Goal: Task Accomplishment & Management: Manage account settings

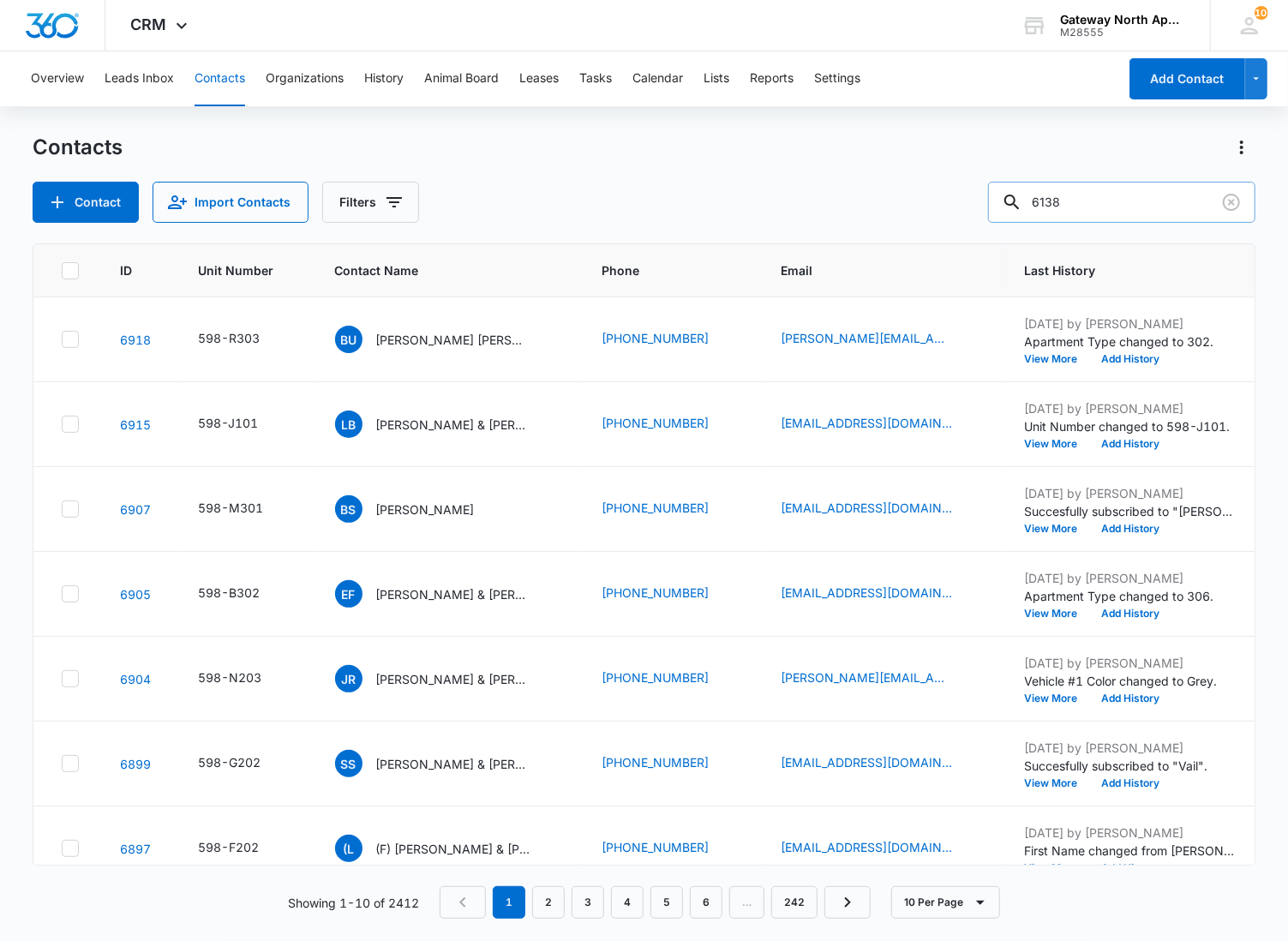
type input "6138"
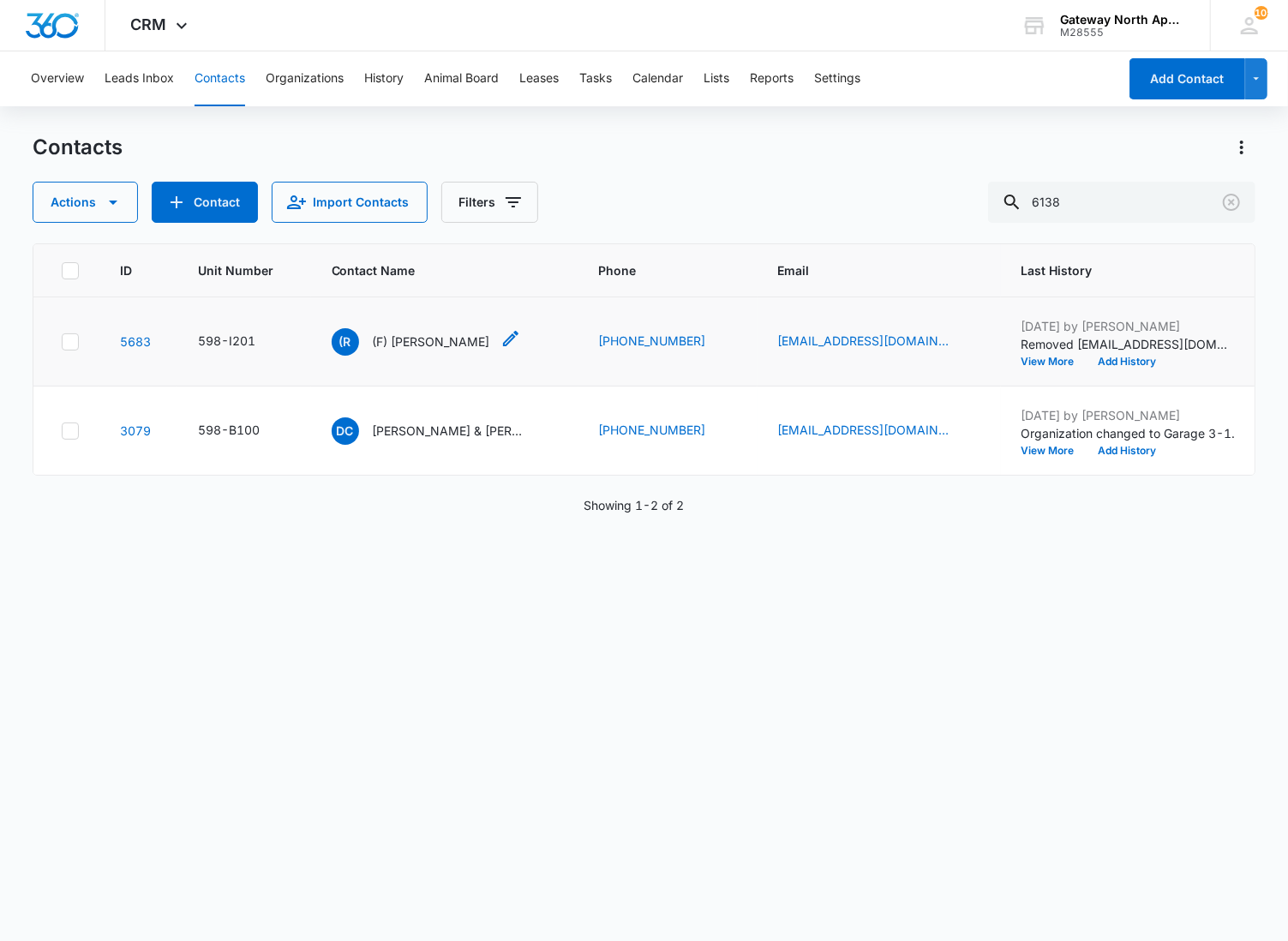
click at [406, 343] on p "(F) [PERSON_NAME]" at bounding box center [431, 342] width 118 height 18
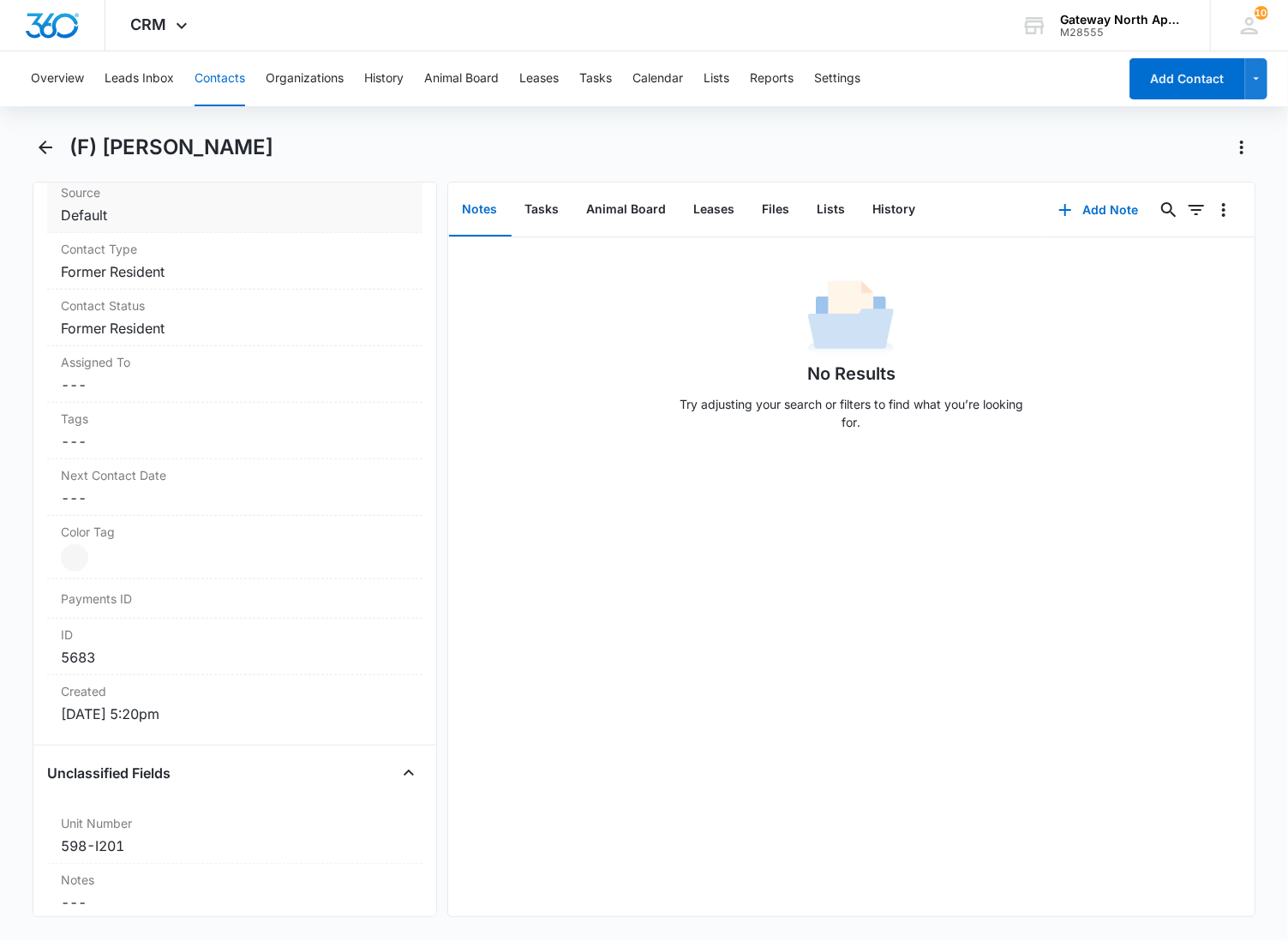
scroll to position [1047, 0]
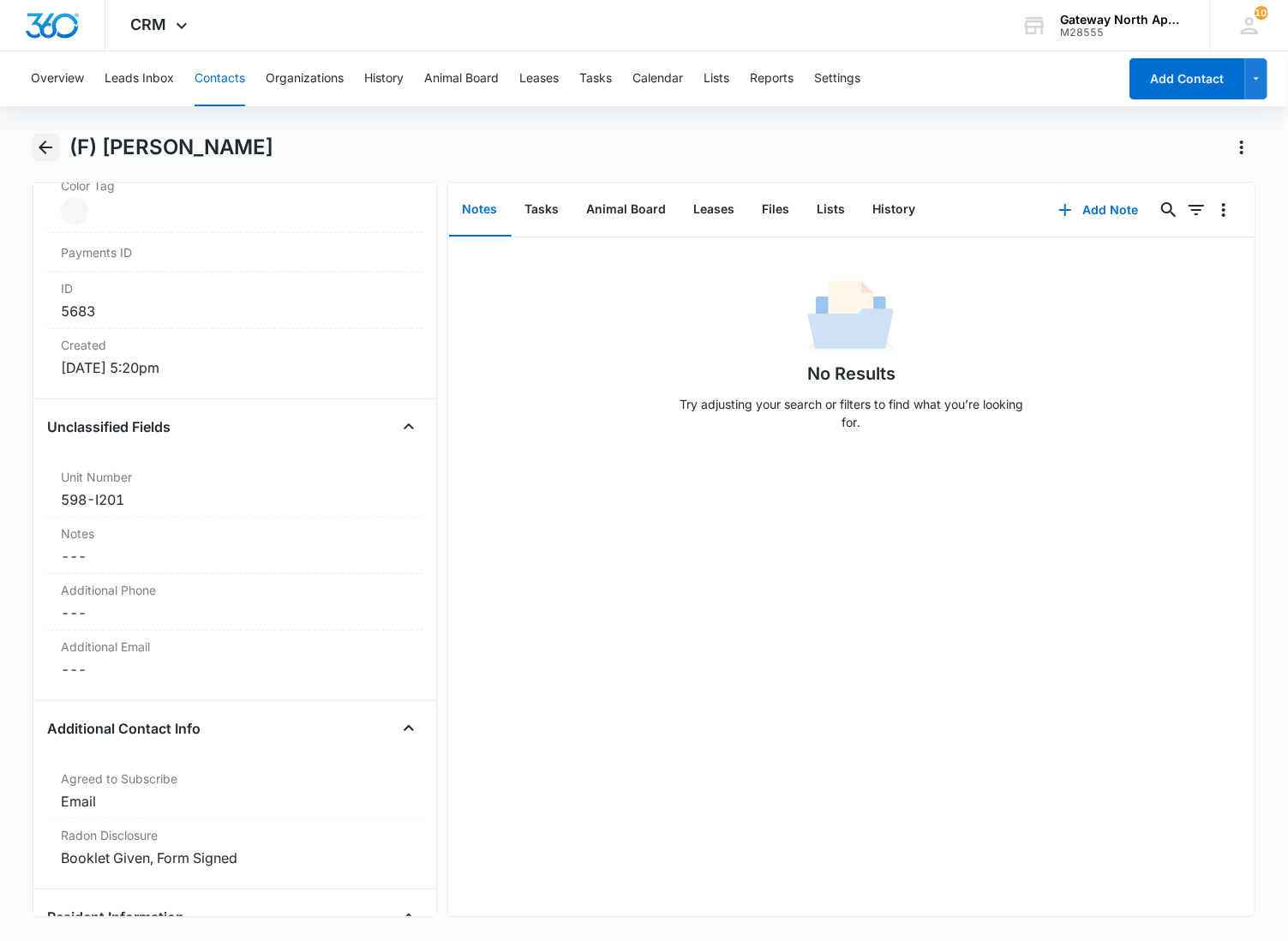
click at [44, 150] on icon "Back" at bounding box center [45, 147] width 21 height 21
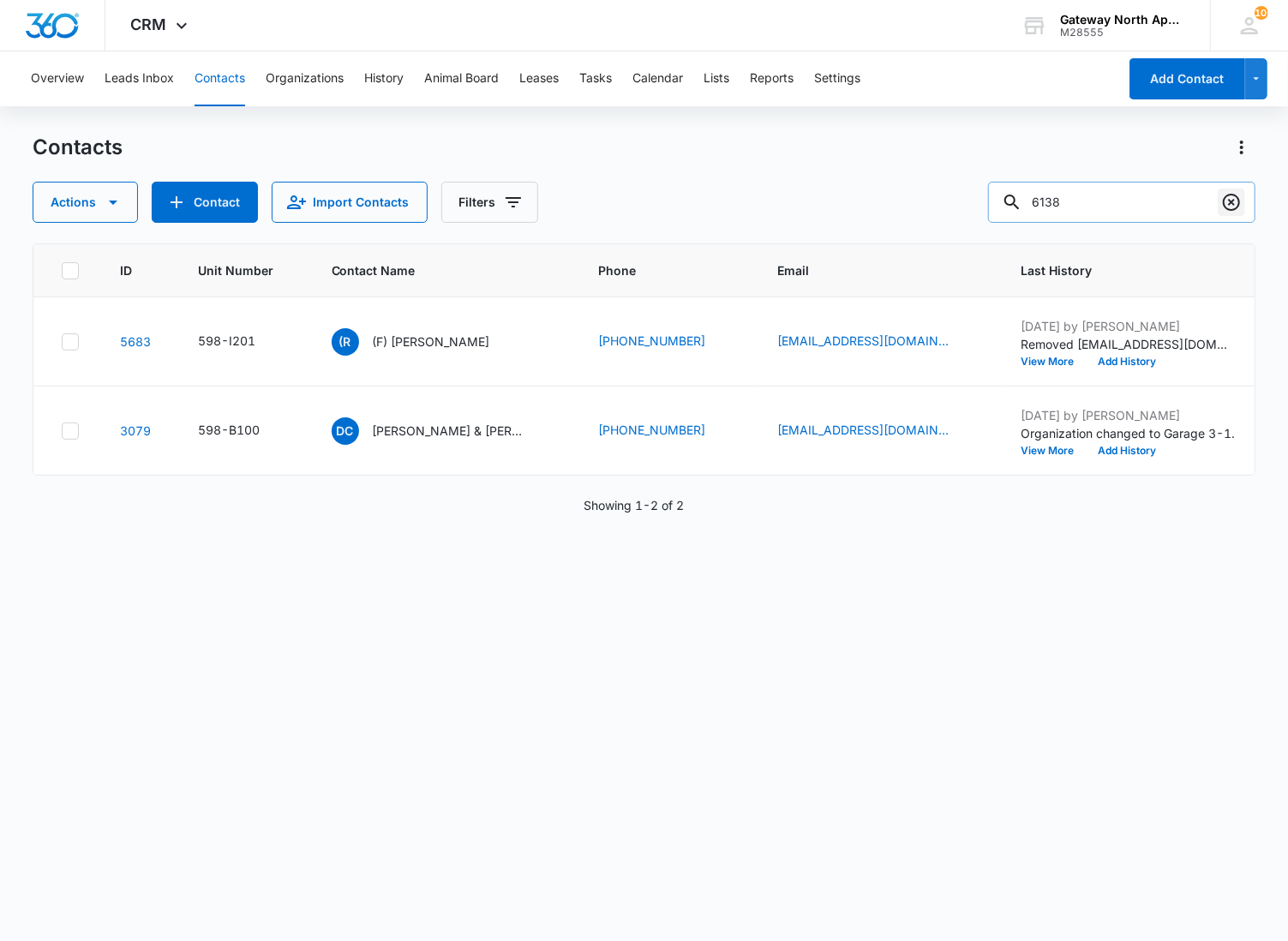
click at [1219, 206] on button "Clear" at bounding box center [1232, 202] width 28 height 28
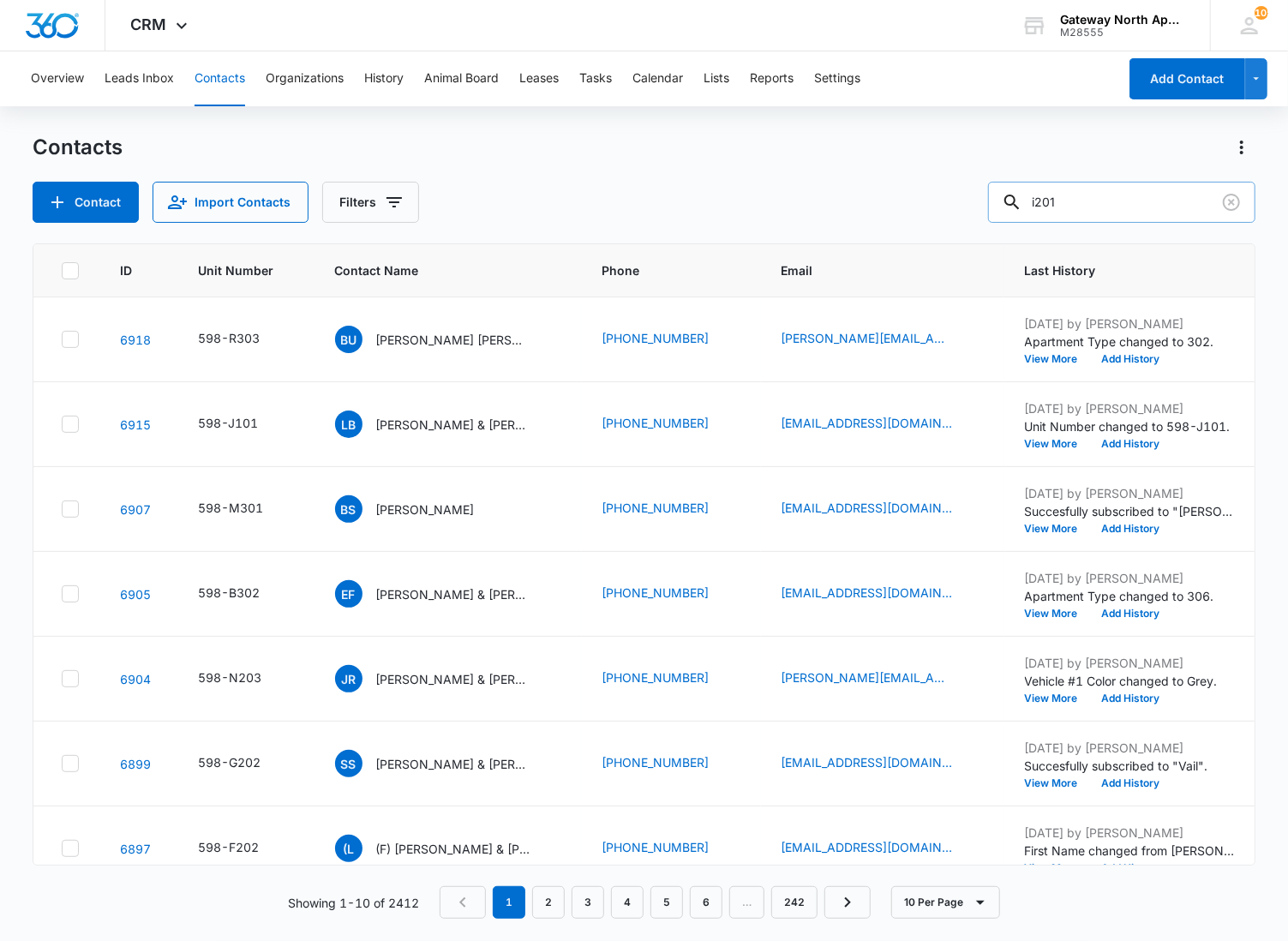
type input "i201"
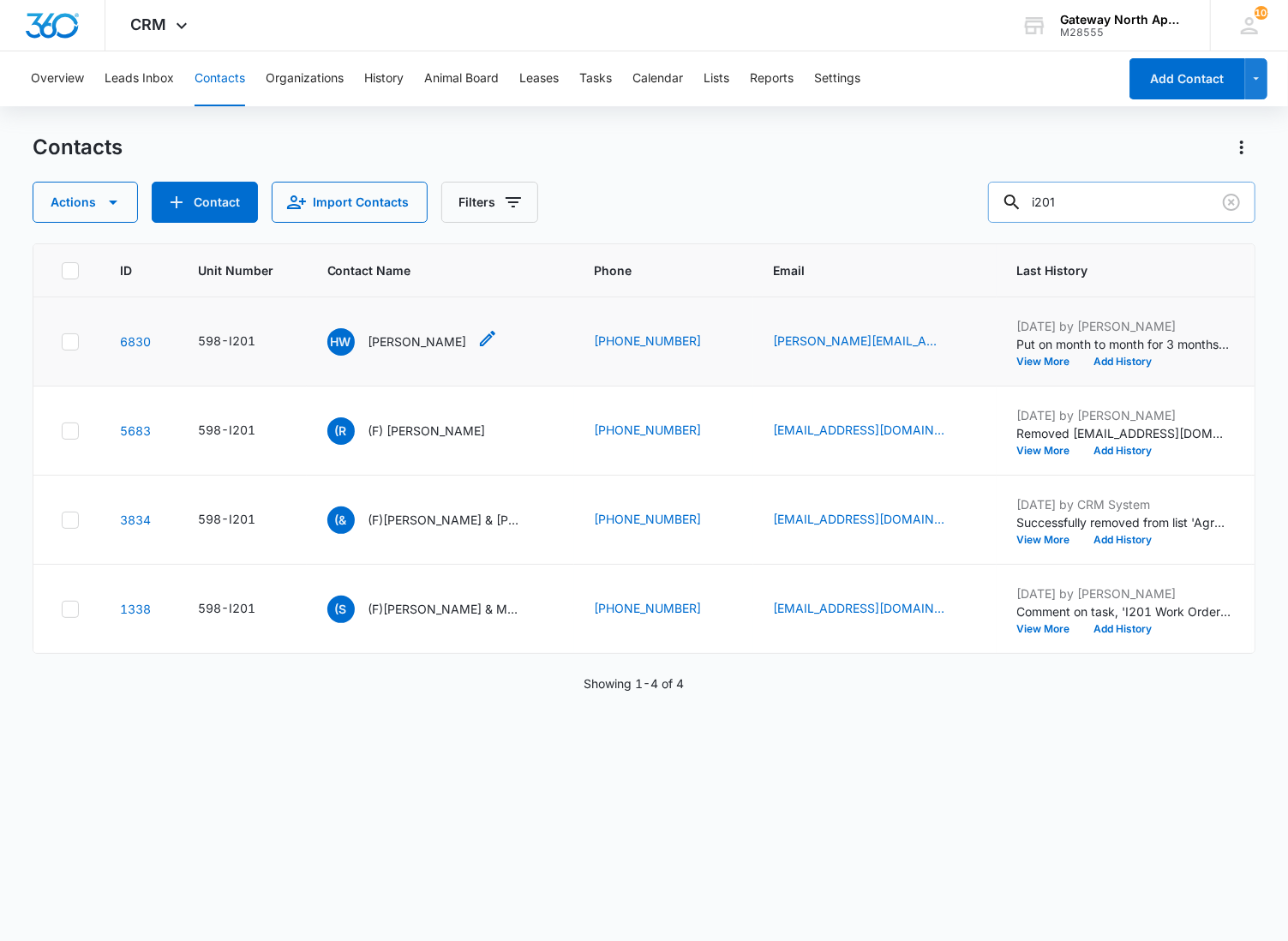
click at [411, 336] on p "[PERSON_NAME]" at bounding box center [417, 342] width 98 height 18
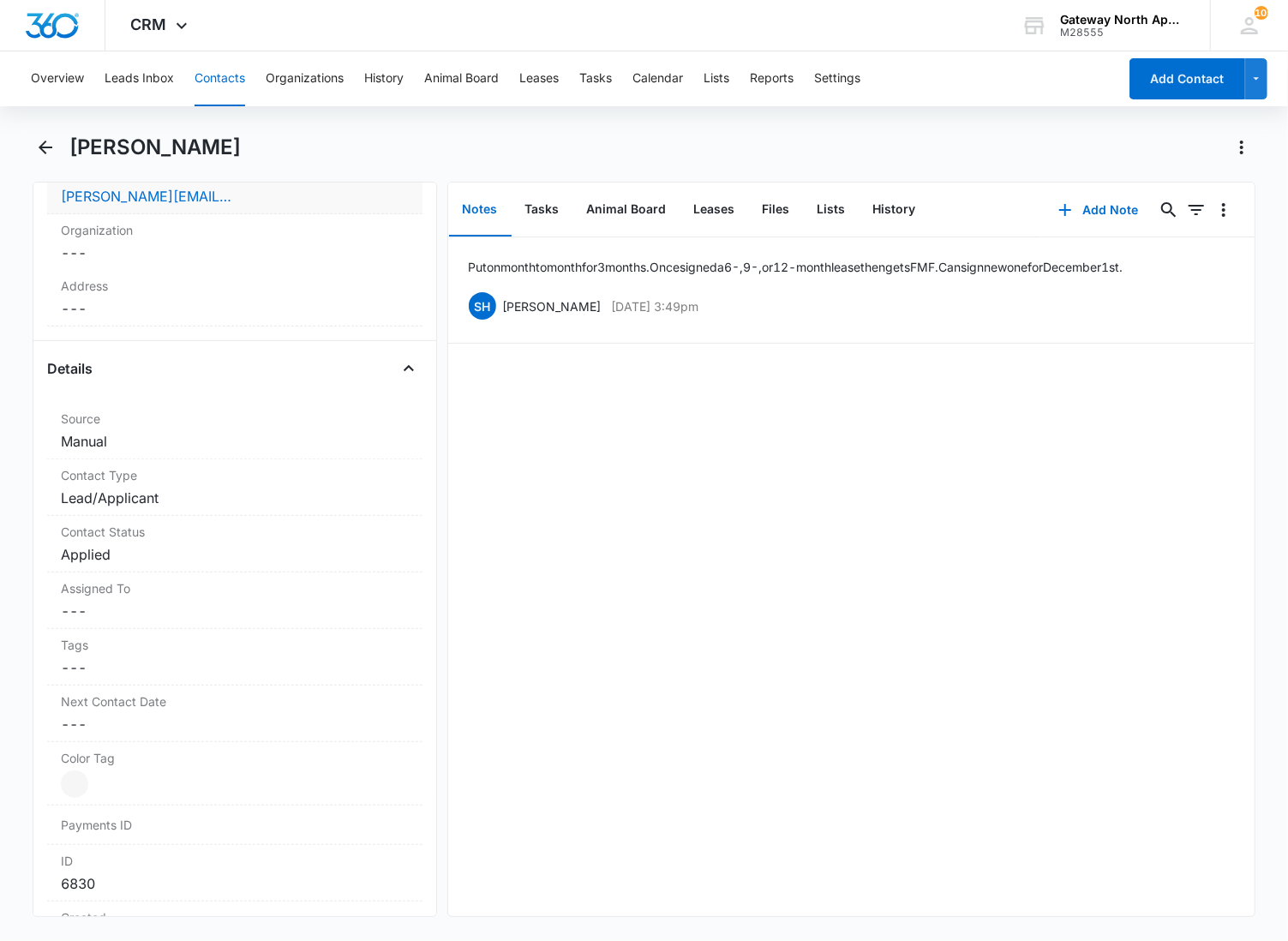
scroll to position [475, 0]
click at [268, 507] on div "Contact Type Cancel Save Changes Lead/Applicant" at bounding box center [235, 486] width 376 height 56
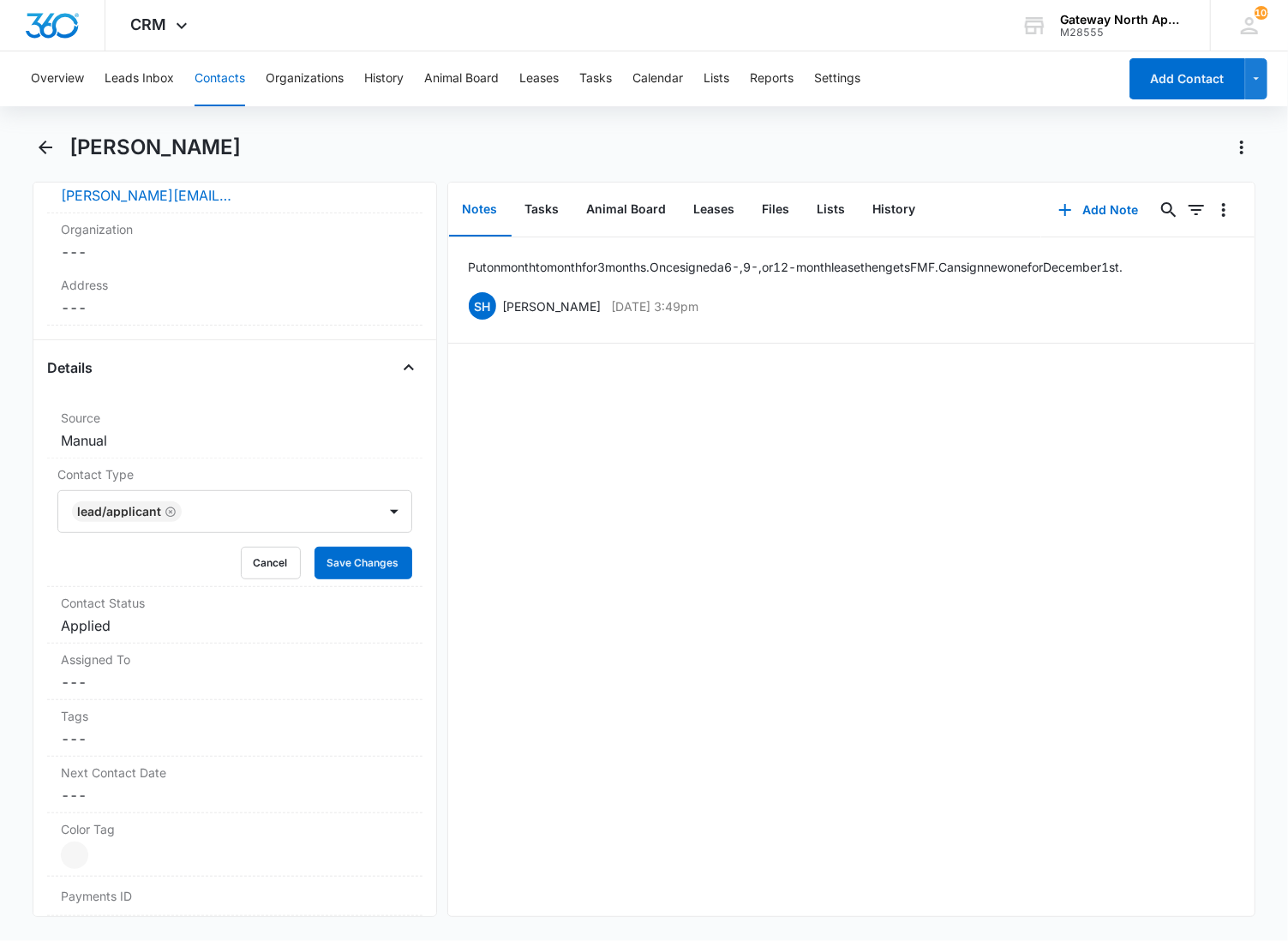
click at [203, 521] on div at bounding box center [271, 511] width 168 height 24
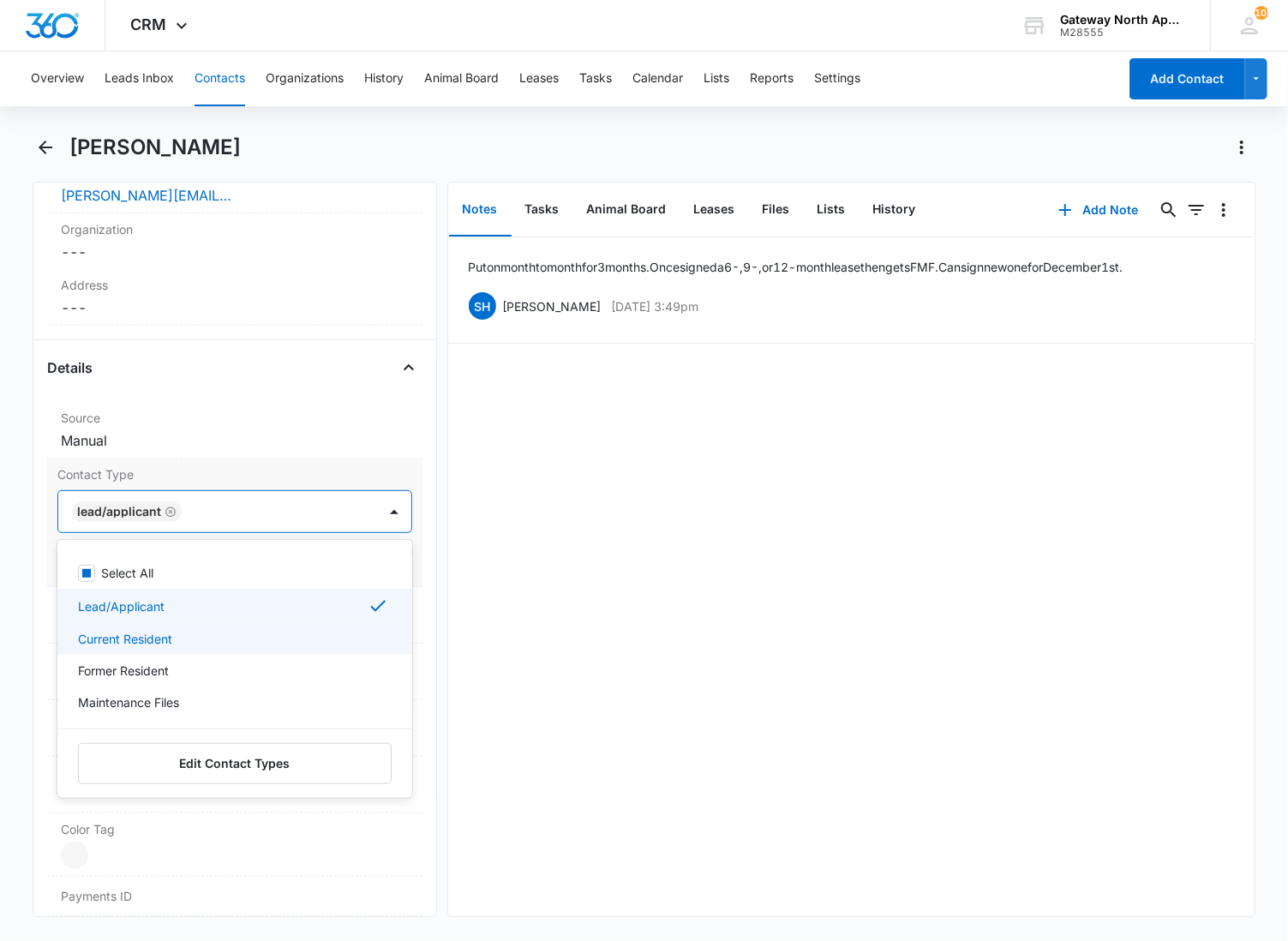
click at [131, 640] on p "Current Resident" at bounding box center [125, 639] width 94 height 18
click at [127, 598] on p "Lead/Applicant" at bounding box center [121, 606] width 86 height 18
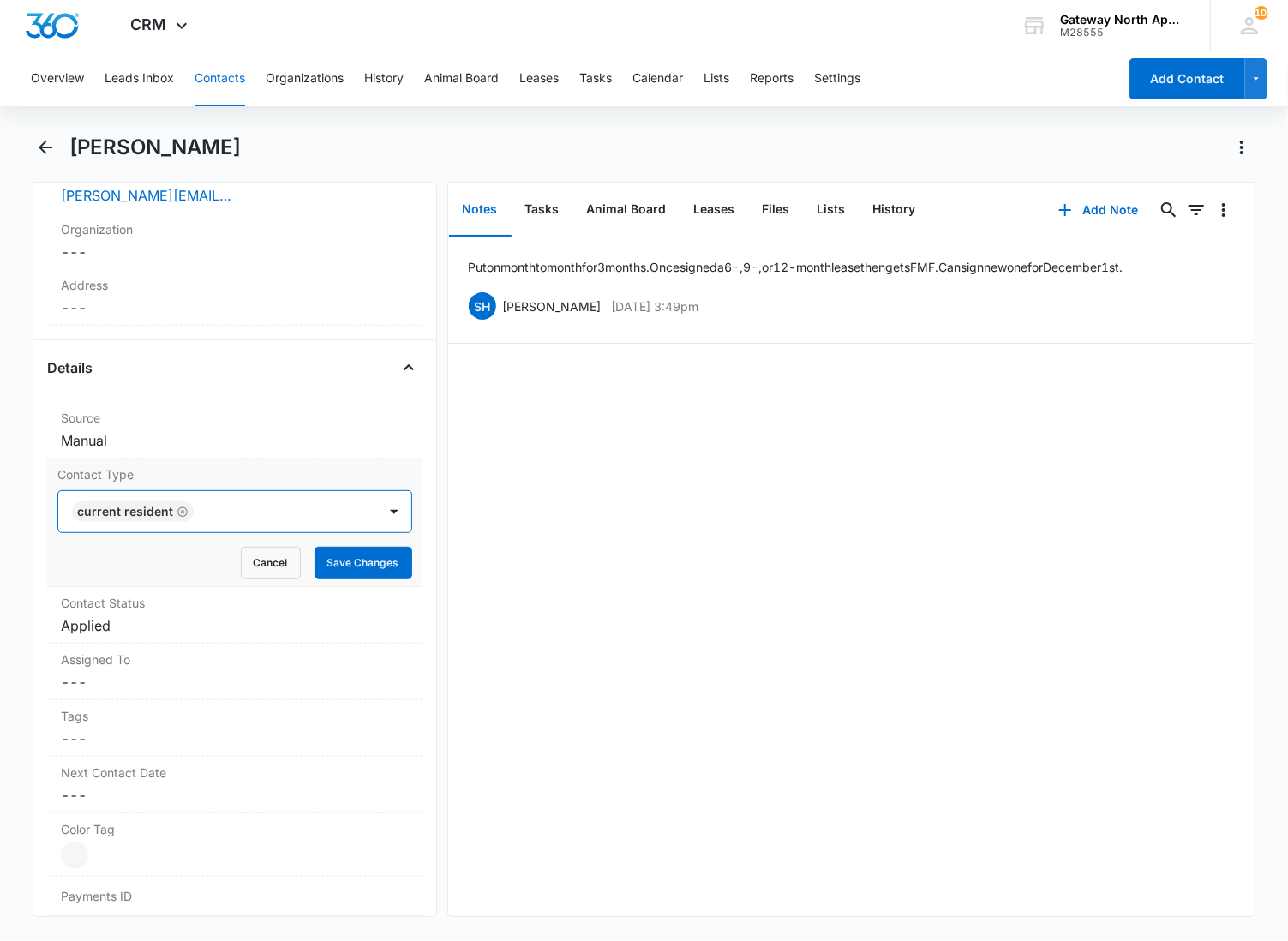
click at [255, 511] on div at bounding box center [276, 511] width 156 height 24
click at [327, 569] on button "Save Changes" at bounding box center [363, 563] width 98 height 33
click at [186, 632] on dd "Cancel Save Changes Applied" at bounding box center [234, 625] width 348 height 21
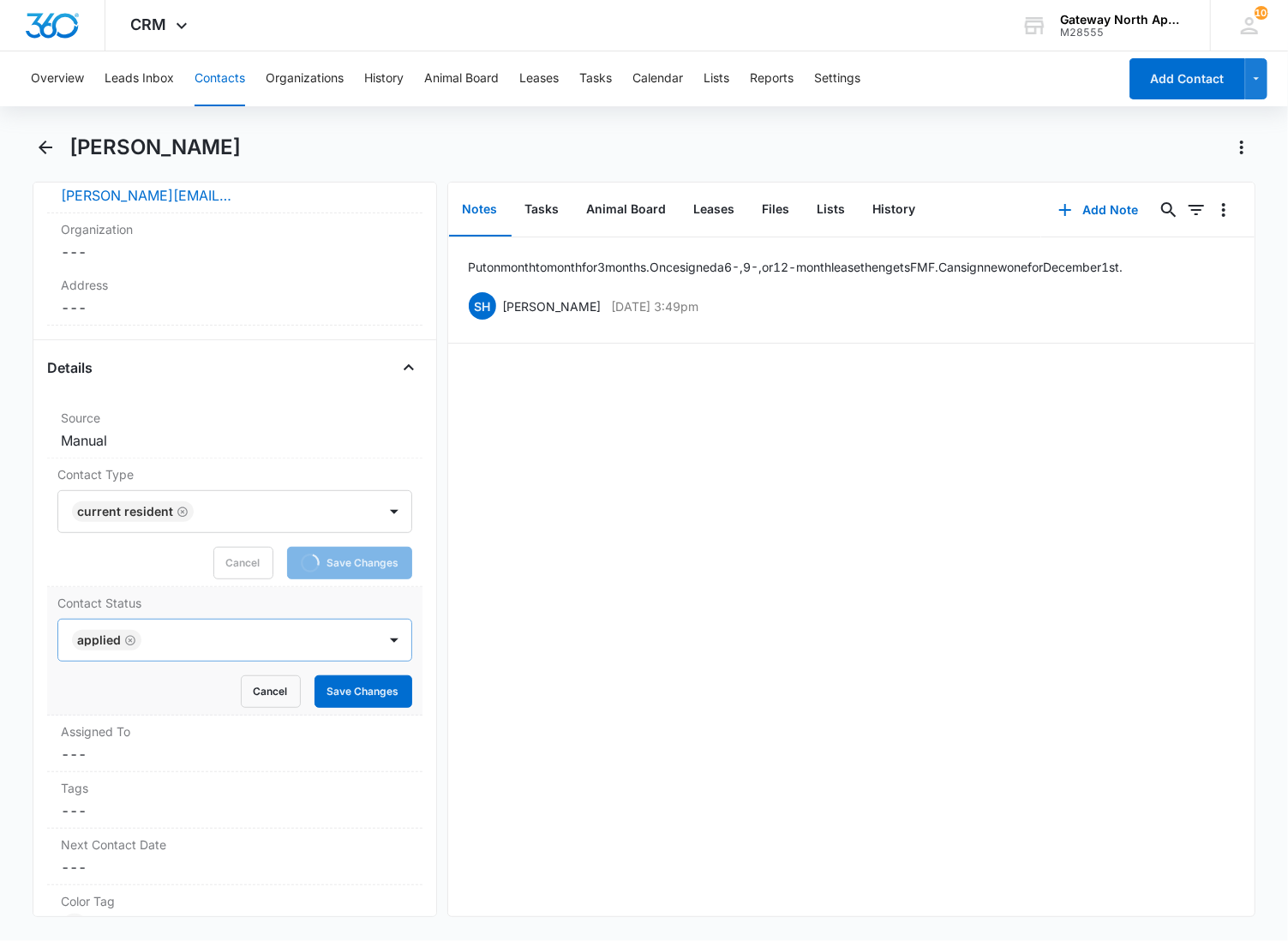
click at [187, 638] on div at bounding box center [251, 640] width 208 height 24
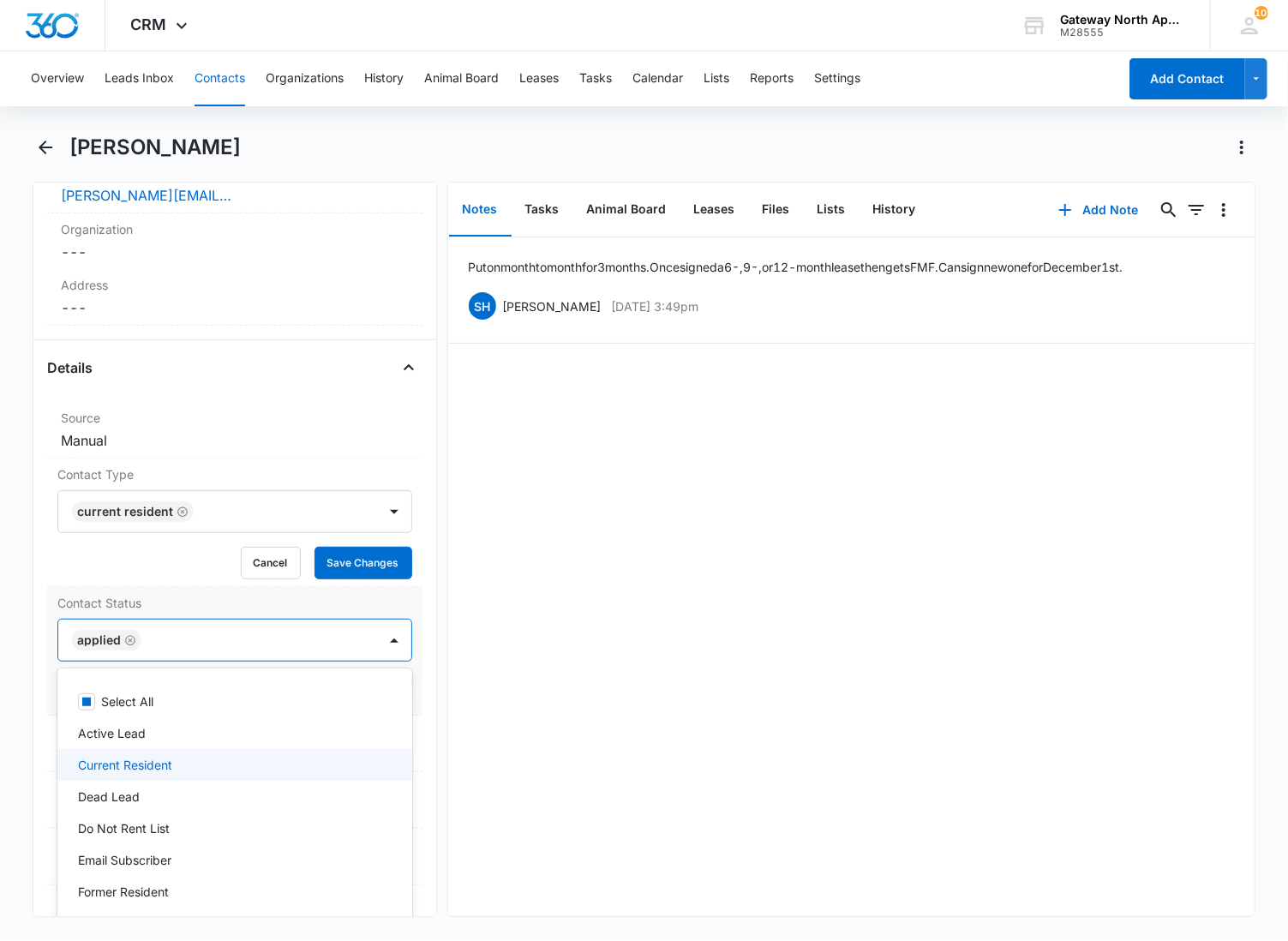
click at [123, 769] on p "Current Resident" at bounding box center [125, 765] width 94 height 18
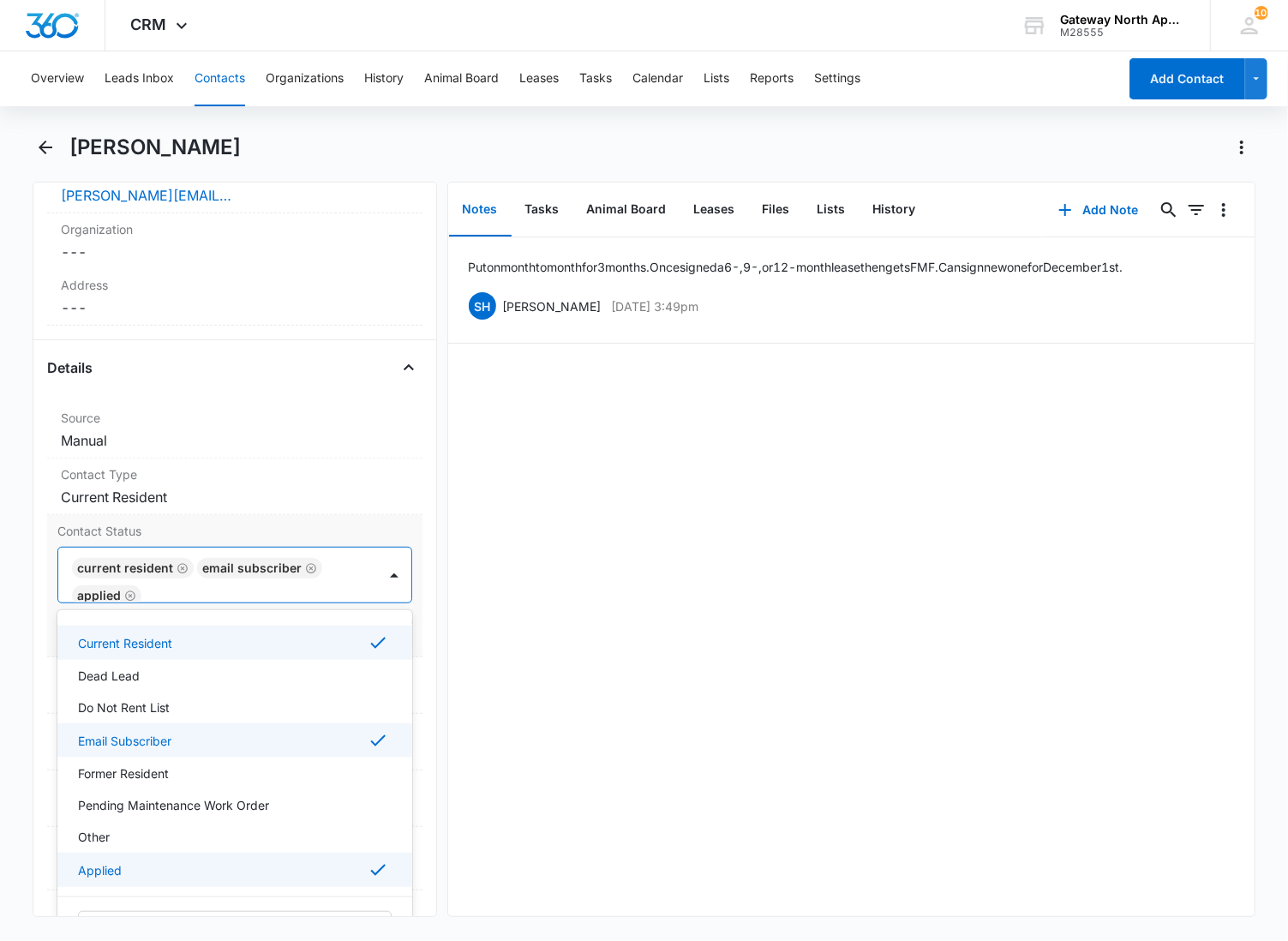
click at [112, 864] on p "Applied" at bounding box center [100, 870] width 44 height 18
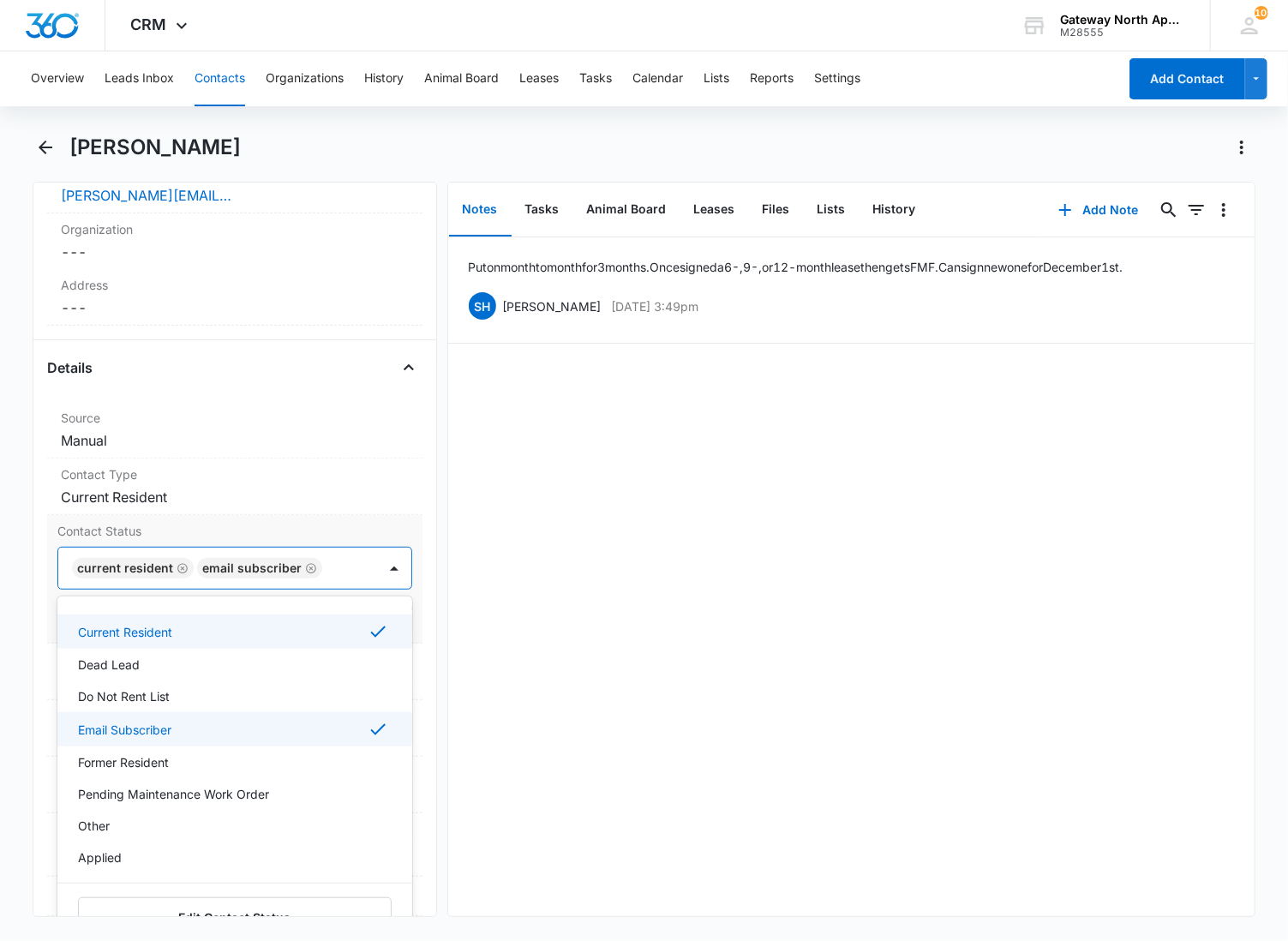
click at [341, 568] on div "Current Resident Email Subscriber" at bounding box center [218, 569] width 319 height 42
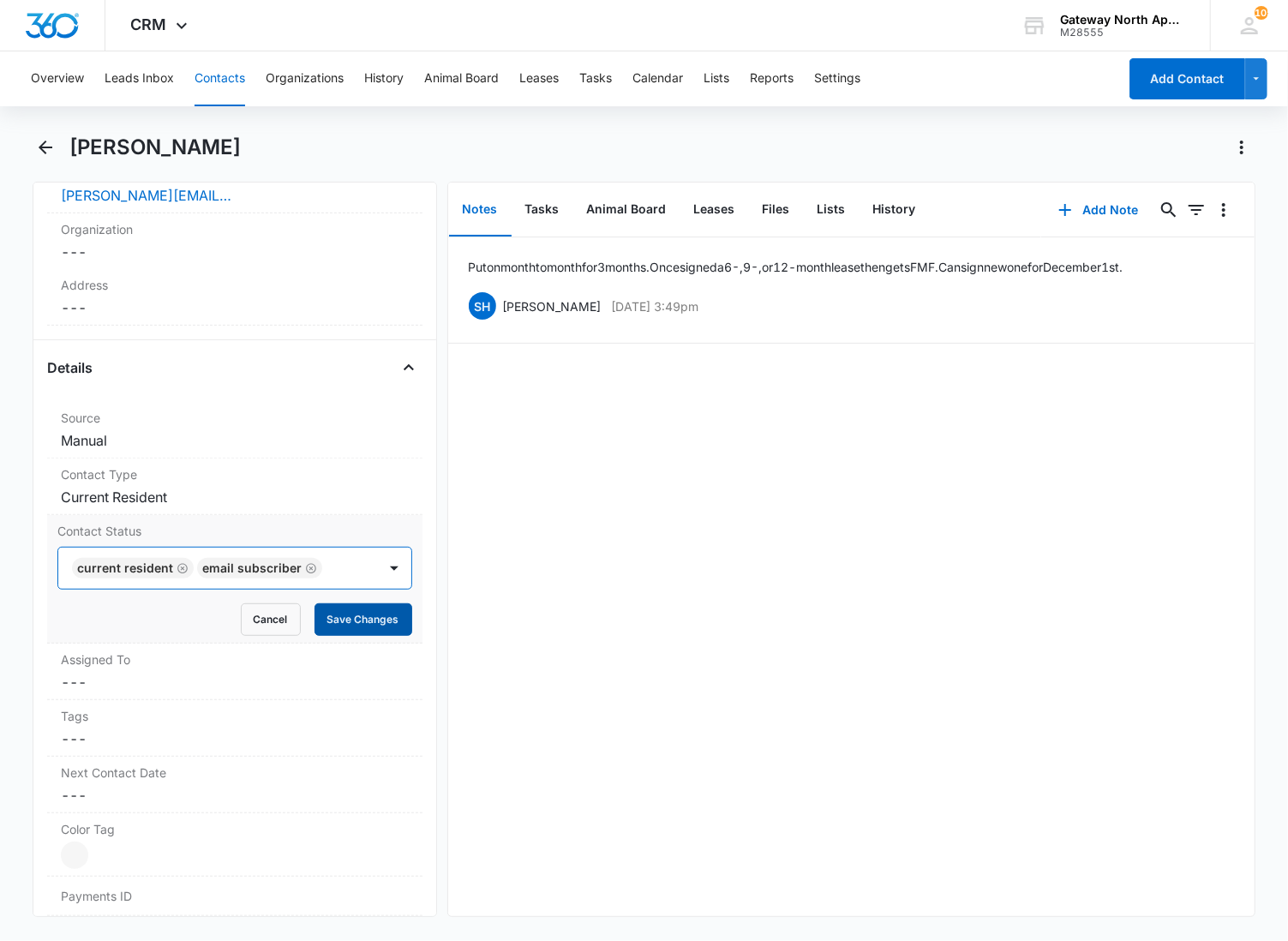
click at [340, 619] on button "Save Changes" at bounding box center [363, 619] width 98 height 33
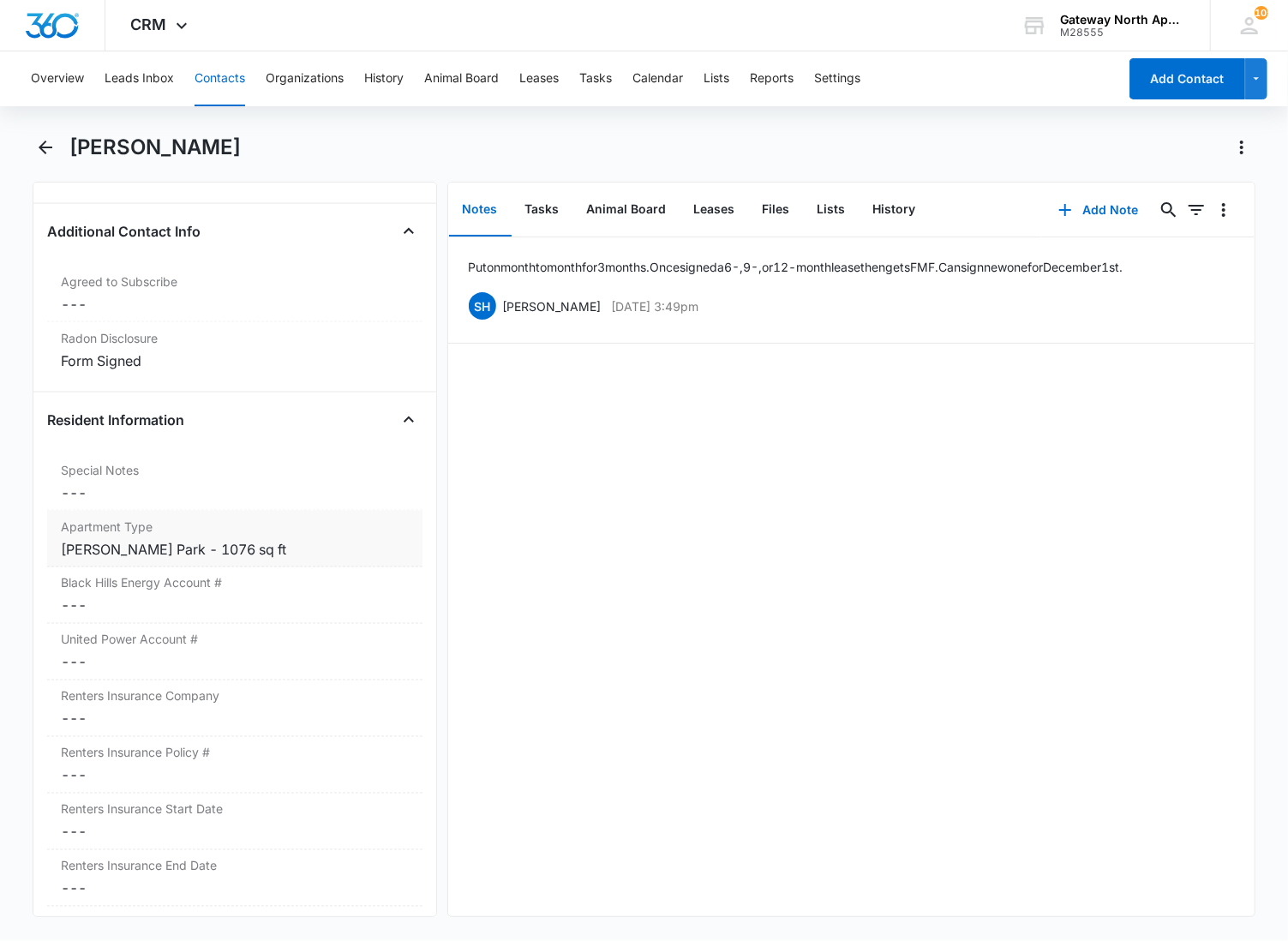
scroll to position [1545, 0]
click at [167, 596] on dd "Cancel Save Changes ---" at bounding box center [234, 603] width 348 height 21
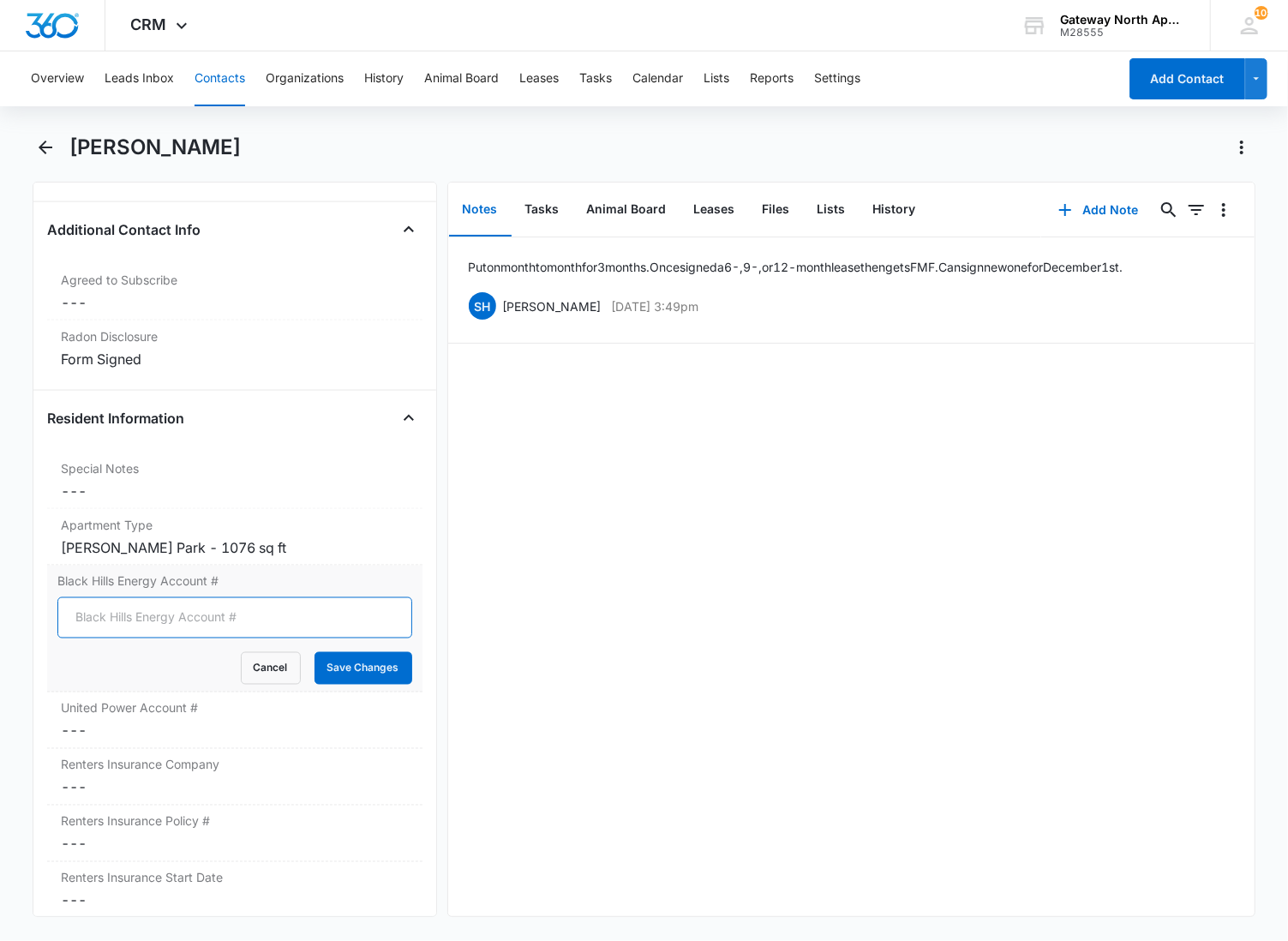
click at [157, 623] on input "Black Hills Energy Account #" at bounding box center [235, 618] width 355 height 42
type input "4321594284"
click at [314, 652] on button "Save Changes" at bounding box center [363, 668] width 98 height 33
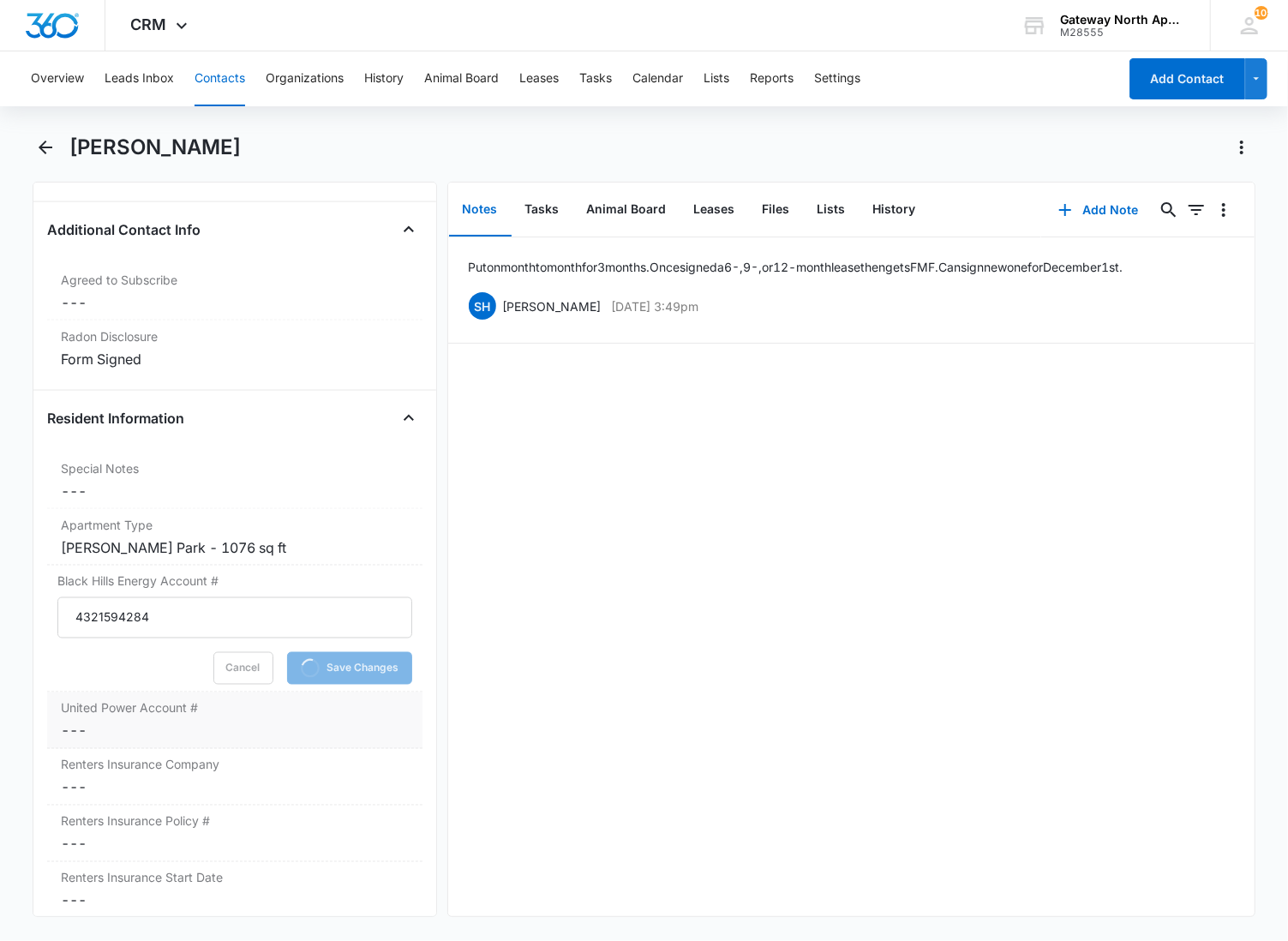
click at [136, 711] on label "United Power Account #" at bounding box center [234, 708] width 348 height 18
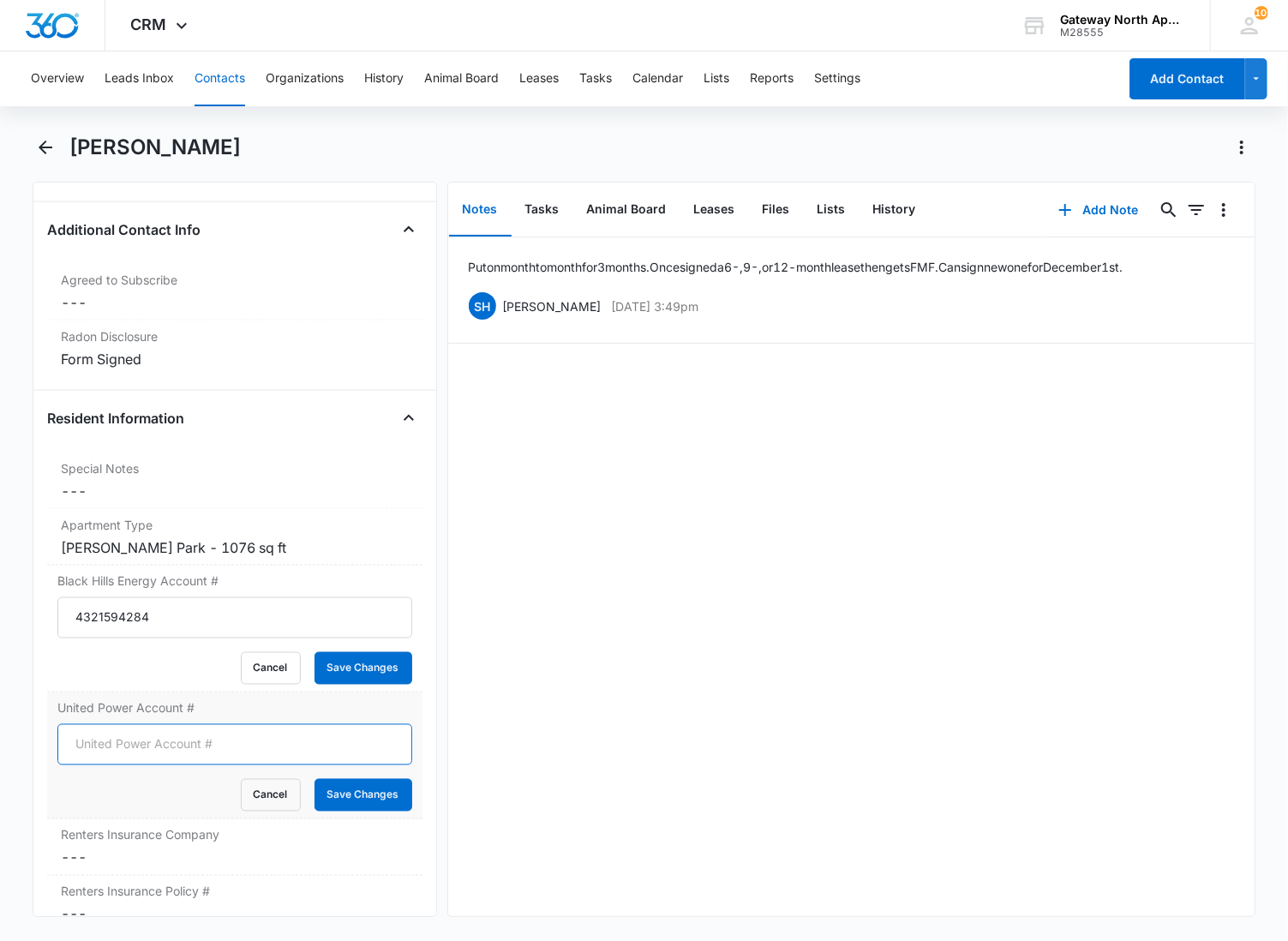
click at [115, 746] on input "United Power Account #" at bounding box center [235, 745] width 355 height 42
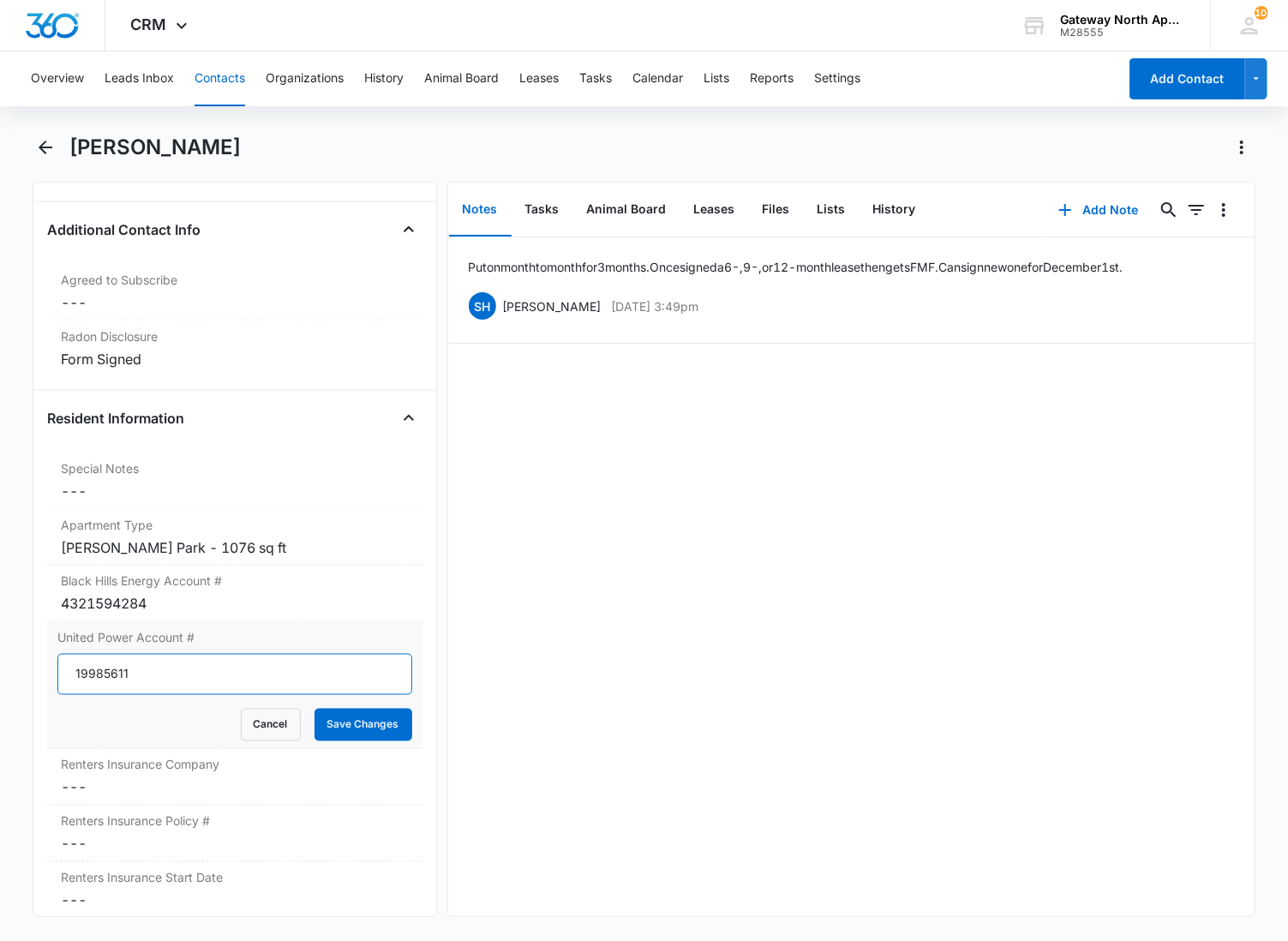
type input "19985611"
click at [314, 708] on button "Save Changes" at bounding box center [363, 724] width 98 height 33
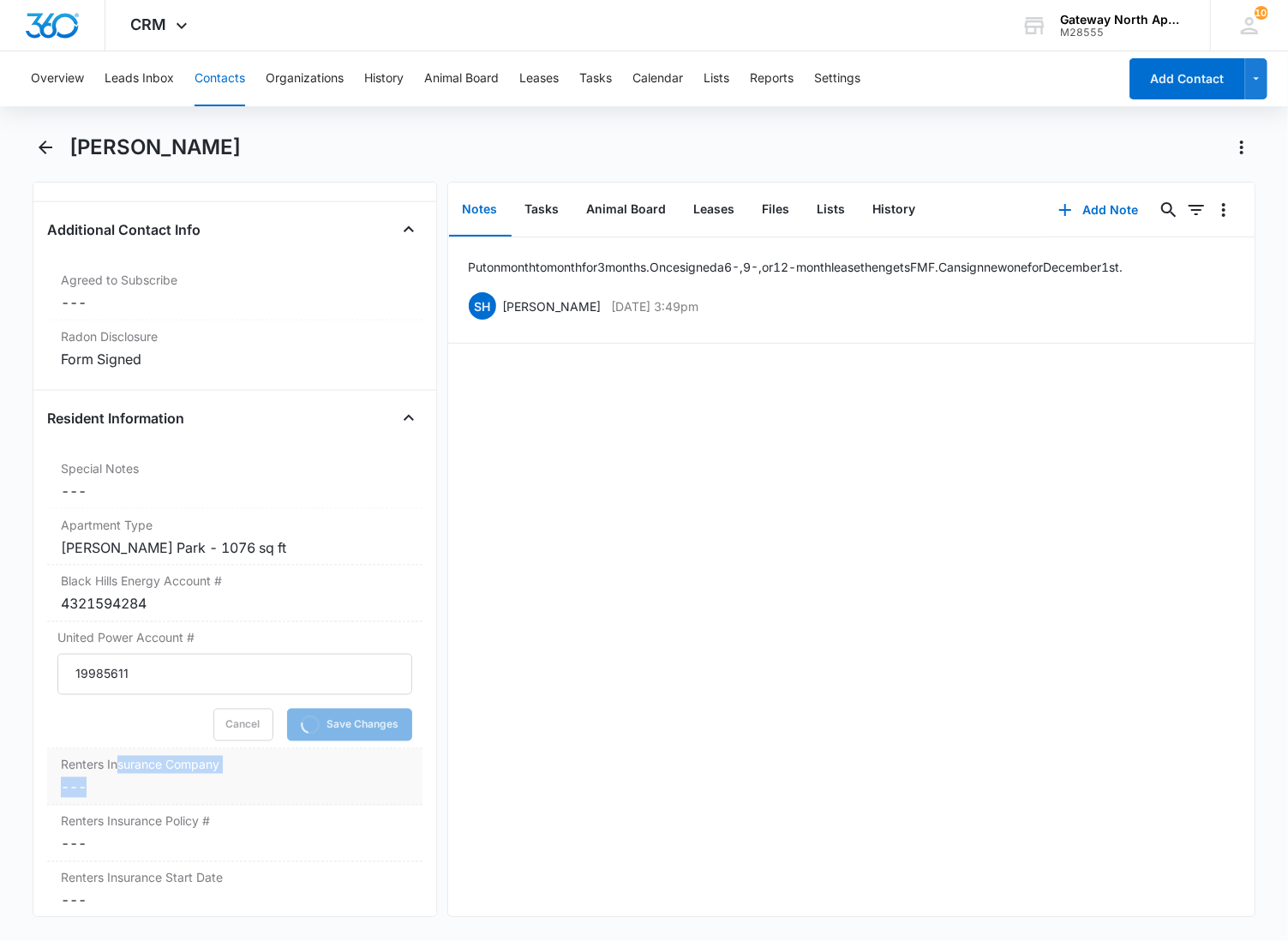
click at [116, 777] on div "Renters Insurance Company Cancel Save Changes ---" at bounding box center [235, 777] width 376 height 56
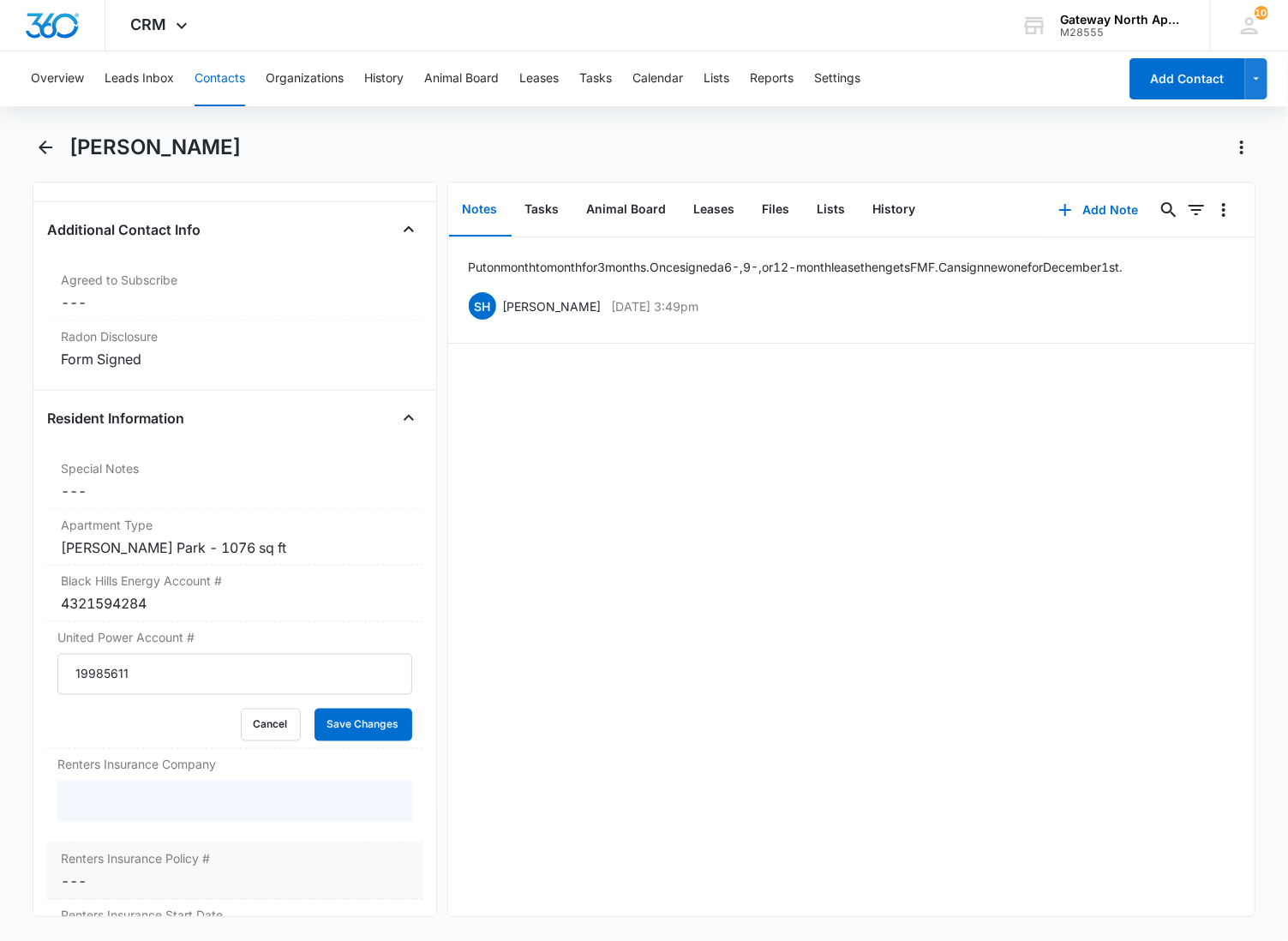
click at [98, 857] on label "Renters Insurance Policy #" at bounding box center [234, 859] width 348 height 18
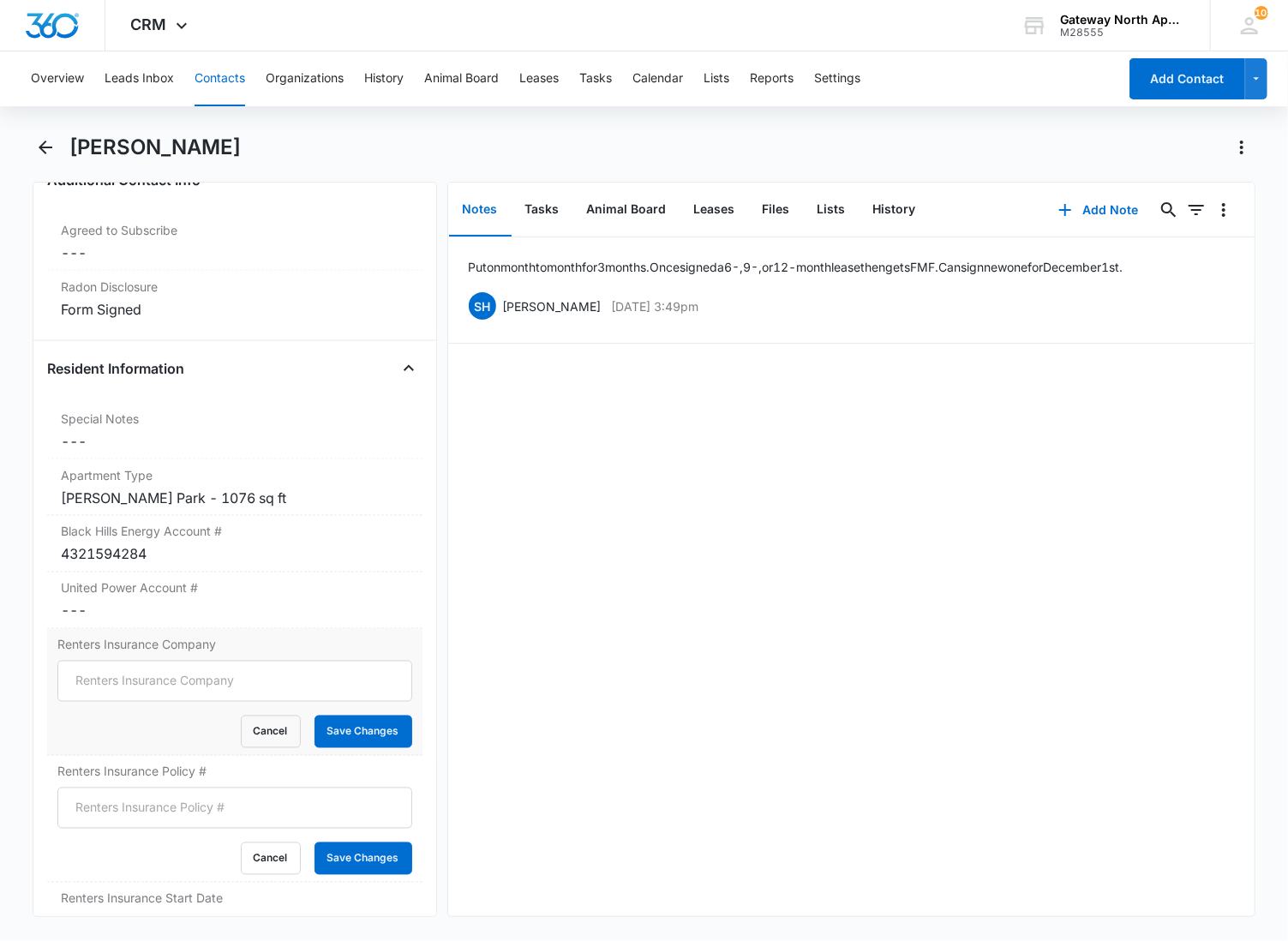
scroll to position [1641, 0]
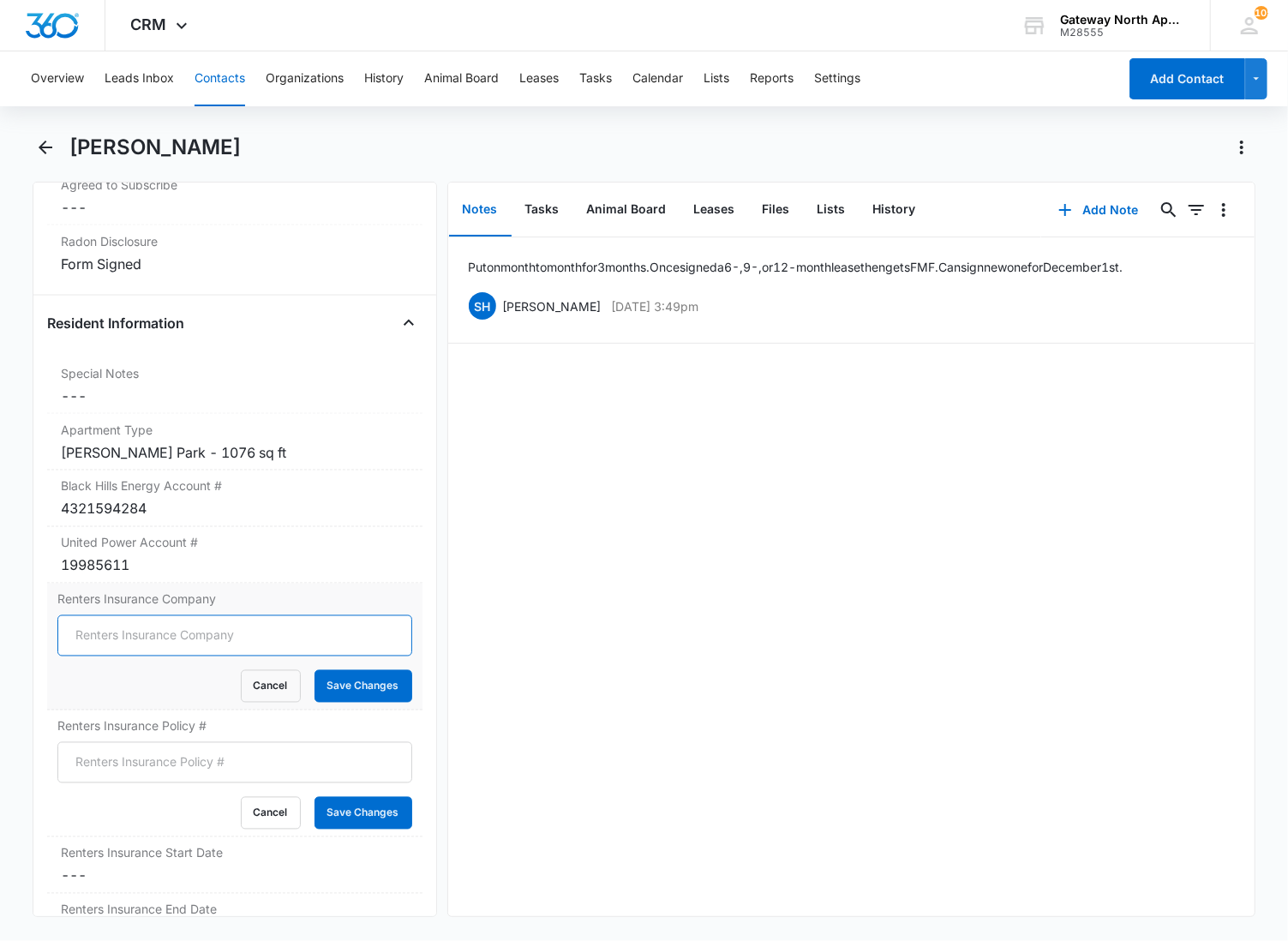
click at [112, 640] on input "Renters Insurance Company" at bounding box center [235, 636] width 355 height 42
type input "Lemonade"
click at [367, 683] on button "Save Changes" at bounding box center [363, 685] width 98 height 33
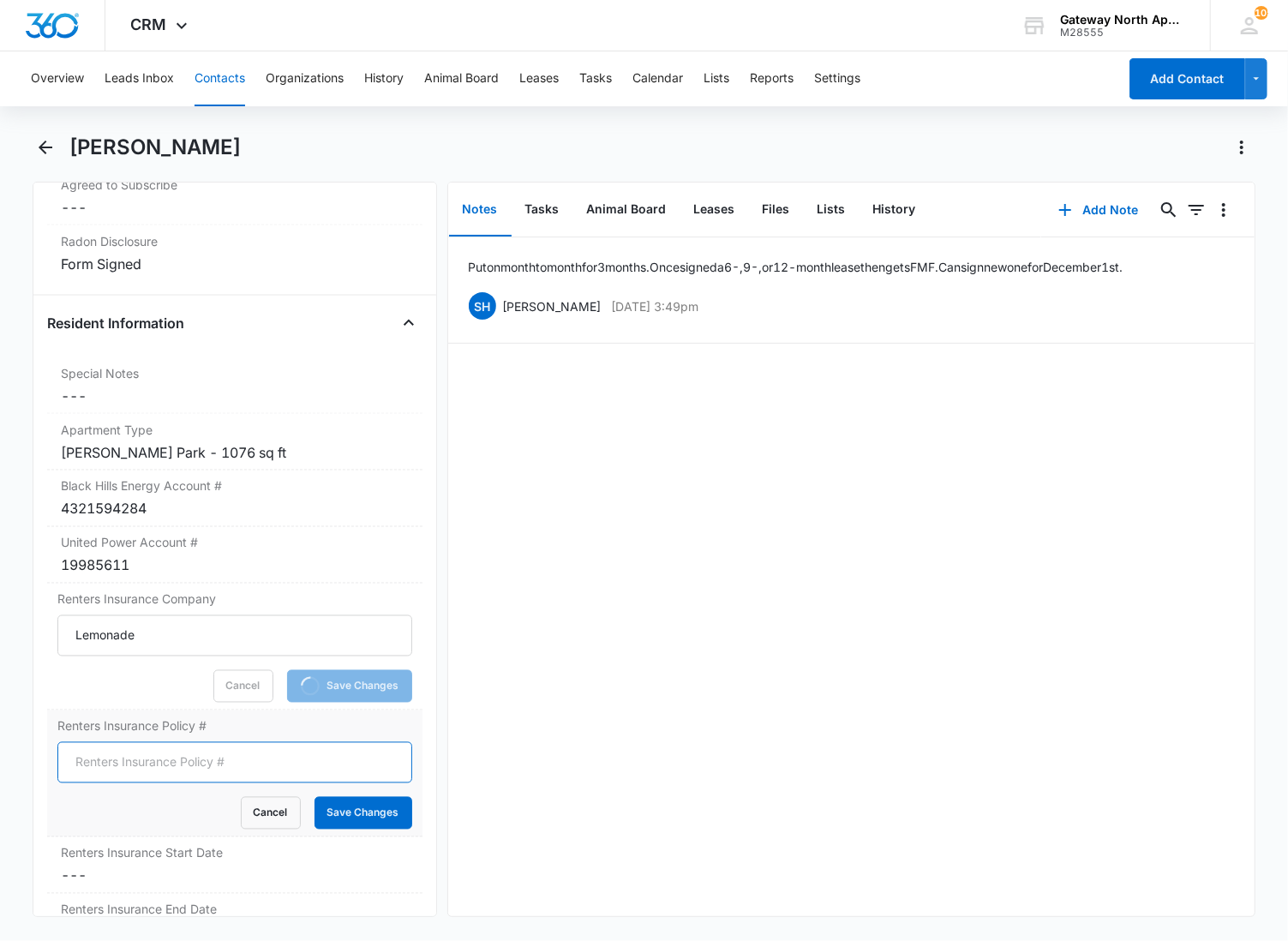
click at [209, 759] on input "Renters Insurance Policy #" at bounding box center [235, 763] width 355 height 42
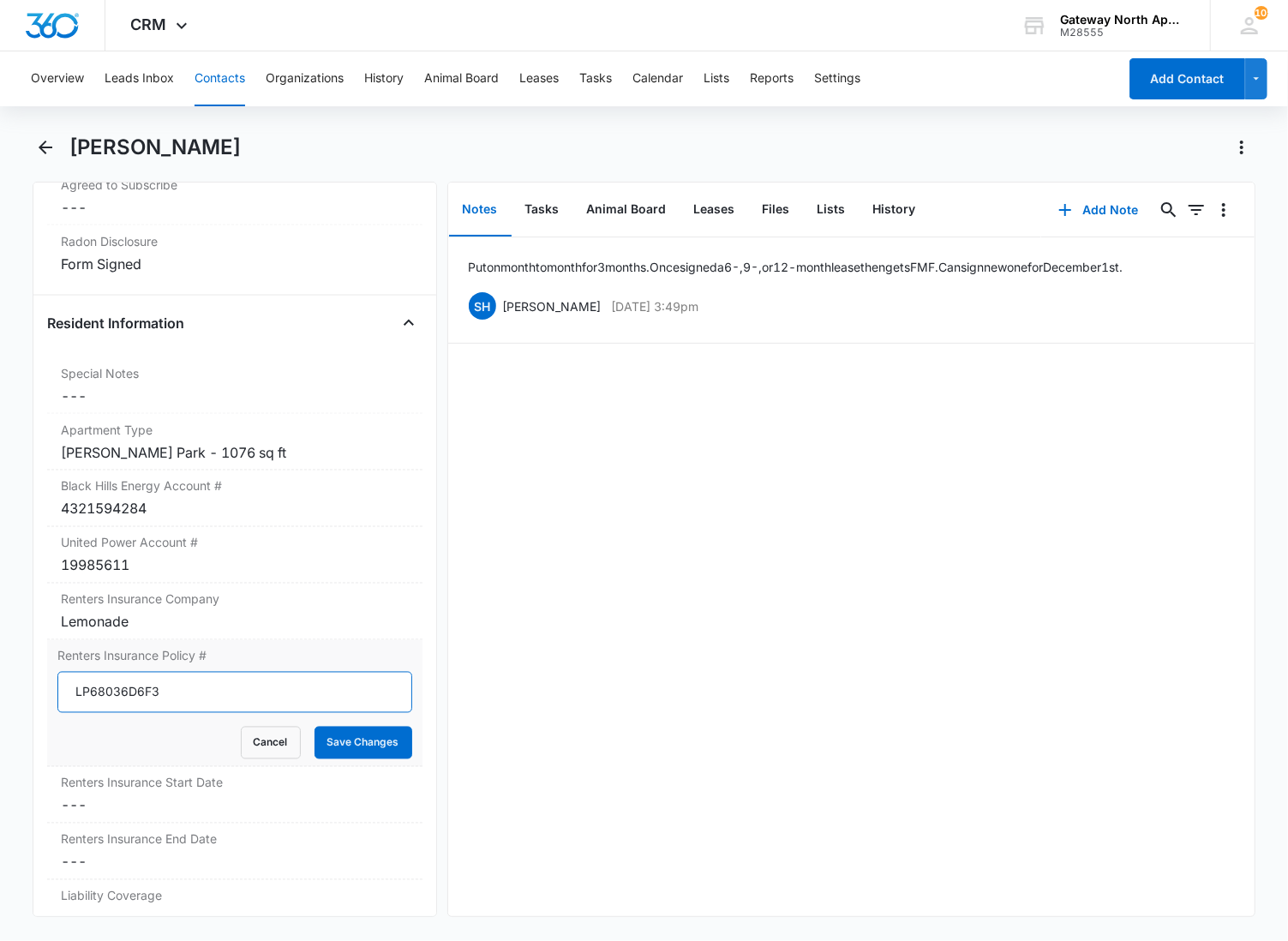
type input "LP68036D6F3"
click at [314, 727] on button "Save Changes" at bounding box center [363, 743] width 98 height 33
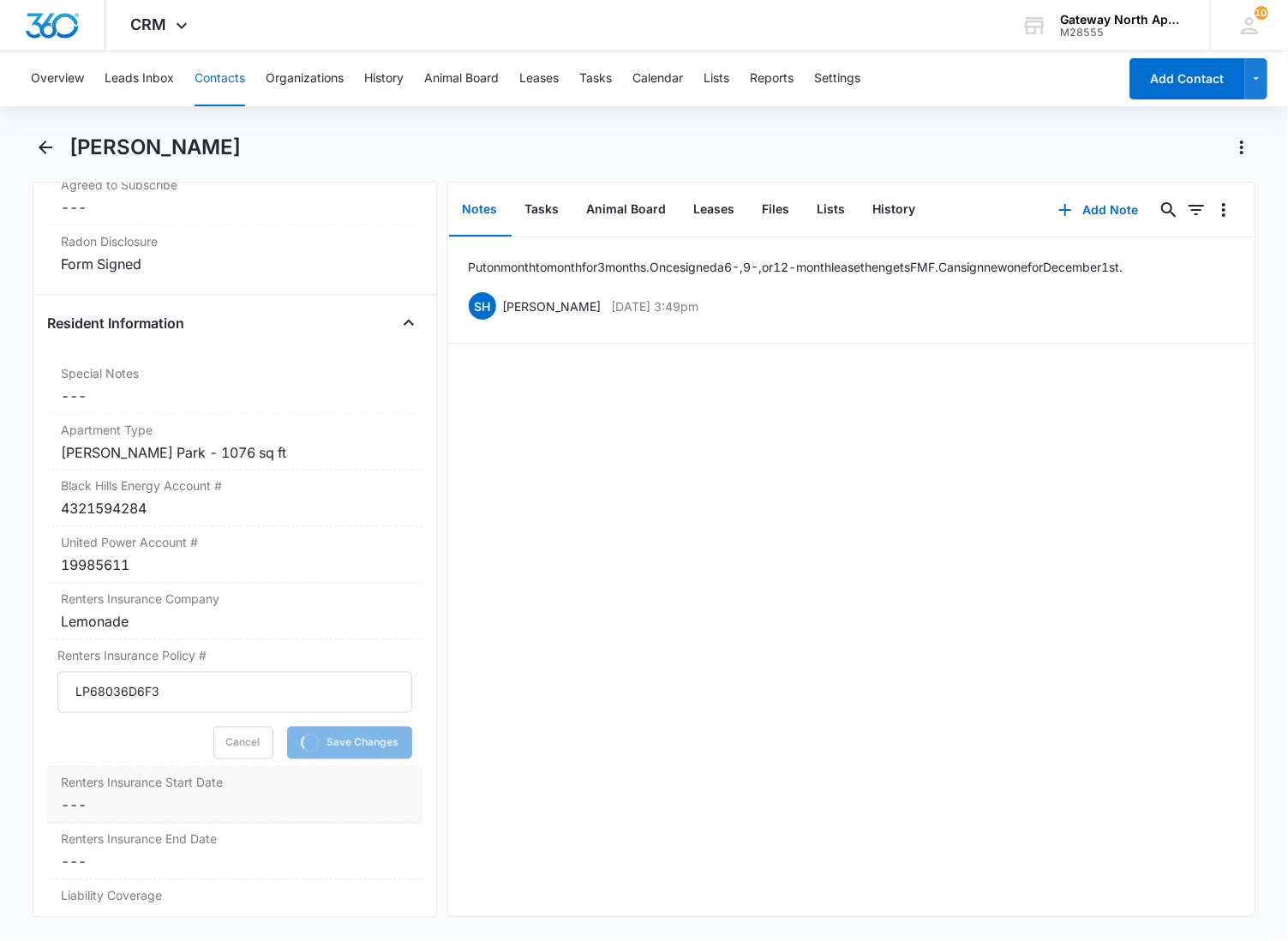
click at [110, 820] on div "Renters Insurance Start Date Cancel Save Changes ---" at bounding box center [235, 794] width 376 height 56
click at [104, 884] on label "Renters Insurance End Date" at bounding box center [234, 877] width 348 height 18
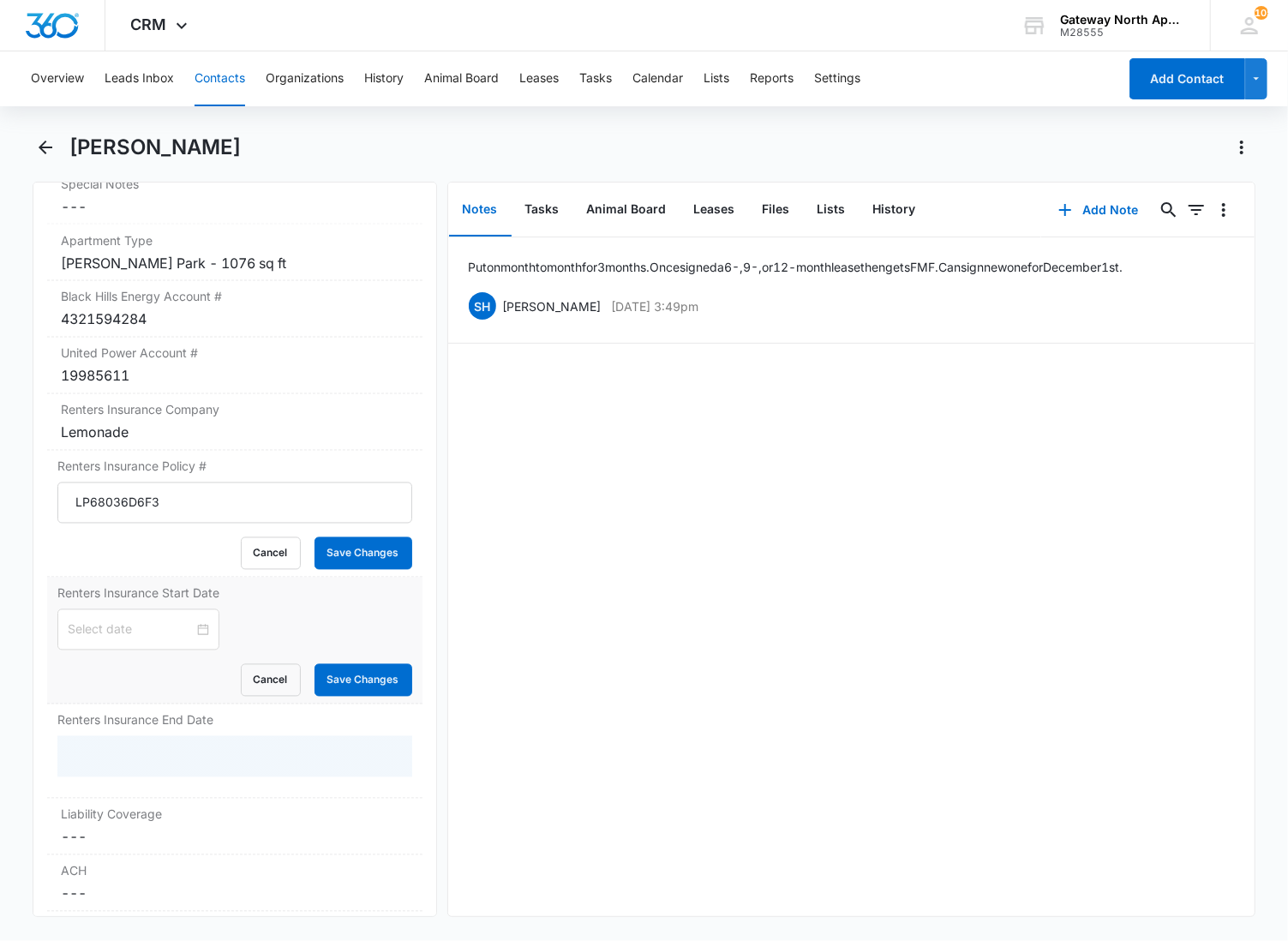
scroll to position [1831, 0]
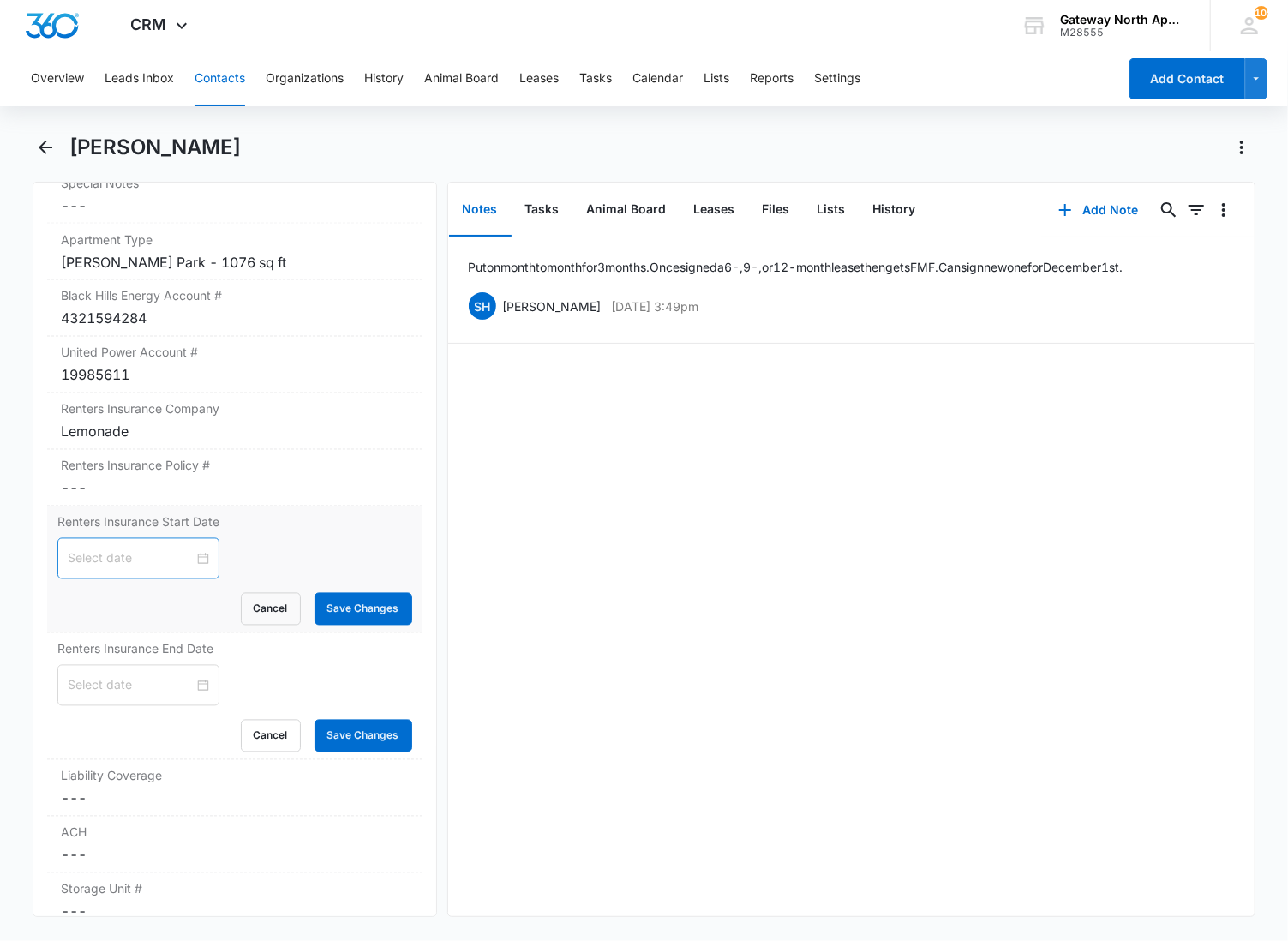
click at [125, 547] on div at bounding box center [138, 559] width 161 height 42
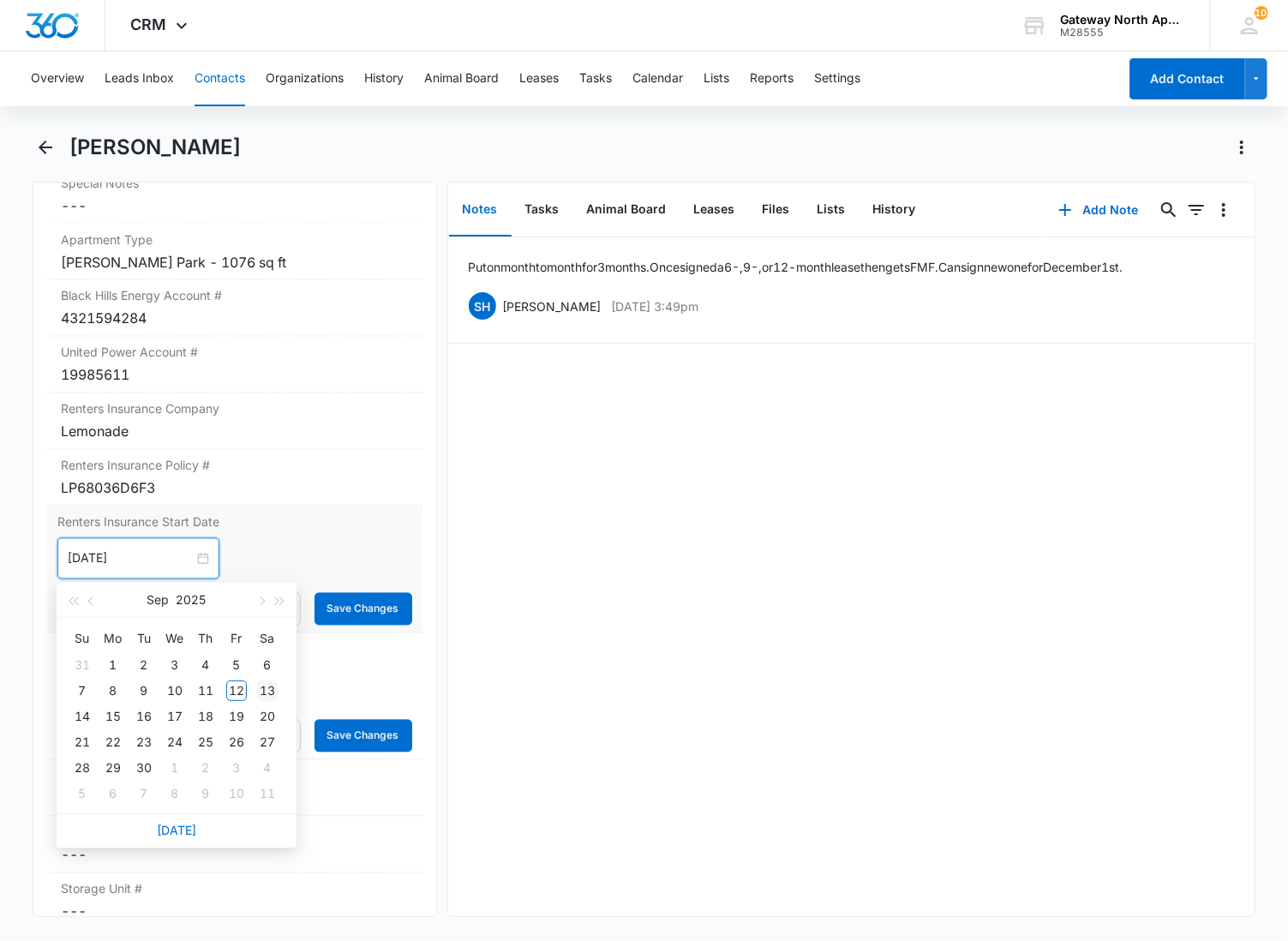
type input "[DATE]"
click at [271, 690] on div "13" at bounding box center [268, 690] width 21 height 21
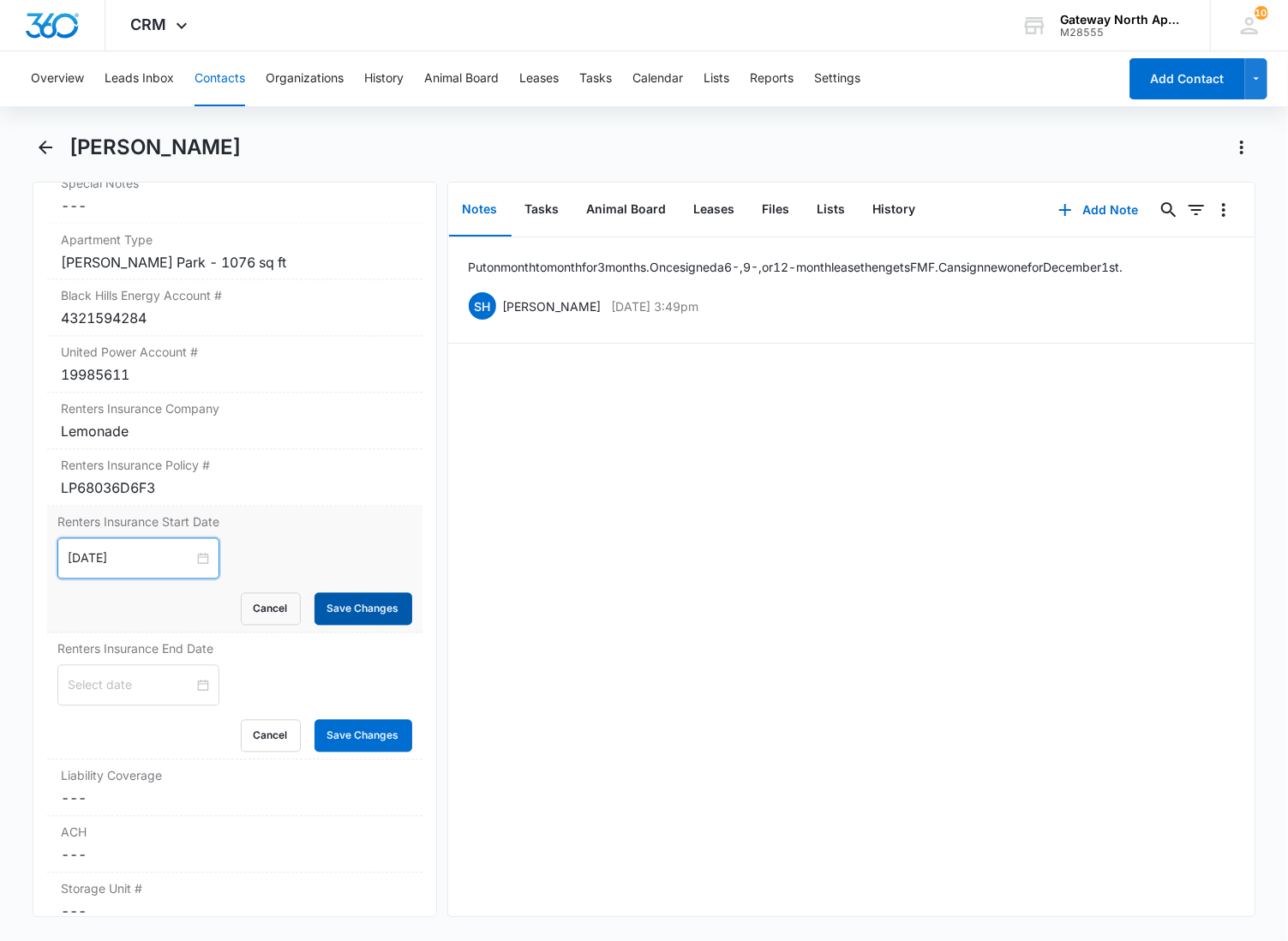
click at [331, 597] on button "Save Changes" at bounding box center [363, 609] width 98 height 33
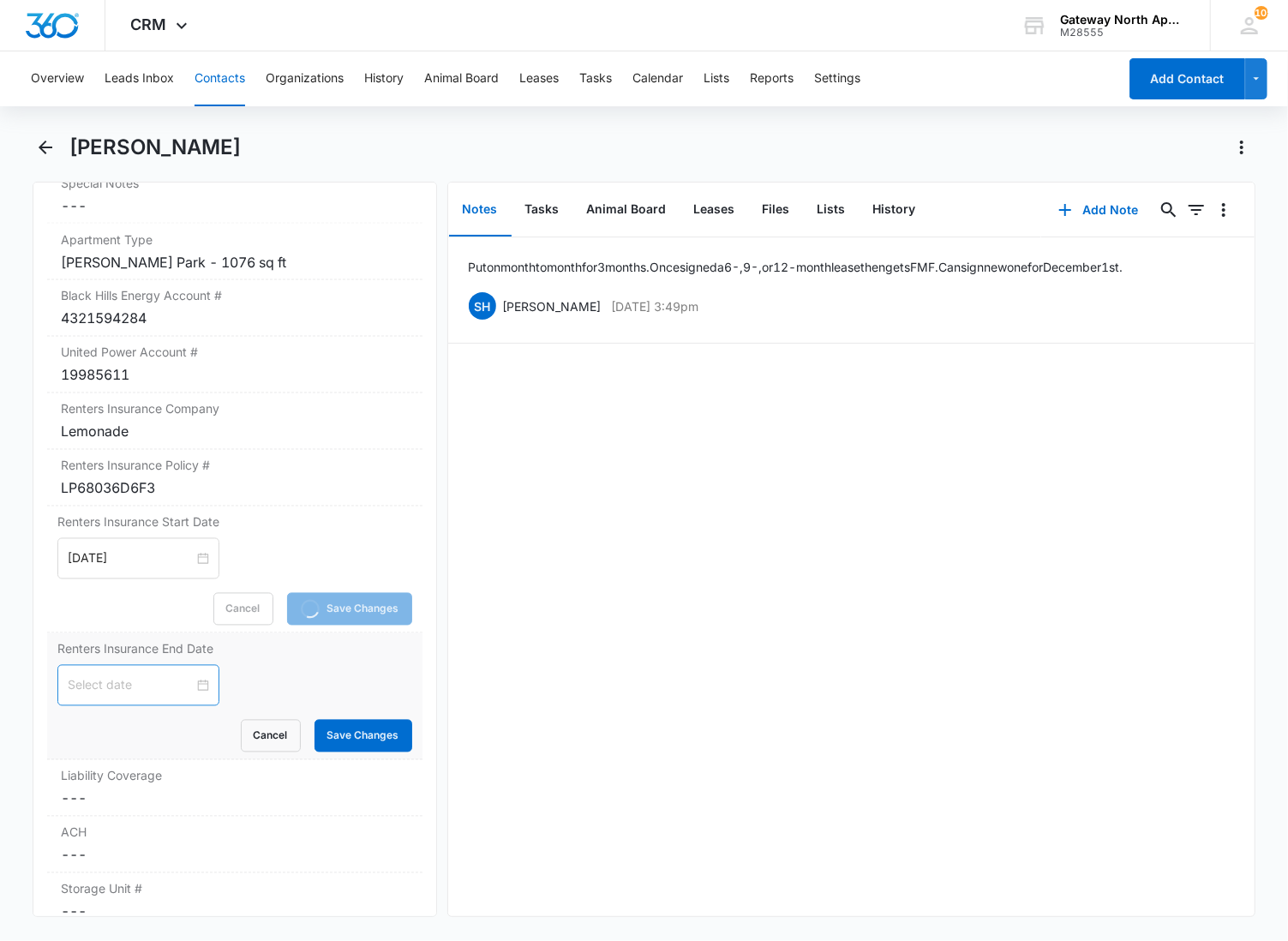
click at [136, 695] on input at bounding box center [130, 685] width 126 height 19
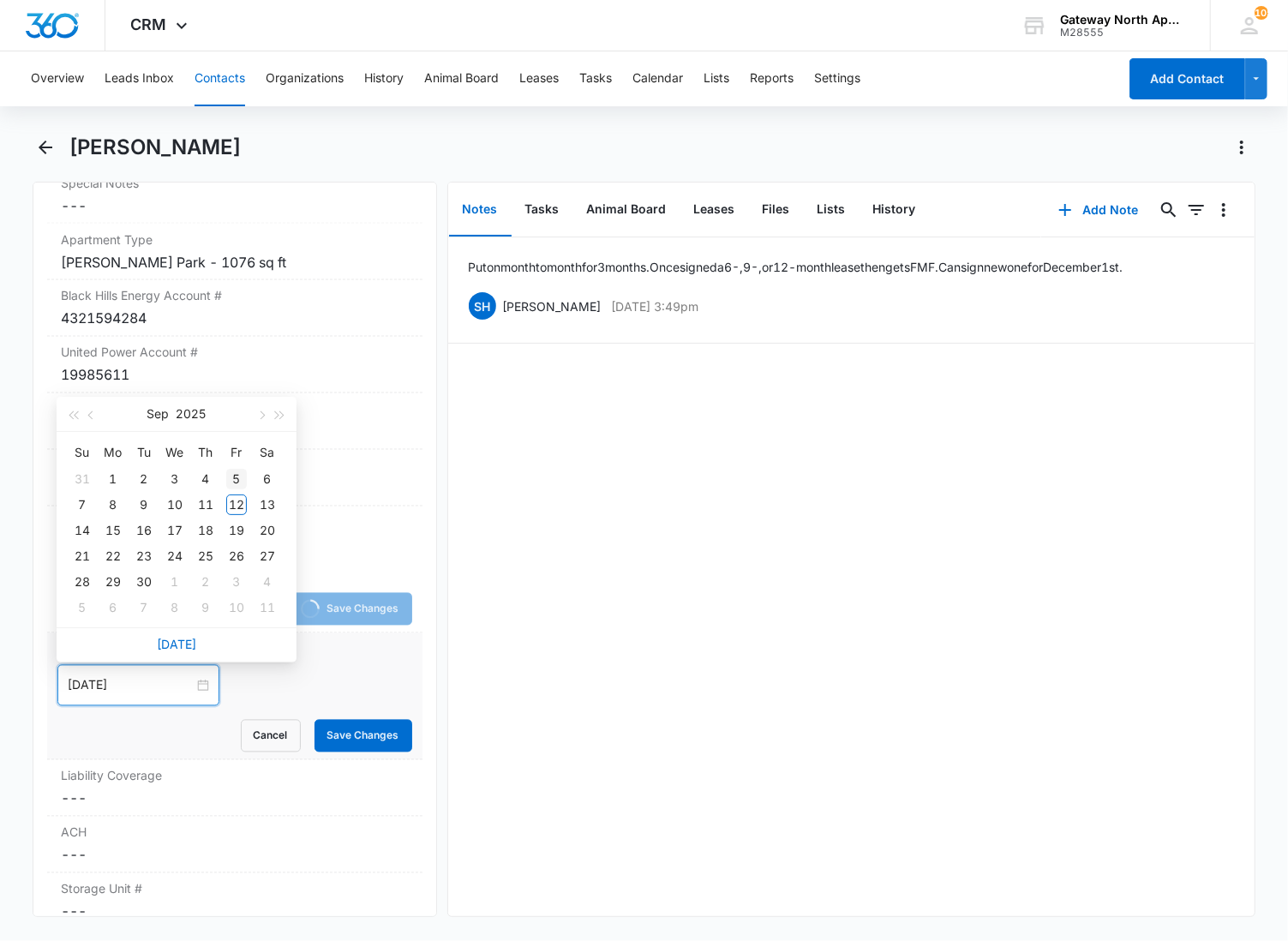
type input "[DATE]"
click at [276, 411] on span "button" at bounding box center [280, 415] width 9 height 9
type input "[DATE]"
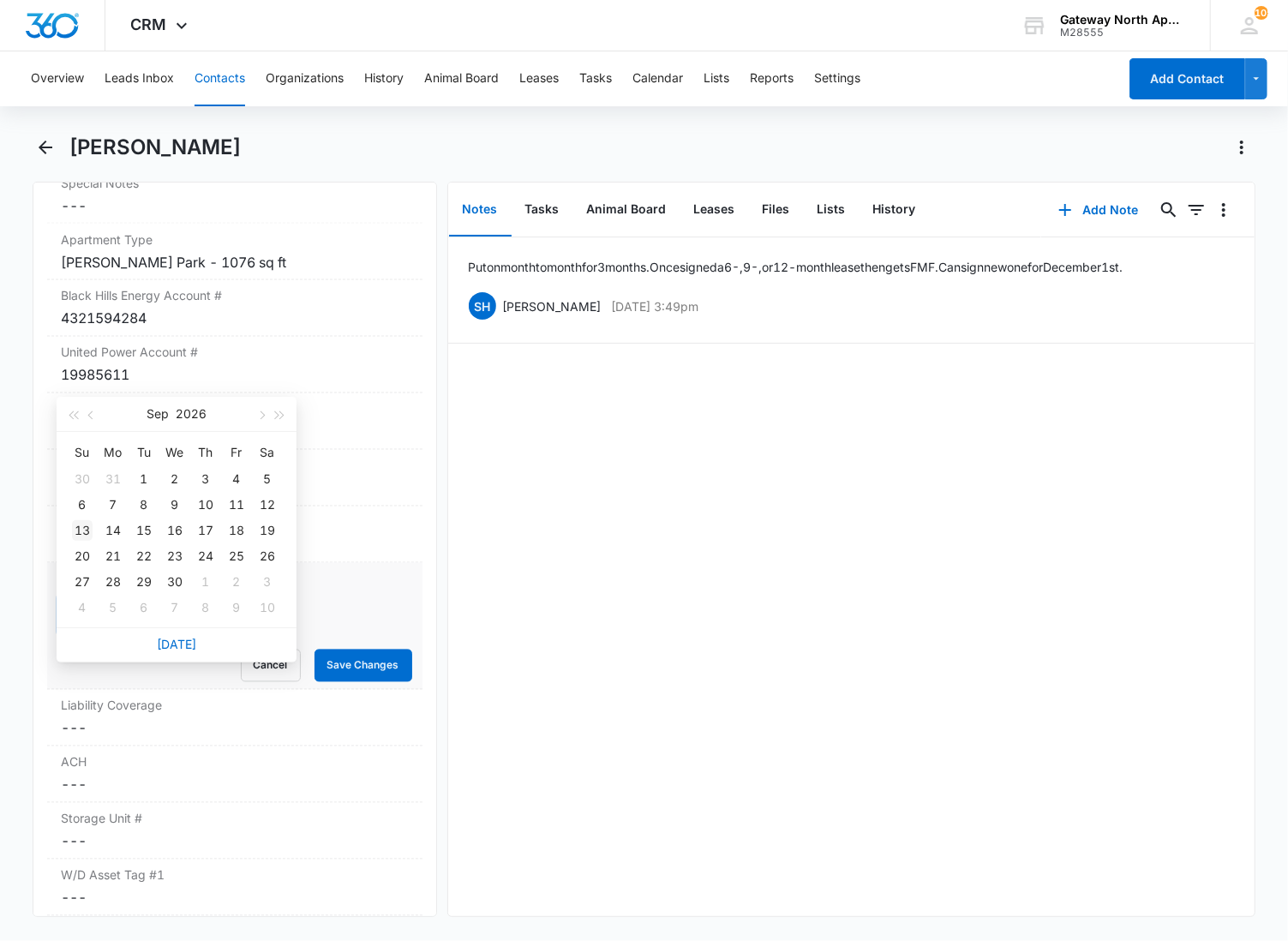
click at [75, 532] on div "13" at bounding box center [82, 530] width 21 height 21
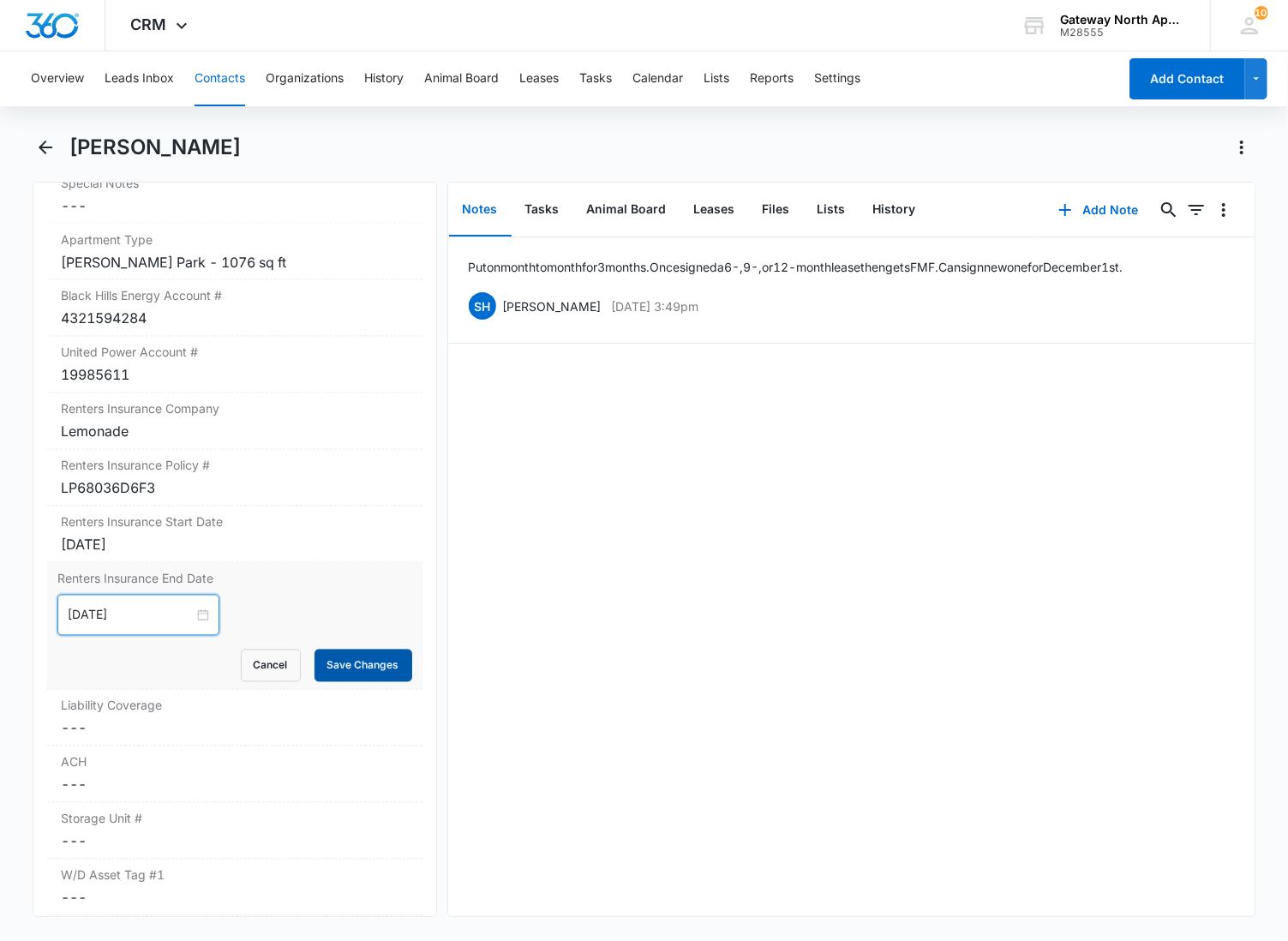
click at [370, 665] on button "Save Changes" at bounding box center [363, 666] width 98 height 33
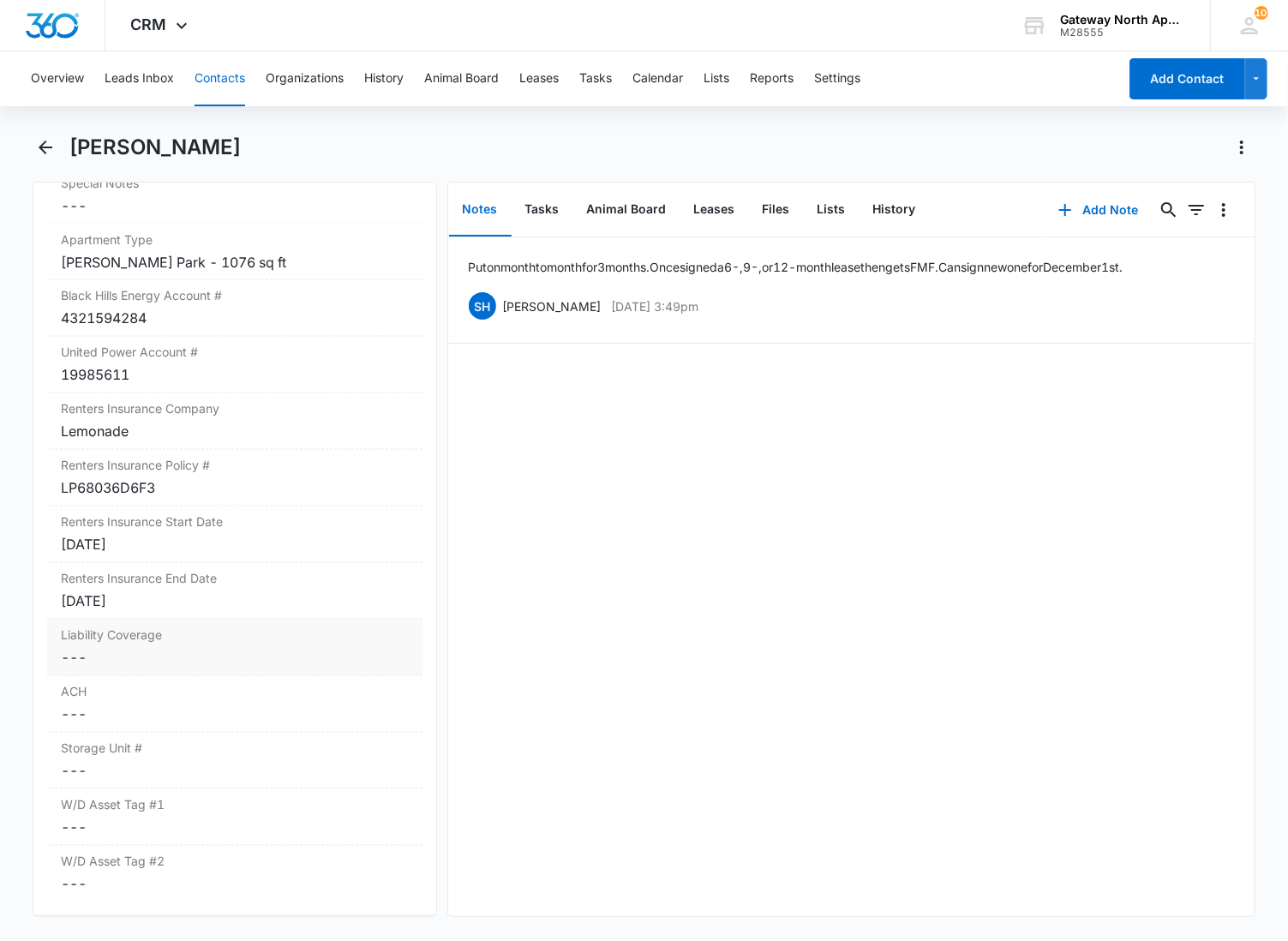
click at [146, 651] on dd "Cancel Save Changes ---" at bounding box center [234, 658] width 348 height 21
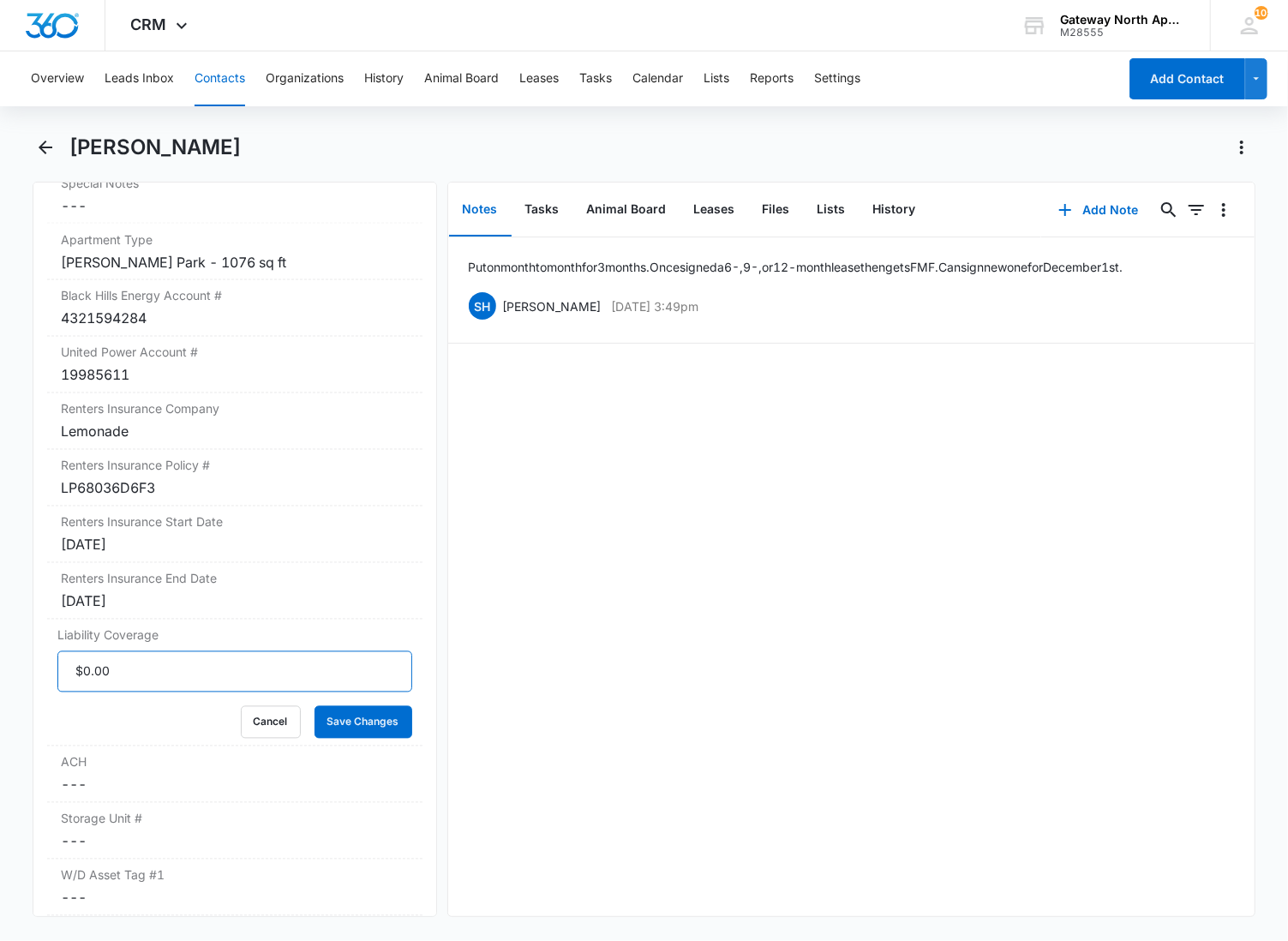
click at [109, 675] on input "Liability Coverage" at bounding box center [235, 672] width 355 height 42
type input "$300,000.00"
click at [314, 706] on button "Save Changes" at bounding box center [363, 722] width 98 height 33
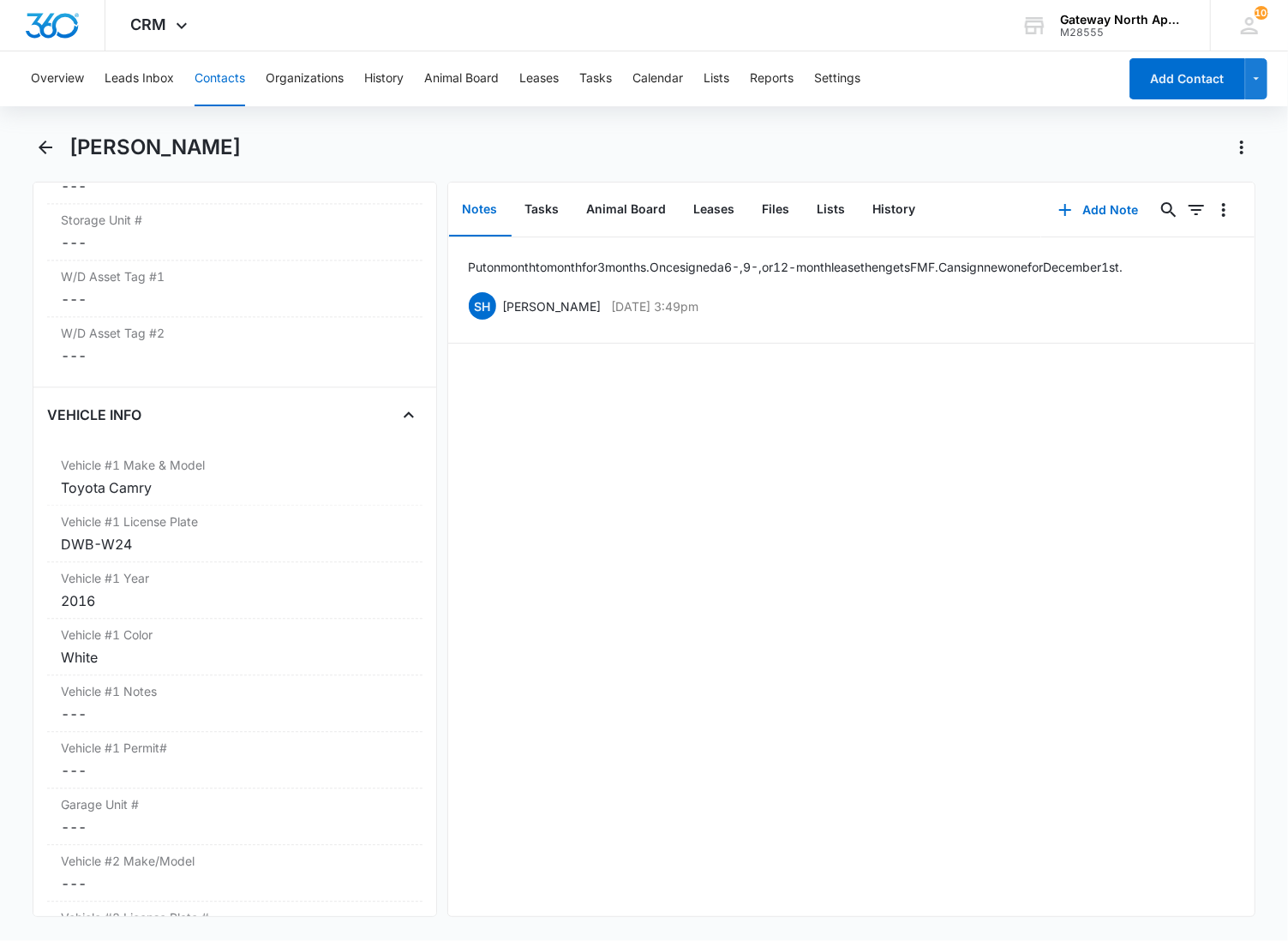
scroll to position [2403, 0]
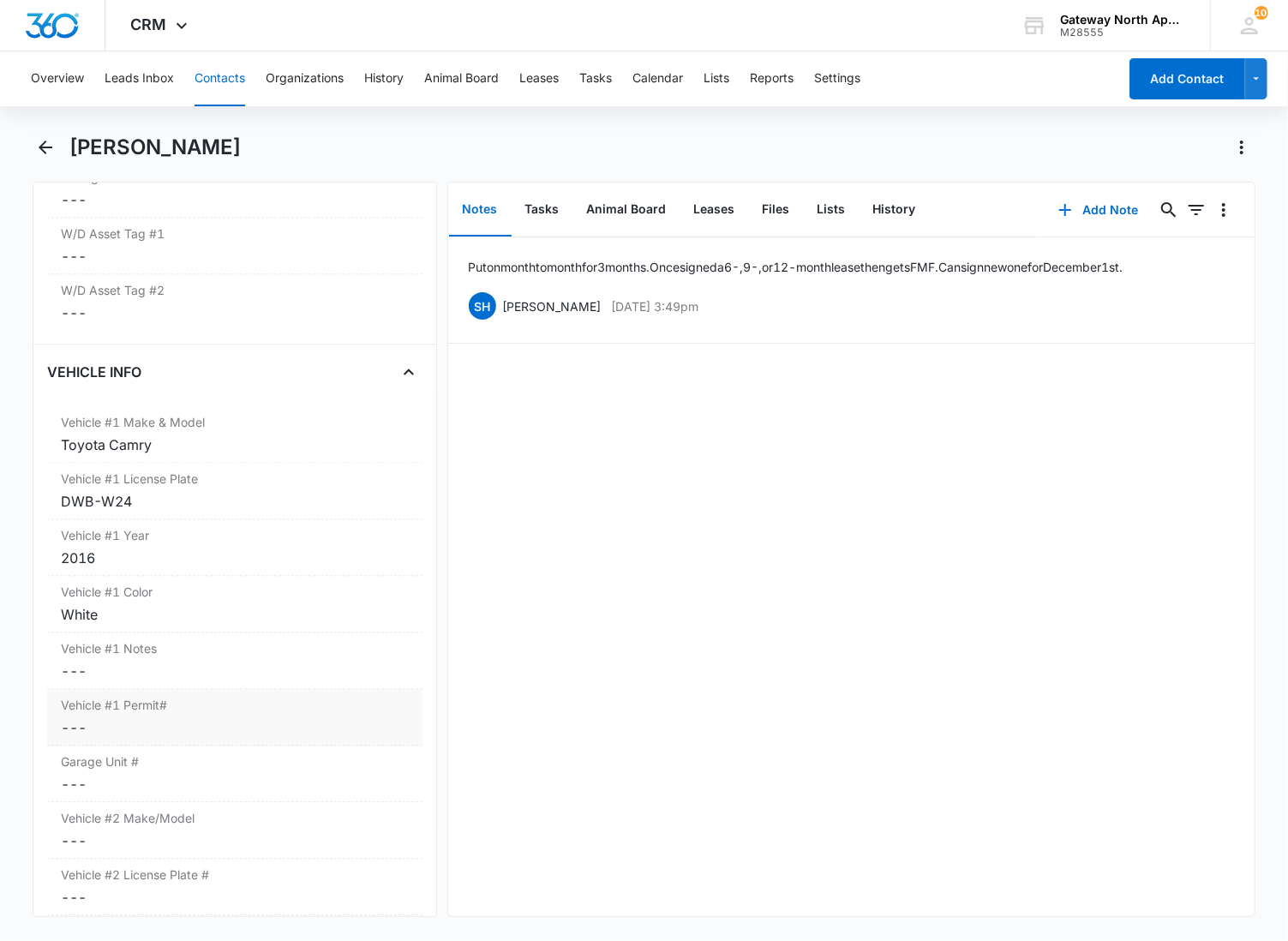
click at [164, 712] on label "Vehicle #1 Permit#" at bounding box center [234, 704] width 348 height 18
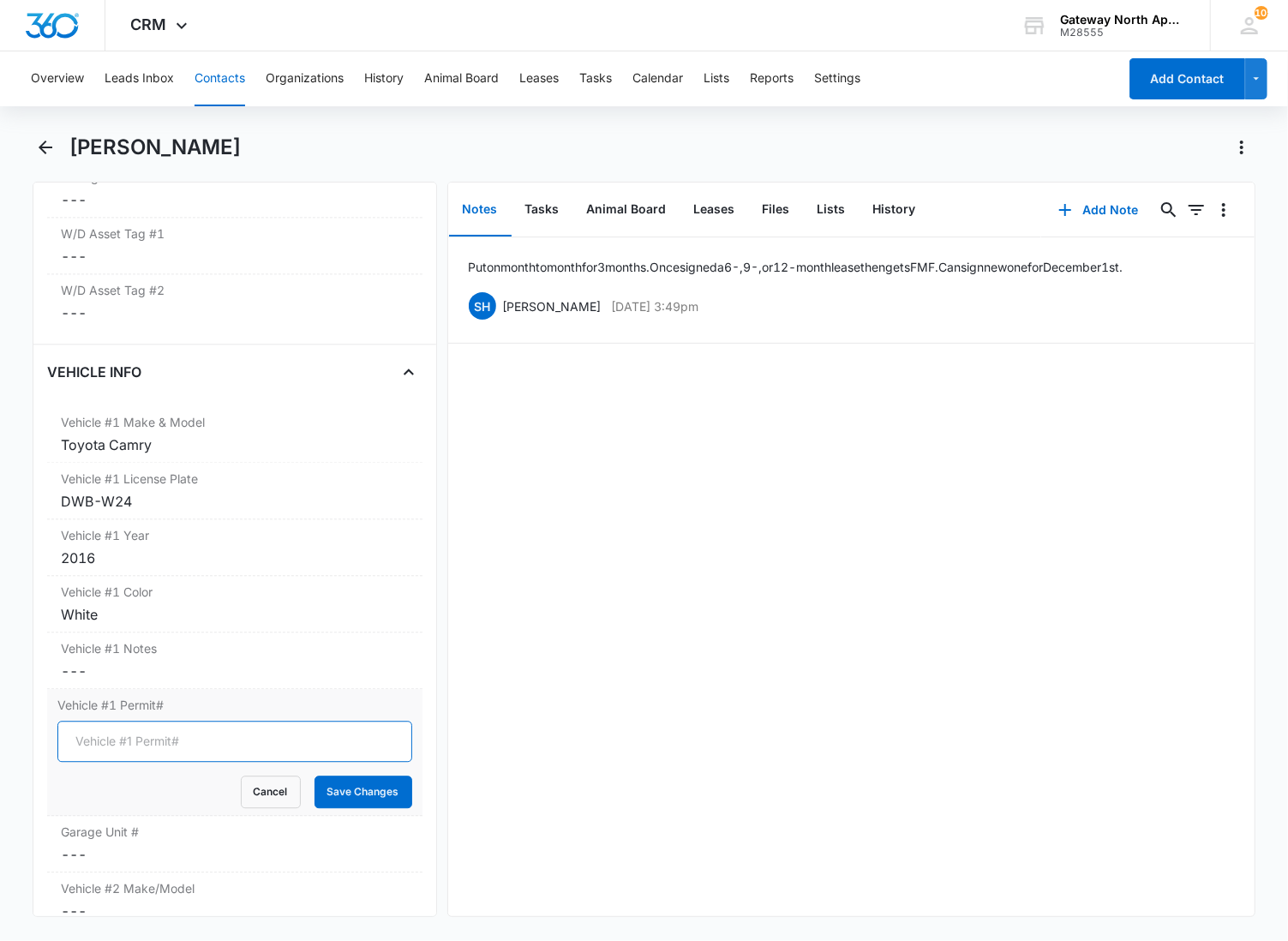
drag, startPoint x: 105, startPoint y: 746, endPoint x: 114, endPoint y: 733, distance: 15.8
click at [114, 733] on input "Vehicle #1 Permit#" at bounding box center [235, 741] width 355 height 42
type input "WH-3172"
click at [314, 776] on button "Save Changes" at bounding box center [363, 791] width 98 height 33
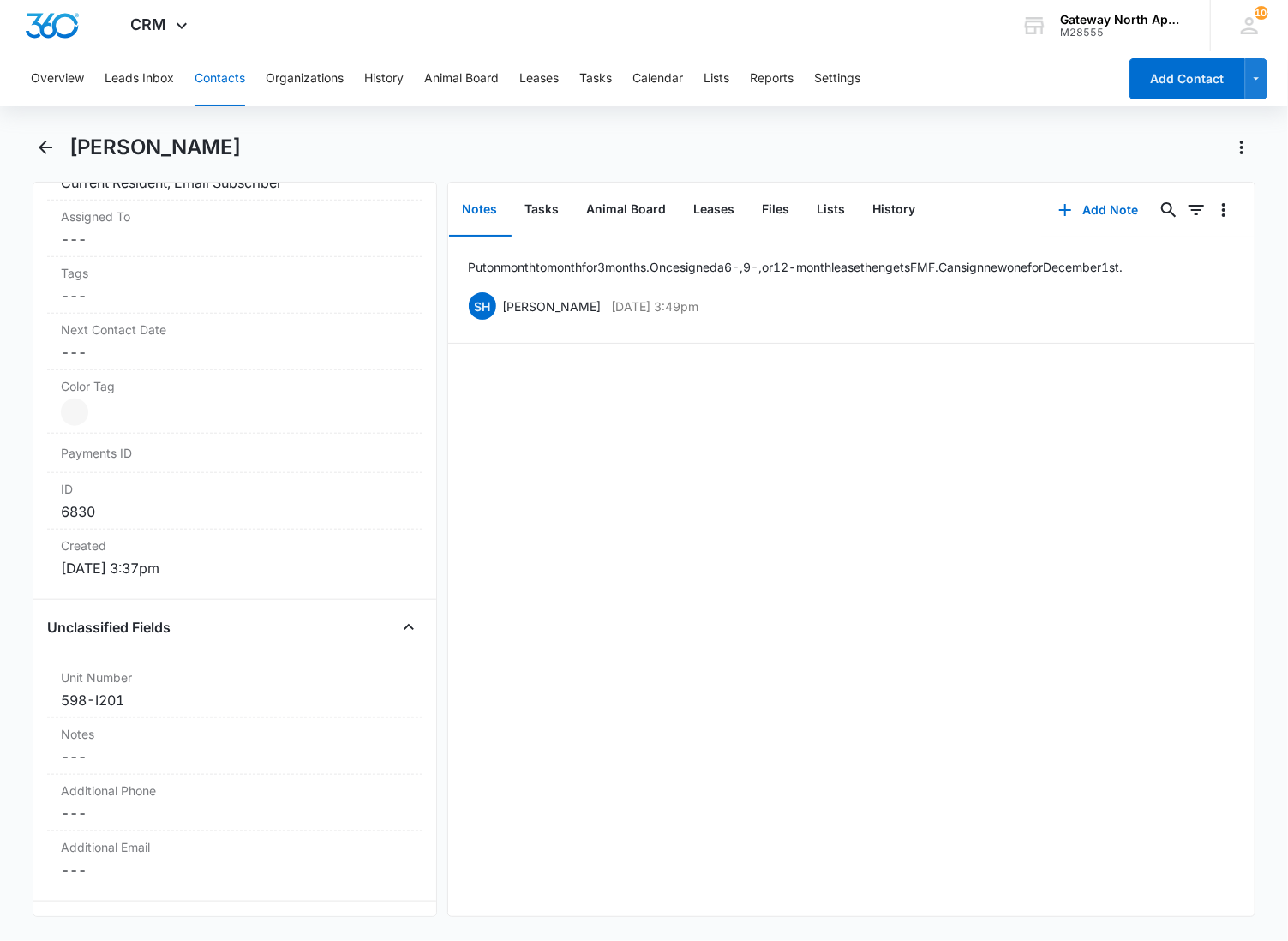
scroll to position [0, 0]
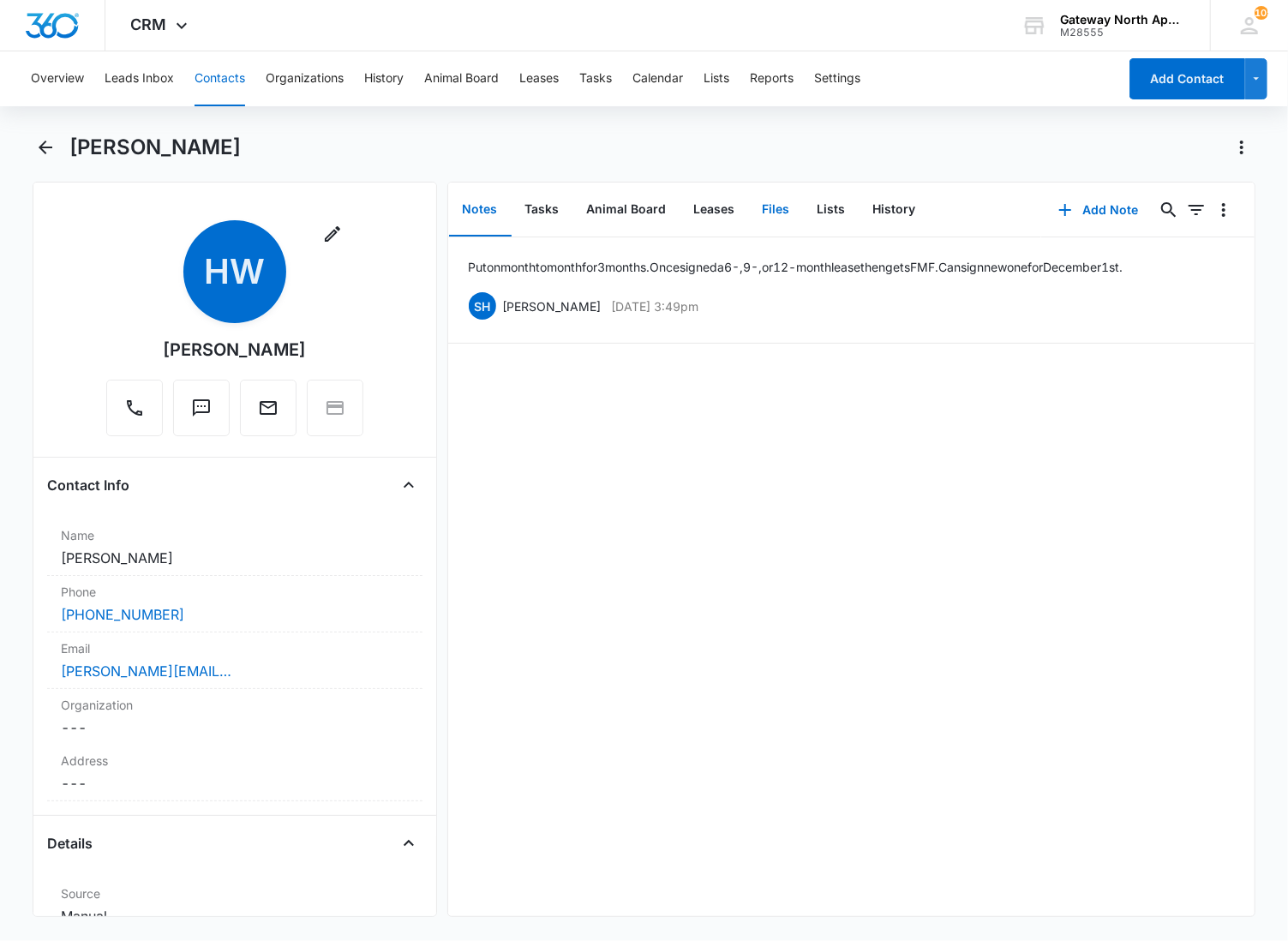
click at [759, 217] on button "Files" at bounding box center [776, 210] width 54 height 53
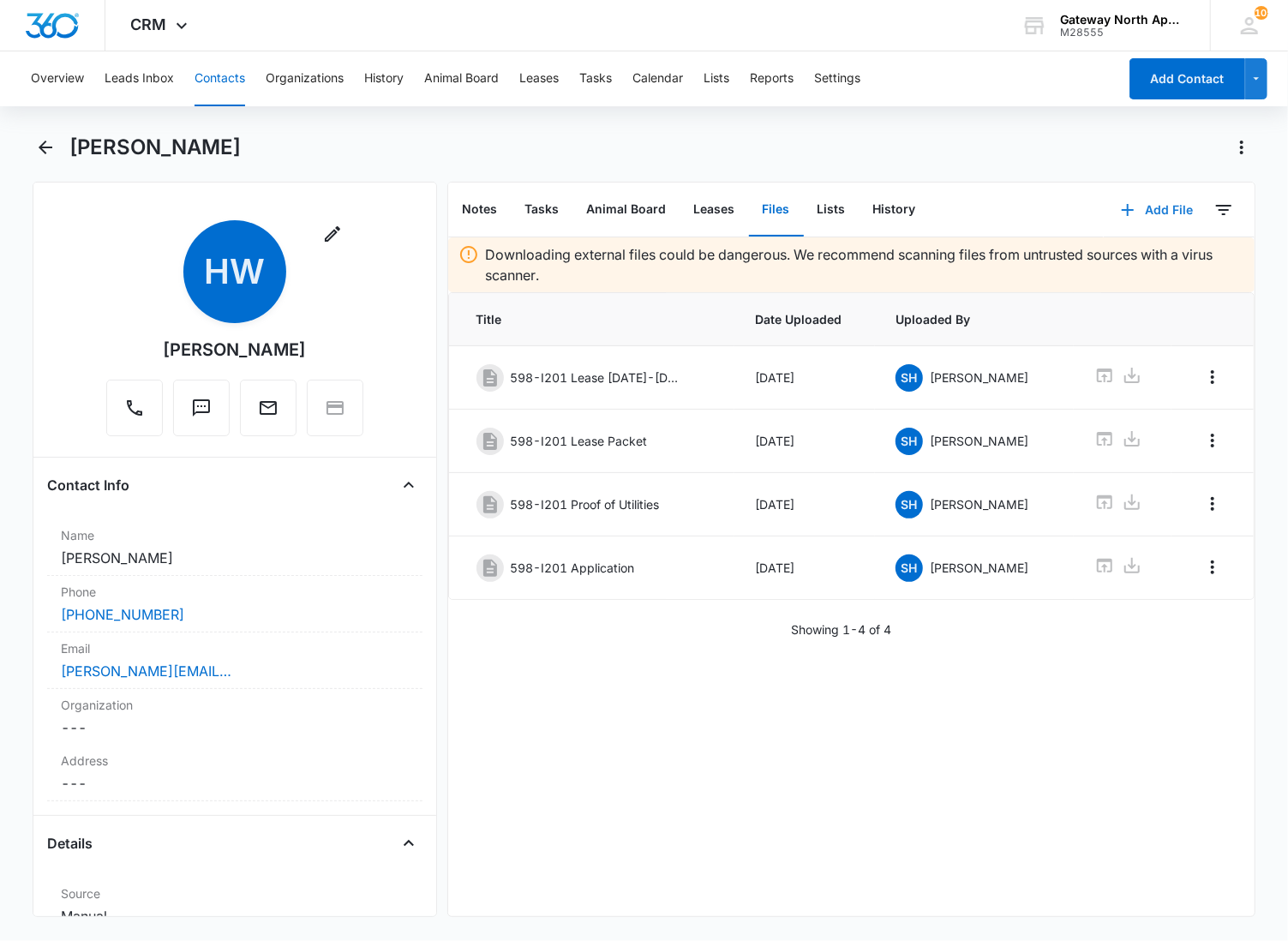
click at [1137, 213] on button "Add File" at bounding box center [1156, 210] width 106 height 42
click at [1128, 263] on div "Upload Files" at bounding box center [1133, 263] width 68 height 12
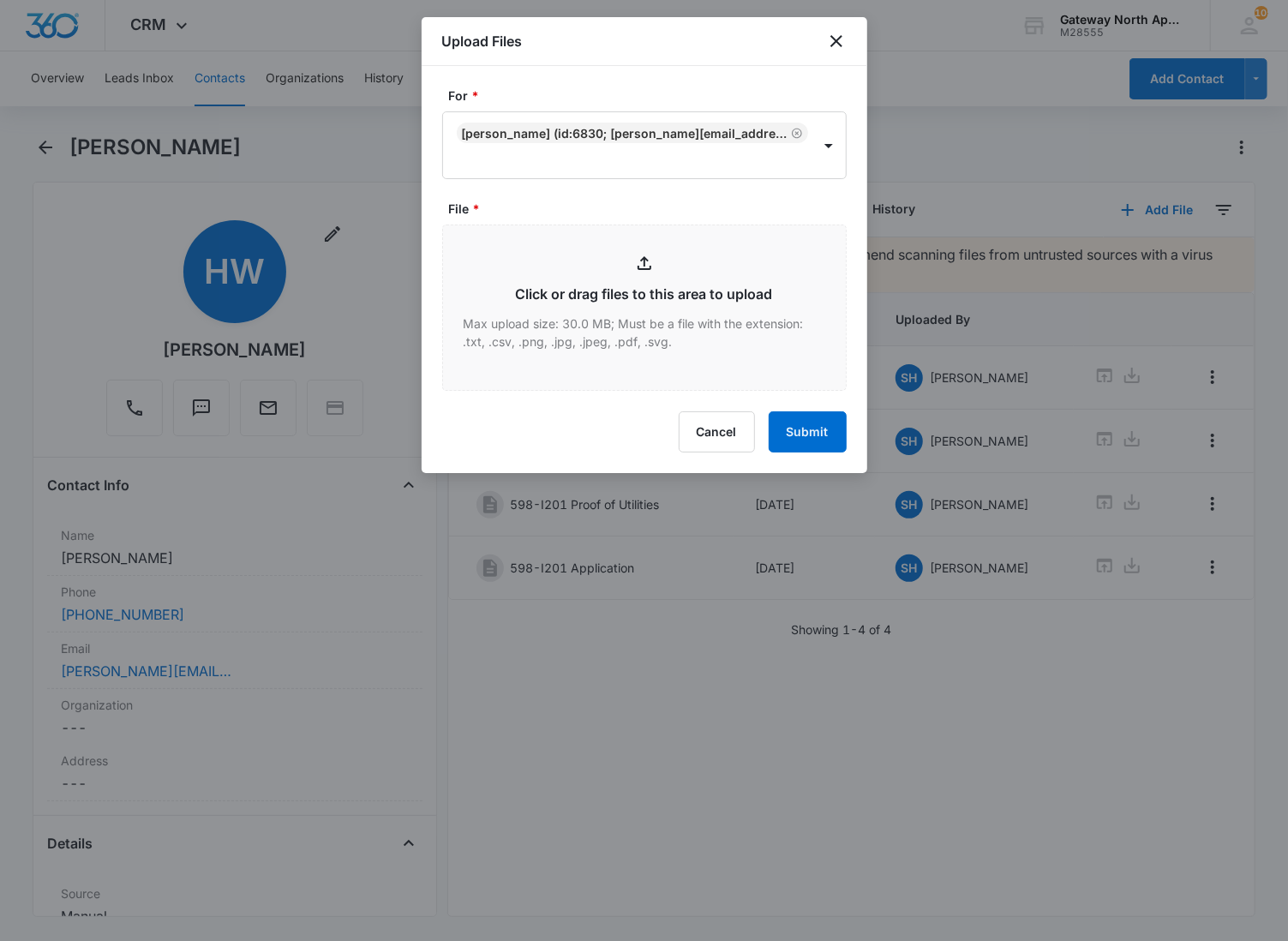
type input "C:\fakepath\I201_09122025142415.pdf"
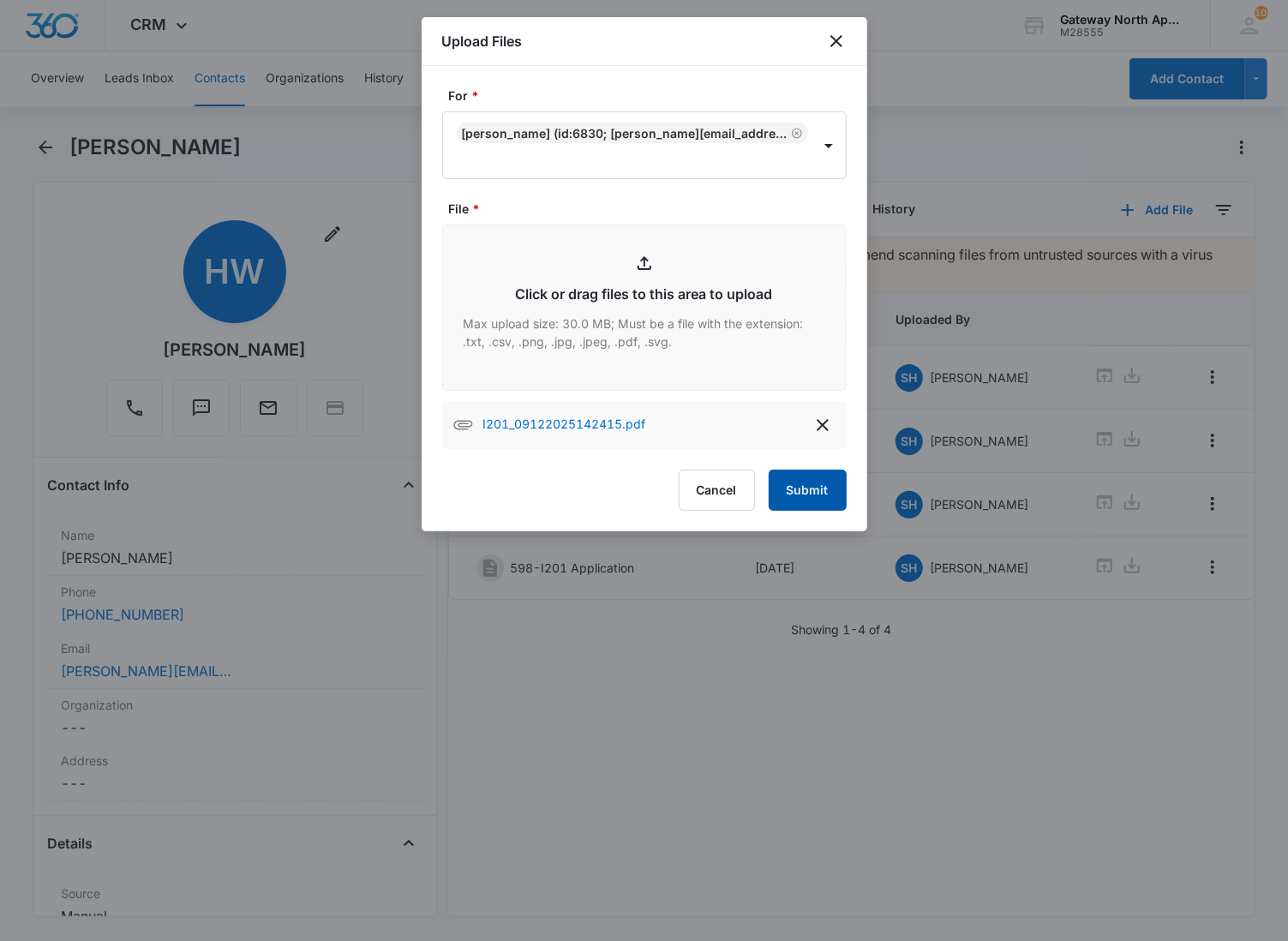
click at [790, 498] on button "Submit" at bounding box center [807, 490] width 78 height 42
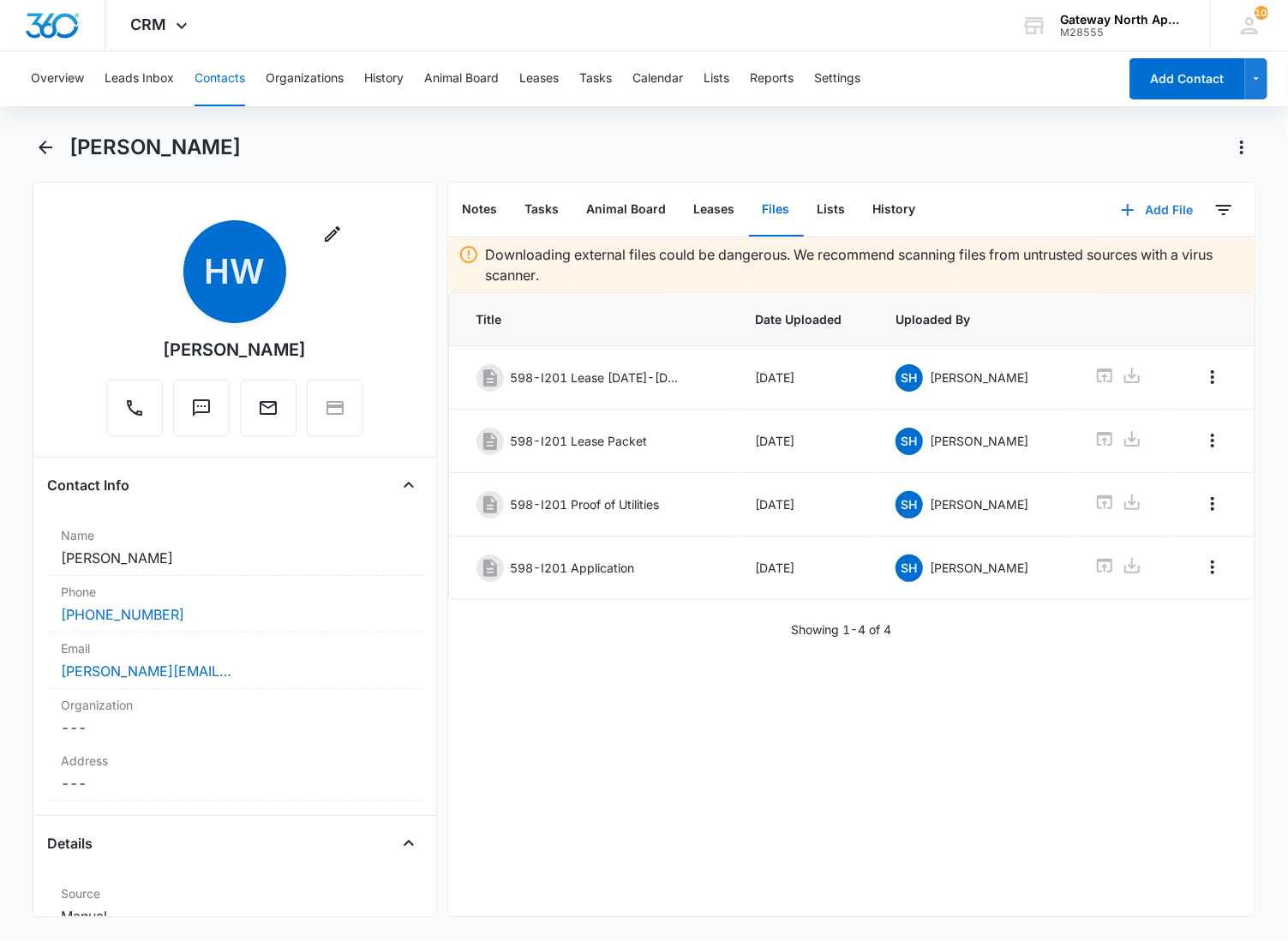
click at [1159, 202] on button "Add File" at bounding box center [1156, 210] width 106 height 42
click at [1205, 375] on icon "Overflow Menu" at bounding box center [1213, 376] width 21 height 21
click at [1204, 366] on icon "Overflow Menu" at bounding box center [1213, 376] width 21 height 21
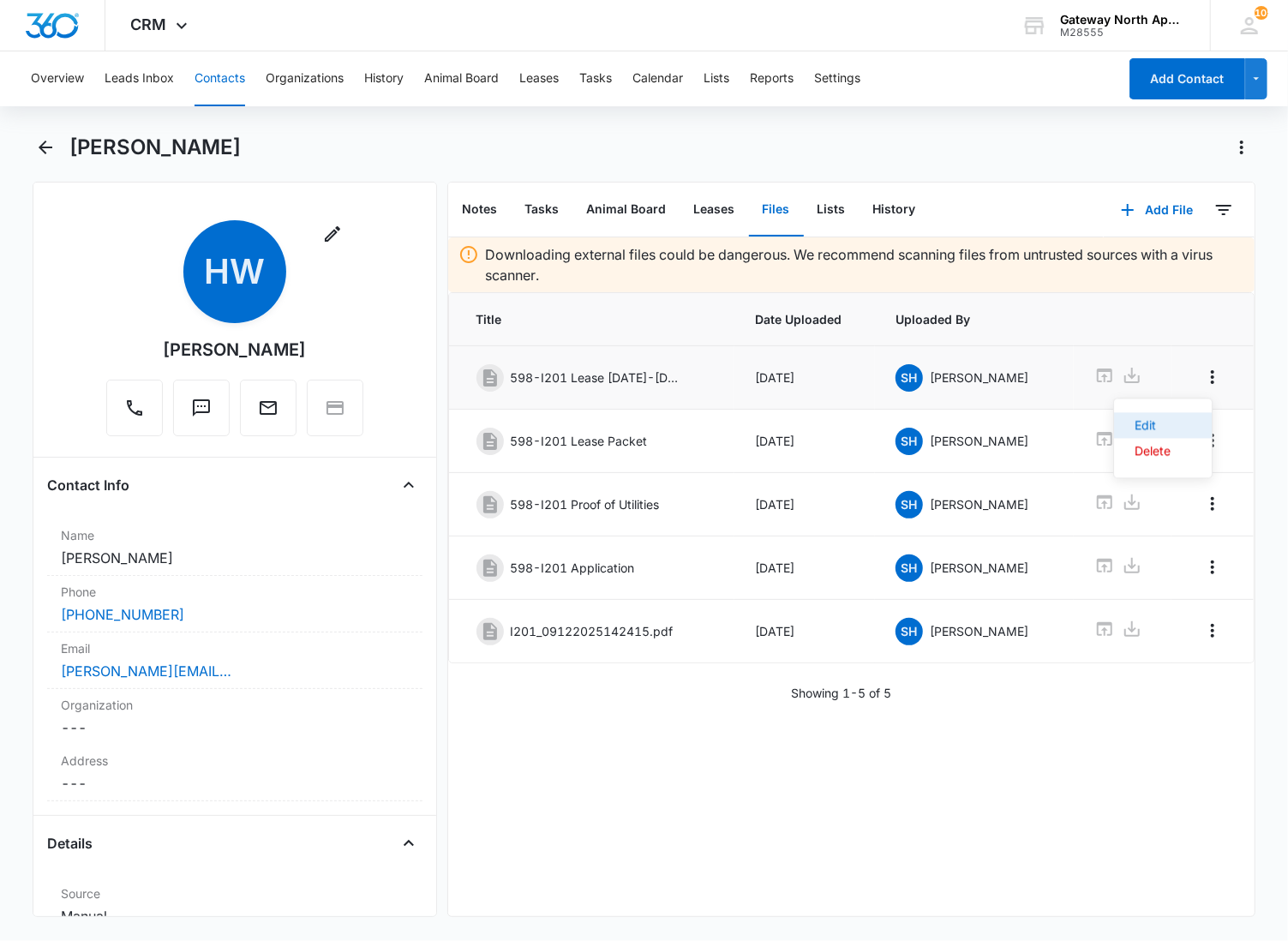
click at [1157, 424] on div "Edit" at bounding box center [1152, 425] width 36 height 12
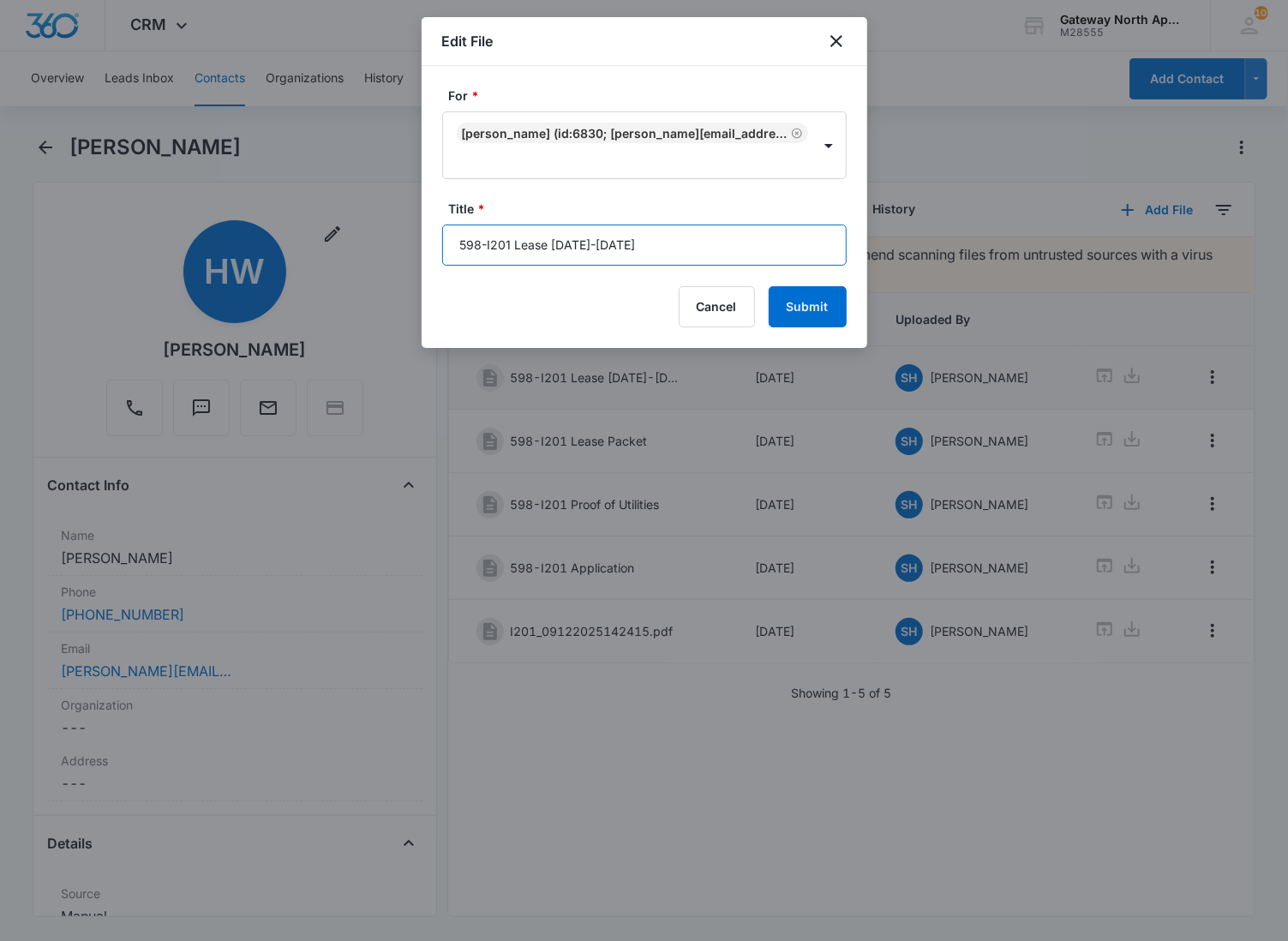
drag, startPoint x: 672, startPoint y: 232, endPoint x: 511, endPoint y: 251, distance: 162.1
click at [511, 251] on input "598-I201 Lease [DATE]-[DATE]" at bounding box center [644, 246] width 404 height 42
type input "598-I201 VOID Lease"
click at [769, 286] on button "Submit" at bounding box center [807, 307] width 78 height 42
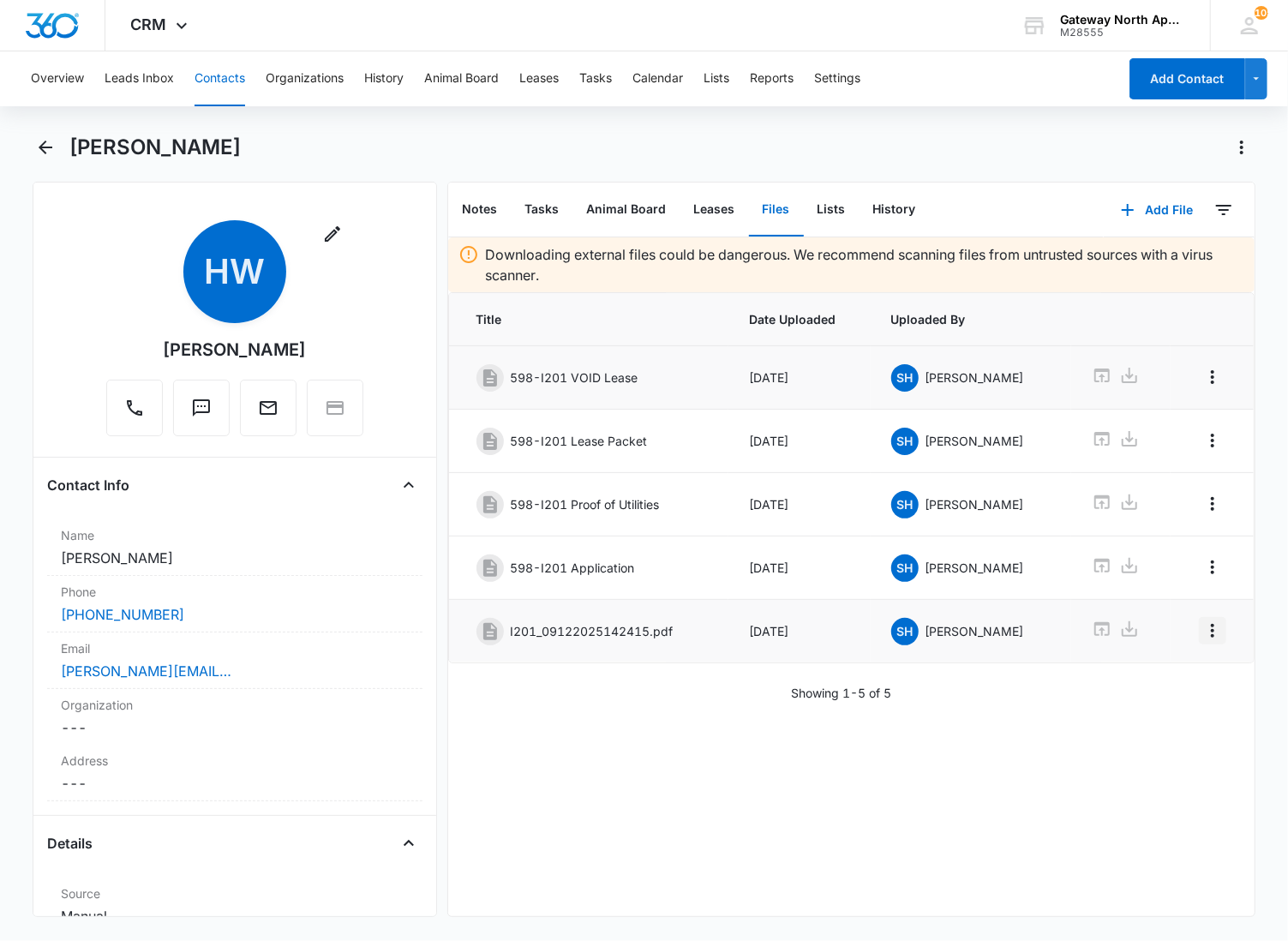
click at [1203, 638] on icon "Overflow Menu" at bounding box center [1213, 630] width 21 height 21
click at [1153, 683] on div "Edit" at bounding box center [1152, 684] width 36 height 12
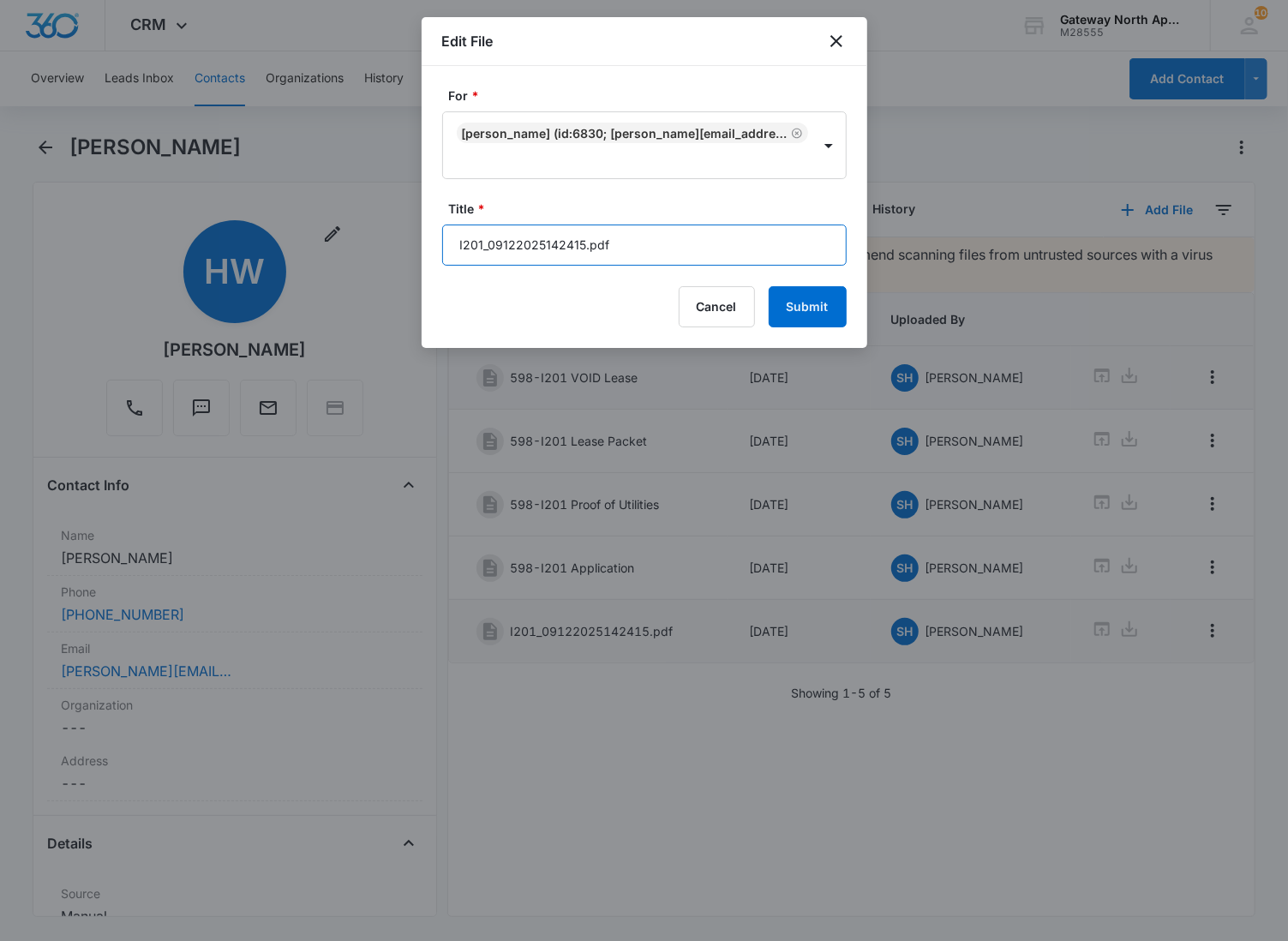
drag, startPoint x: 658, startPoint y: 246, endPoint x: 259, endPoint y: 139, distance: 413.1
click at [259, 183] on body "CRM Apps Reputation Websites Forms CRM Email Social Content Ads Intelligence Fi…" at bounding box center [644, 470] width 1288 height 941
type input "598-I201 Lease [DATE]-[DATE]"
click at [769, 286] on button "Submit" at bounding box center [807, 307] width 78 height 42
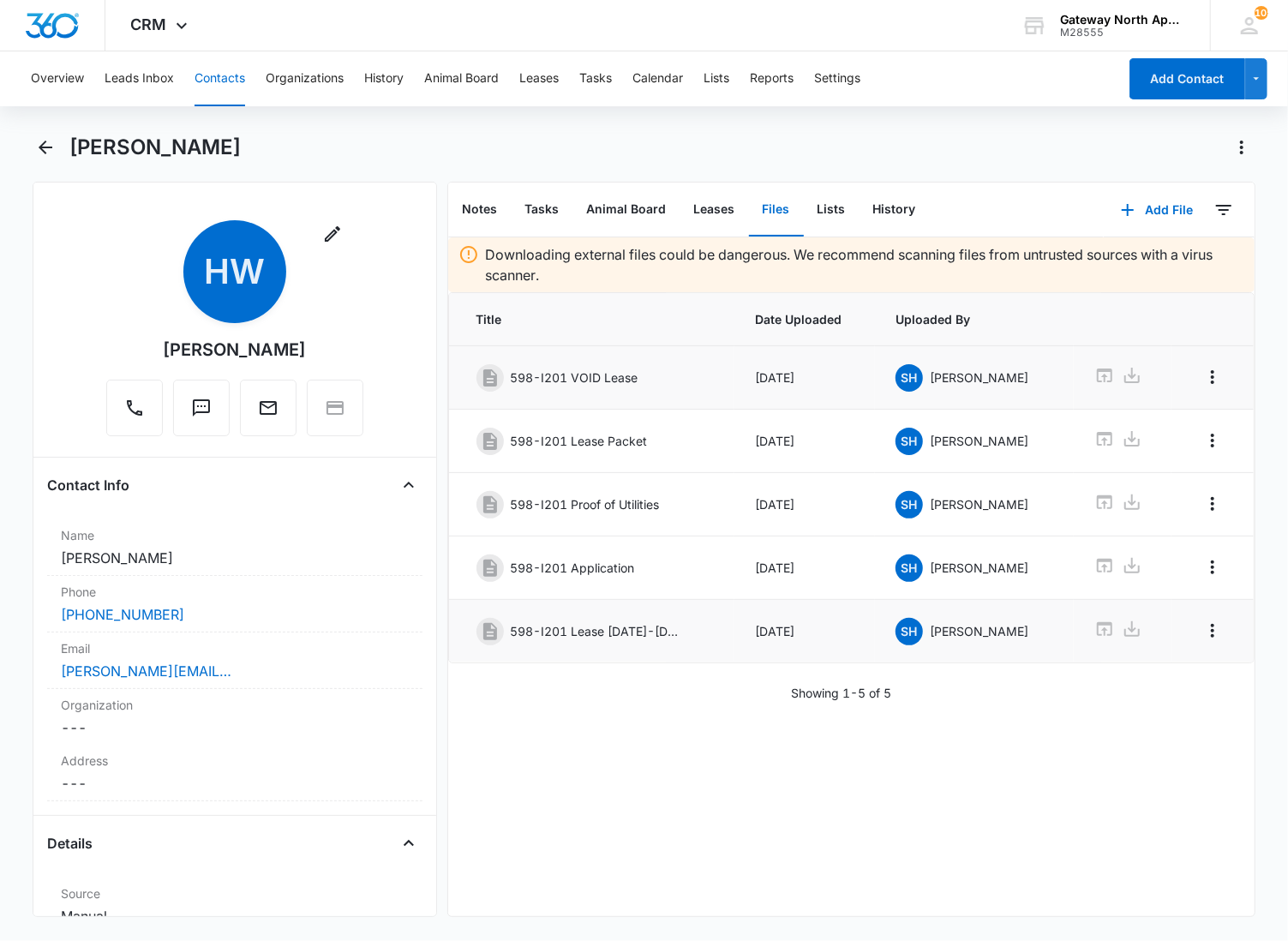
click at [610, 791] on div "Downloading external files could be dangerous. We recommend scanning files from…" at bounding box center [851, 576] width 807 height 679
click at [1151, 198] on button "Add File" at bounding box center [1156, 210] width 106 height 42
click at [1119, 266] on div "Upload Files" at bounding box center [1133, 263] width 68 height 12
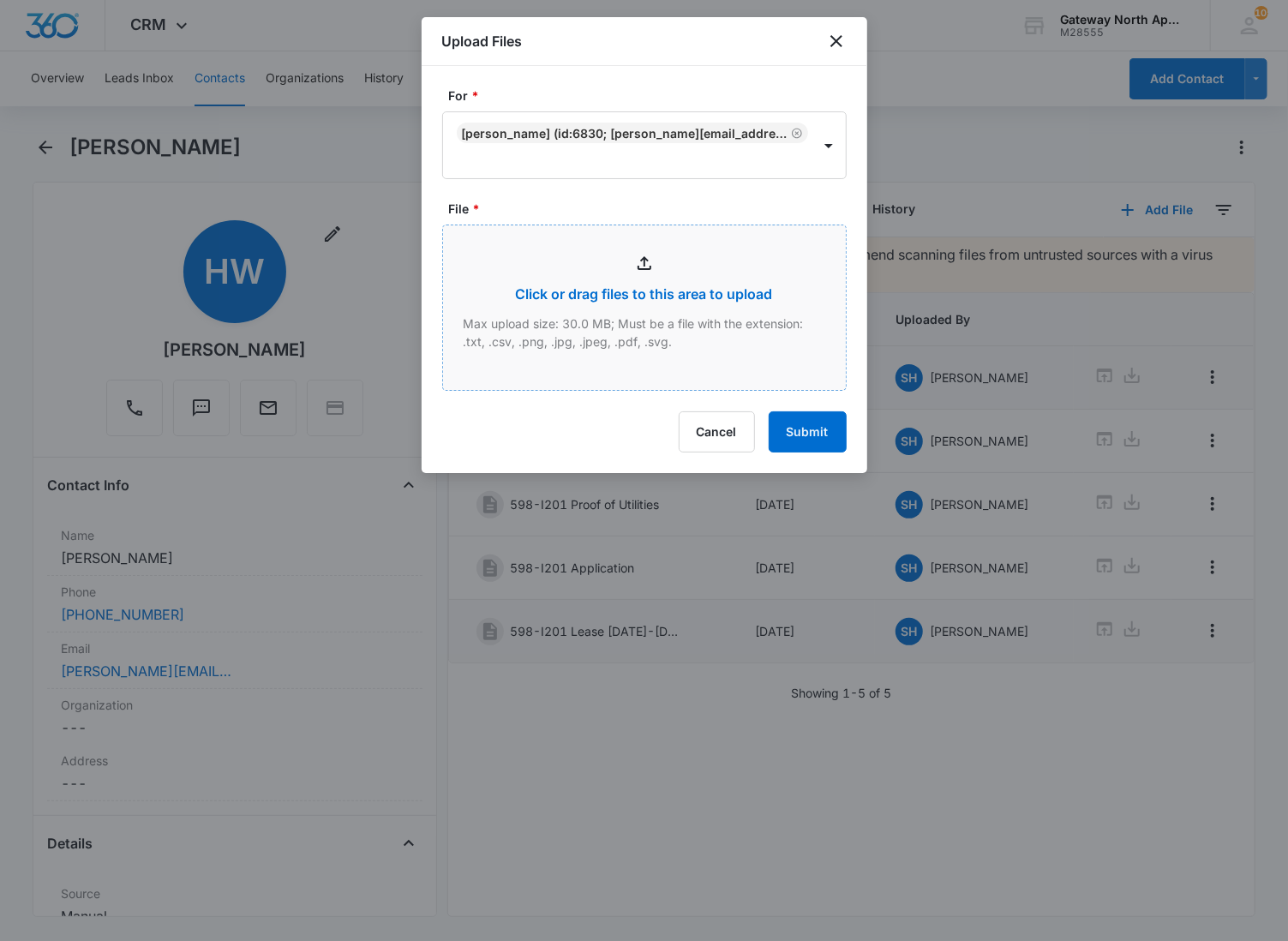
type input "C:\fakepath\I201_09122025142415 (1).pdf"
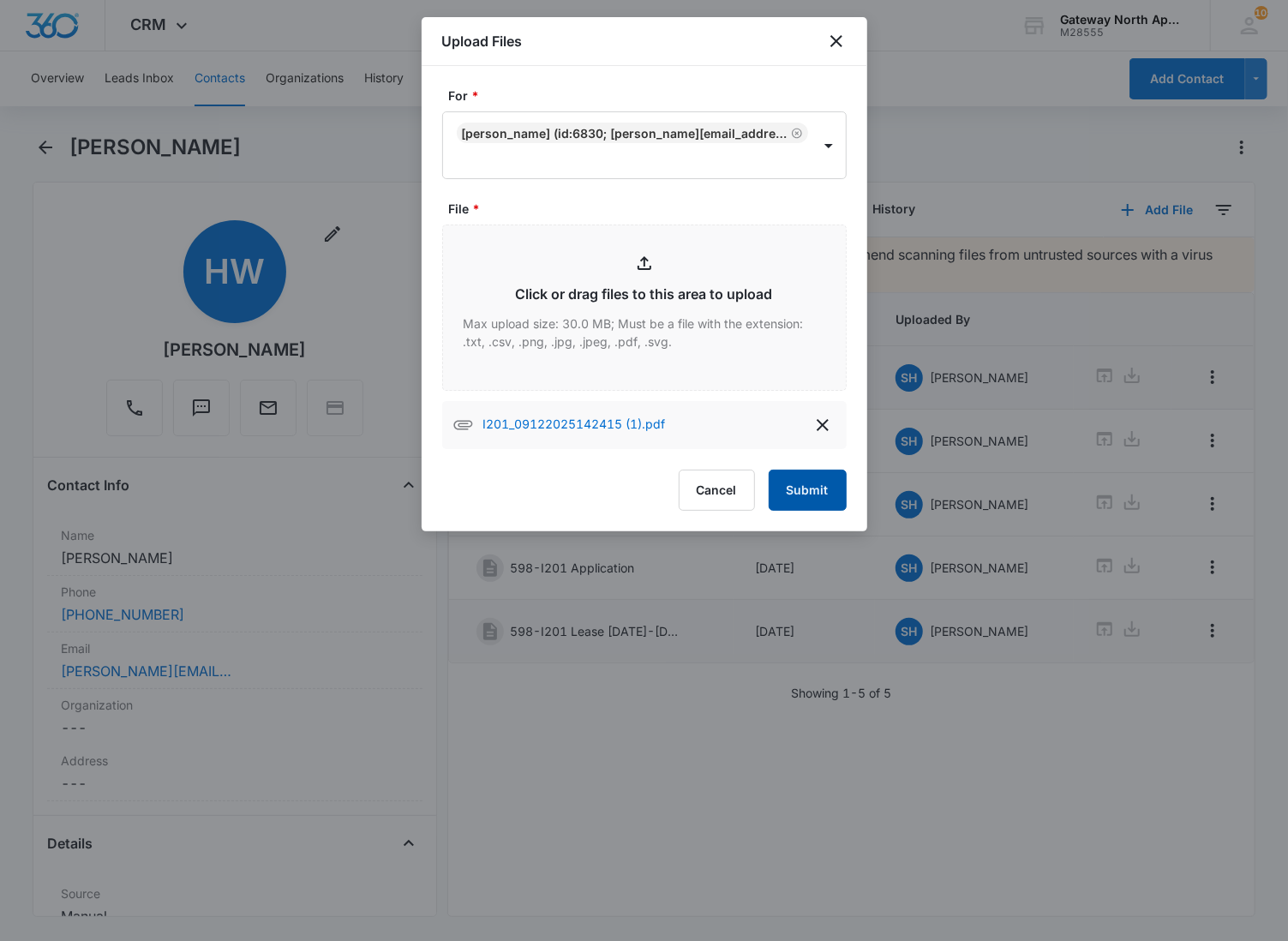
click at [795, 475] on button "Submit" at bounding box center [807, 490] width 78 height 42
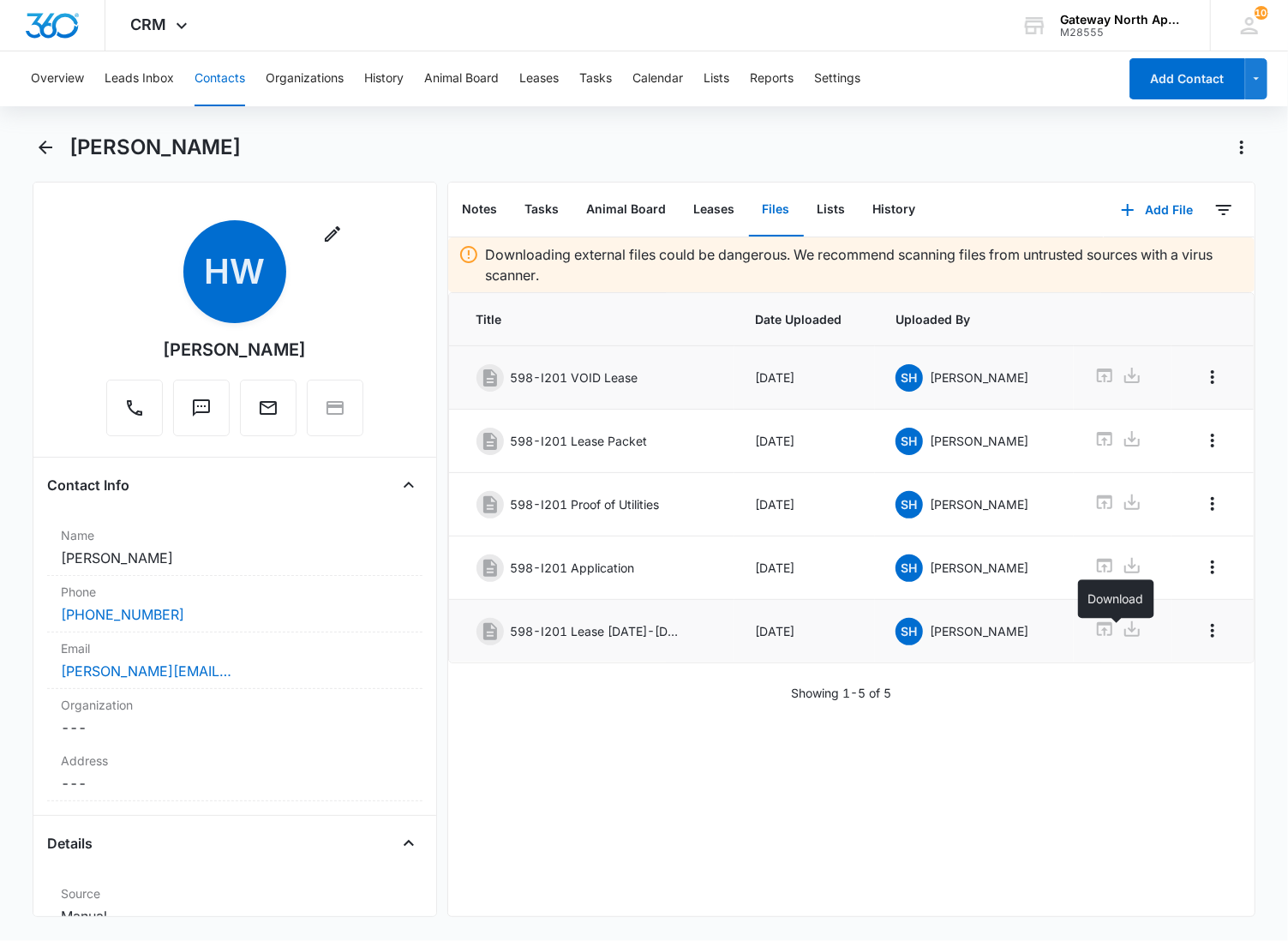
click at [1122, 634] on icon at bounding box center [1131, 629] width 21 height 21
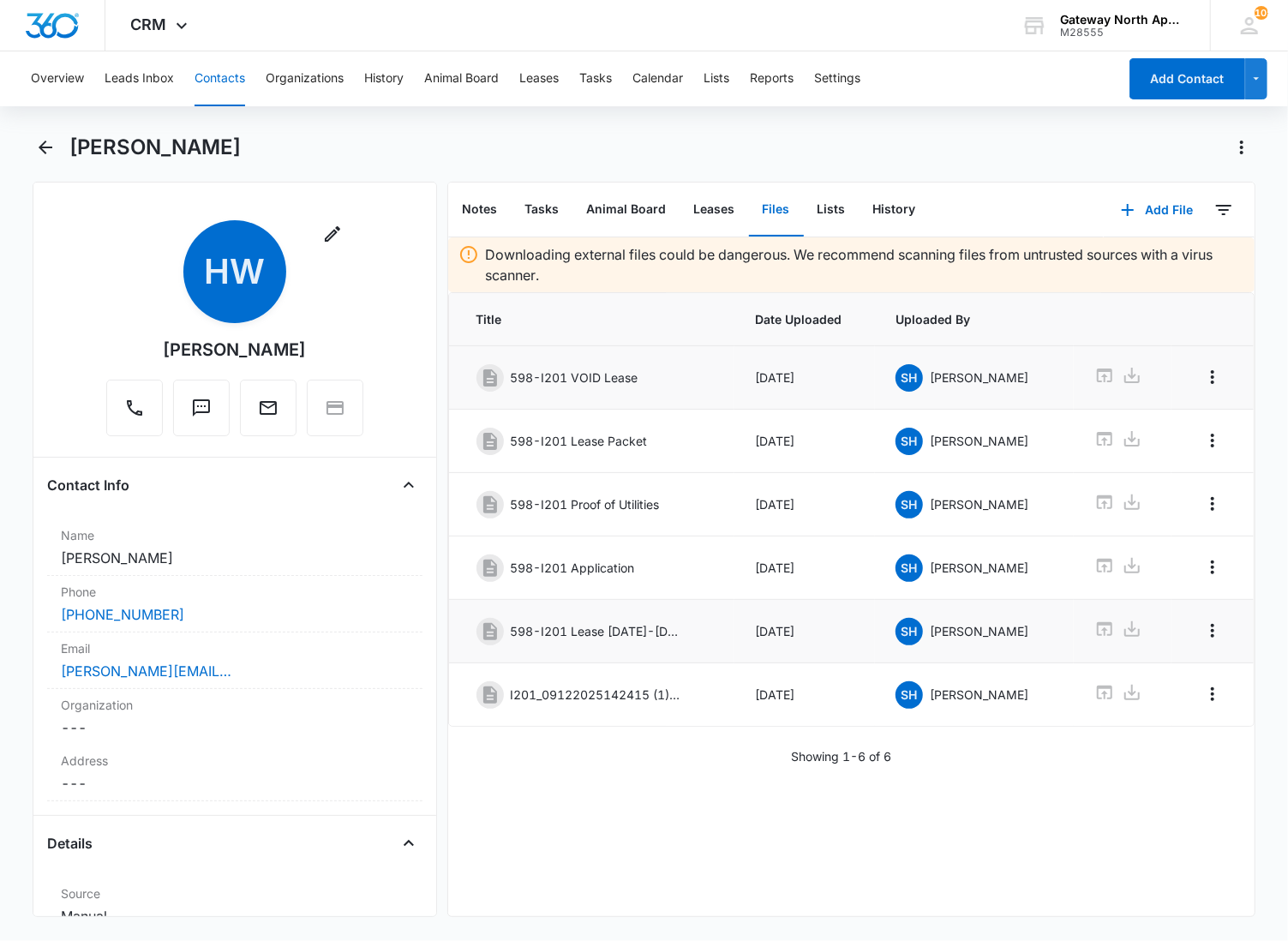
click at [687, 784] on div "Downloading external files could be dangerous. We recommend scanning files from…" at bounding box center [851, 576] width 807 height 679
click at [1203, 704] on icon "Overflow Menu" at bounding box center [1213, 693] width 21 height 21
click at [1141, 765] on button "Delete" at bounding box center [1163, 775] width 98 height 26
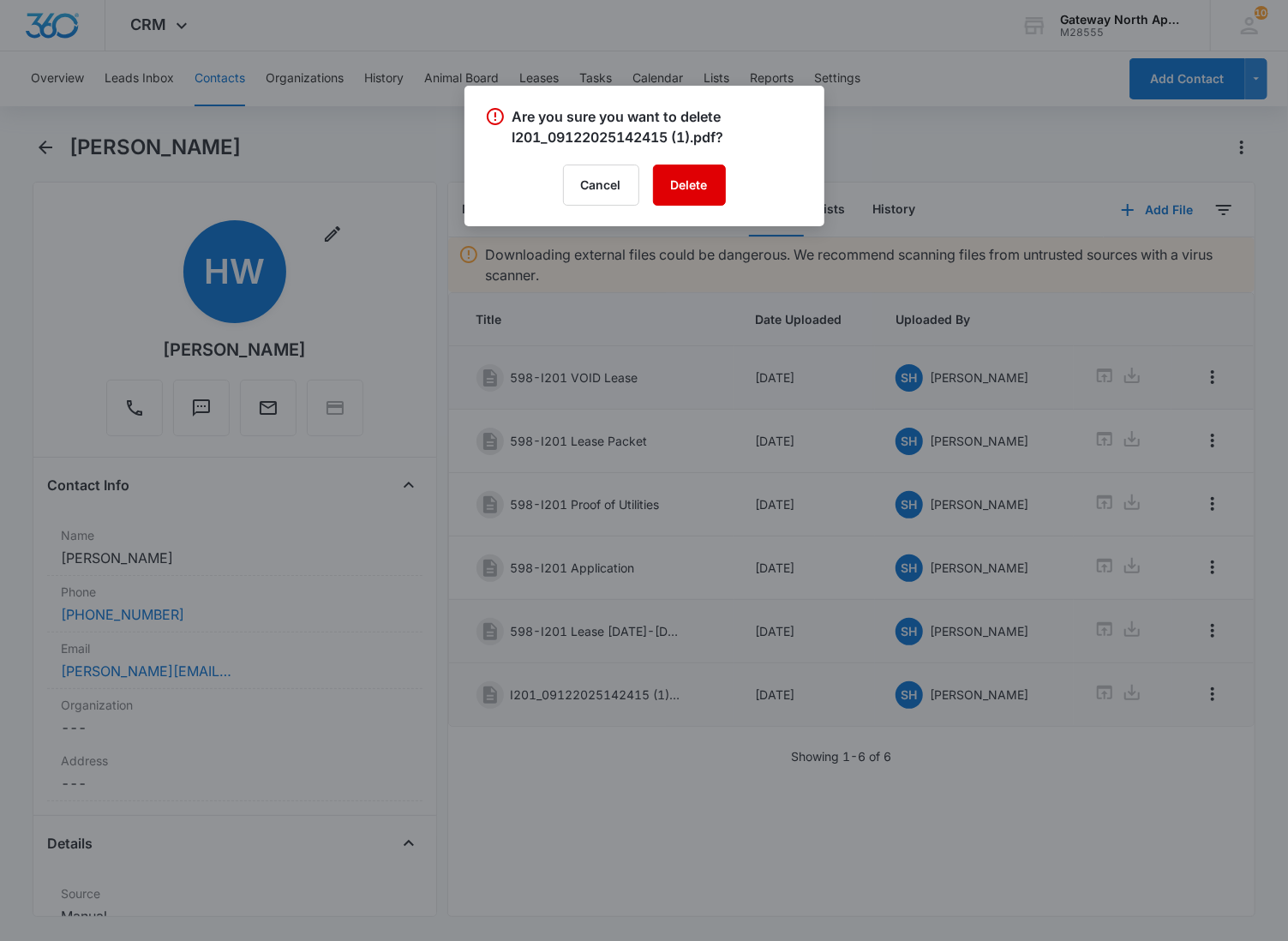
click at [689, 176] on button "Delete" at bounding box center [690, 185] width 73 height 42
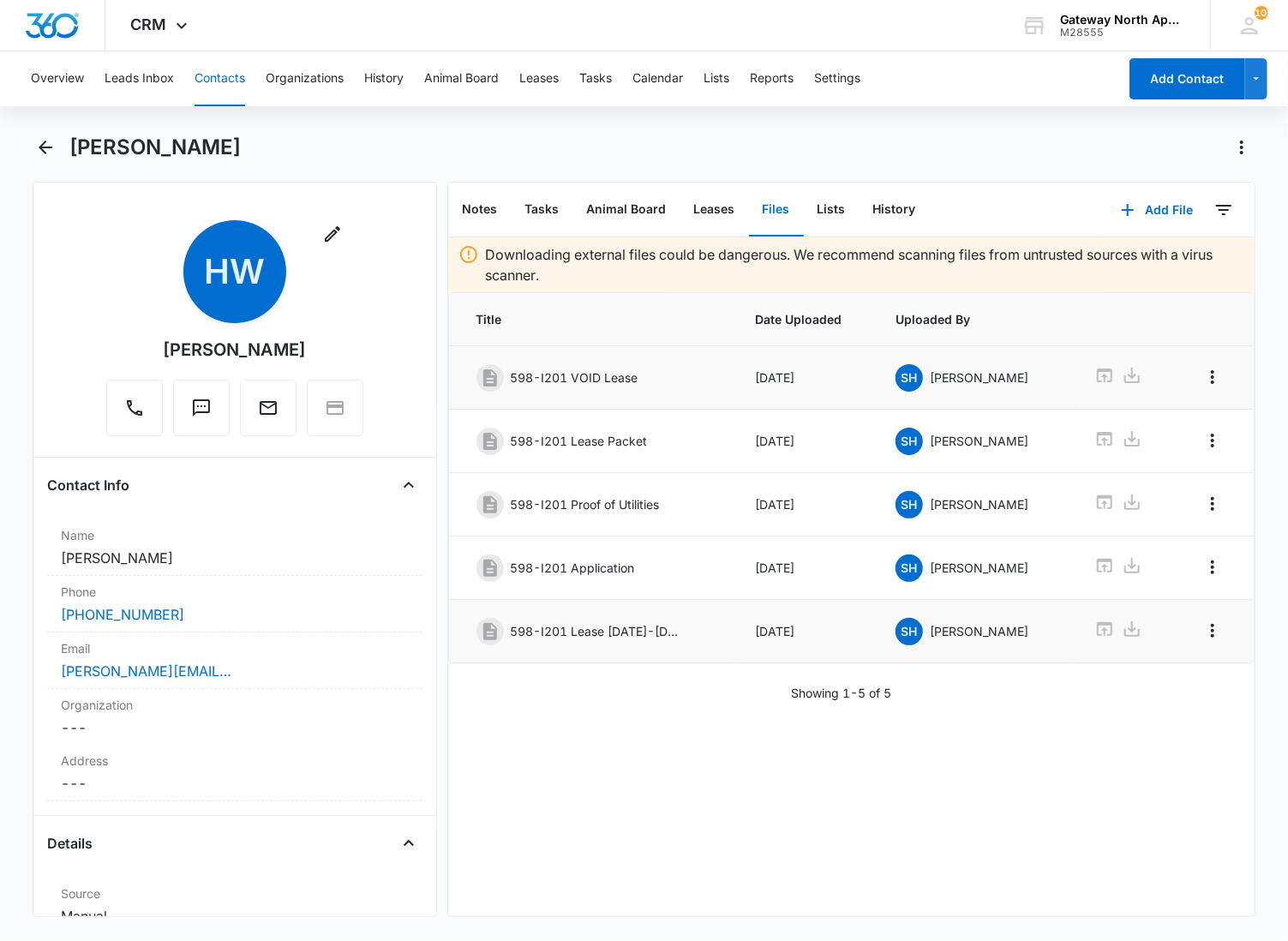
drag, startPoint x: 663, startPoint y: 738, endPoint x: 727, endPoint y: 653, distance: 106.4
click at [663, 738] on div "Downloading external files could be dangerous. We recommend scanning files from…" at bounding box center [851, 576] width 807 height 679
click at [1162, 209] on button "Add File" at bounding box center [1156, 210] width 106 height 42
click at [1113, 262] on div "Upload Files" at bounding box center [1133, 263] width 68 height 12
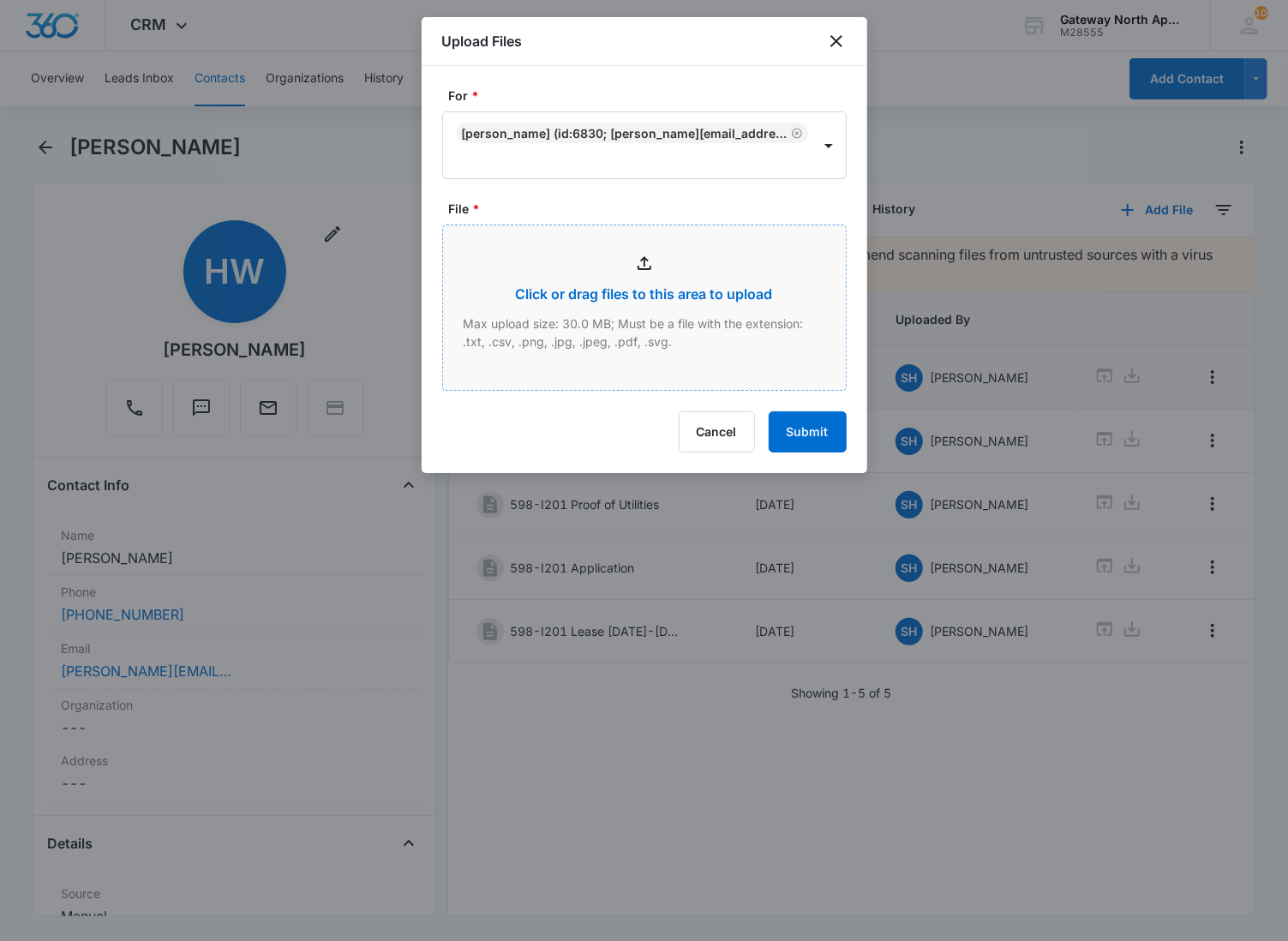
type input "C:\fakepath\I201_09122025142314.pdf"
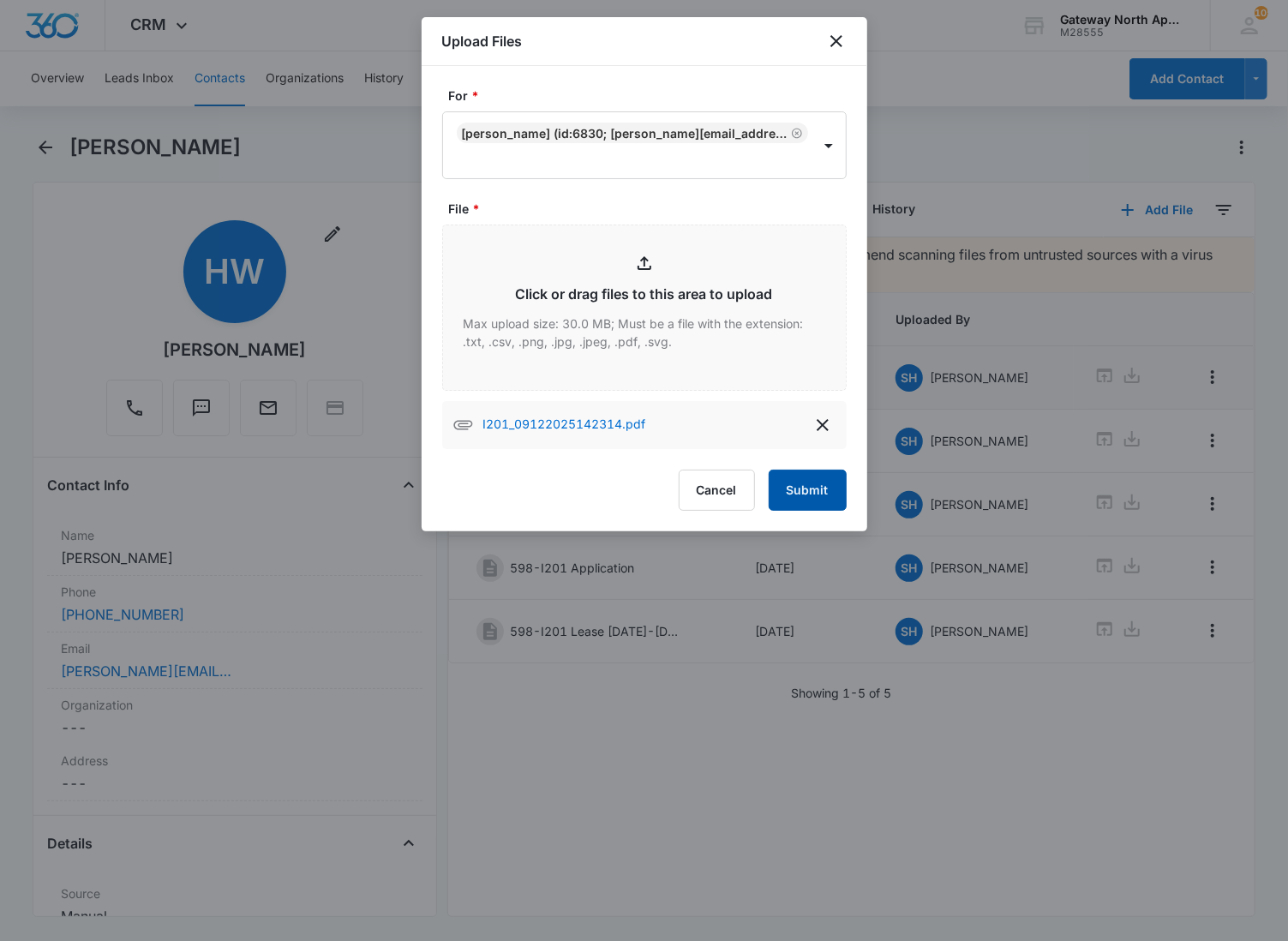
click at [794, 485] on button "Submit" at bounding box center [807, 490] width 78 height 42
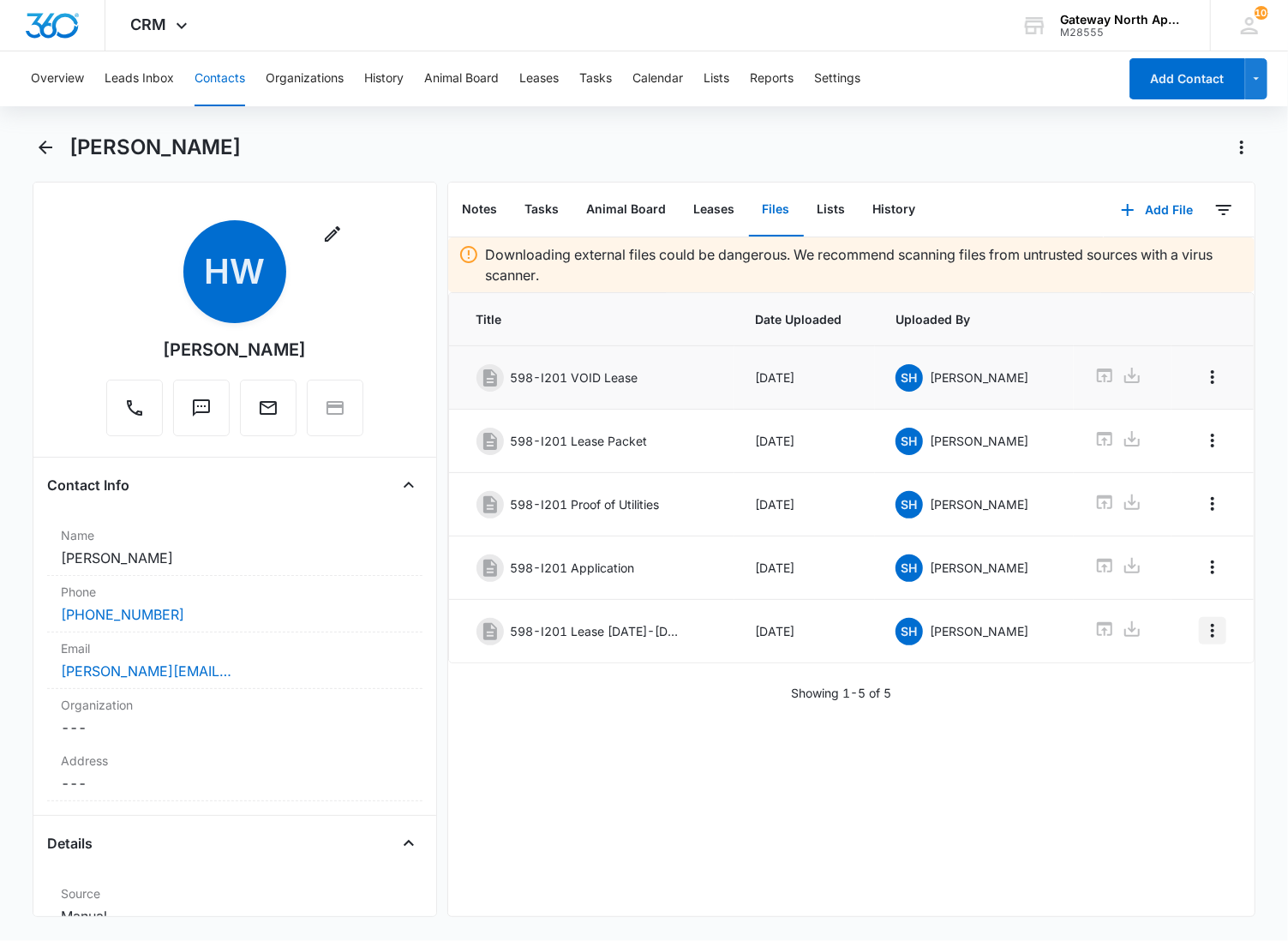
click at [1203, 631] on icon "Overflow Menu" at bounding box center [1213, 630] width 21 height 21
click at [1153, 681] on div "Edit" at bounding box center [1152, 684] width 36 height 12
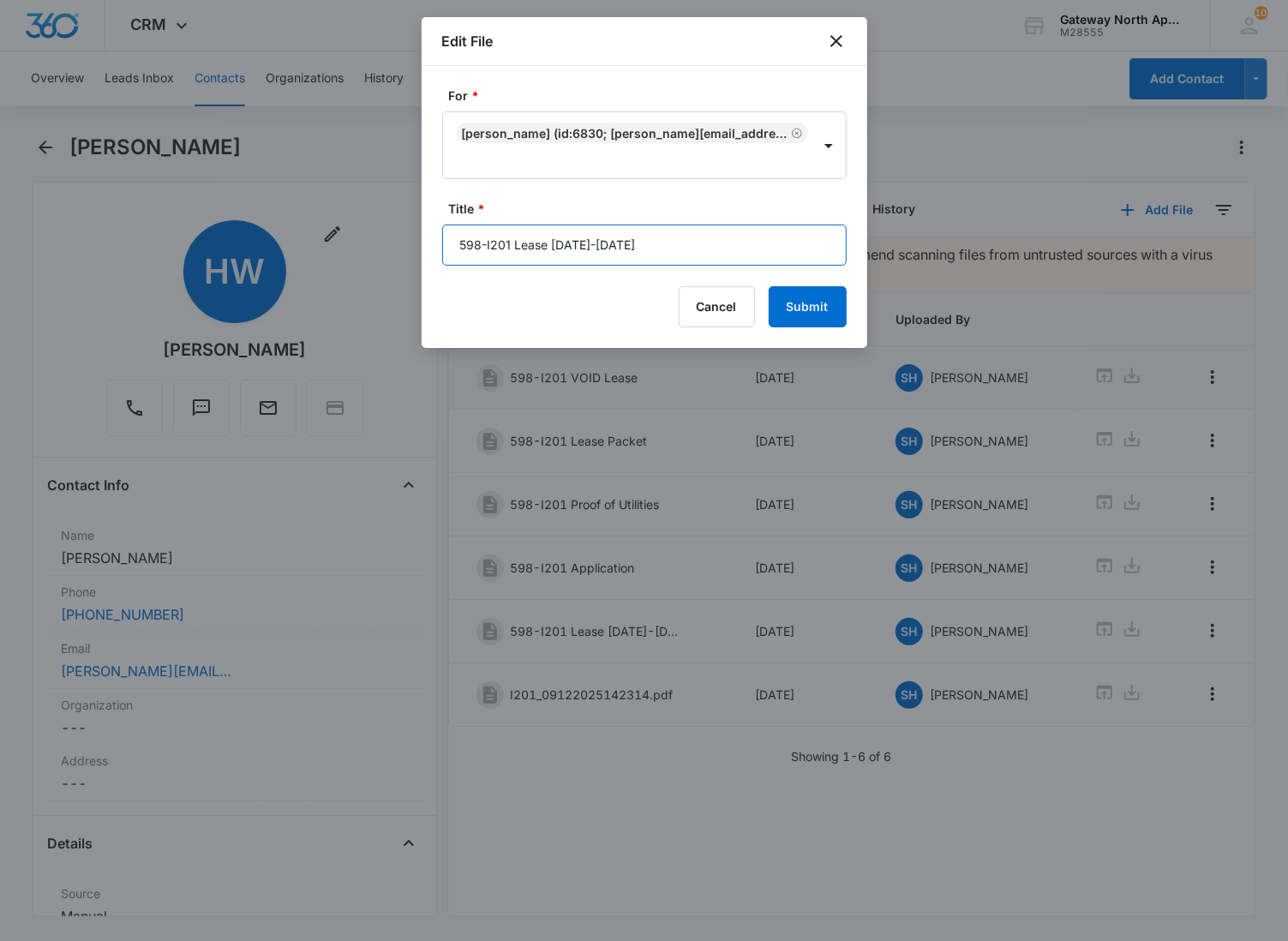
drag, startPoint x: 697, startPoint y: 255, endPoint x: 444, endPoint y: 215, distance: 256.1
click at [444, 215] on div "Title * 598-I201 Lease [DATE]-[DATE]" at bounding box center [644, 233] width 404 height 66
type input "598-I201 Renters Insurance"
click at [769, 286] on button "Submit" at bounding box center [807, 307] width 78 height 42
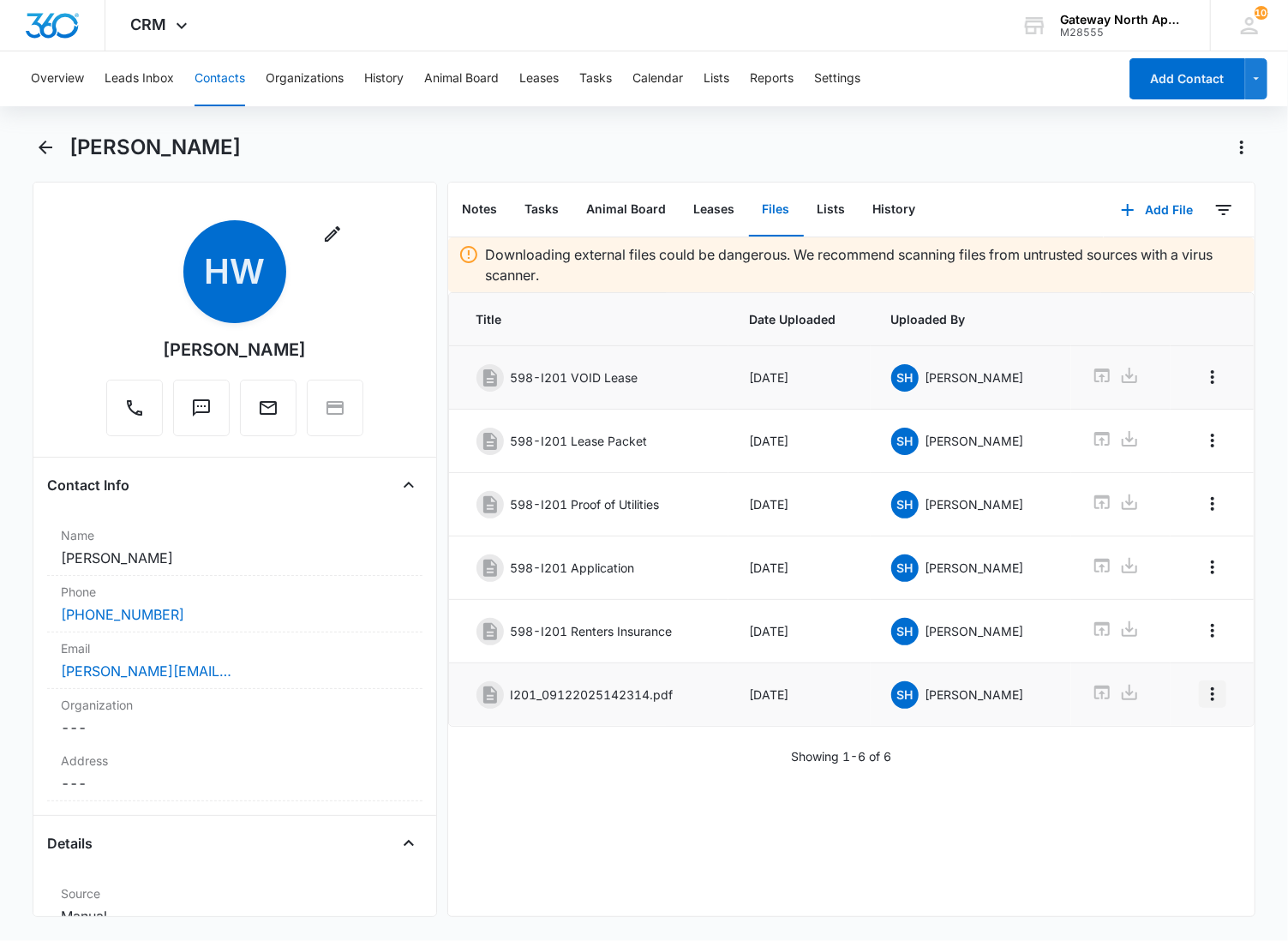
click at [1203, 700] on icon "Overflow Menu" at bounding box center [1213, 693] width 21 height 21
click at [1134, 755] on div "Edit" at bounding box center [1152, 749] width 36 height 12
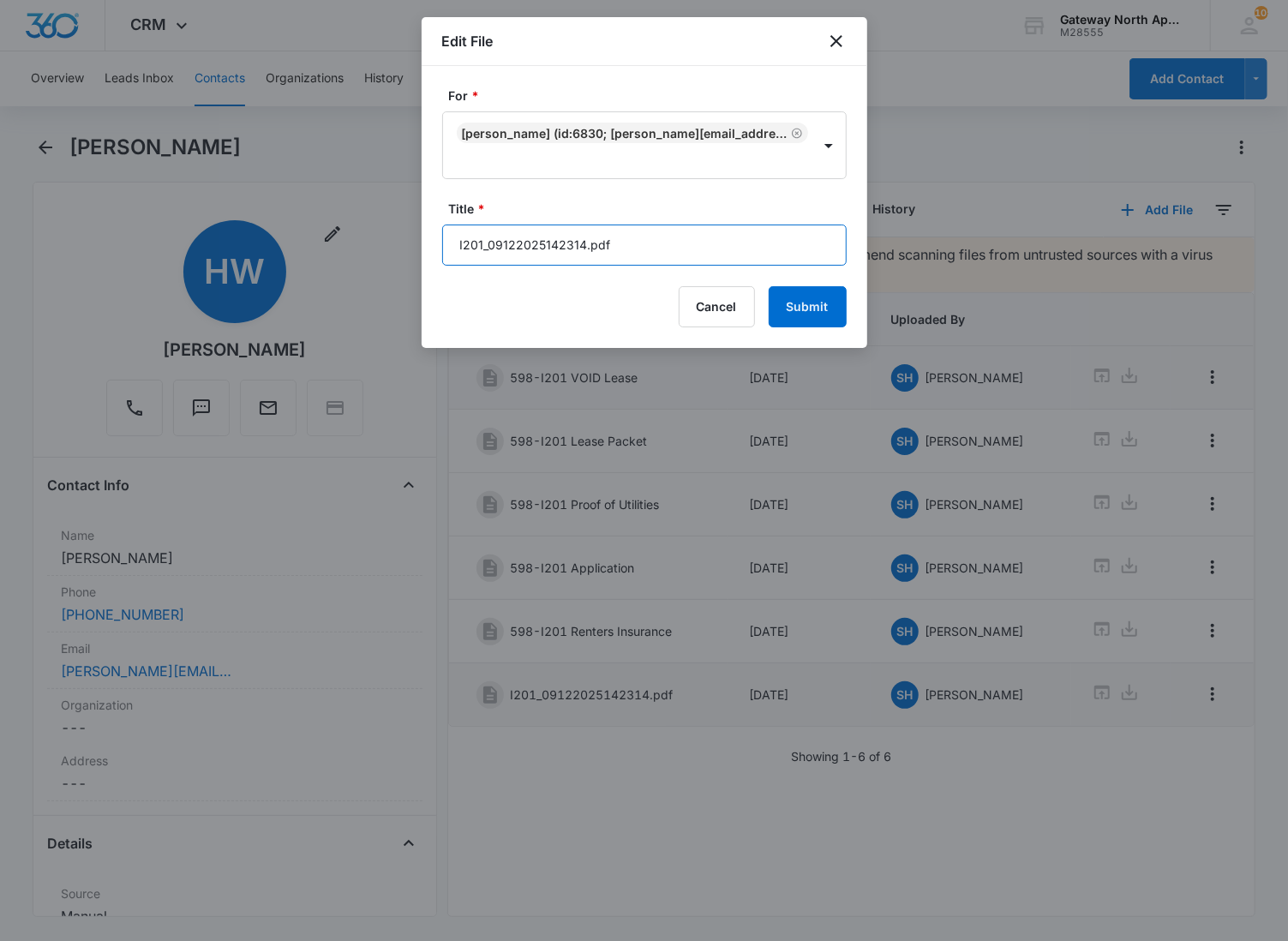
drag, startPoint x: 661, startPoint y: 251, endPoint x: 320, endPoint y: 230, distance: 341.6
click at [320, 232] on body "CRM Apps Reputation Websites Forms CRM Email Social Content Ads Intelligence Fi…" at bounding box center [644, 470] width 1288 height 941
paste input "598-I201 Lease [DATE]-[DATE]"
type input "598-I201 Lease [DATE]-[DATE]"
click at [812, 301] on button "Submit" at bounding box center [807, 307] width 78 height 42
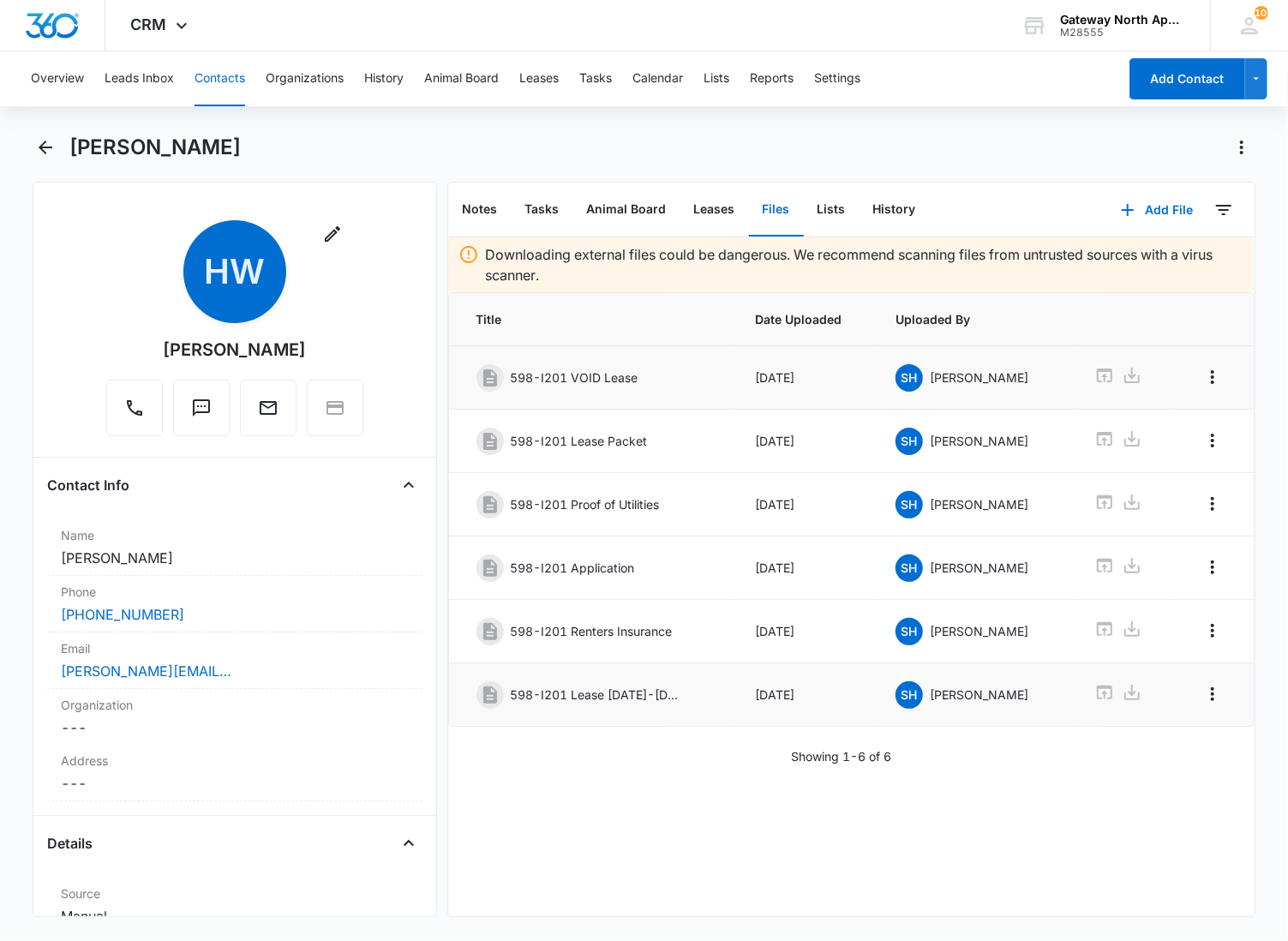
click at [617, 775] on div "Downloading external files could be dangerous. We recommend scanning files from…" at bounding box center [851, 576] width 807 height 679
click at [40, 147] on icon "Back" at bounding box center [46, 148] width 14 height 14
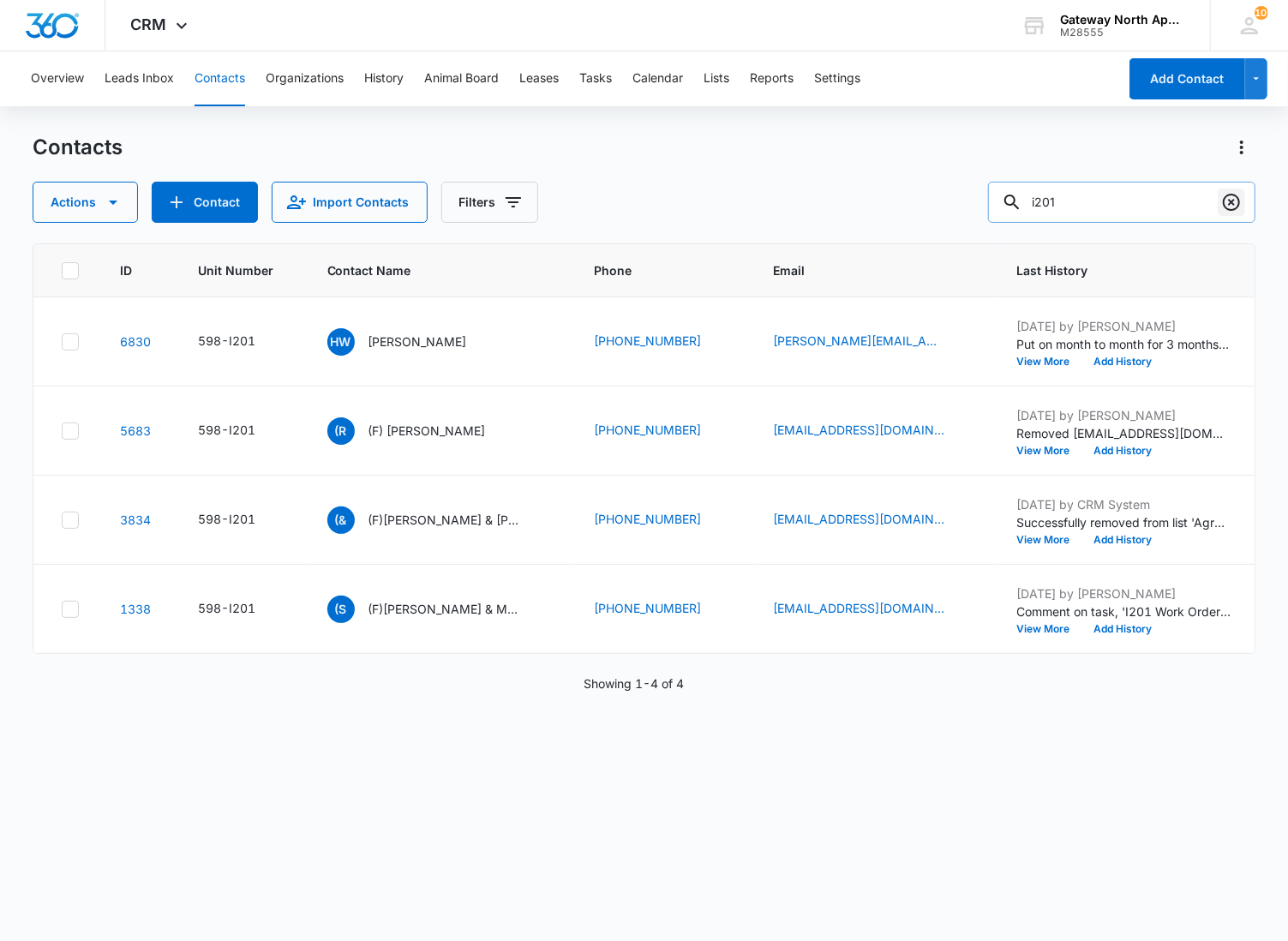
click at [1234, 200] on icon "Clear" at bounding box center [1231, 201] width 17 height 17
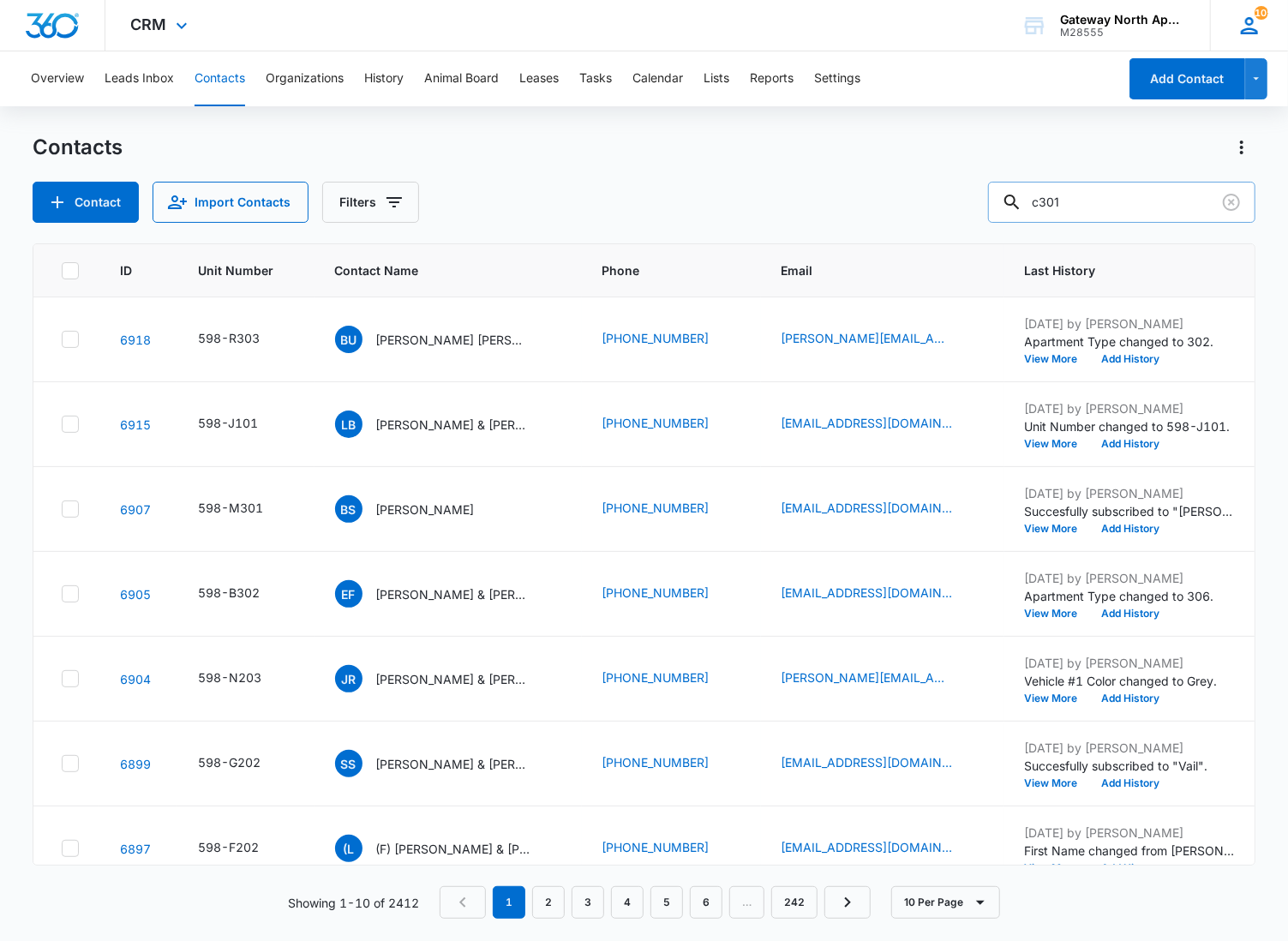
type input "c301"
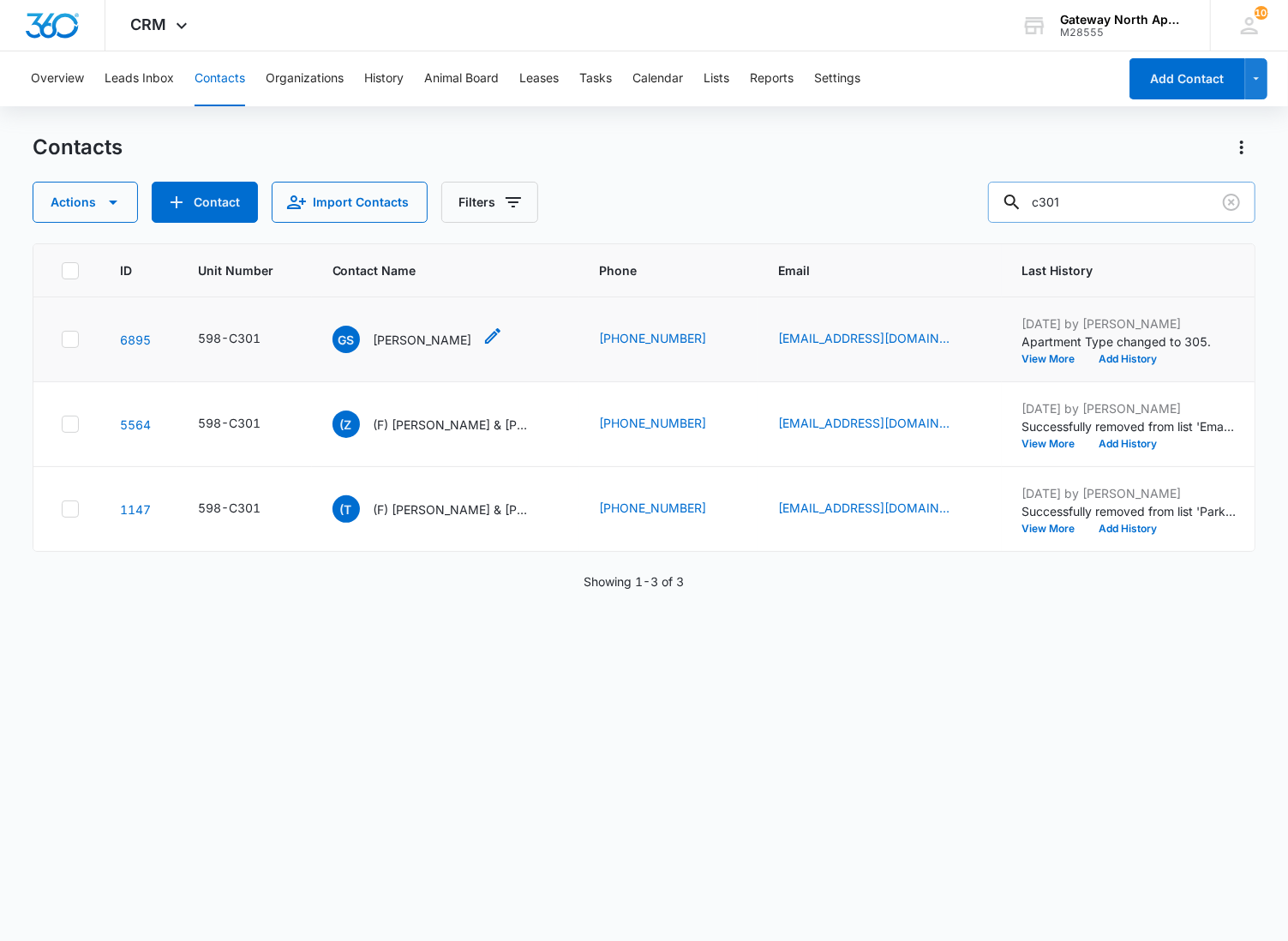
click at [451, 341] on p "[PERSON_NAME]" at bounding box center [422, 340] width 98 height 18
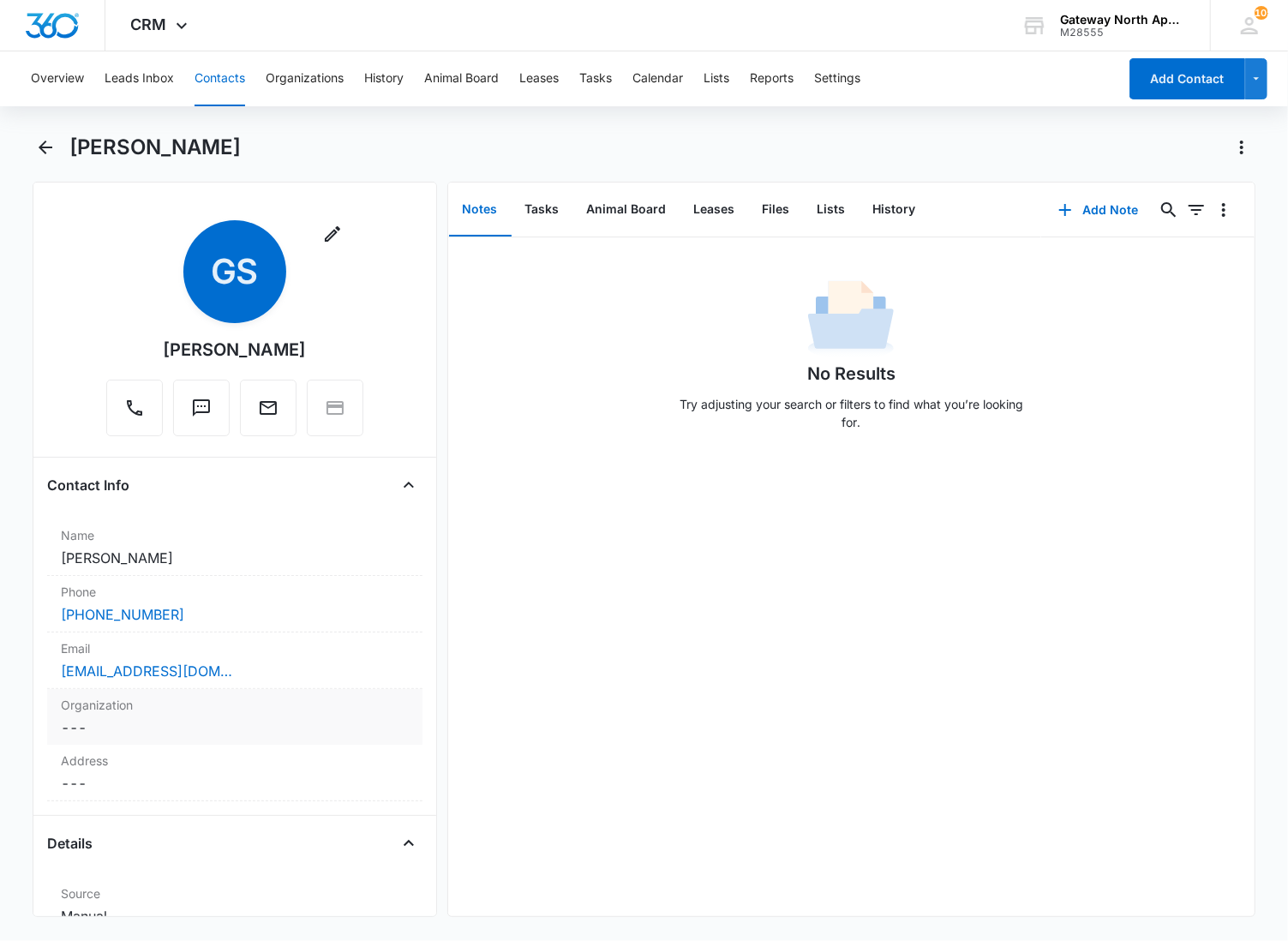
drag, startPoint x: 150, startPoint y: 708, endPoint x: 161, endPoint y: 695, distance: 17.0
click at [150, 708] on label "Organization" at bounding box center [234, 704] width 348 height 18
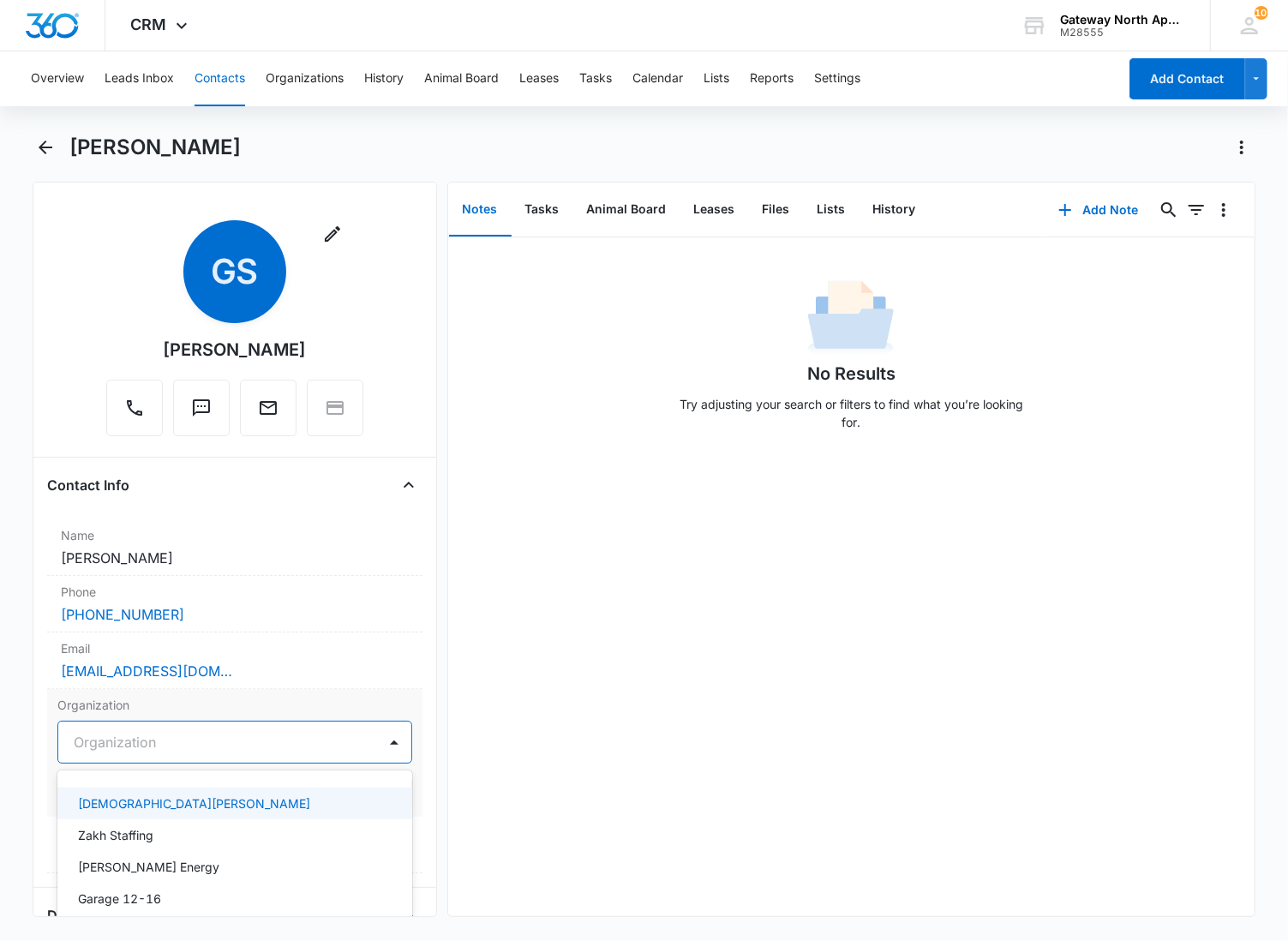
click at [115, 742] on div at bounding box center [214, 742] width 281 height 24
type input "Garage 4-1"
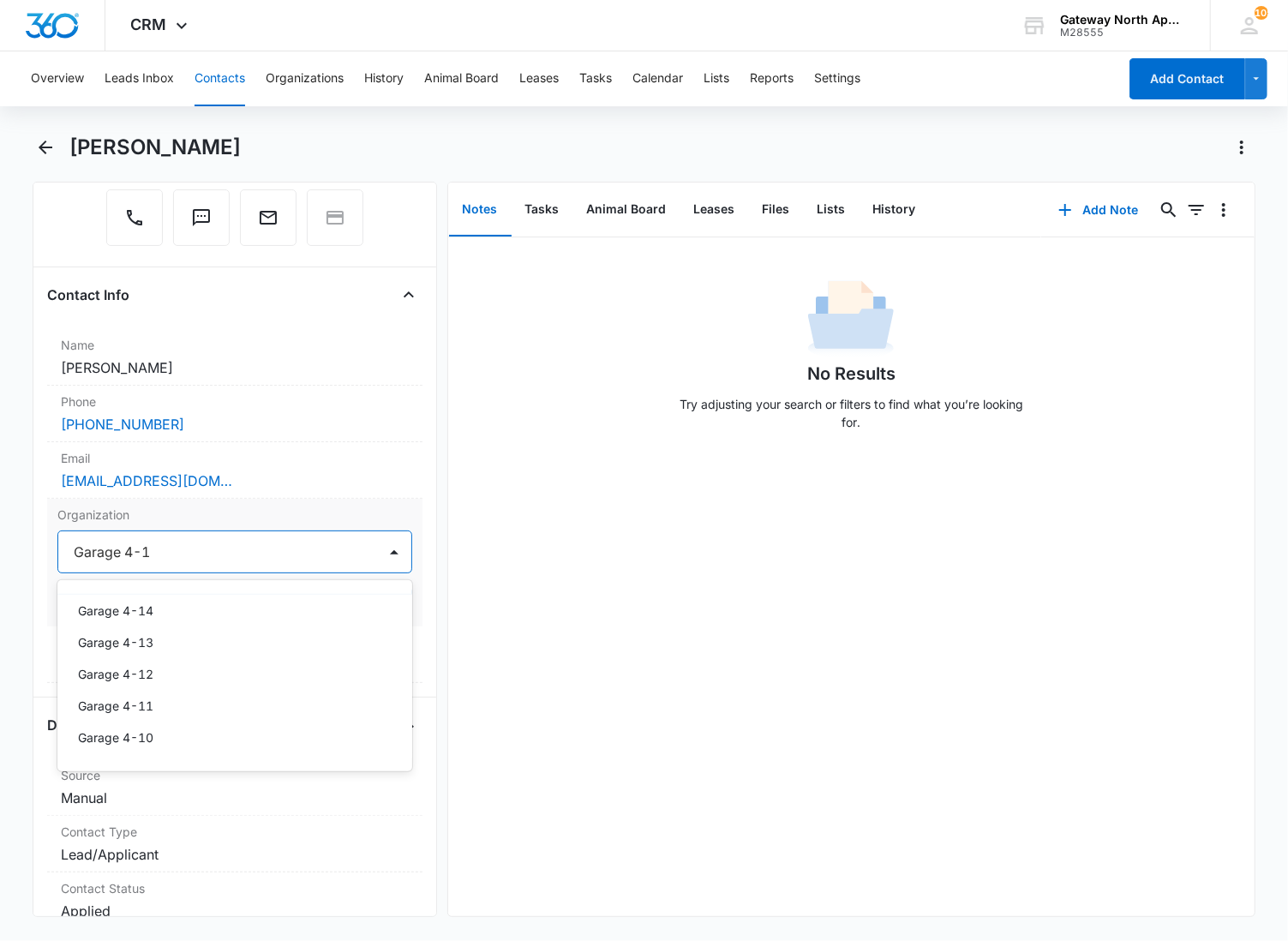
scroll to position [96, 0]
click at [166, 733] on div "Garage 4-1" at bounding box center [233, 739] width 310 height 18
click at [341, 604] on button "Save Changes" at bounding box center [363, 603] width 98 height 33
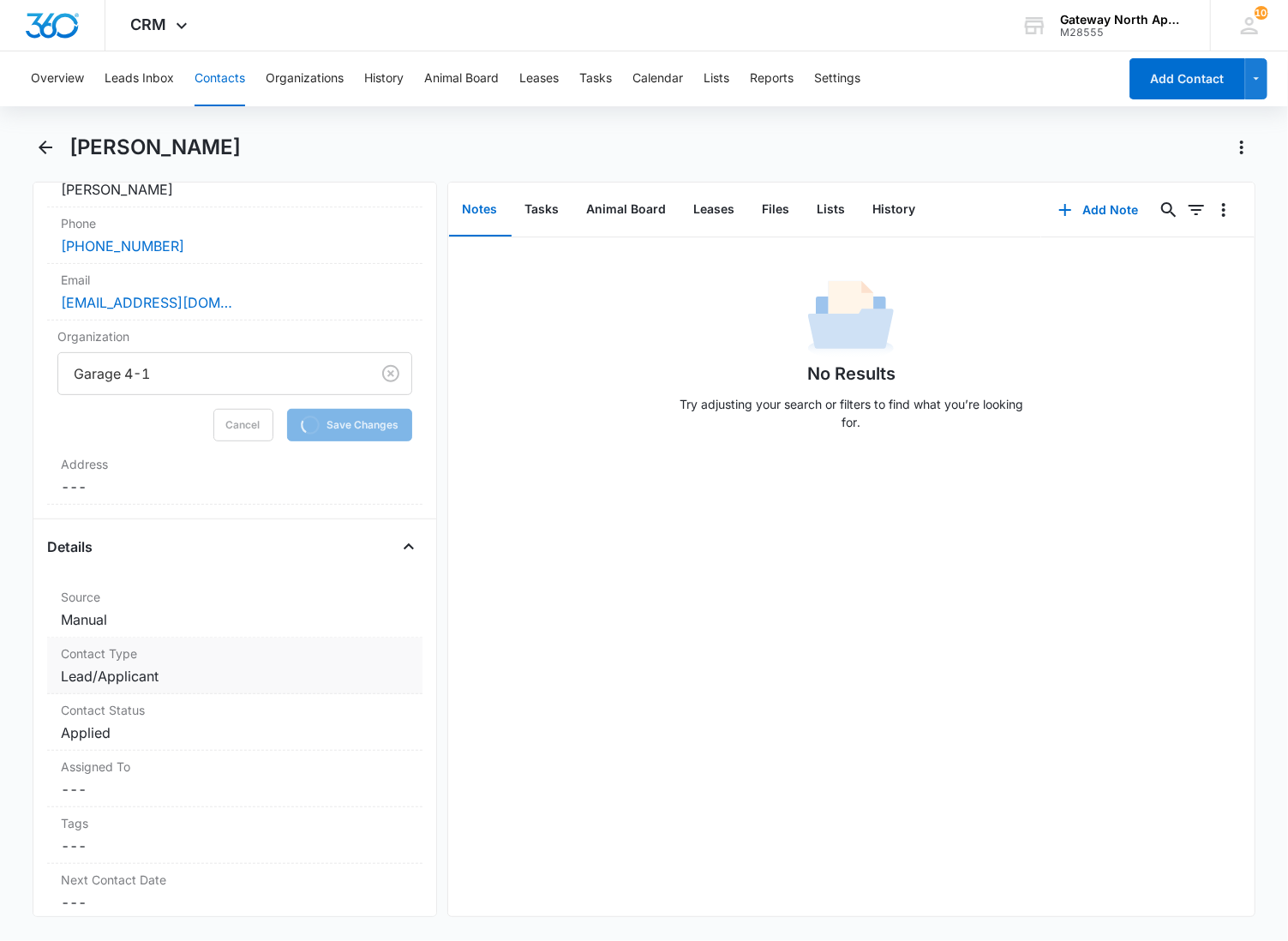
scroll to position [380, 0]
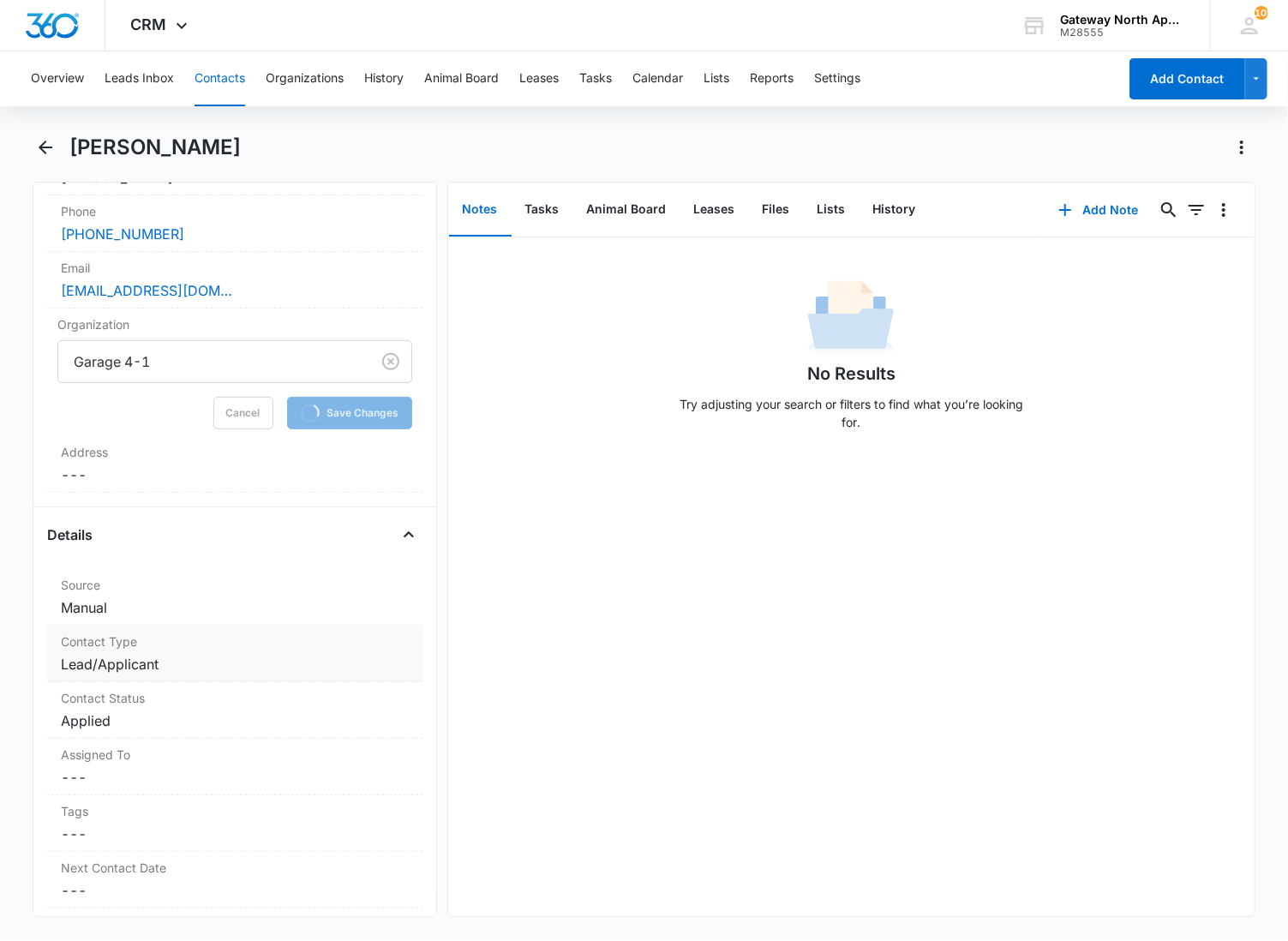
click at [175, 657] on dd "Cancel Save Changes Lead/Applicant" at bounding box center [234, 664] width 348 height 21
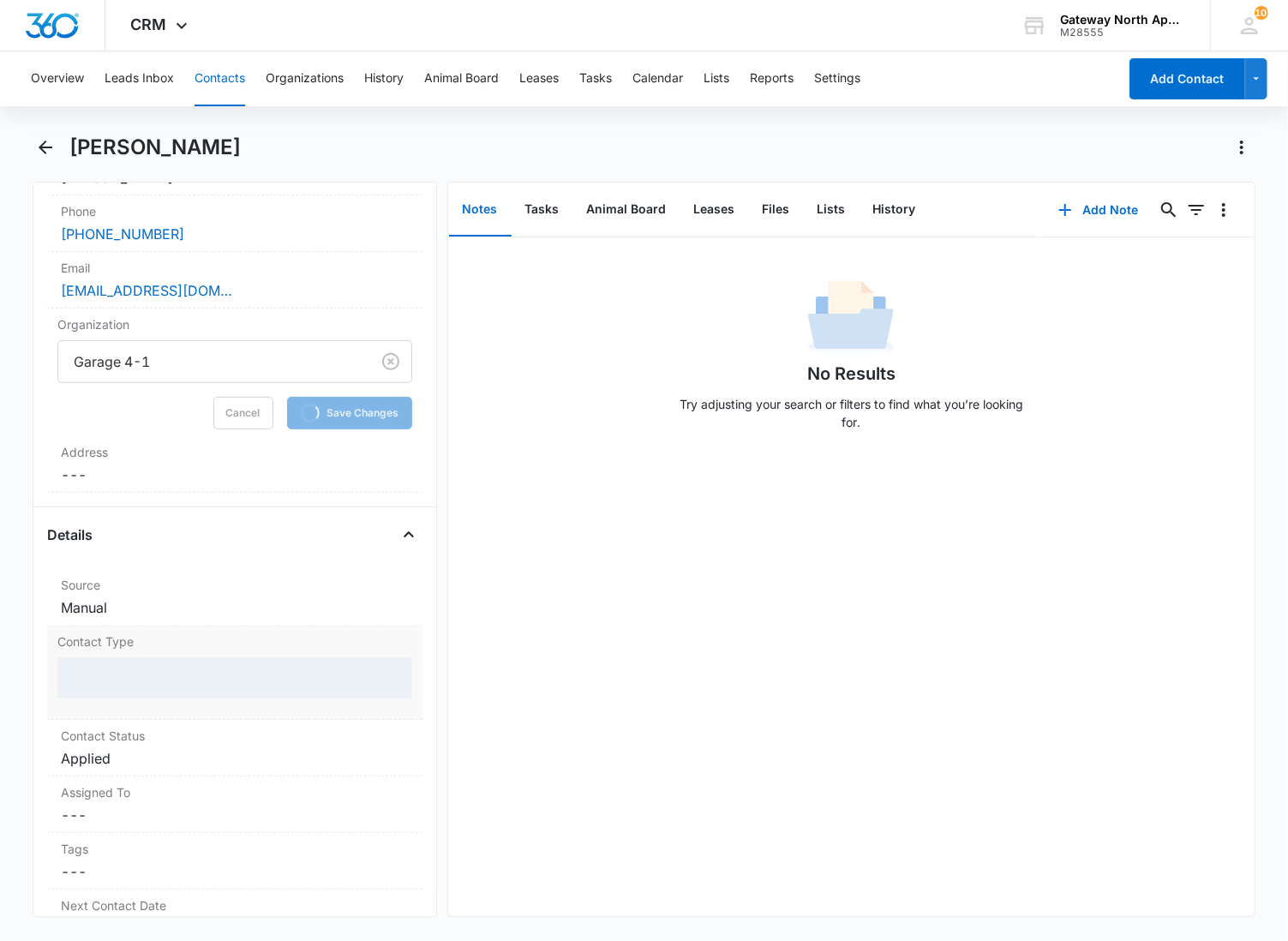
scroll to position [400, 0]
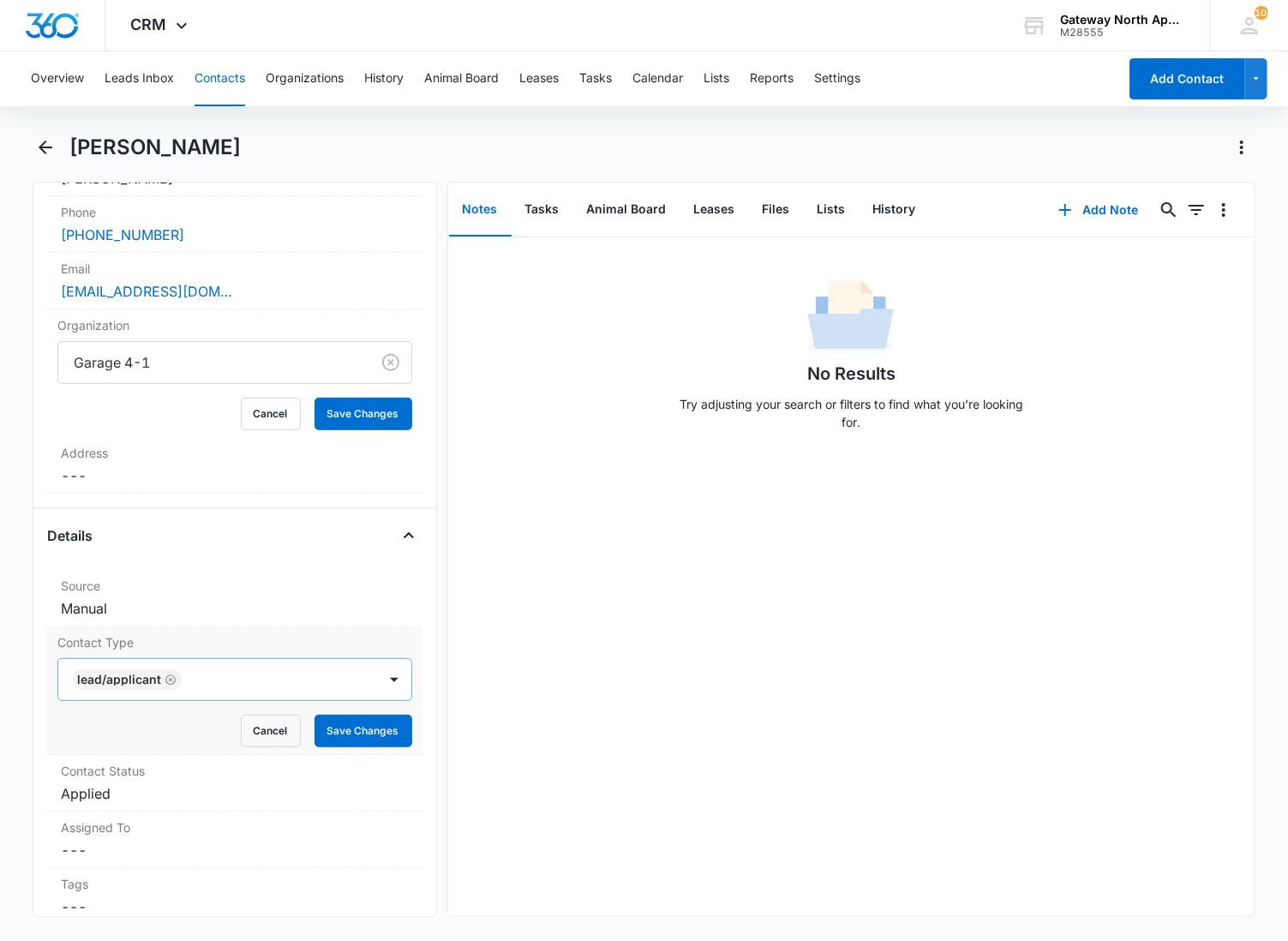
click at [207, 680] on div at bounding box center [271, 680] width 168 height 24
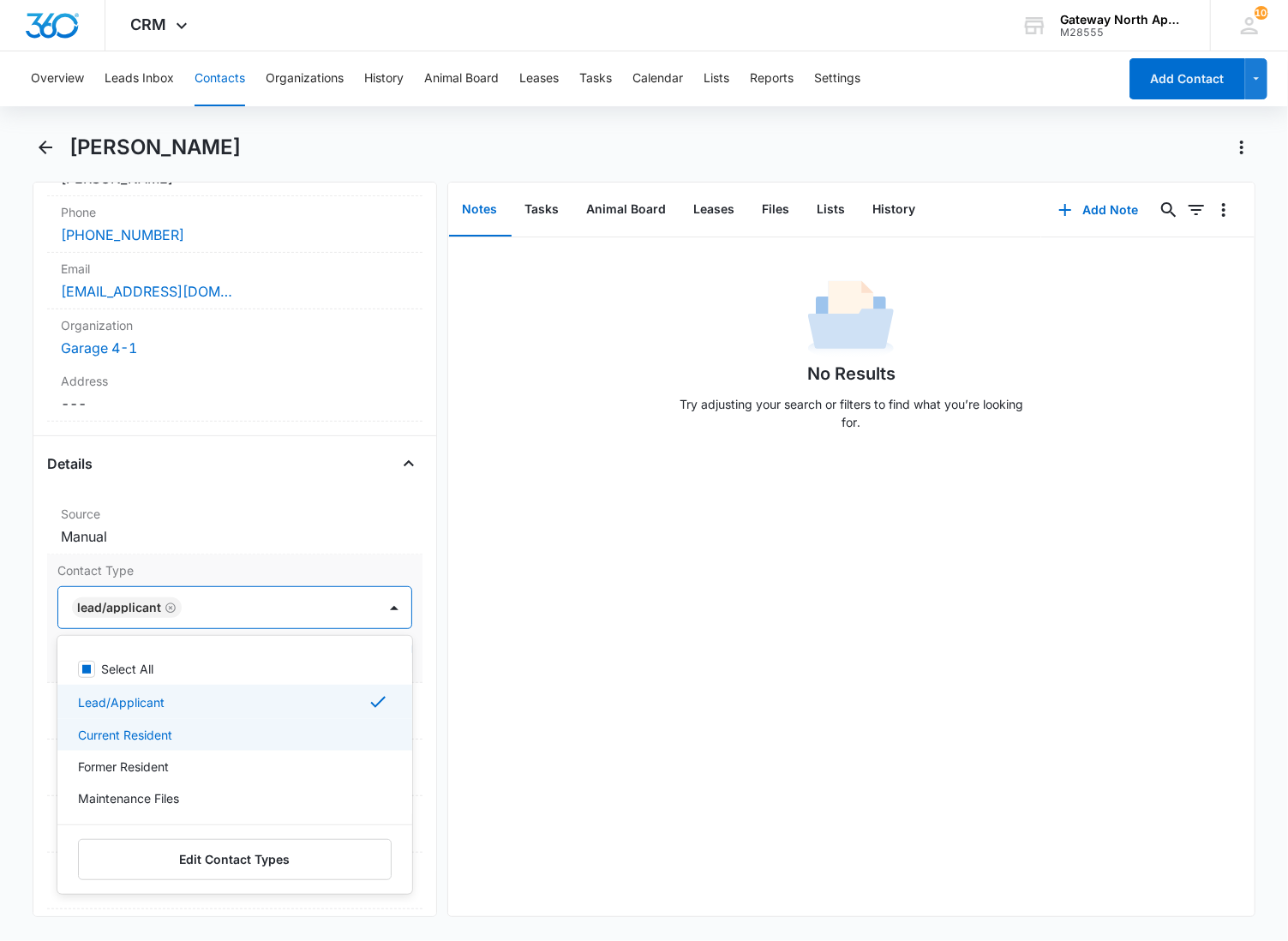
click at [159, 731] on p "Current Resident" at bounding box center [125, 735] width 94 height 18
click at [174, 688] on div "Lead/Applicant" at bounding box center [235, 701] width 355 height 35
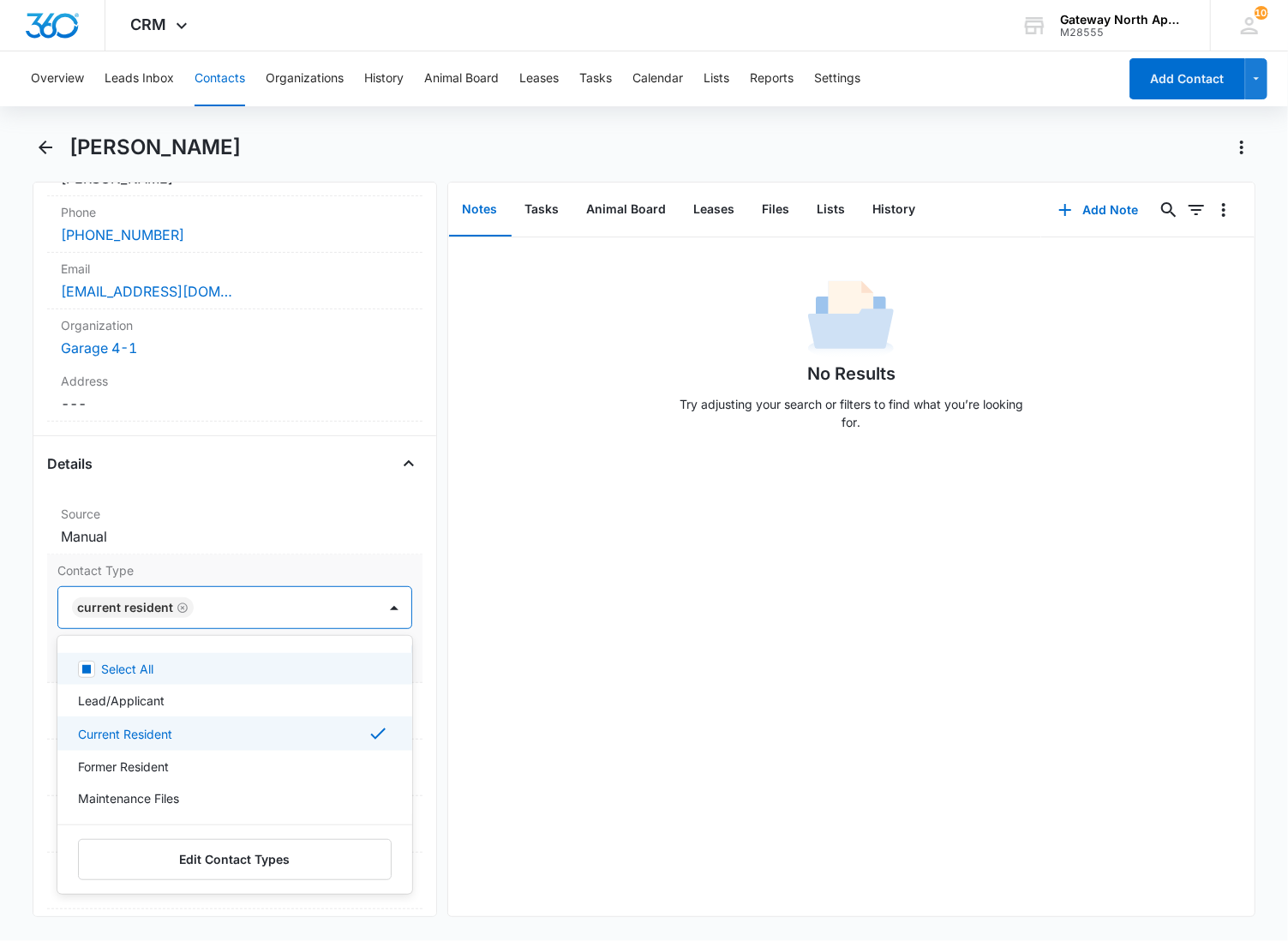
click at [271, 601] on div at bounding box center [276, 607] width 156 height 24
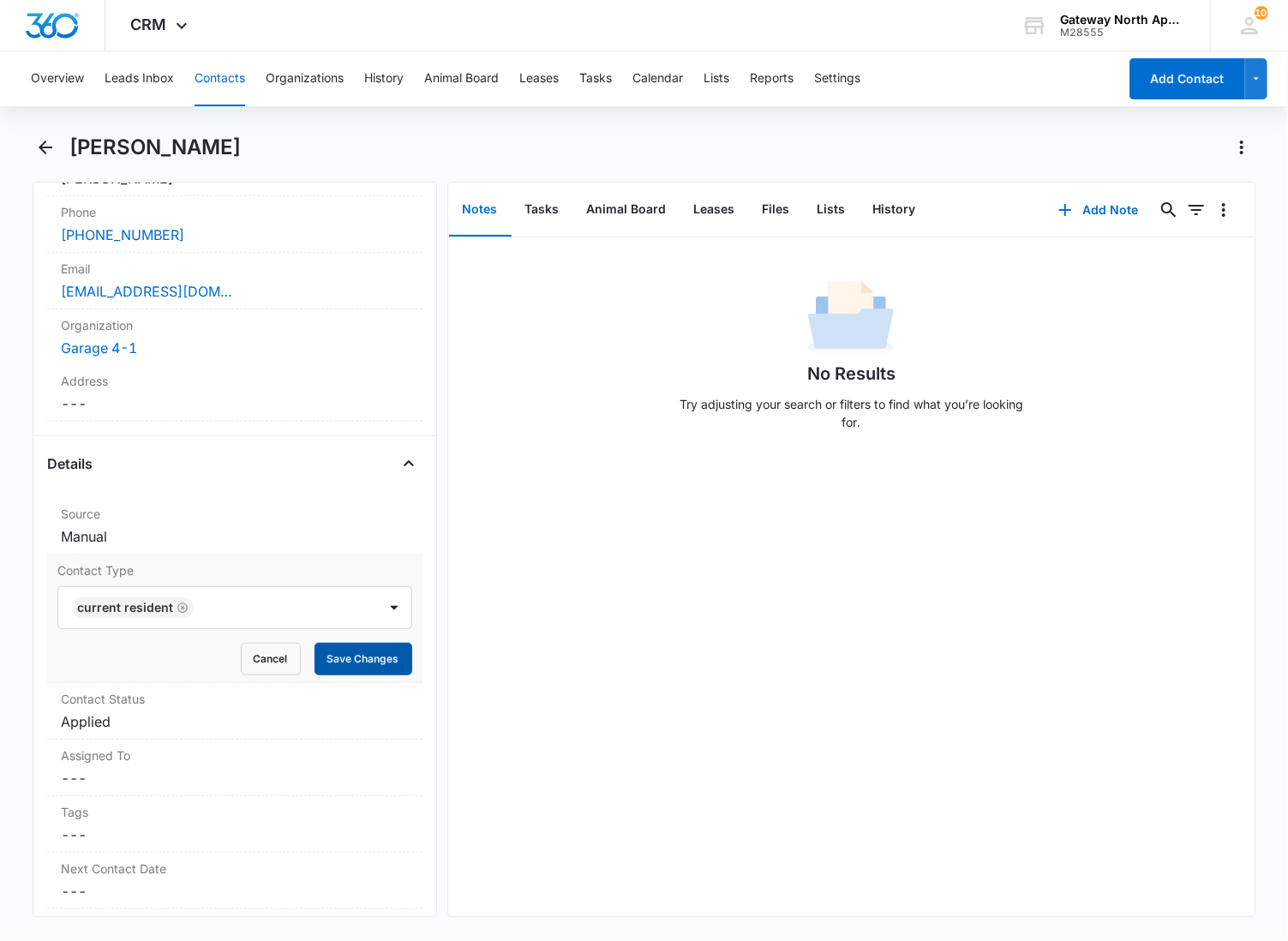
click at [328, 661] on button "Save Changes" at bounding box center [363, 659] width 98 height 33
click at [224, 698] on label "Contact Status" at bounding box center [234, 698] width 348 height 18
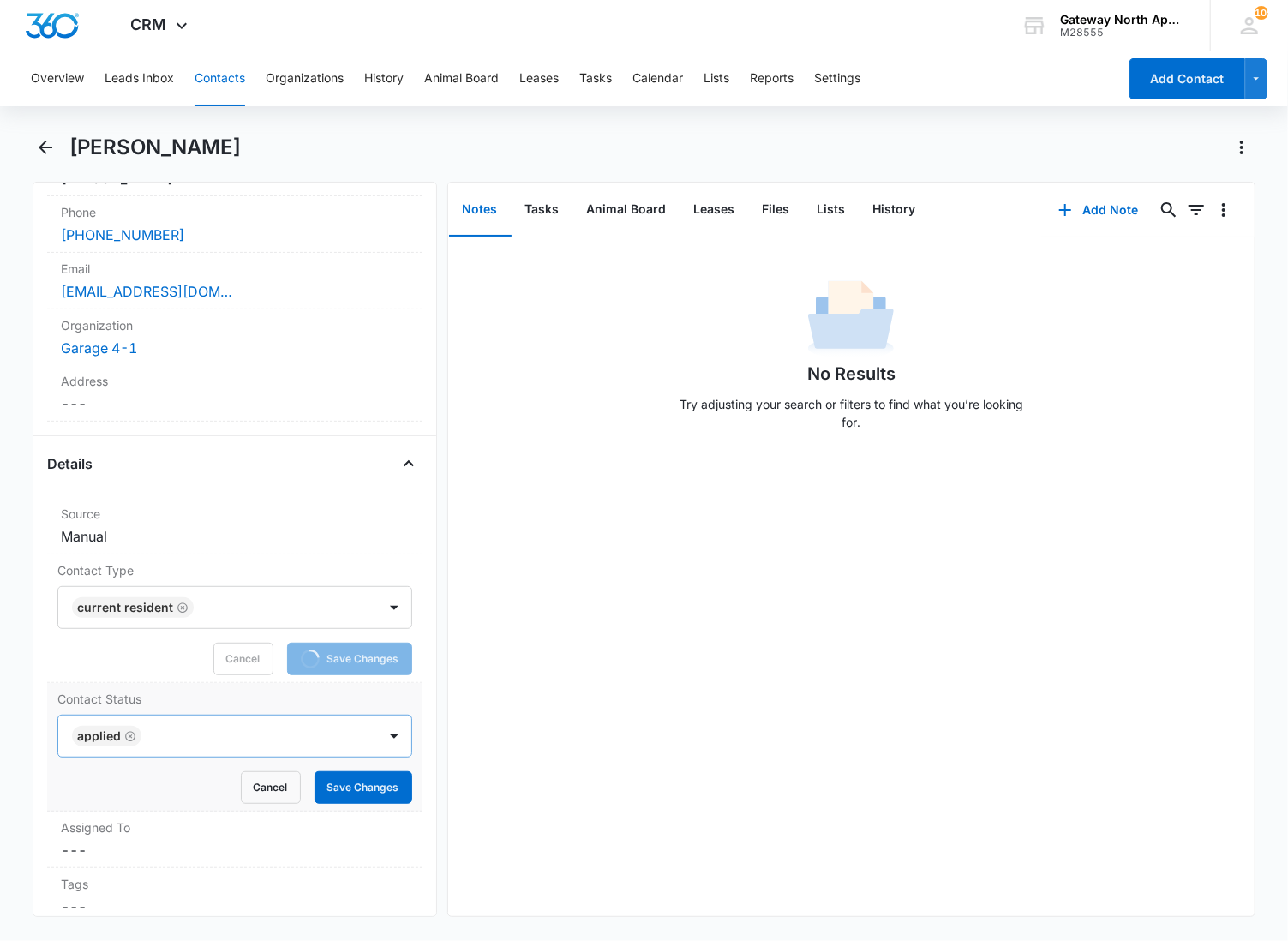
click at [210, 726] on div at bounding box center [251, 736] width 208 height 24
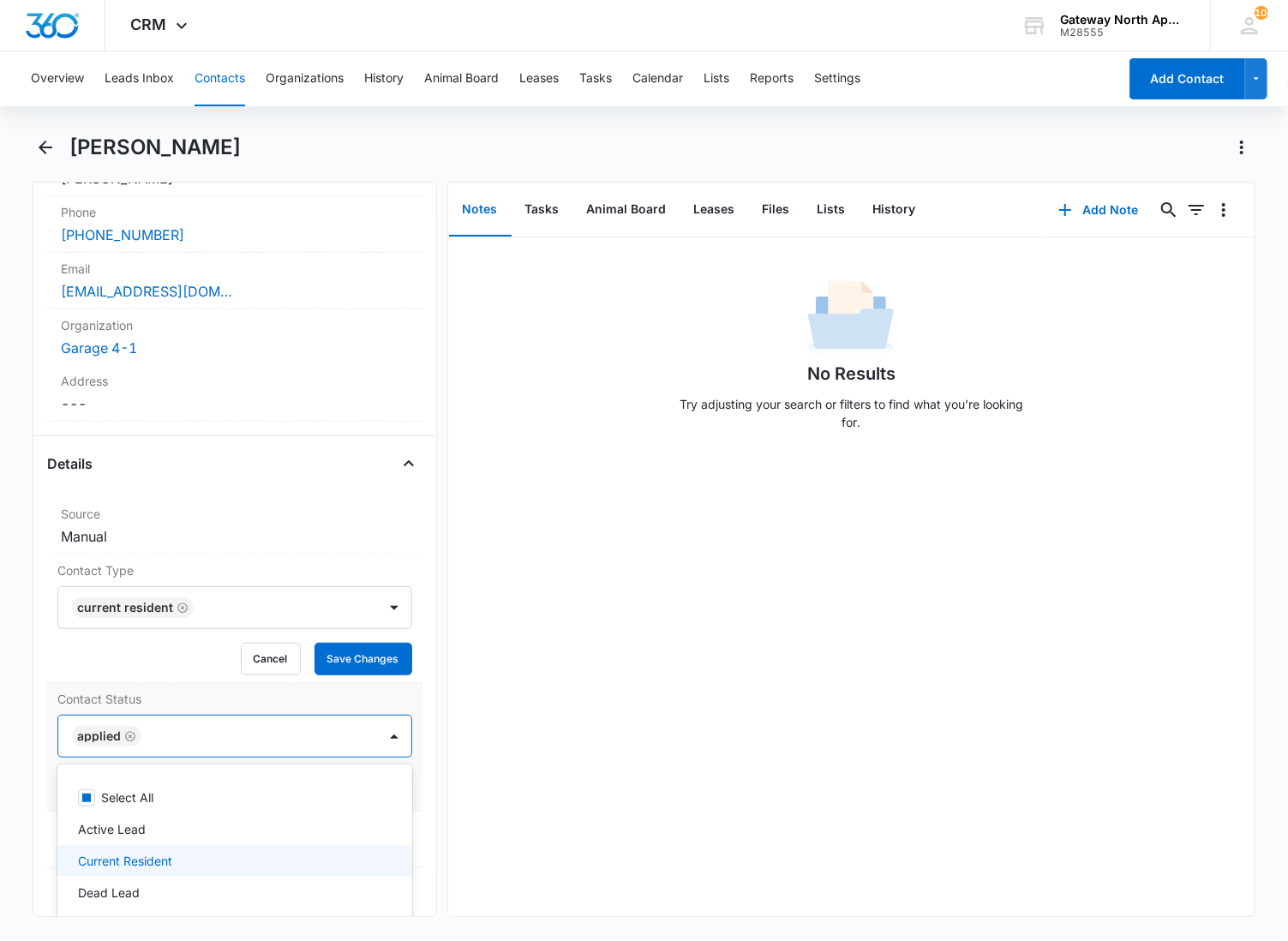
click at [133, 852] on p "Current Resident" at bounding box center [125, 861] width 94 height 18
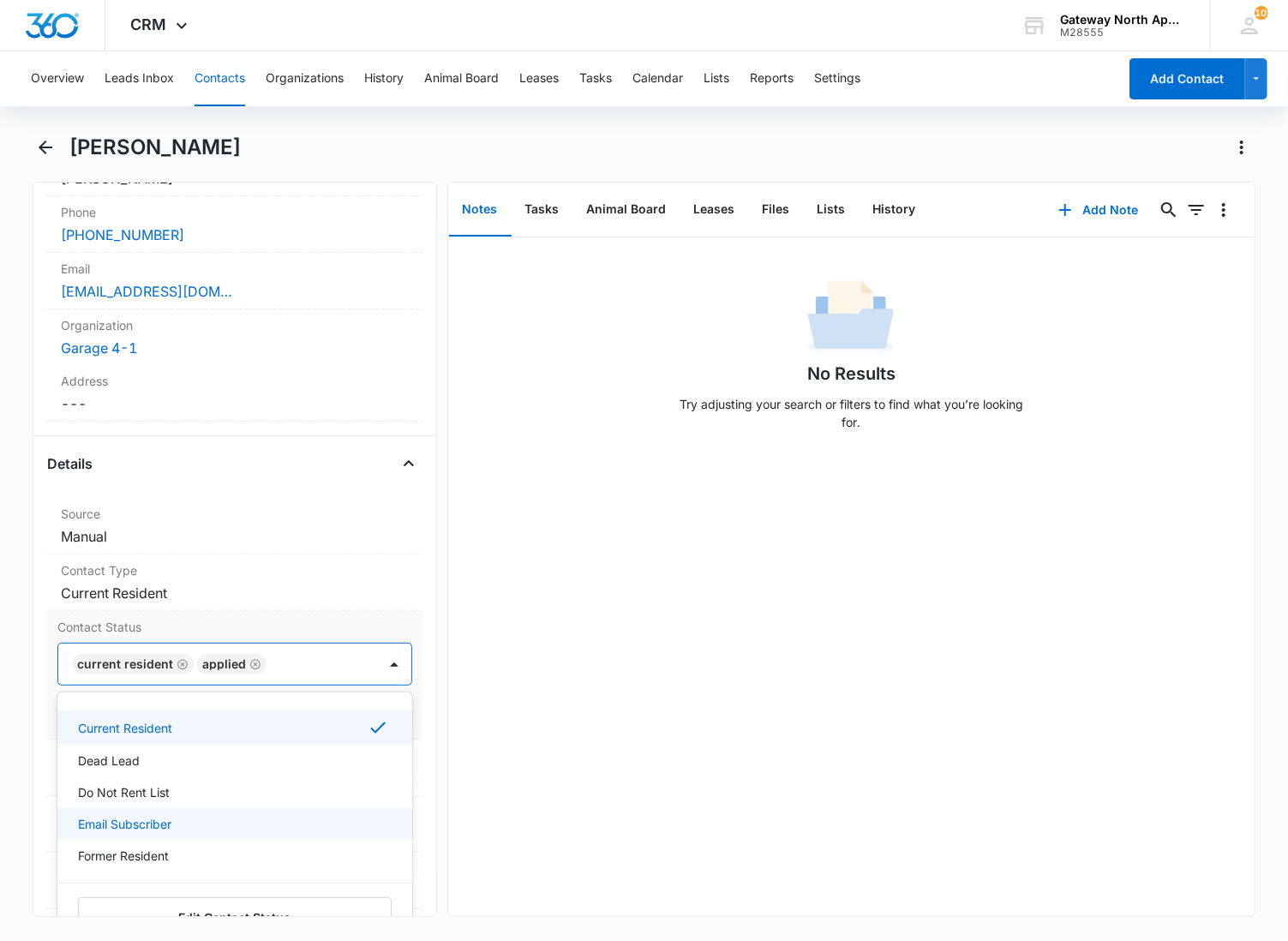
scroll to position [95, 0]
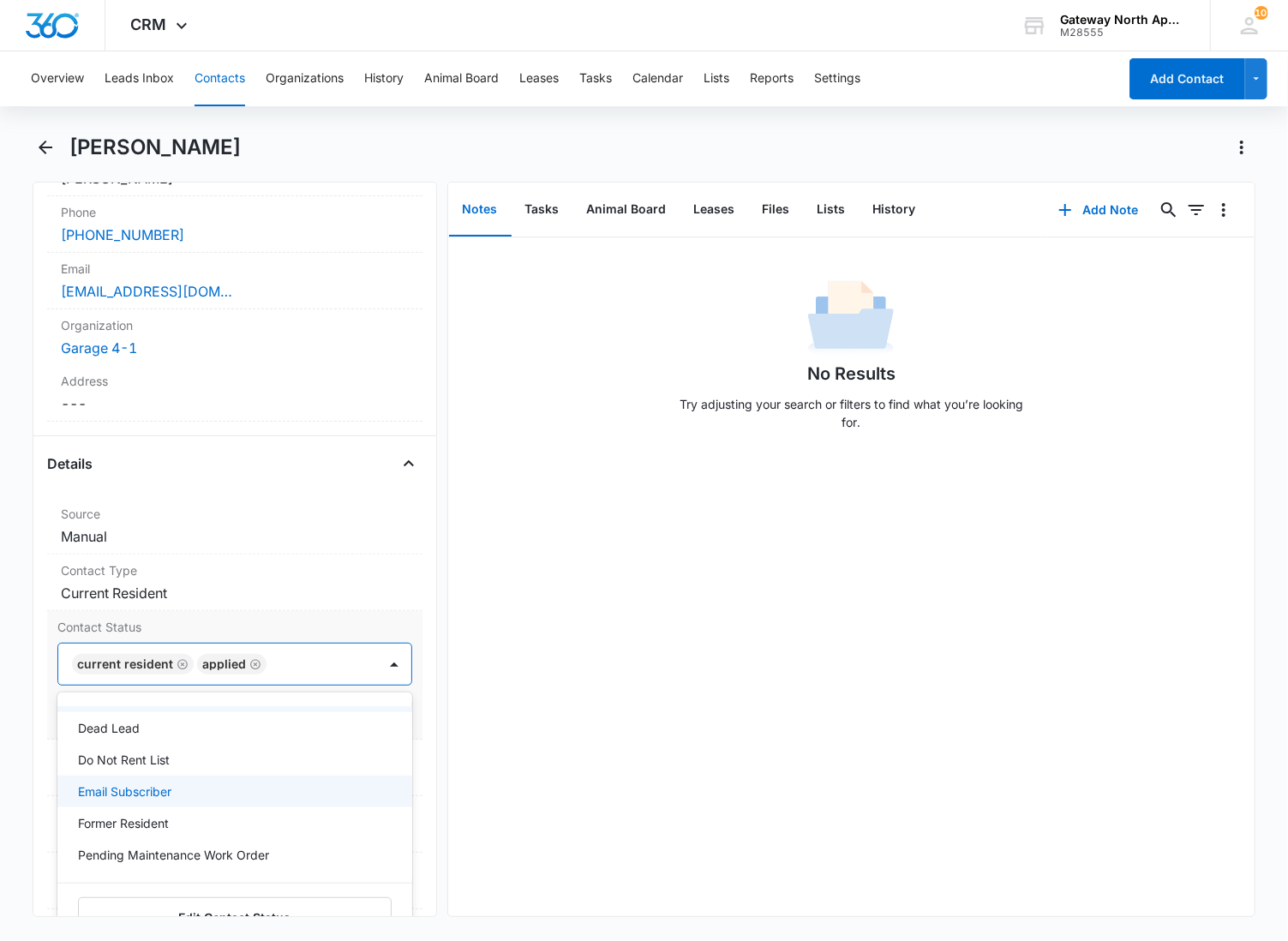
click at [143, 788] on p "Email Subscriber" at bounding box center [125, 791] width 93 height 18
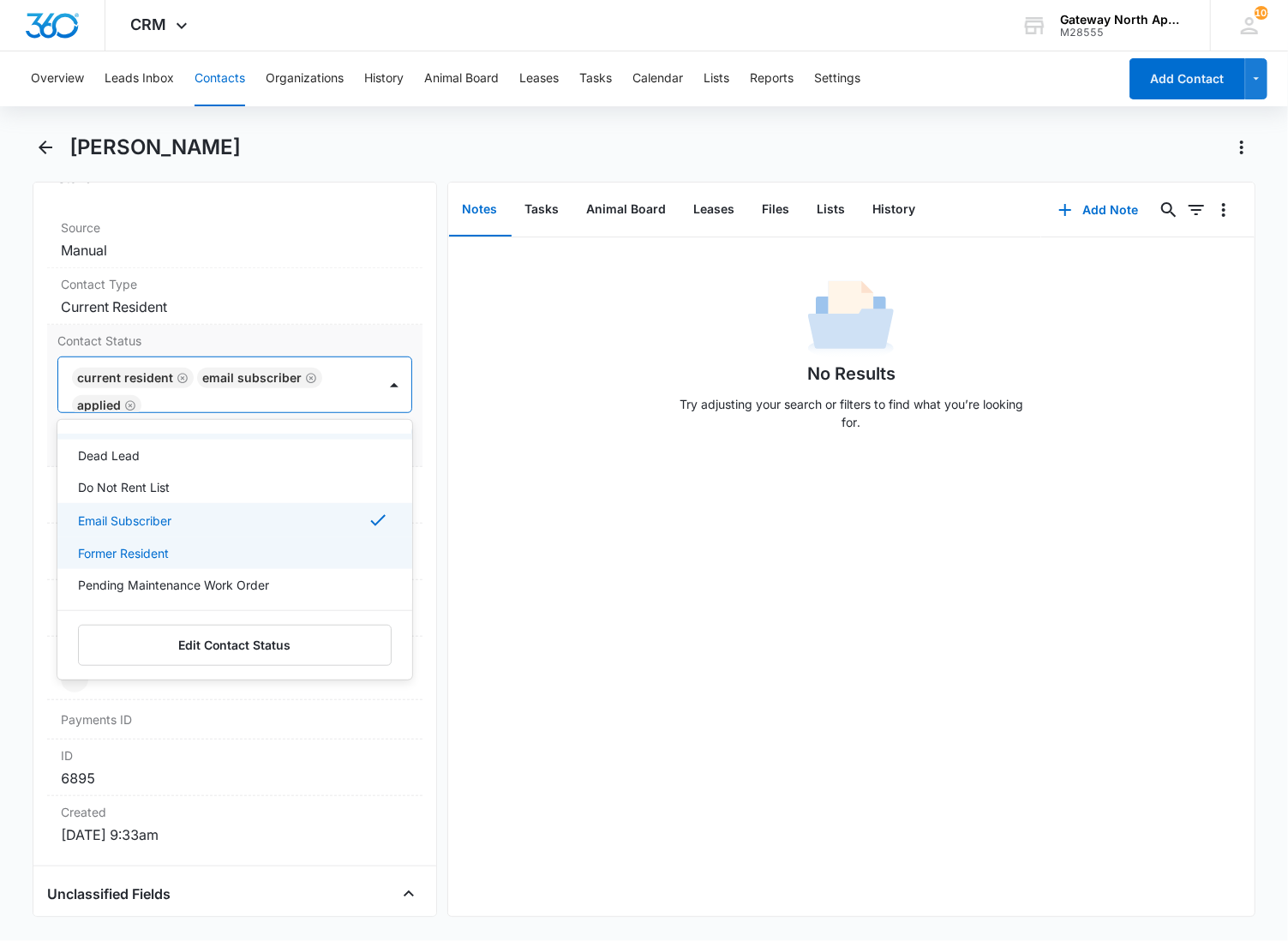
scroll to position [161, 0]
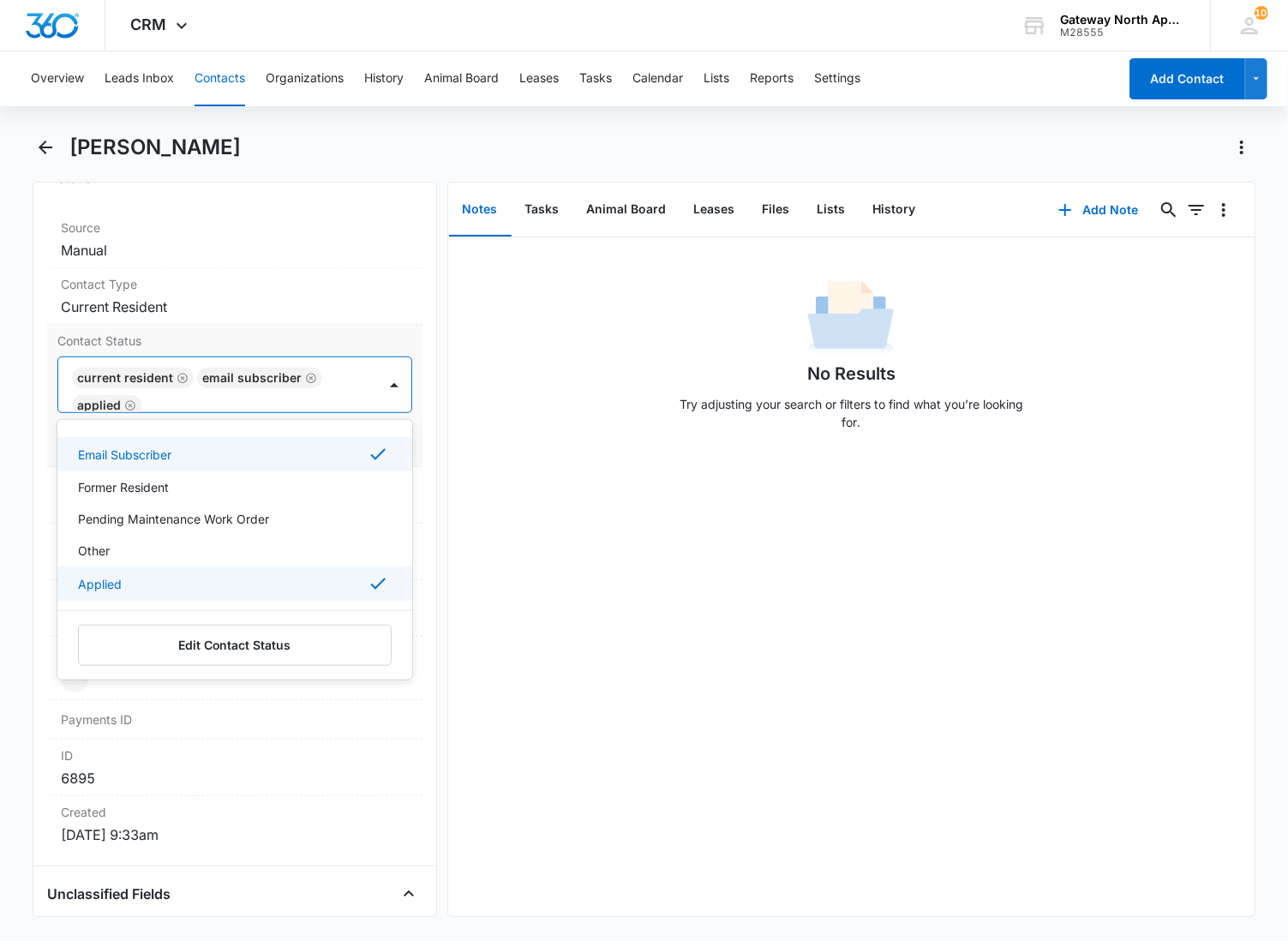
click at [152, 580] on div "Applied" at bounding box center [233, 583] width 310 height 21
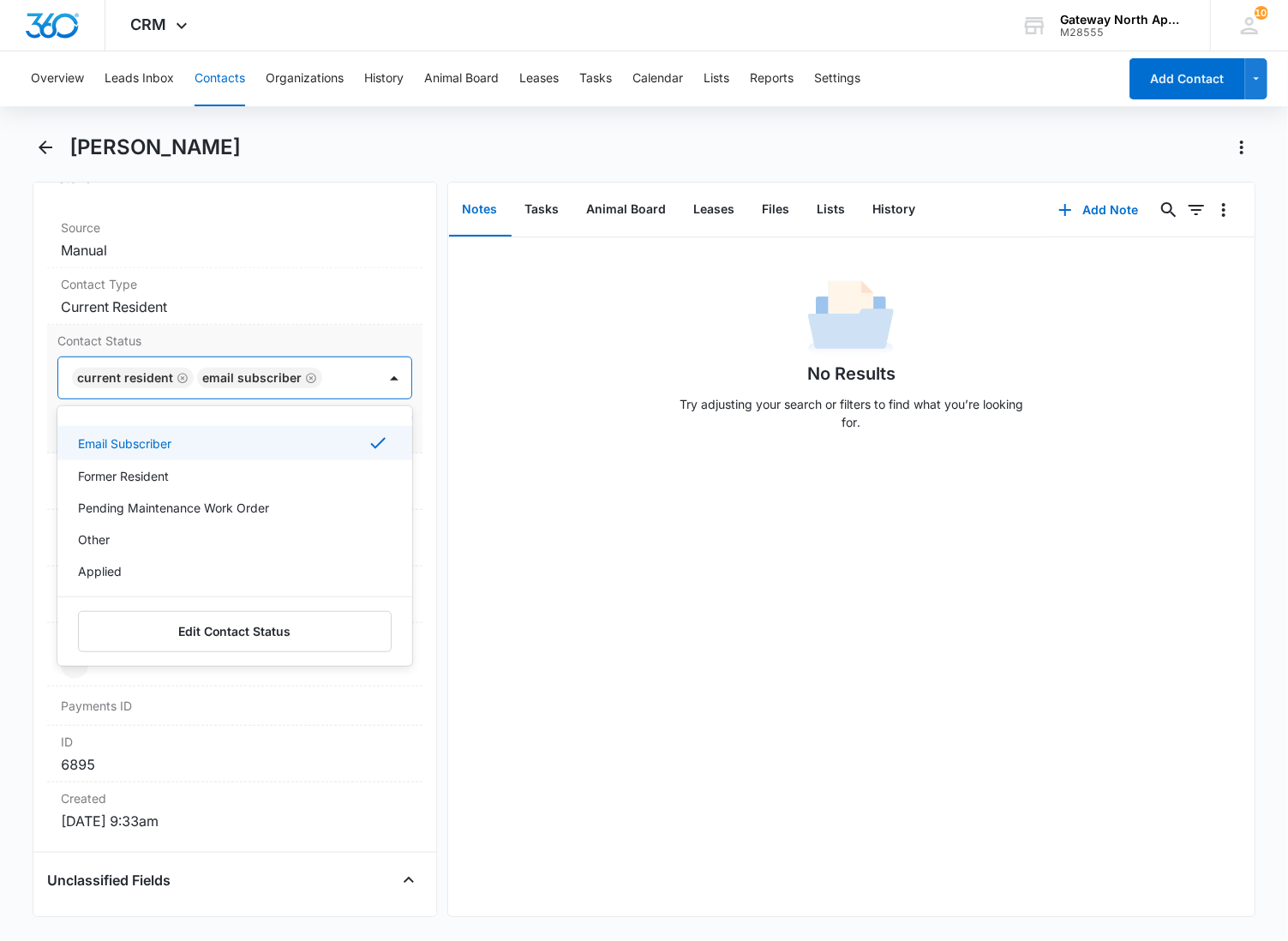
click at [334, 385] on div at bounding box center [341, 377] width 28 height 24
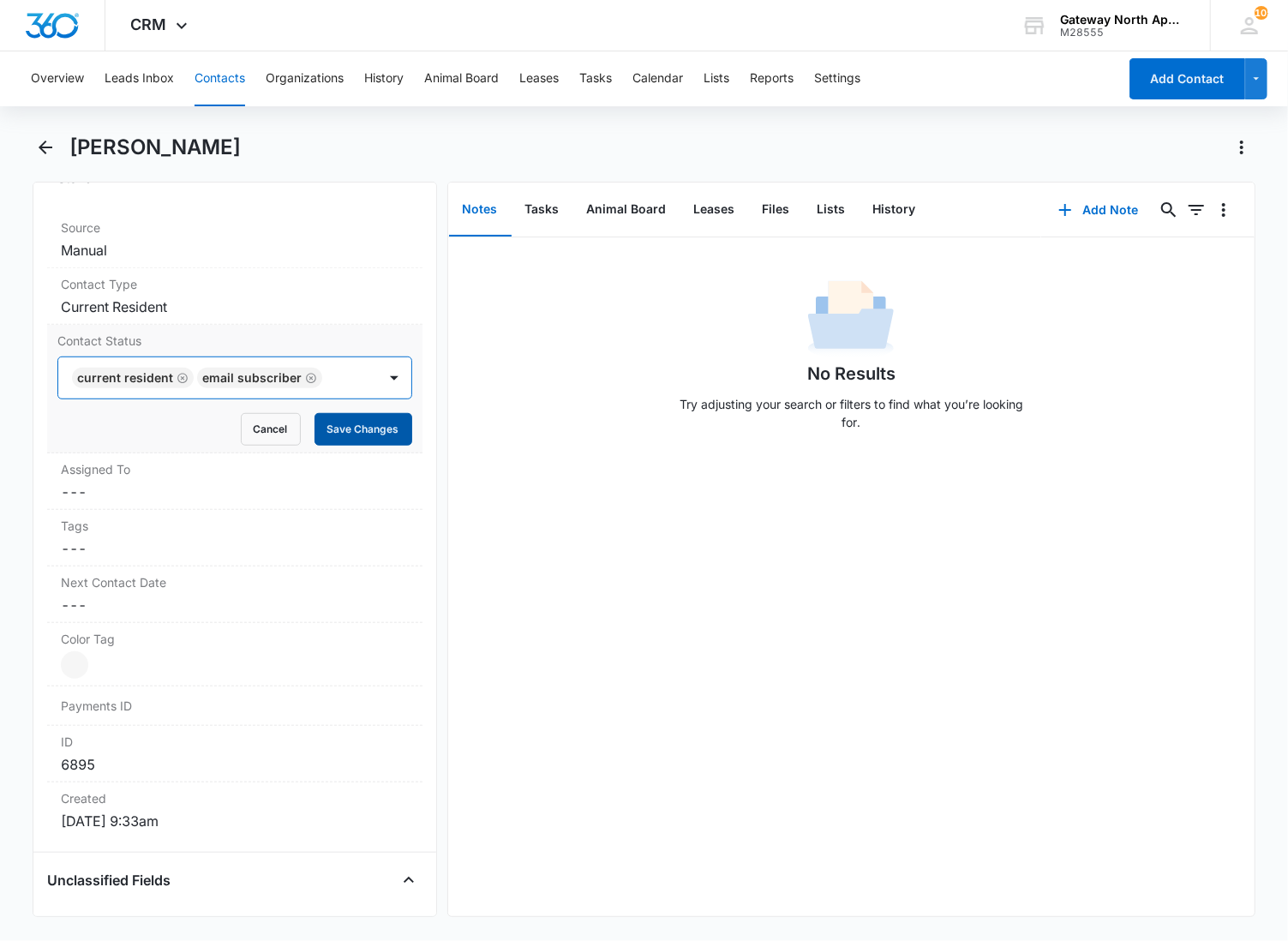
click at [349, 433] on button "Save Changes" at bounding box center [363, 429] width 98 height 33
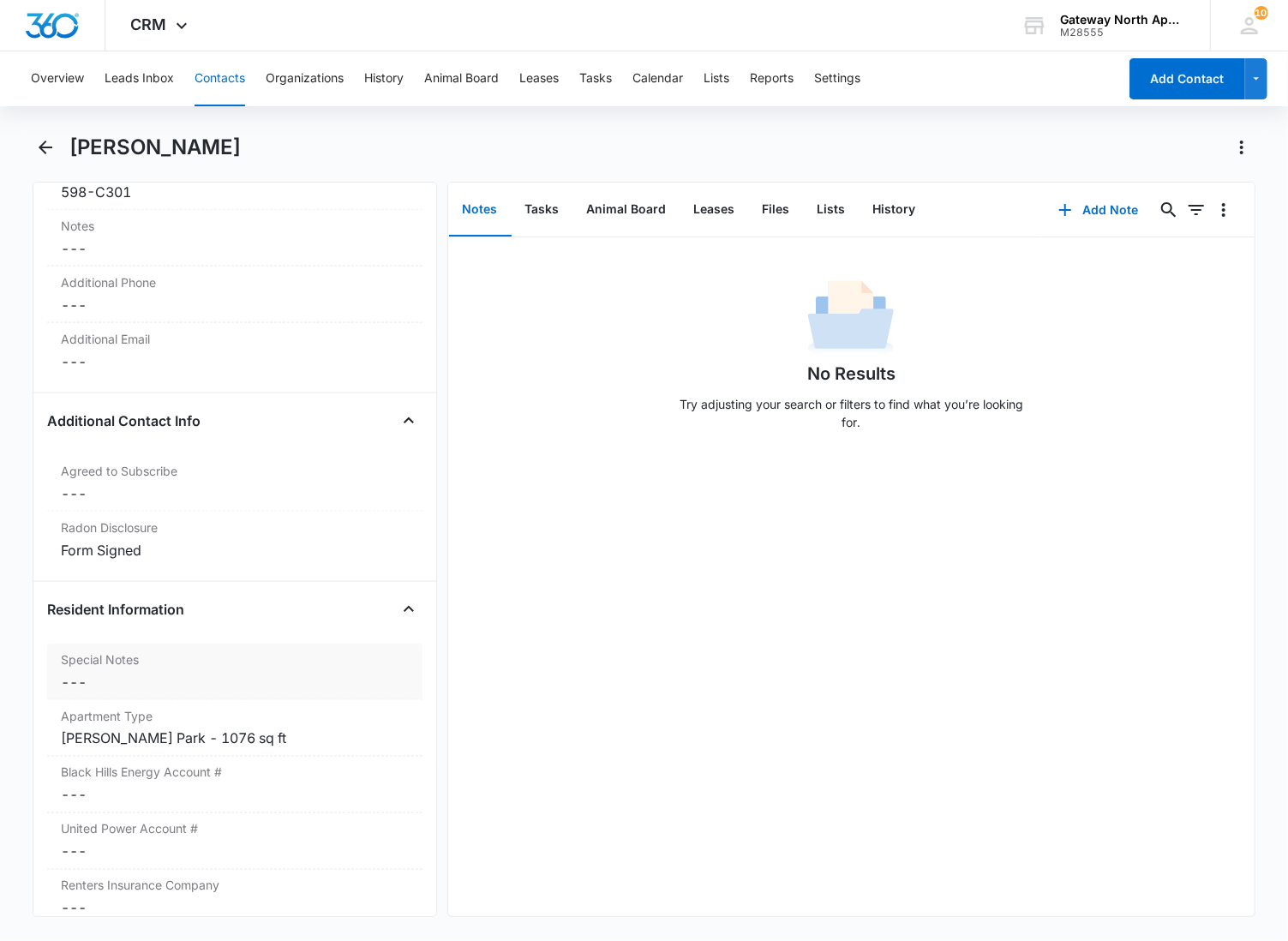
scroll to position [1470, 0]
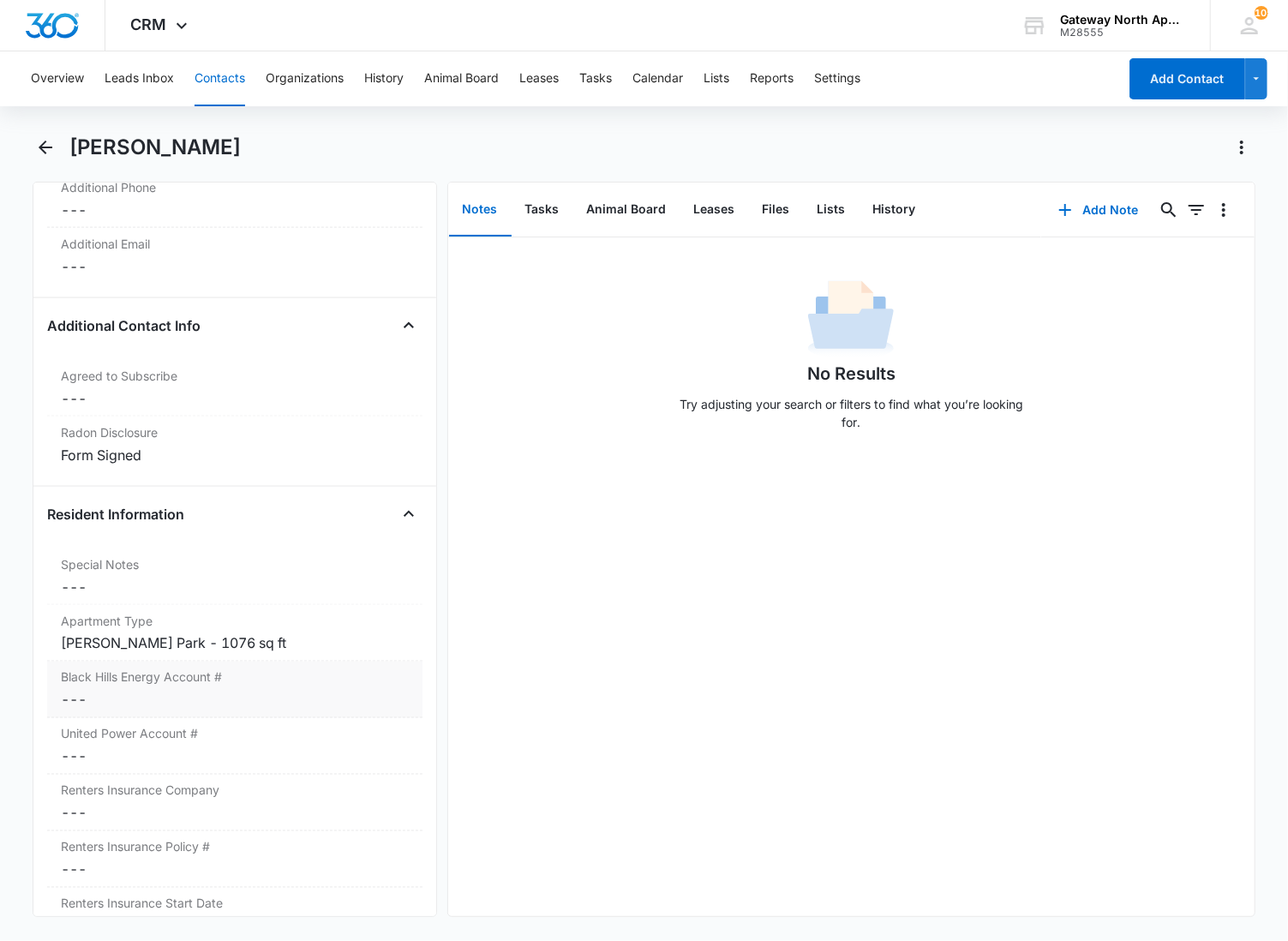
click at [156, 702] on dd "Cancel Save Changes ---" at bounding box center [234, 699] width 348 height 21
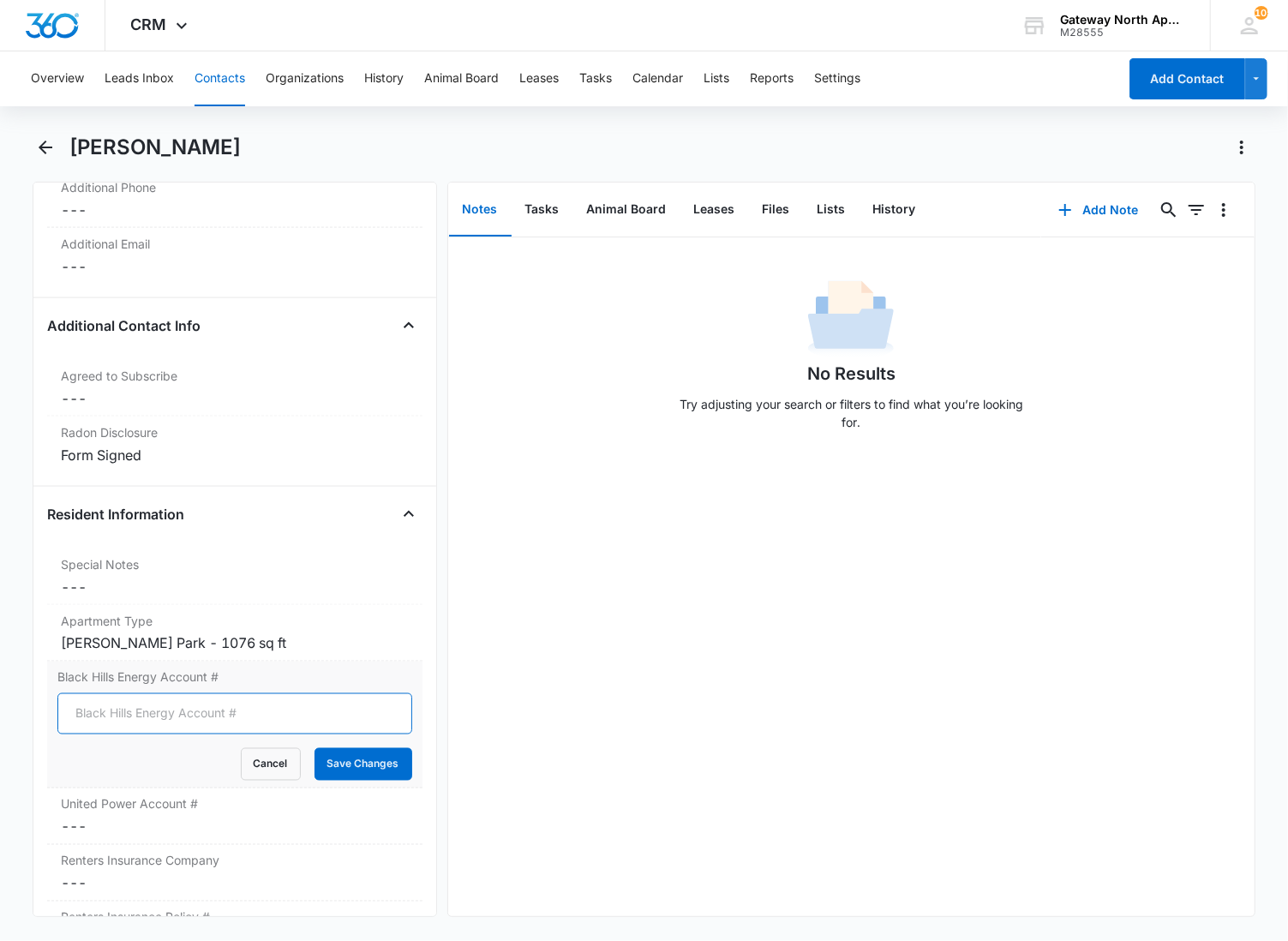
click at [110, 718] on input "Black Hills Energy Account #" at bounding box center [235, 714] width 355 height 42
type input "5112809192"
click at [314, 748] on button "Save Changes" at bounding box center [363, 764] width 98 height 33
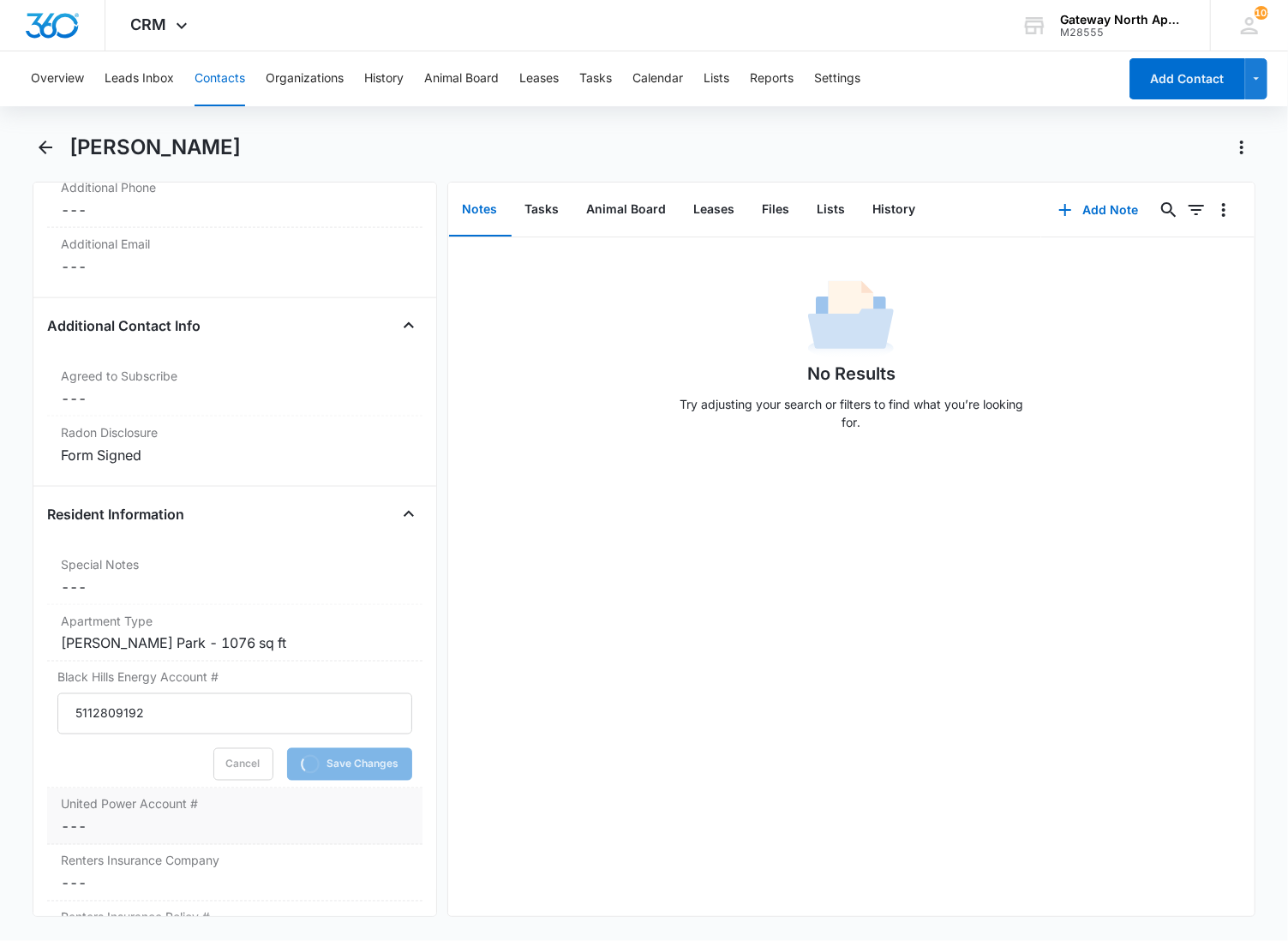
click at [117, 801] on label "United Power Account #" at bounding box center [234, 804] width 348 height 18
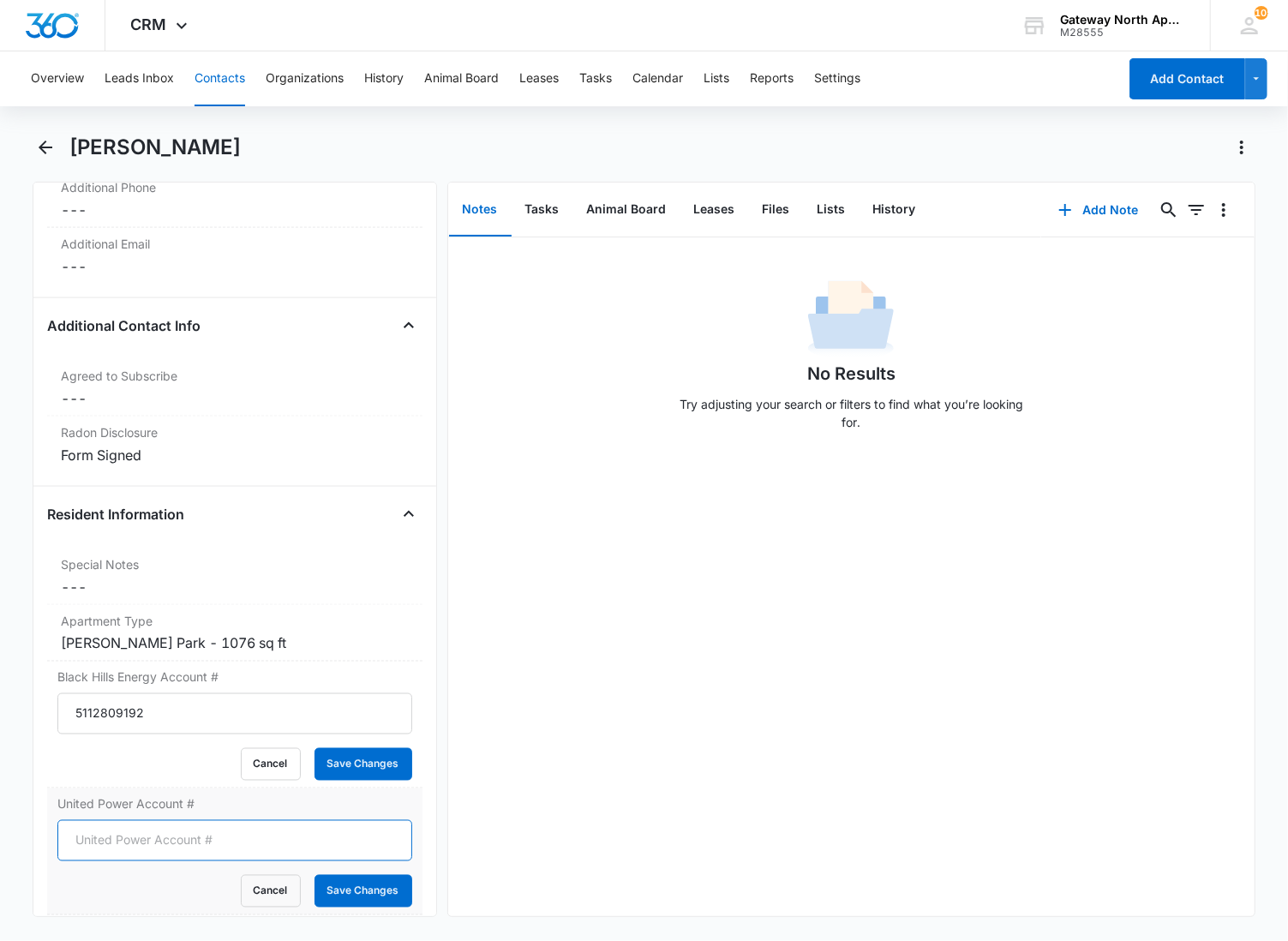
click at [115, 837] on input "United Power Account #" at bounding box center [235, 841] width 355 height 42
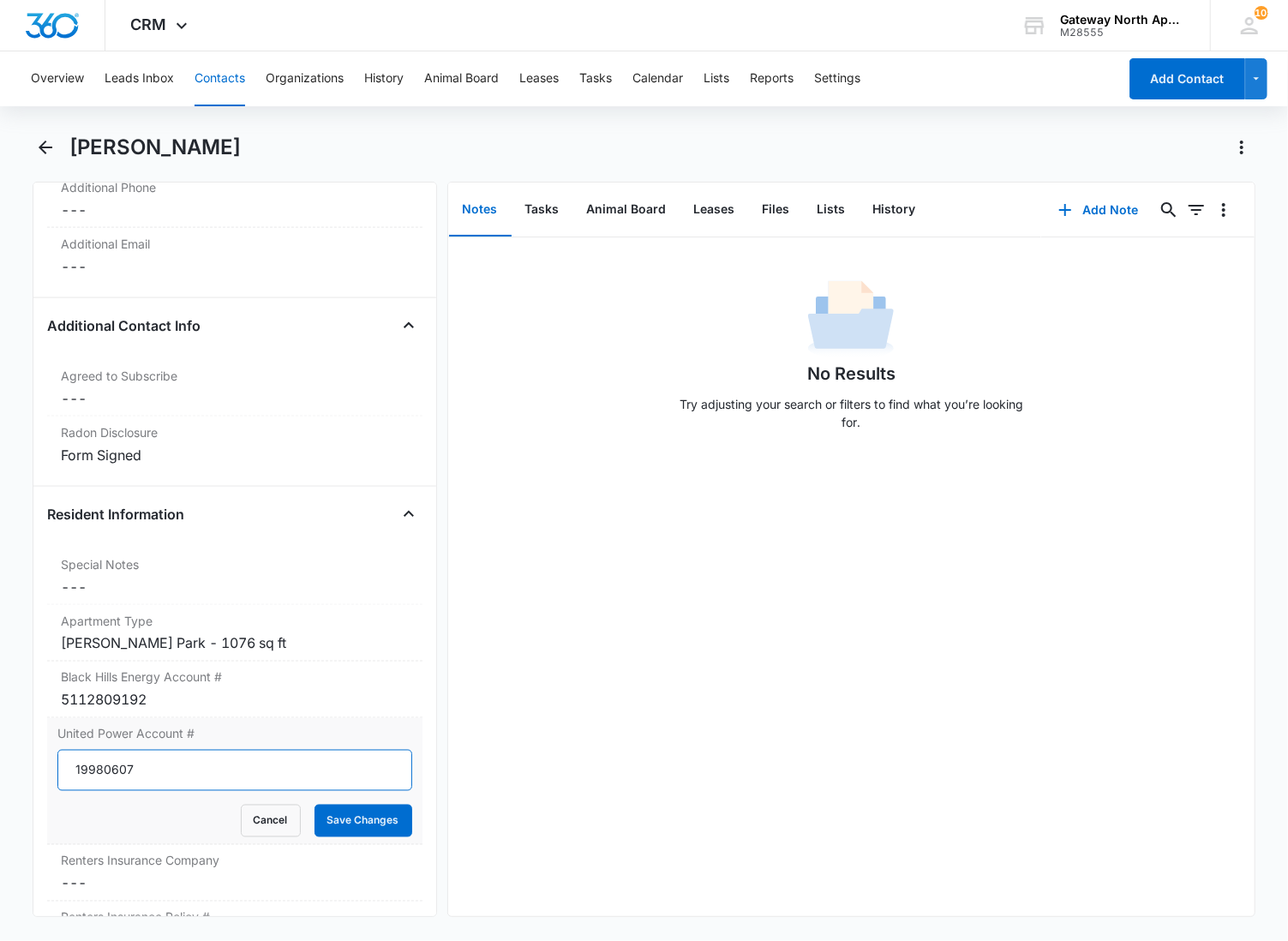
type input "19980607"
click at [314, 804] on button "Save Changes" at bounding box center [363, 820] width 98 height 33
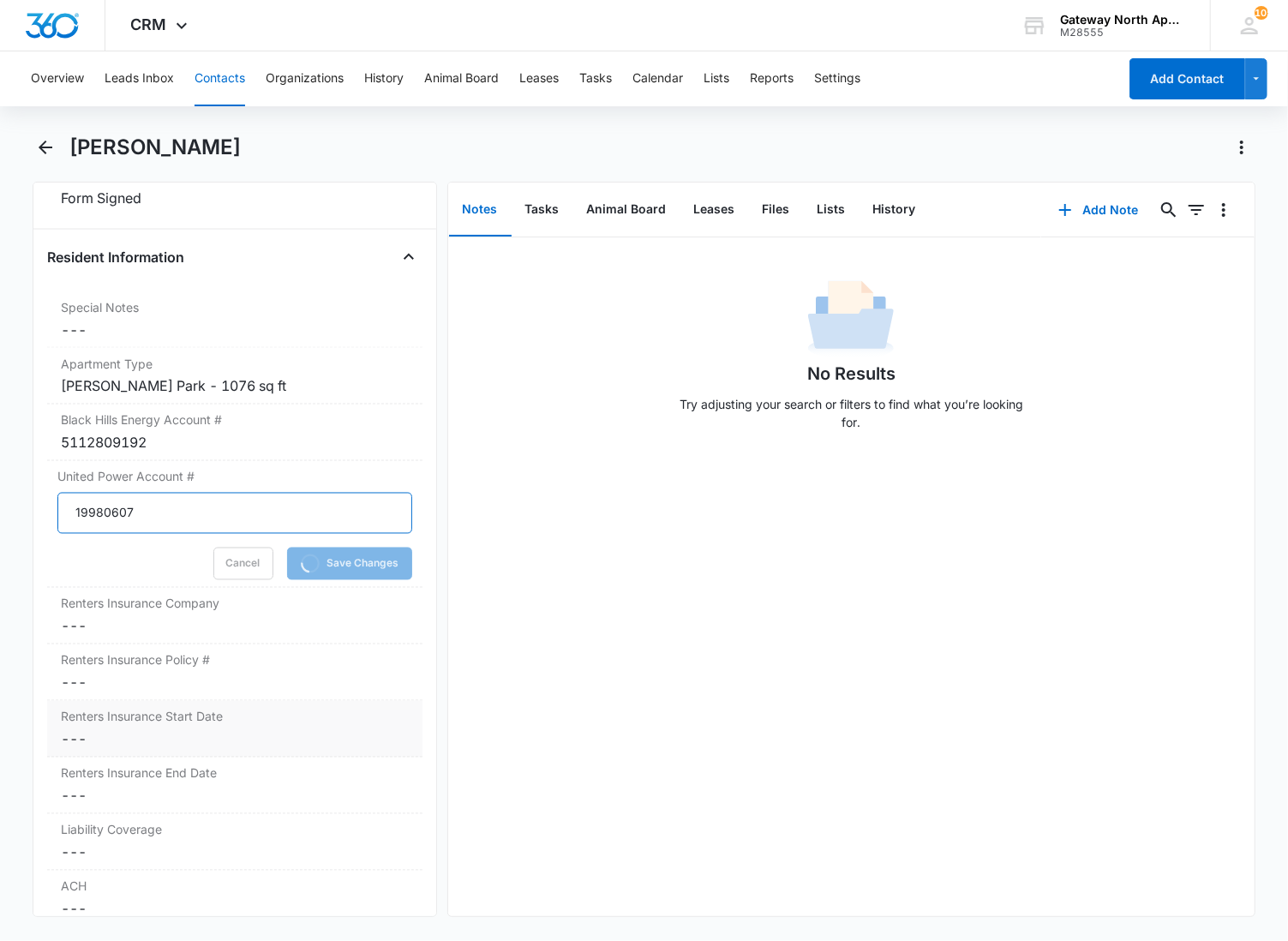
scroll to position [1756, 0]
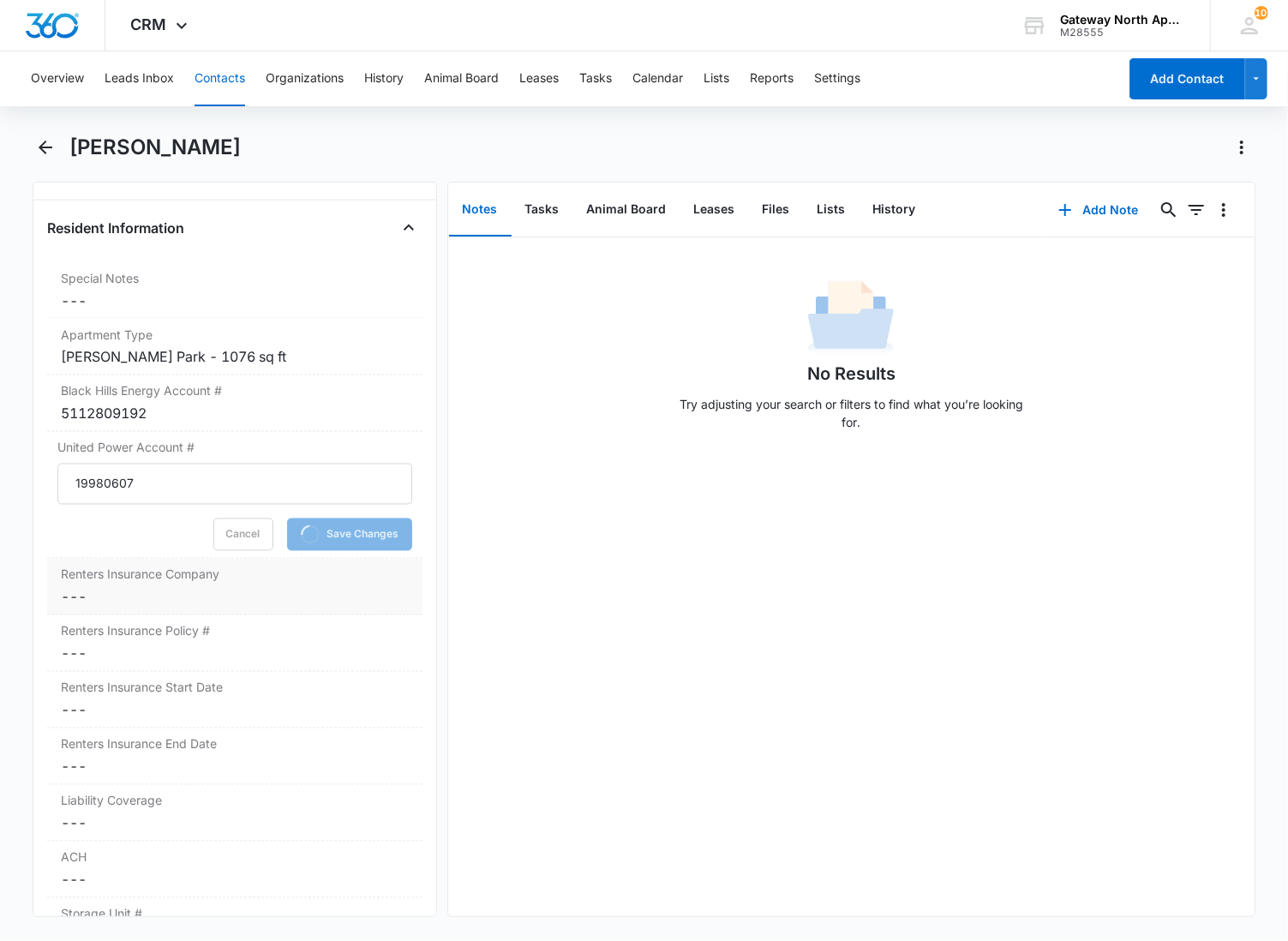
click at [167, 592] on dd "Cancel Save Changes ---" at bounding box center [234, 597] width 348 height 21
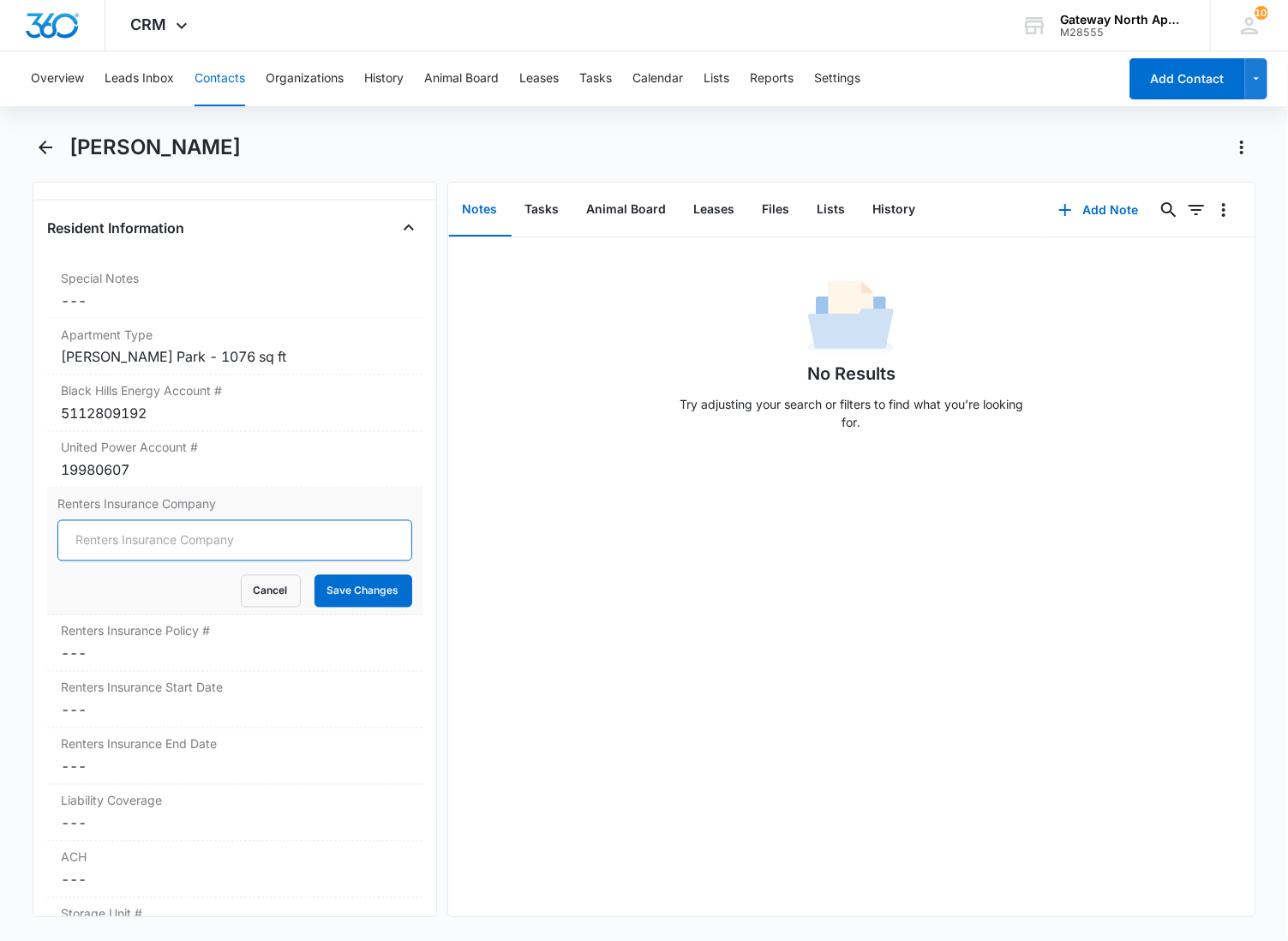
click at [133, 544] on input "Renters Insurance Company" at bounding box center [235, 541] width 355 height 42
type input "Safeco insurance company of America"
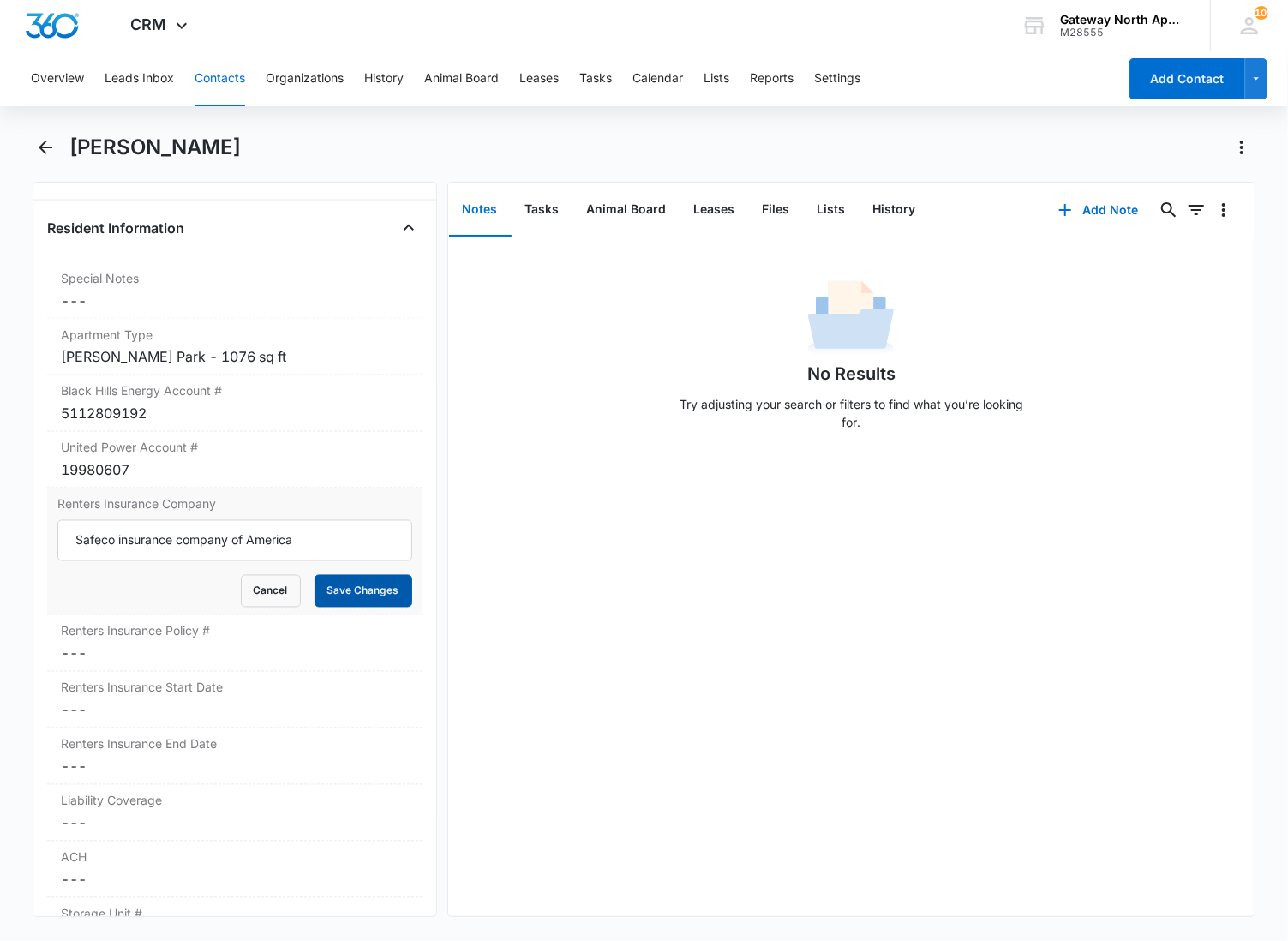
click at [319, 586] on button "Save Changes" at bounding box center [363, 590] width 98 height 33
click at [267, 639] on label "Renters Insurance Policy #" at bounding box center [234, 631] width 348 height 18
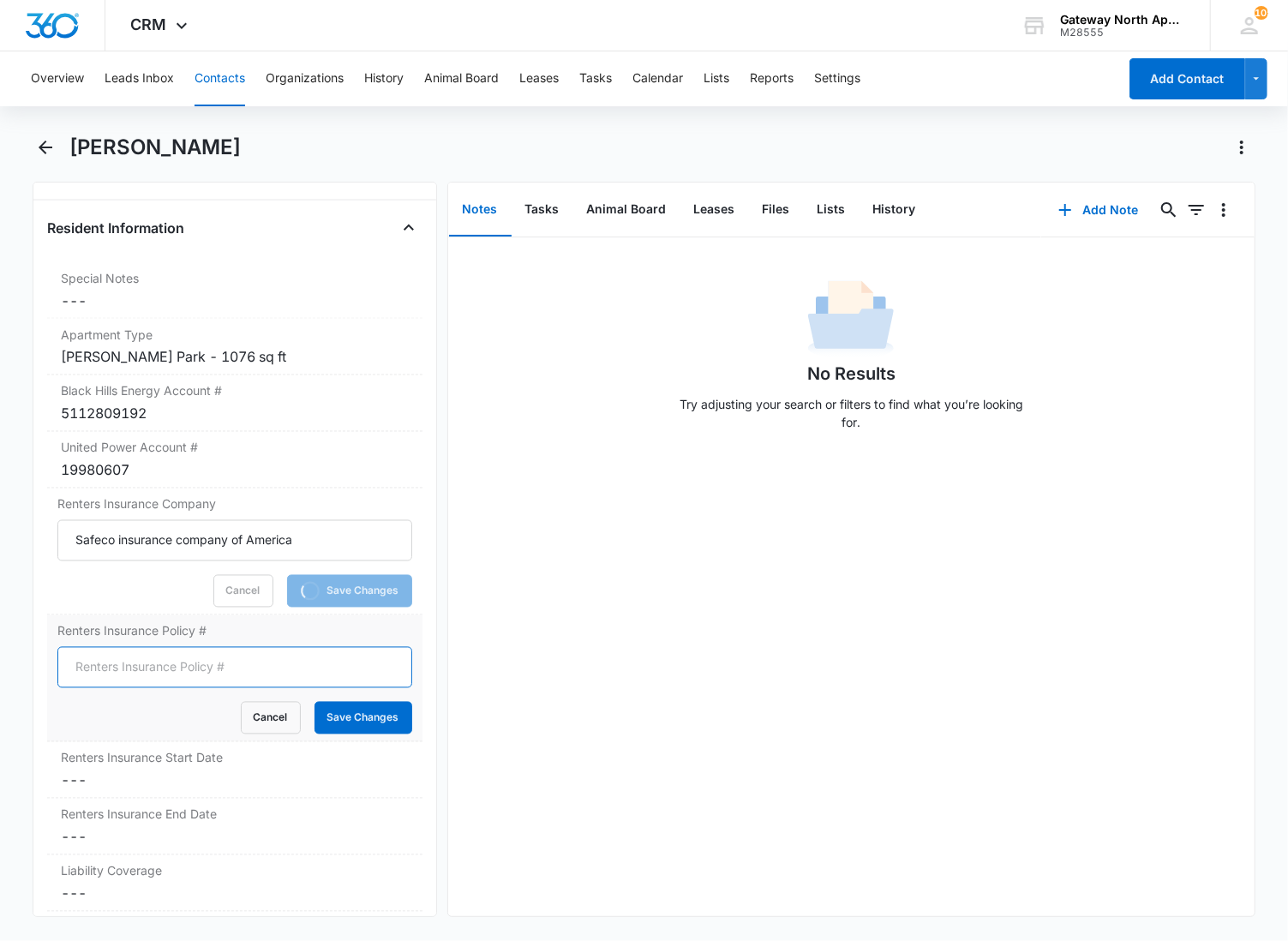
click at [158, 669] on input "Renters Insurance Policy #" at bounding box center [235, 668] width 355 height 42
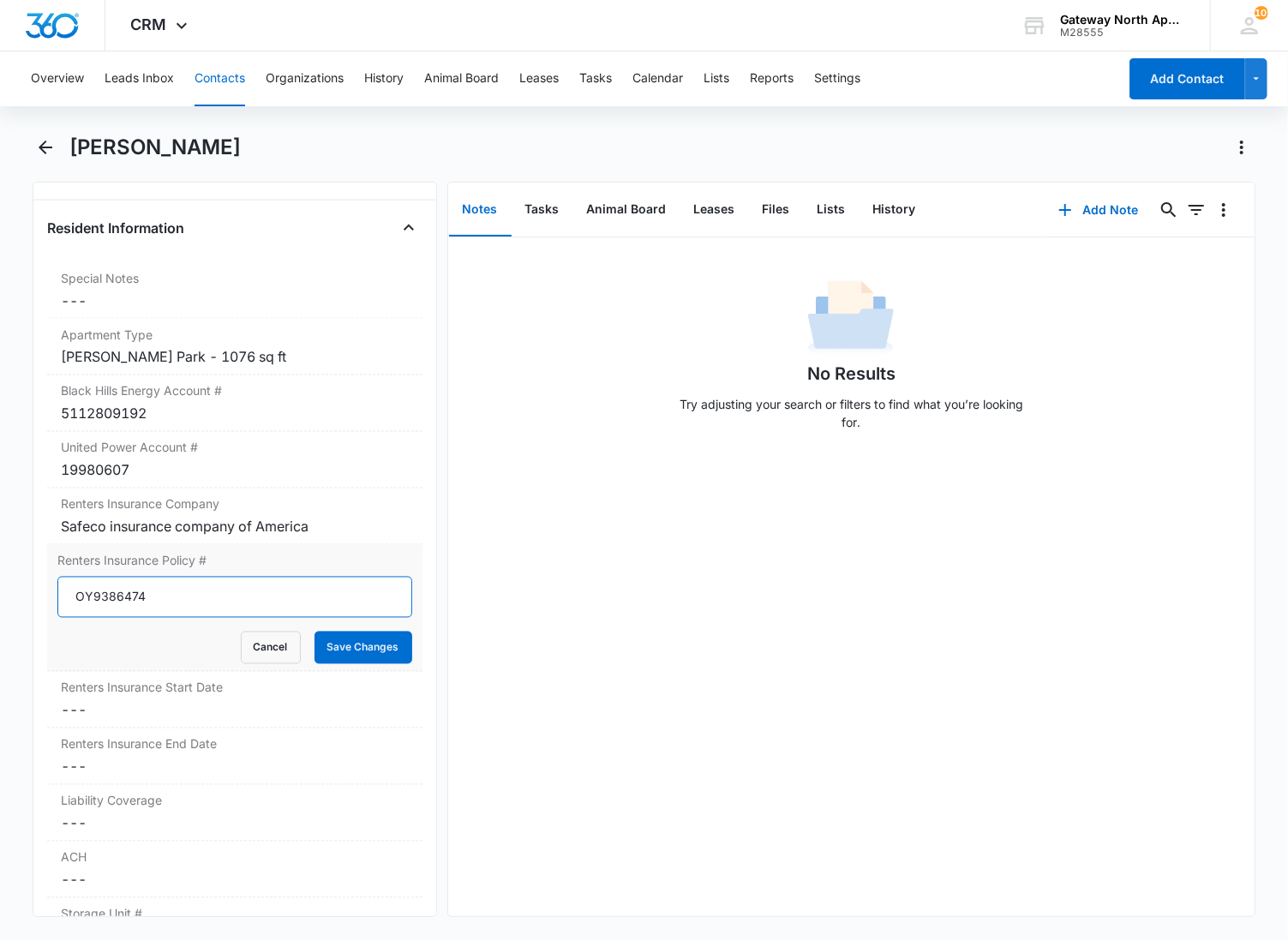
type input "OY9386474"
click at [314, 632] on button "Save Changes" at bounding box center [363, 648] width 98 height 33
click at [155, 688] on label "Renters Insurance Start Date" at bounding box center [234, 687] width 348 height 18
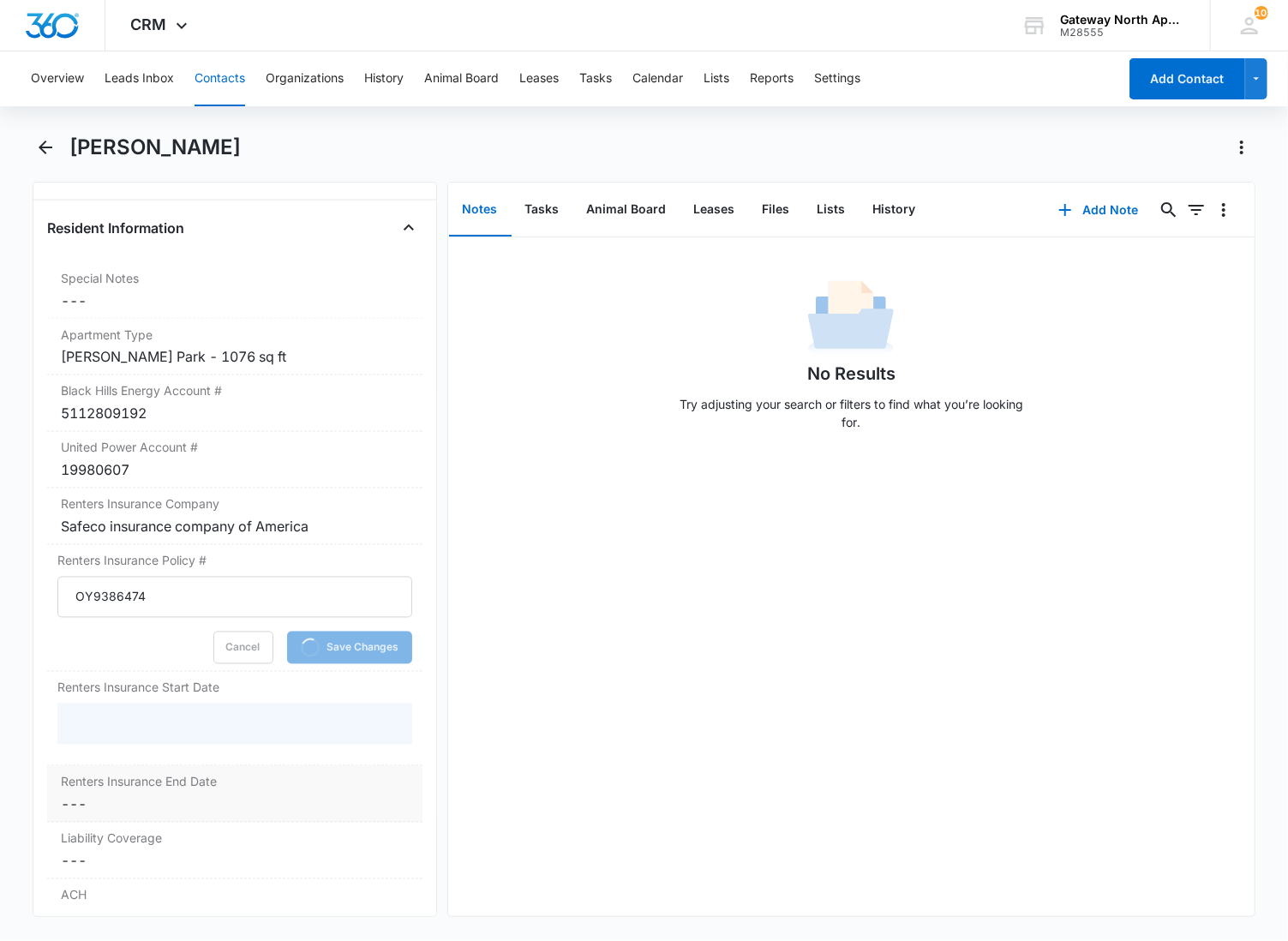
click at [103, 800] on dd "Cancel Save Changes ---" at bounding box center [234, 804] width 348 height 21
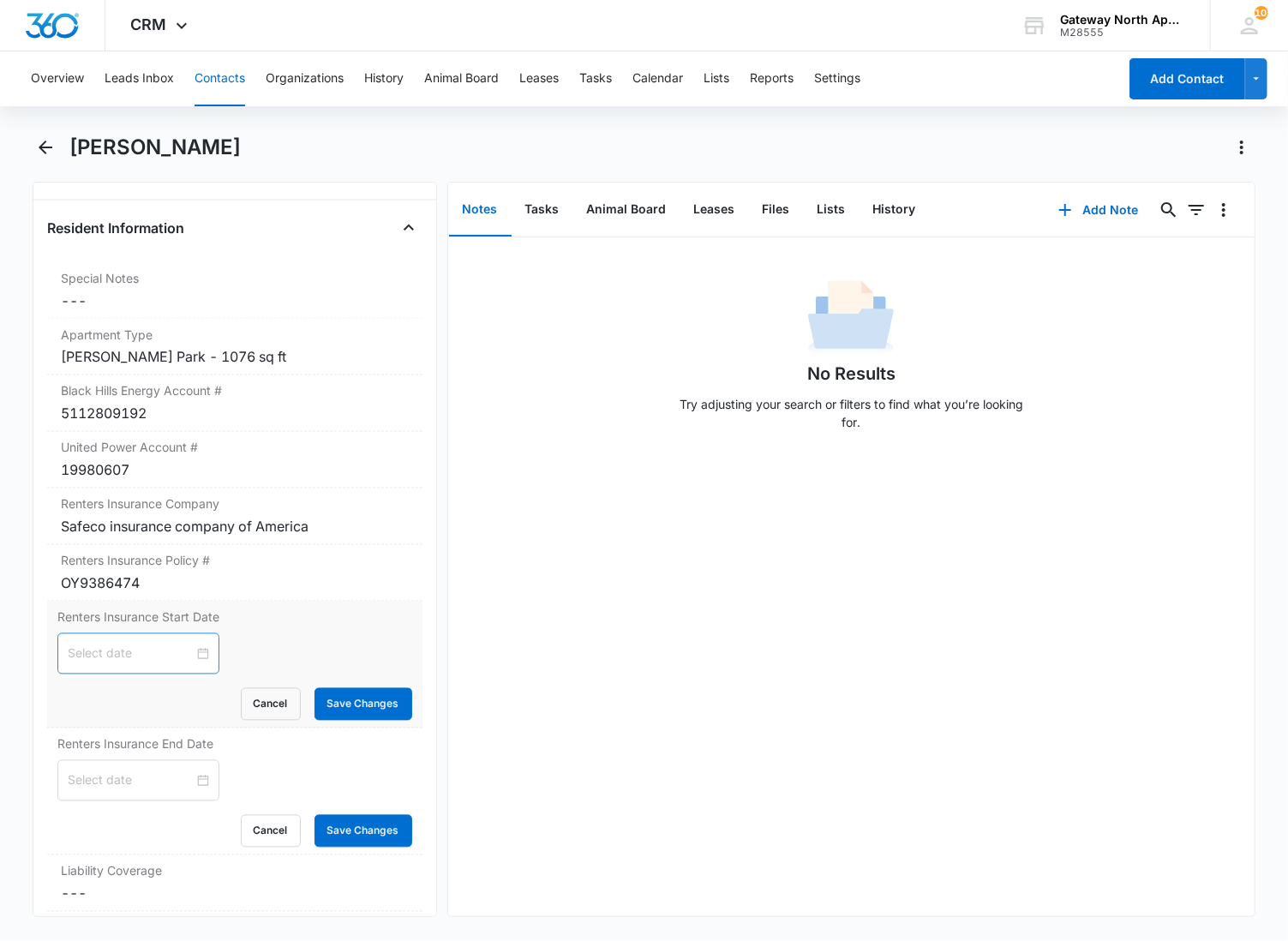
click at [140, 662] on input at bounding box center [130, 653] width 126 height 19
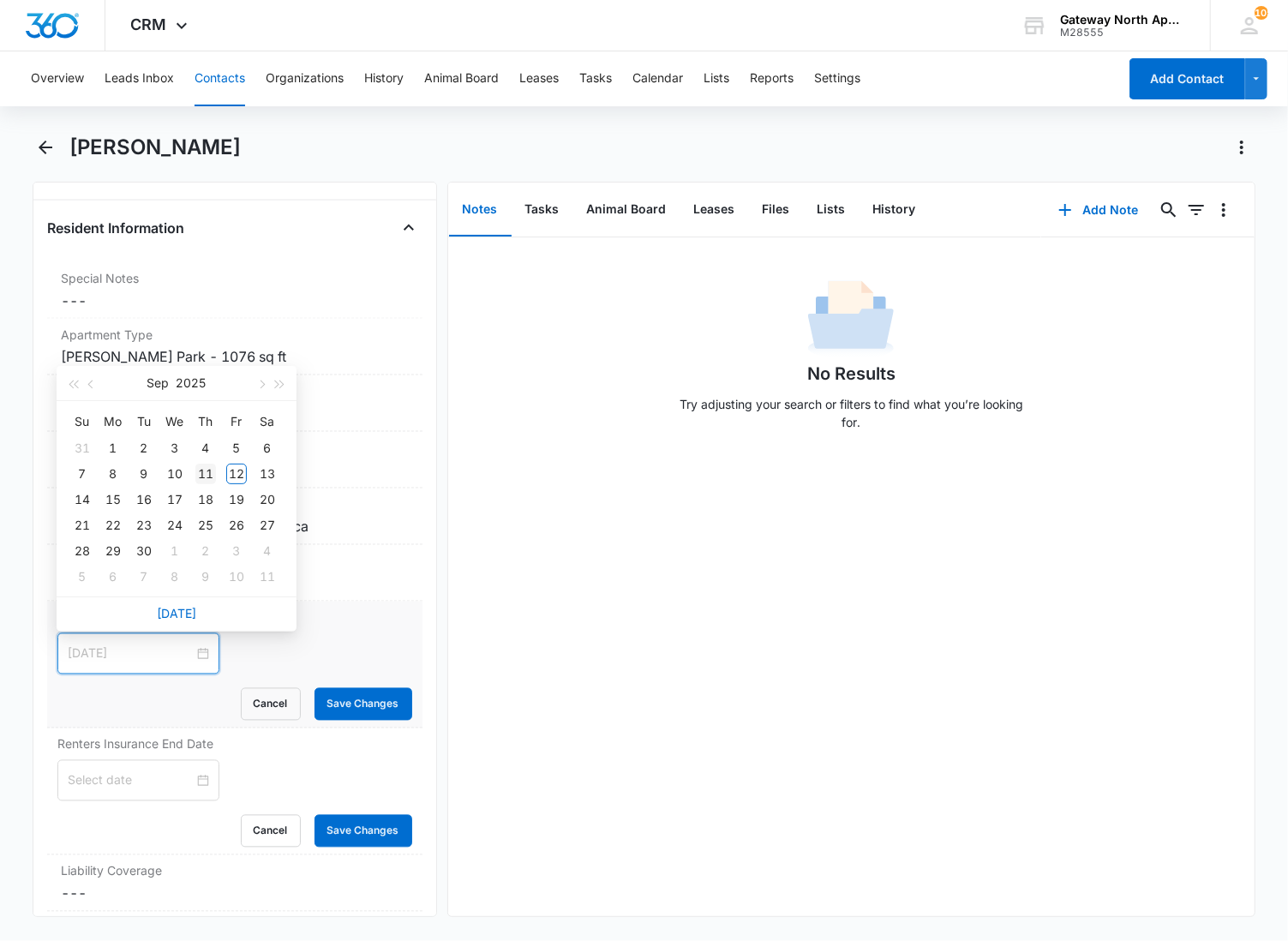
type input "[DATE]"
click at [203, 472] on div "11" at bounding box center [205, 473] width 21 height 21
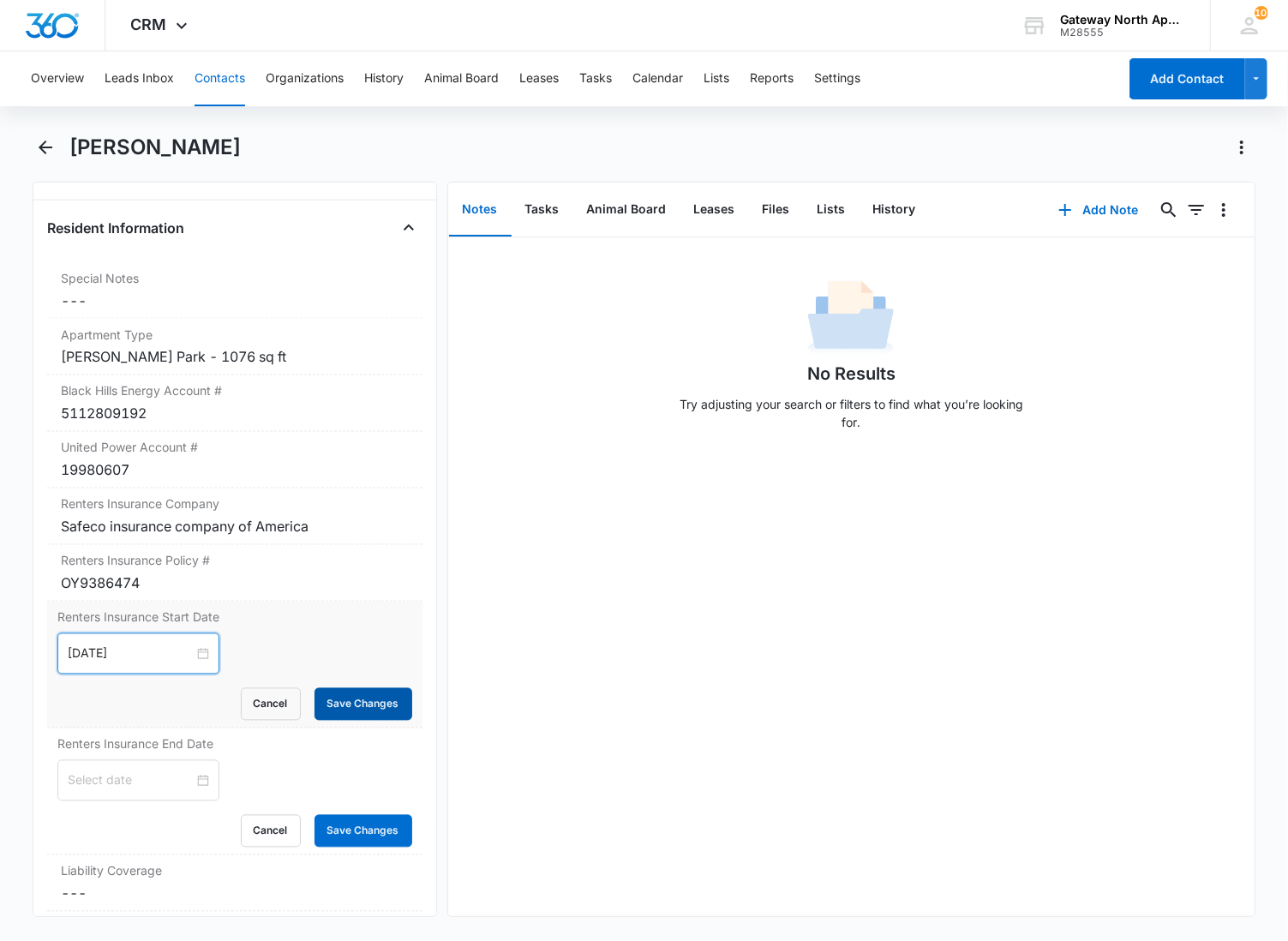
click at [327, 702] on button "Save Changes" at bounding box center [363, 704] width 98 height 33
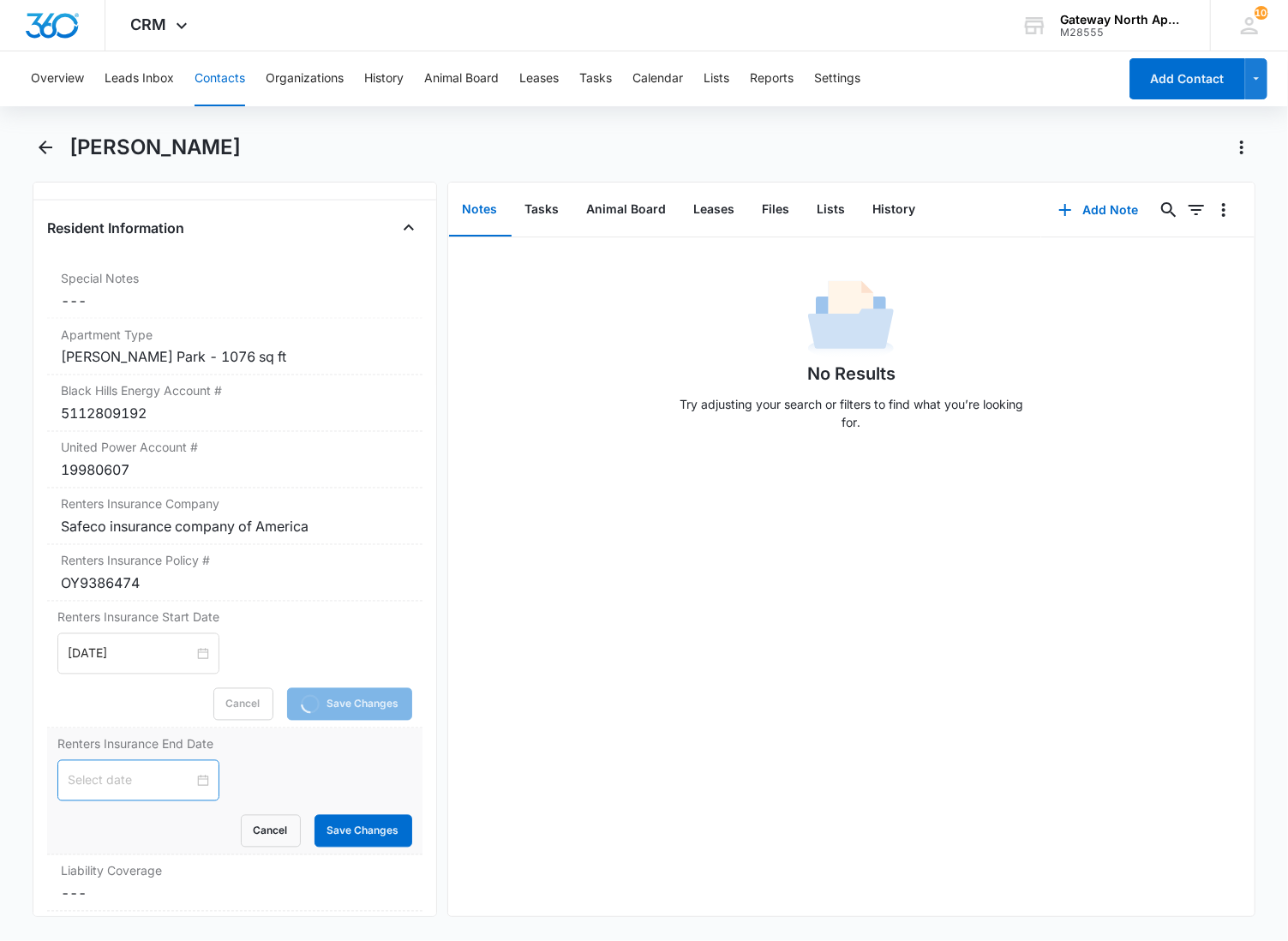
click at [142, 784] on input at bounding box center [130, 781] width 126 height 19
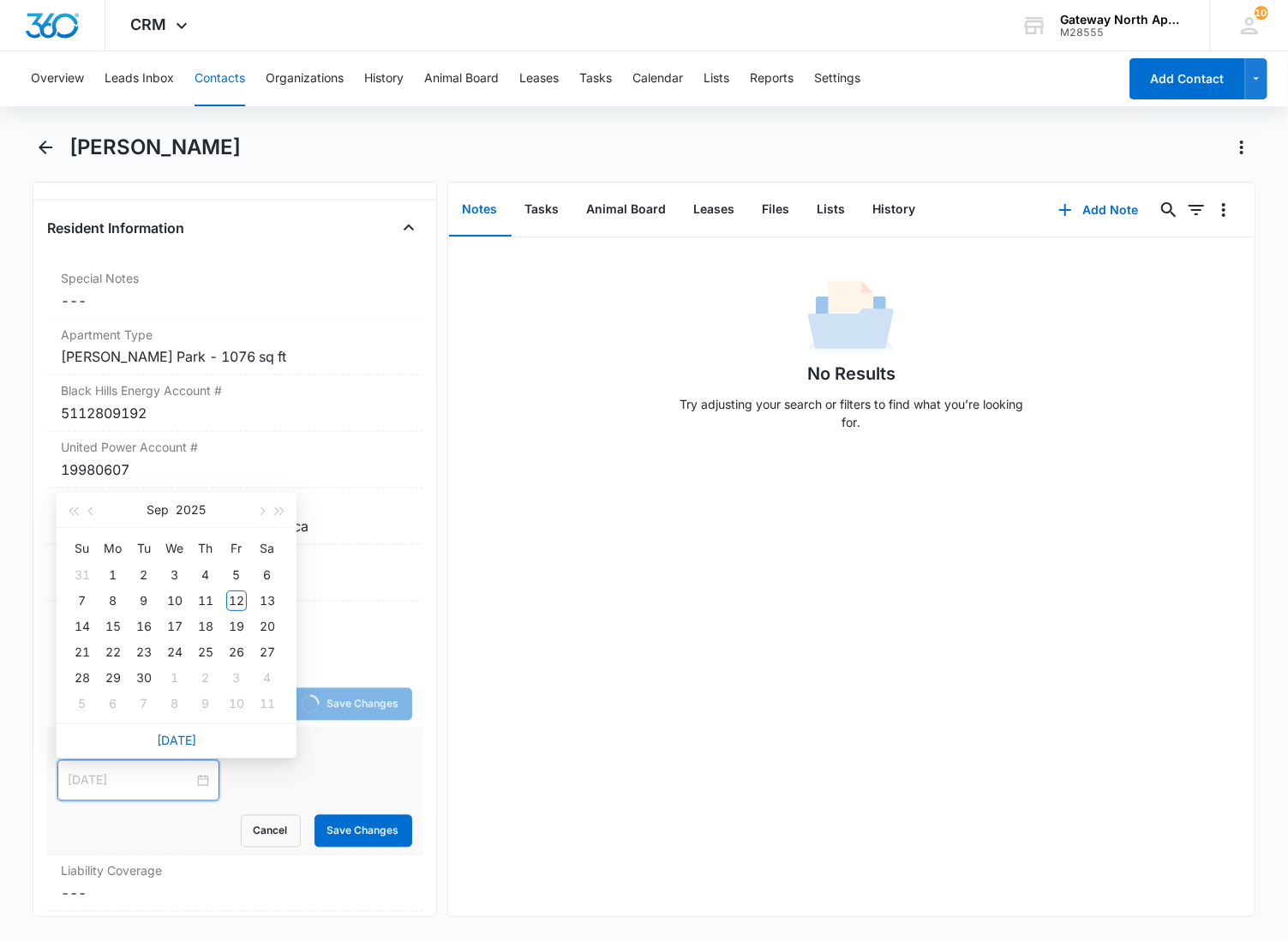
type input "[DATE]"
click at [279, 507] on span "button" at bounding box center [280, 511] width 9 height 9
type input "[DATE]"
click at [238, 602] on div "11" at bounding box center [236, 600] width 21 height 21
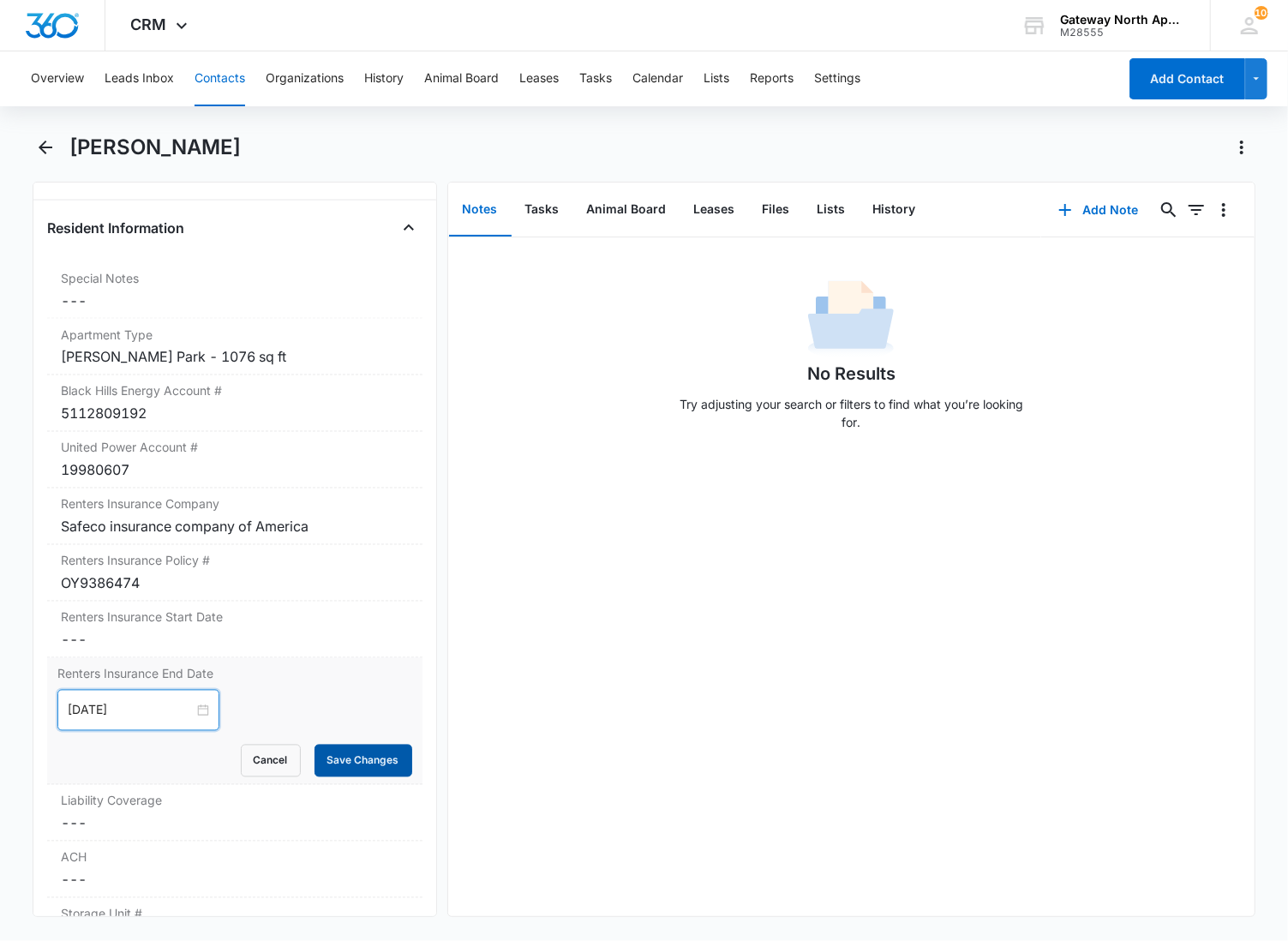
click at [335, 750] on button "Save Changes" at bounding box center [363, 761] width 98 height 33
click at [199, 797] on label "Liability Coverage" at bounding box center [234, 800] width 348 height 18
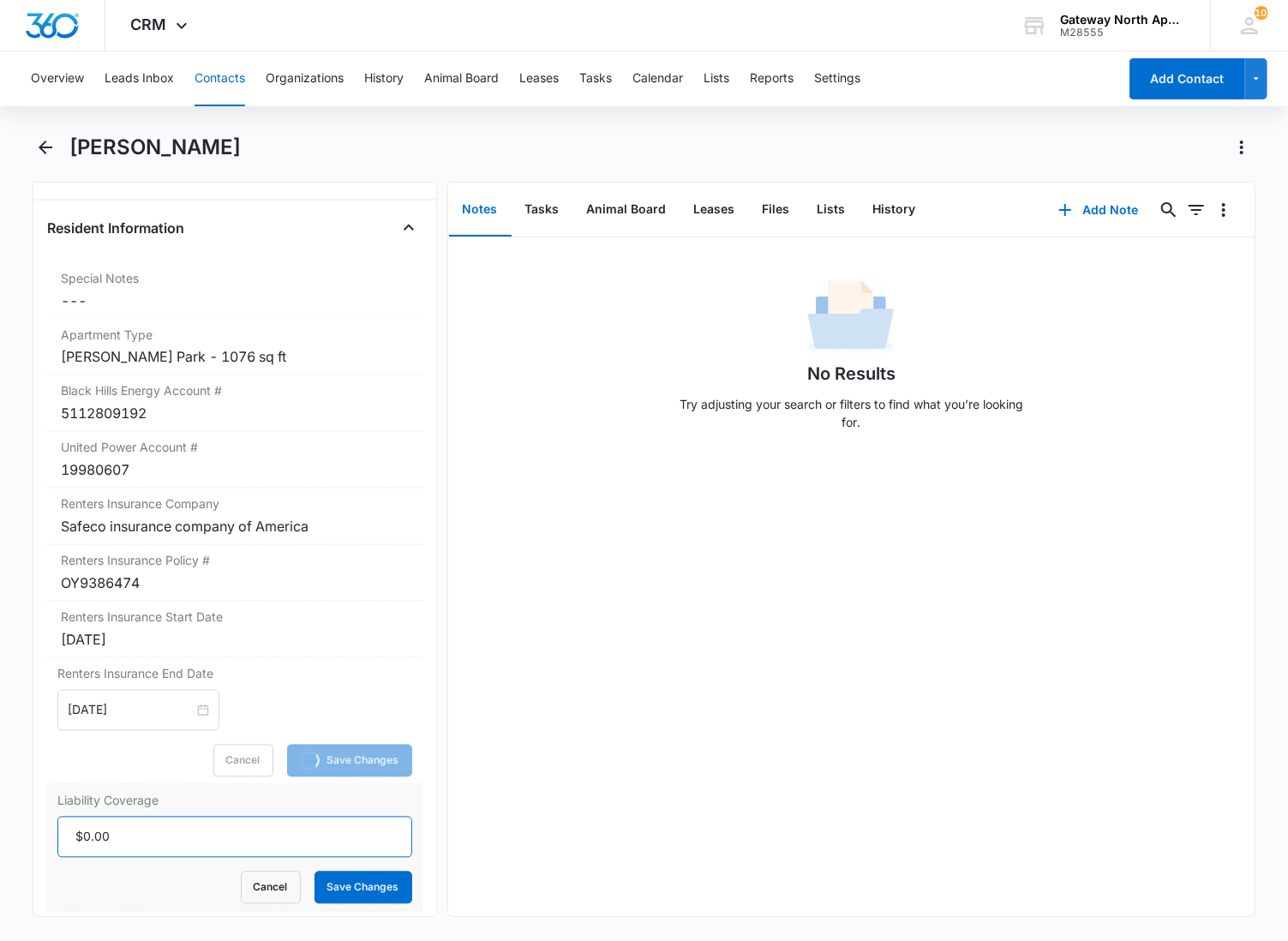
click at [116, 842] on input "Liability Coverage" at bounding box center [235, 837] width 355 height 42
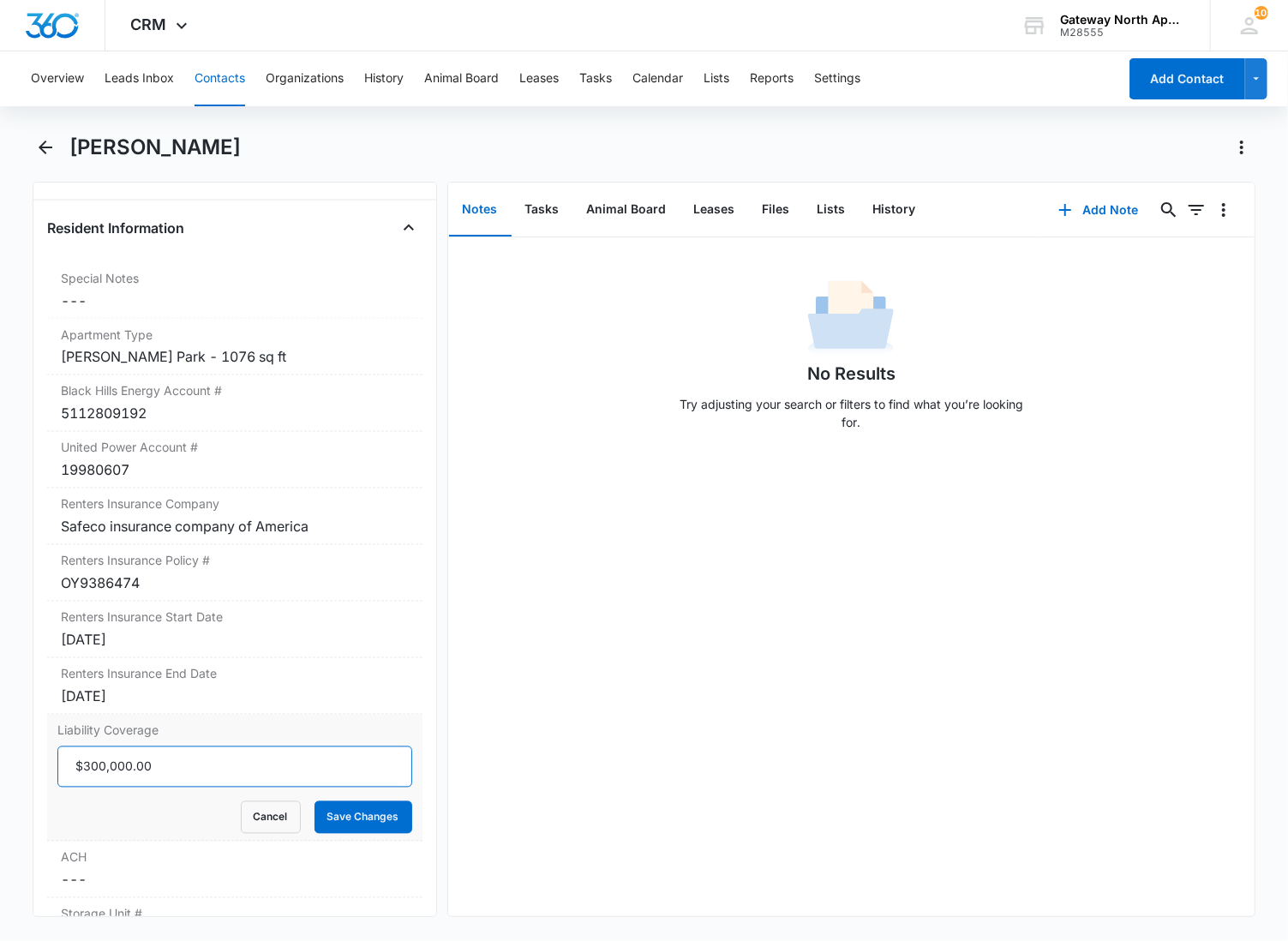
type input "$300,000.00"
click at [314, 801] on button "Save Changes" at bounding box center [363, 817] width 98 height 33
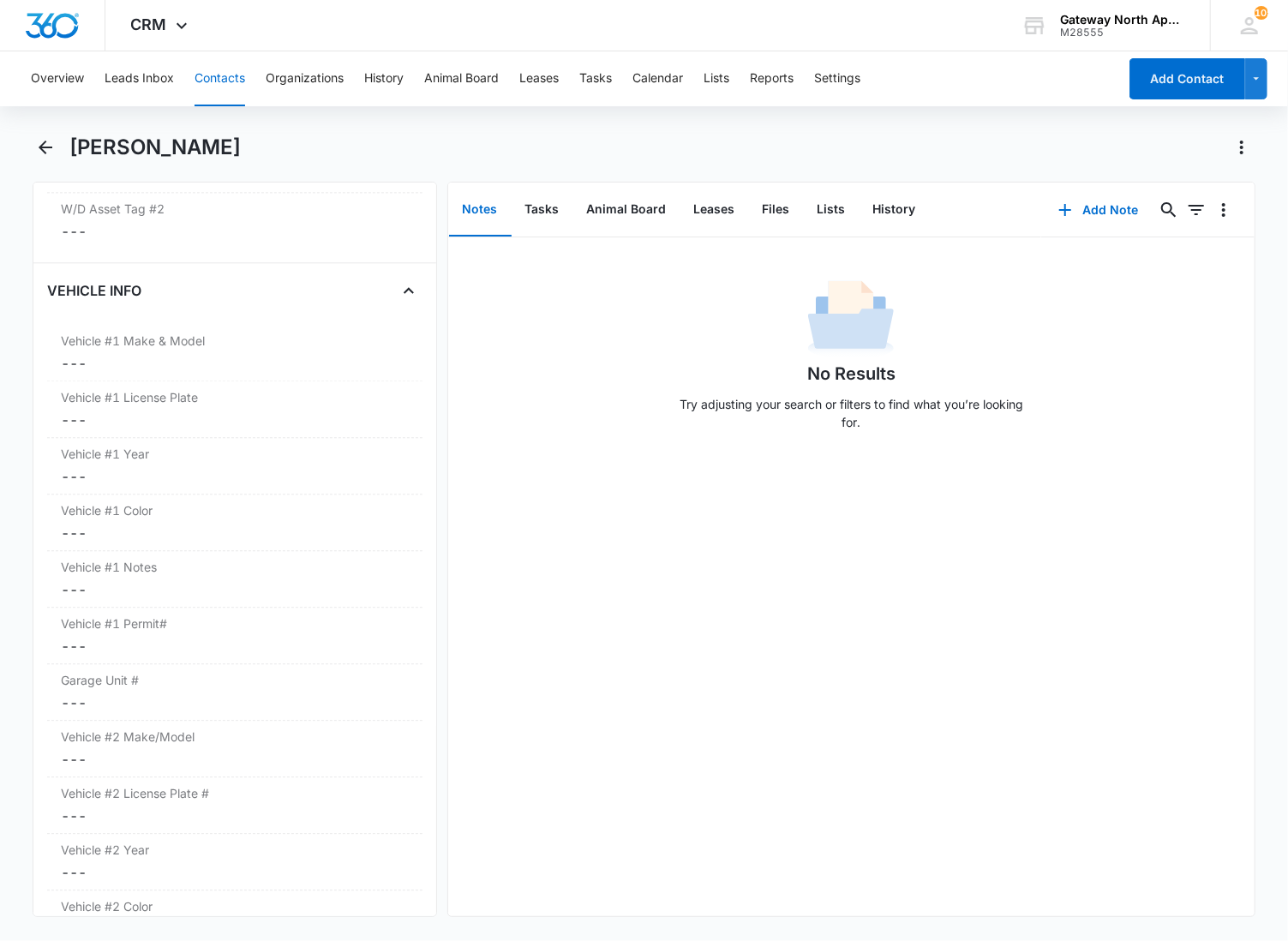
scroll to position [2508, 0]
click at [168, 361] on dd "Cancel Save Changes ---" at bounding box center [234, 360] width 348 height 21
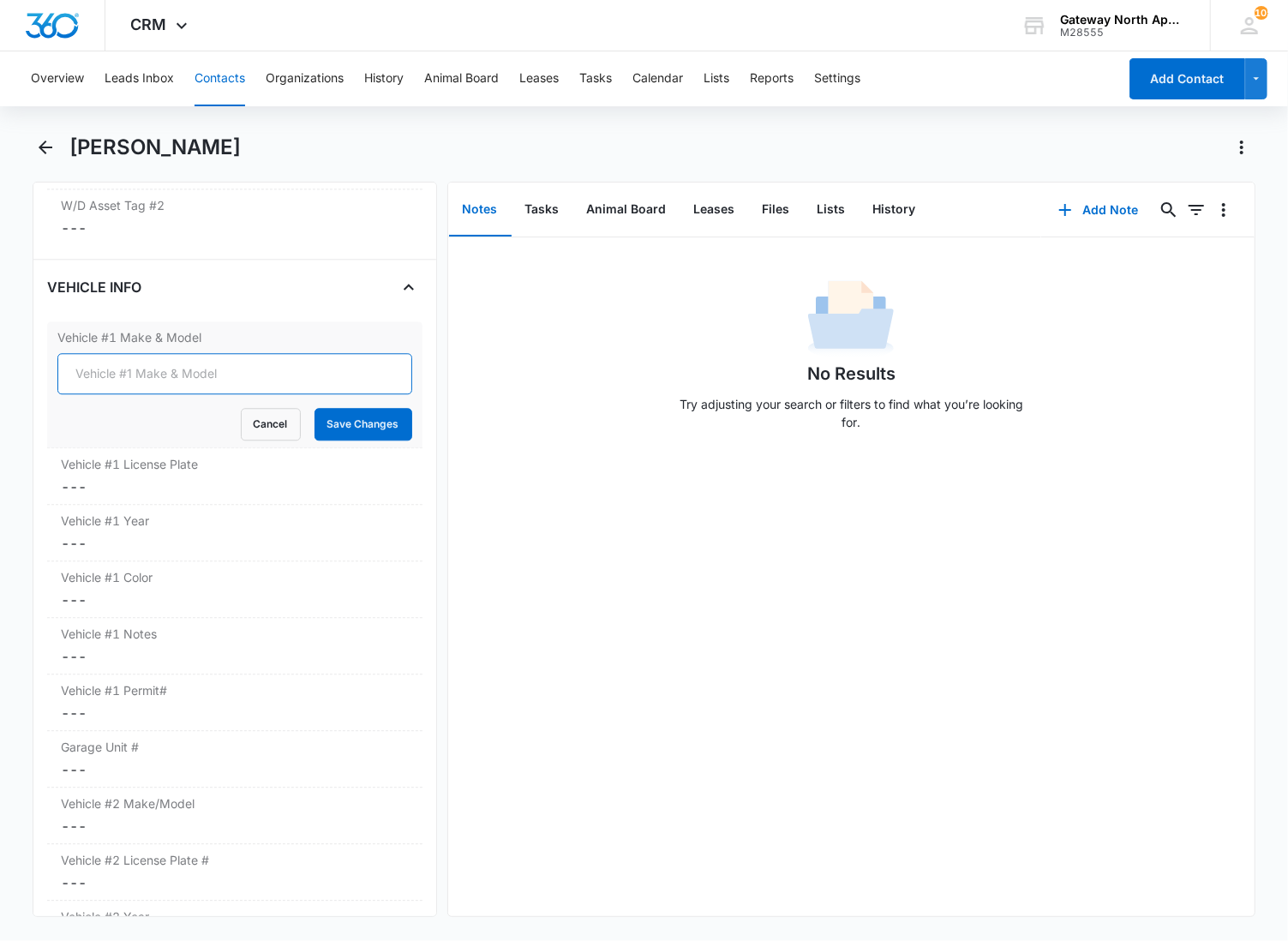
click at [127, 379] on input "Vehicle #1 Make & Model" at bounding box center [235, 373] width 355 height 42
type input "GMC Sierra"
click at [314, 408] on button "Save Changes" at bounding box center [363, 424] width 98 height 33
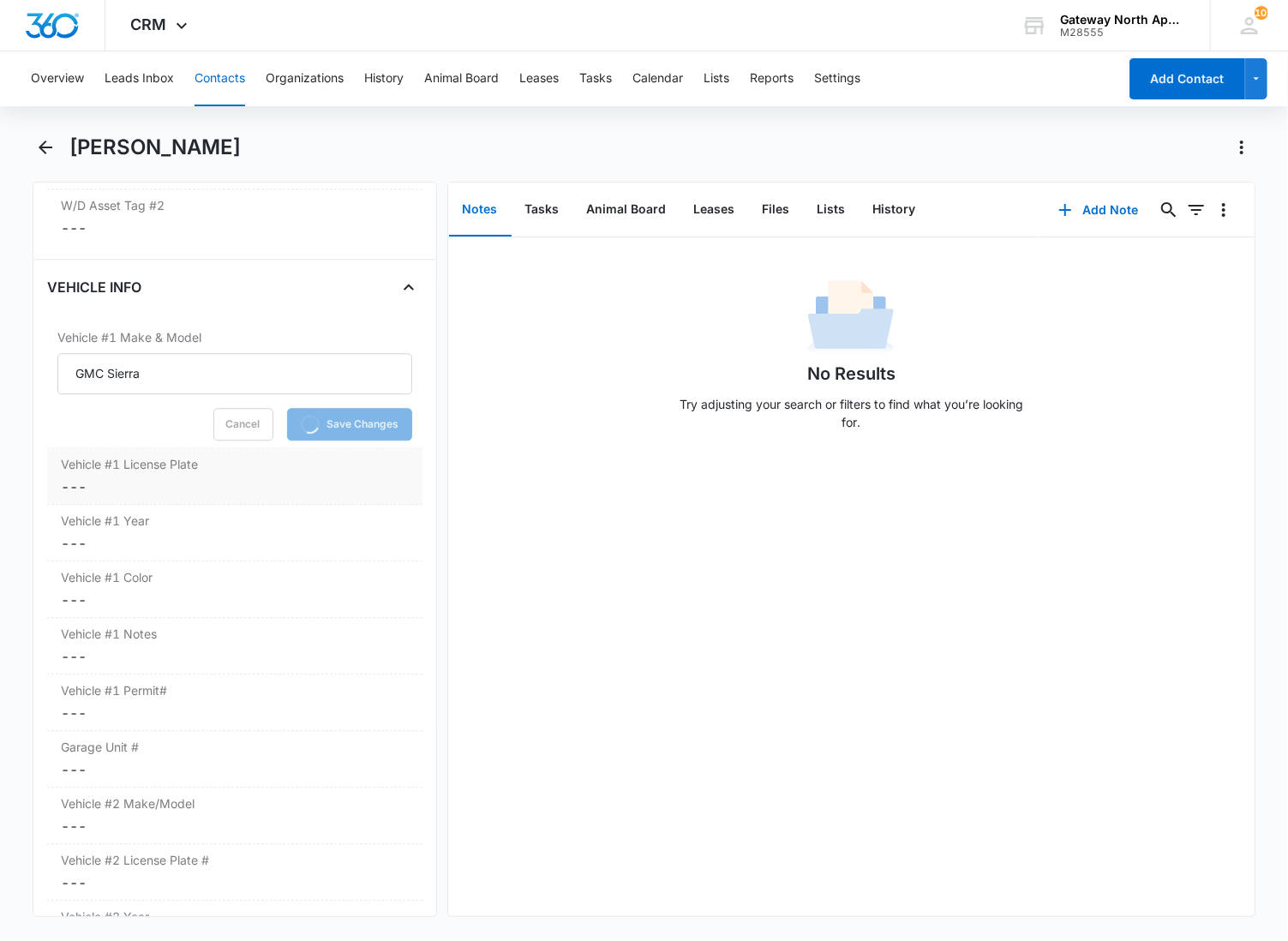
click at [103, 491] on dd "Cancel Save Changes ---" at bounding box center [234, 486] width 348 height 21
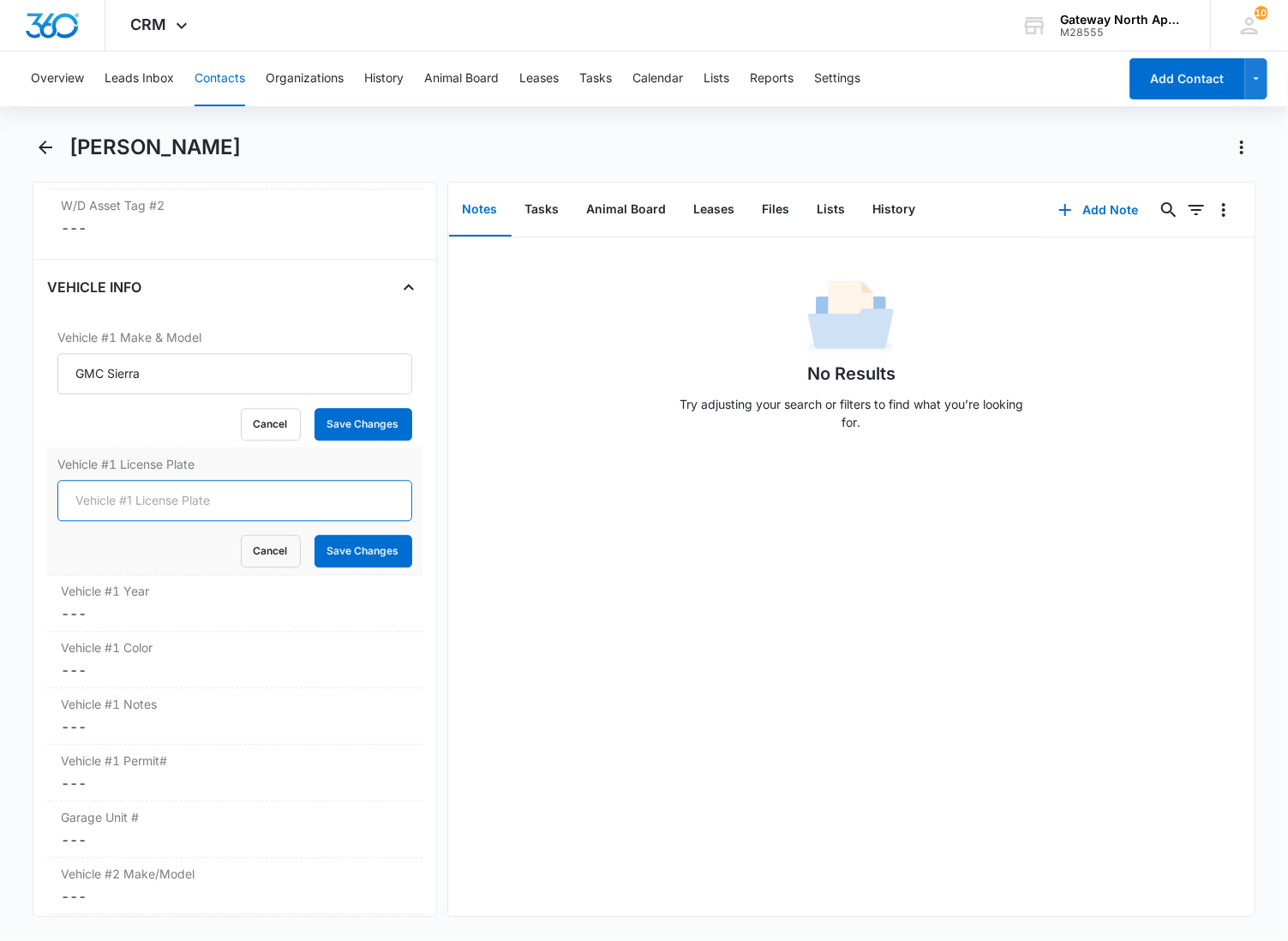
click at [144, 499] on input "Vehicle #1 License Plate" at bounding box center [235, 500] width 355 height 42
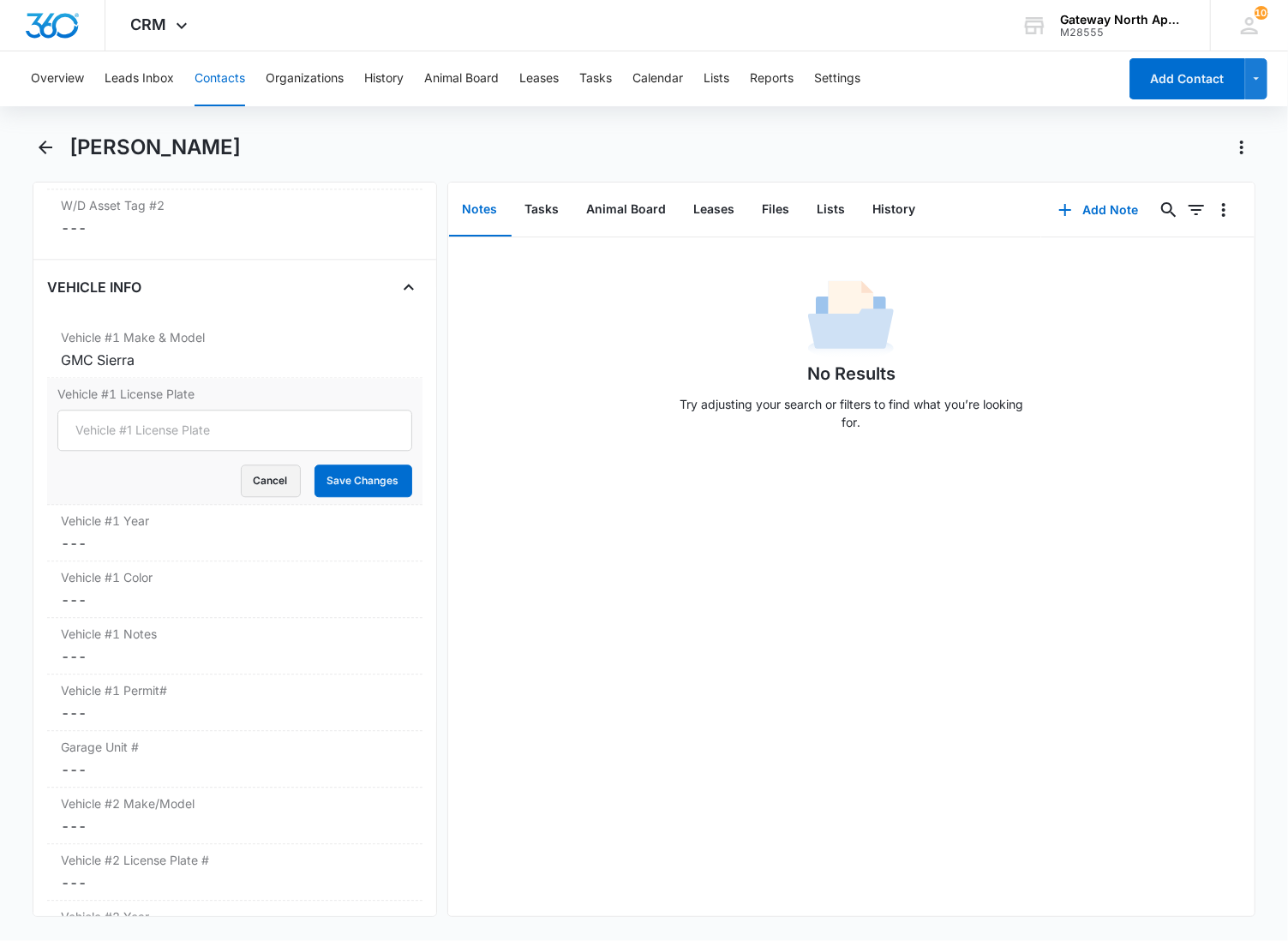
click at [246, 485] on button "Cancel" at bounding box center [270, 480] width 60 height 33
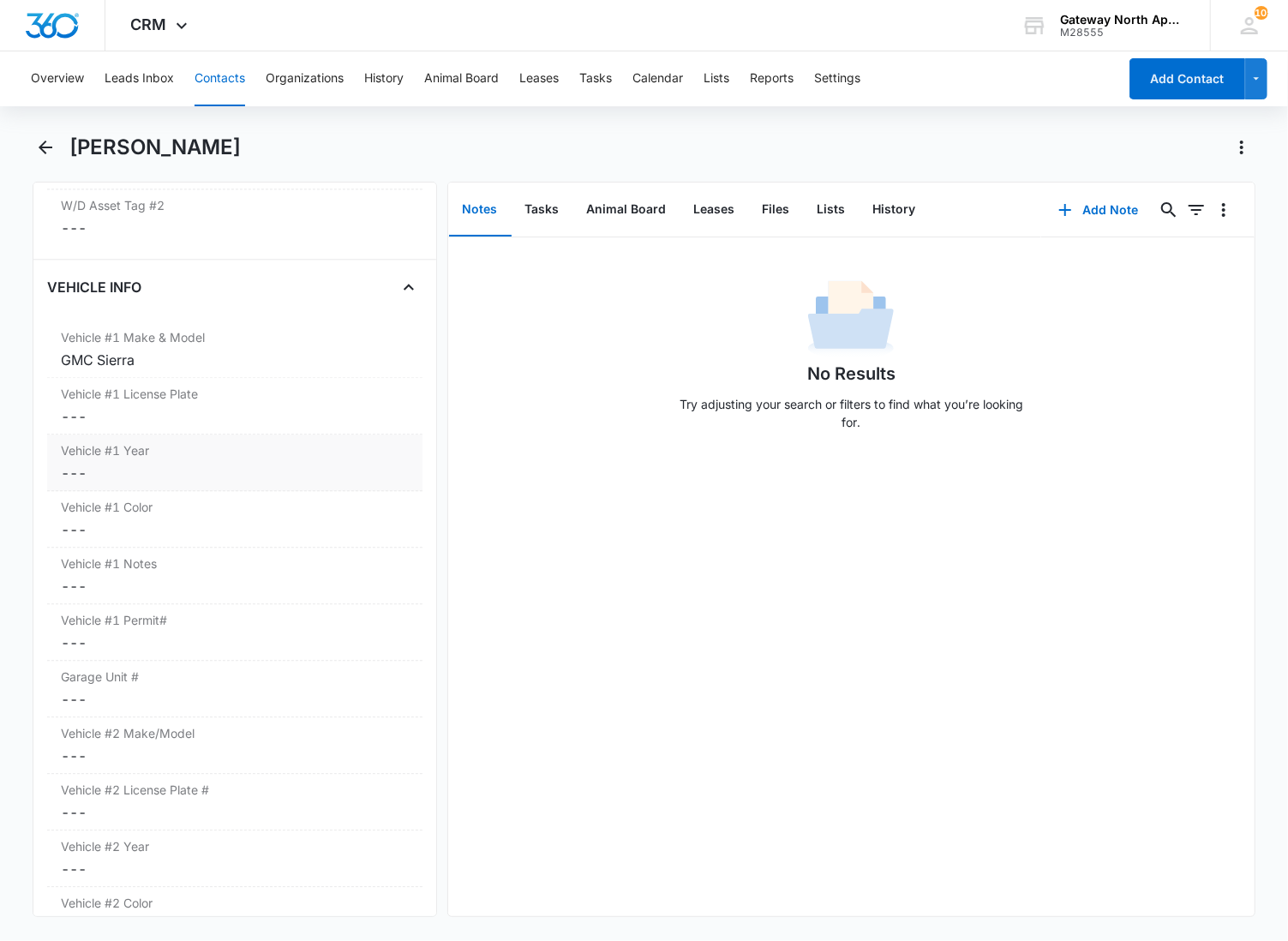
click at [203, 479] on dd "Cancel Save Changes ---" at bounding box center [234, 472] width 348 height 21
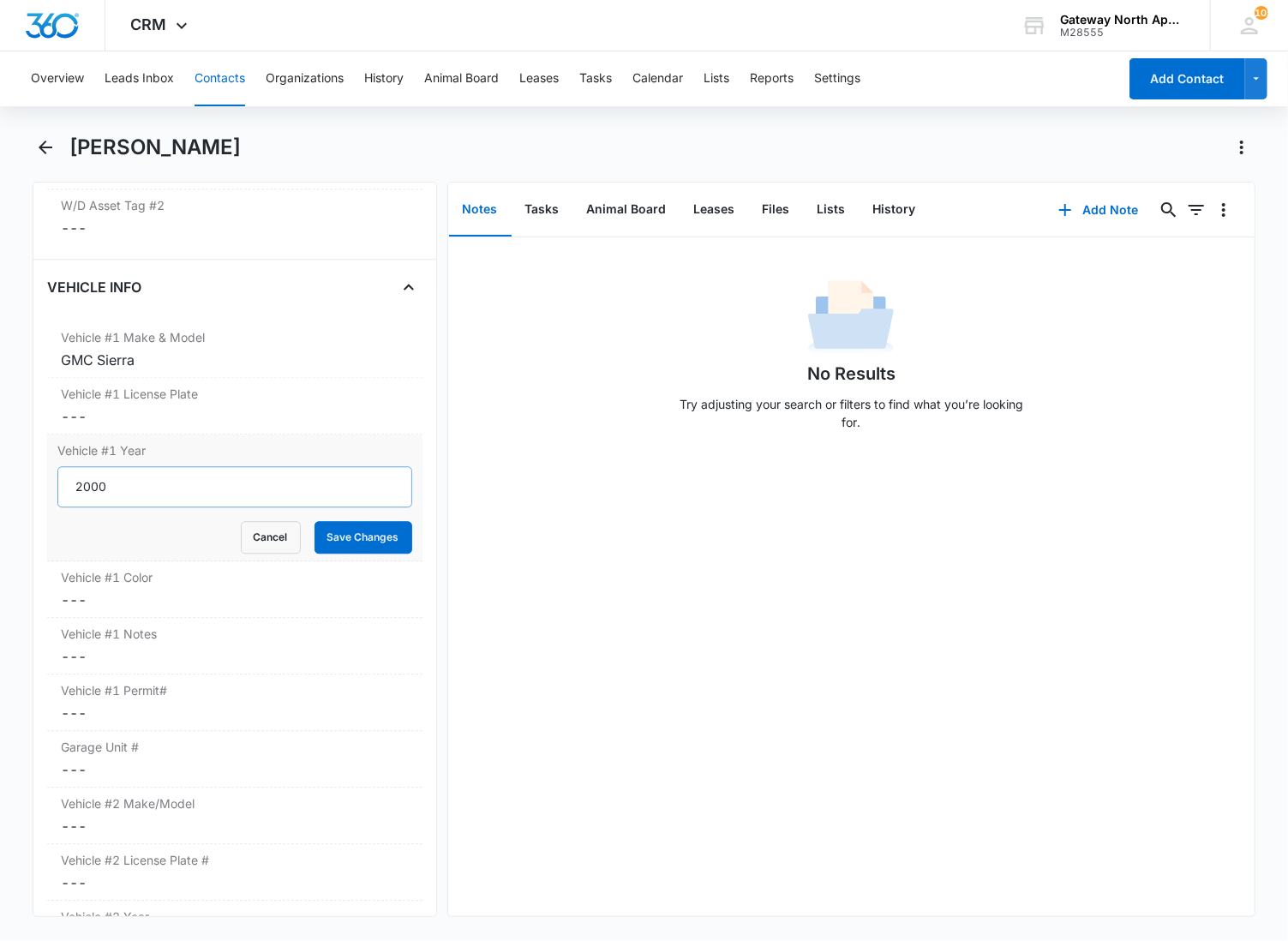
type input "2000"
click at [314, 521] on button "Save Changes" at bounding box center [363, 537] width 98 height 33
click at [124, 595] on dd "Cancel Save Changes ---" at bounding box center [234, 599] width 348 height 21
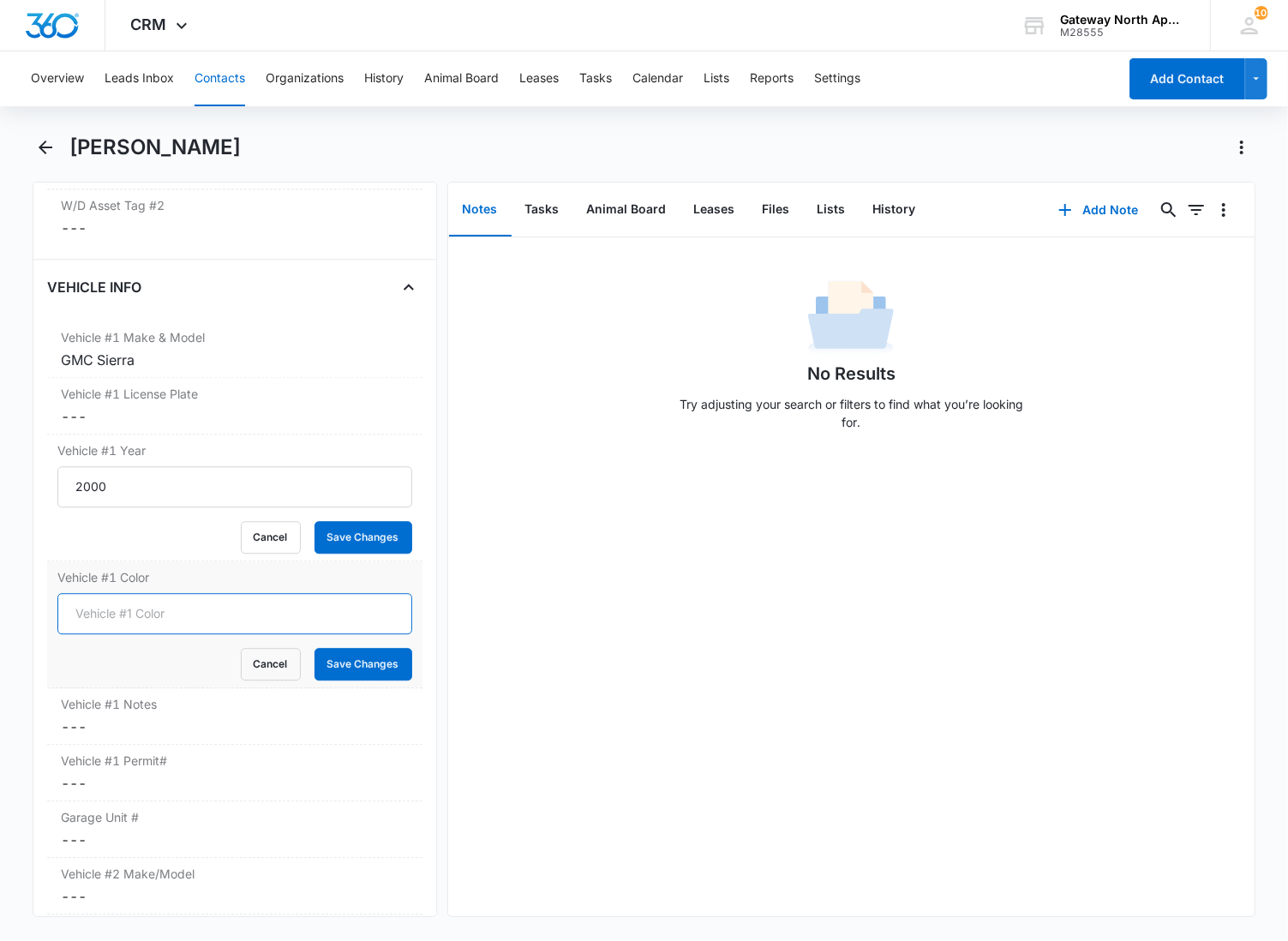
click at [123, 615] on input "Vehicle #1 Color" at bounding box center [235, 614] width 355 height 42
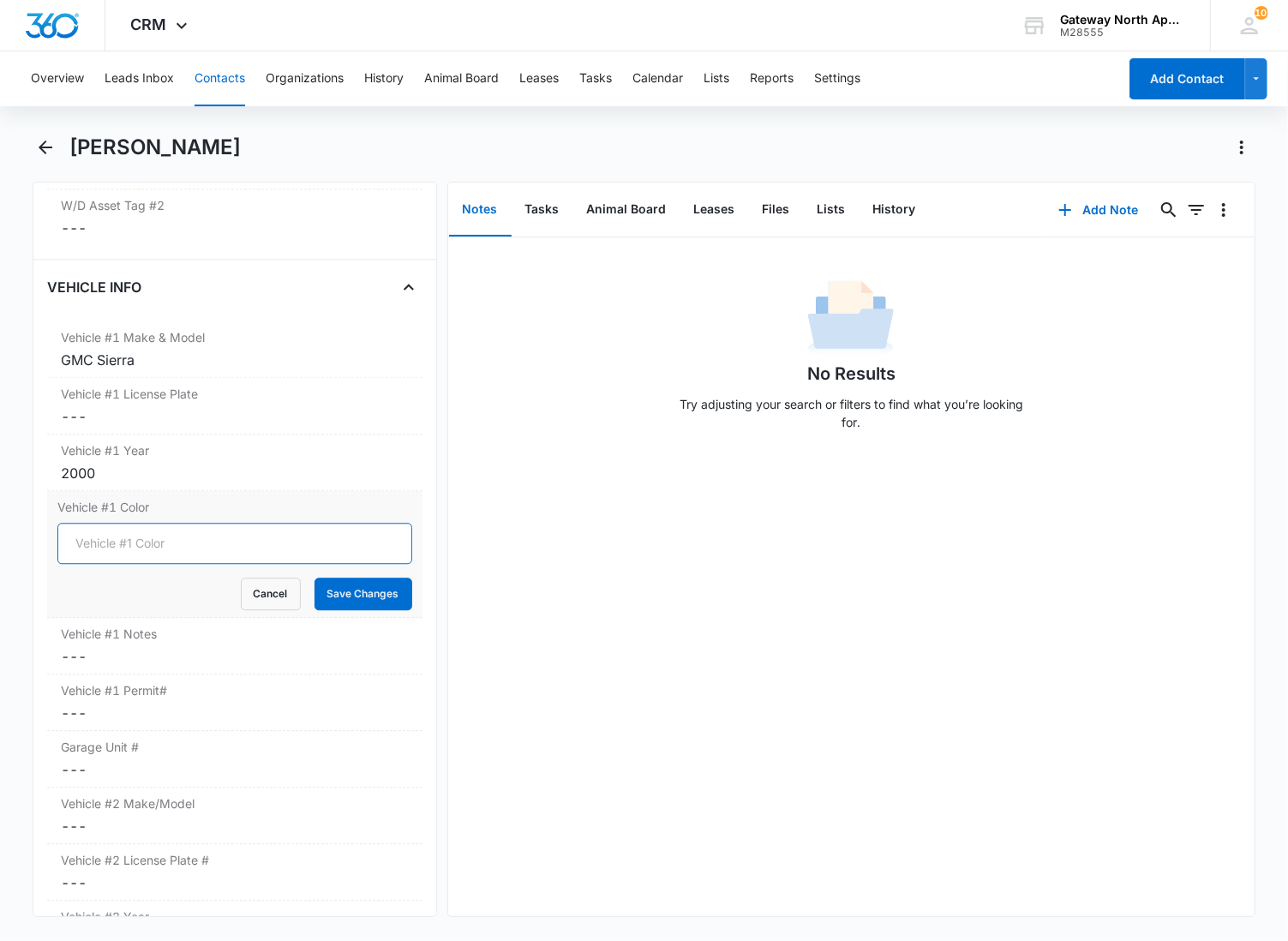
click at [168, 545] on input "Vehicle #1 Color" at bounding box center [235, 544] width 355 height 42
type input "Red"
click at [314, 577] on button "Save Changes" at bounding box center [363, 593] width 98 height 33
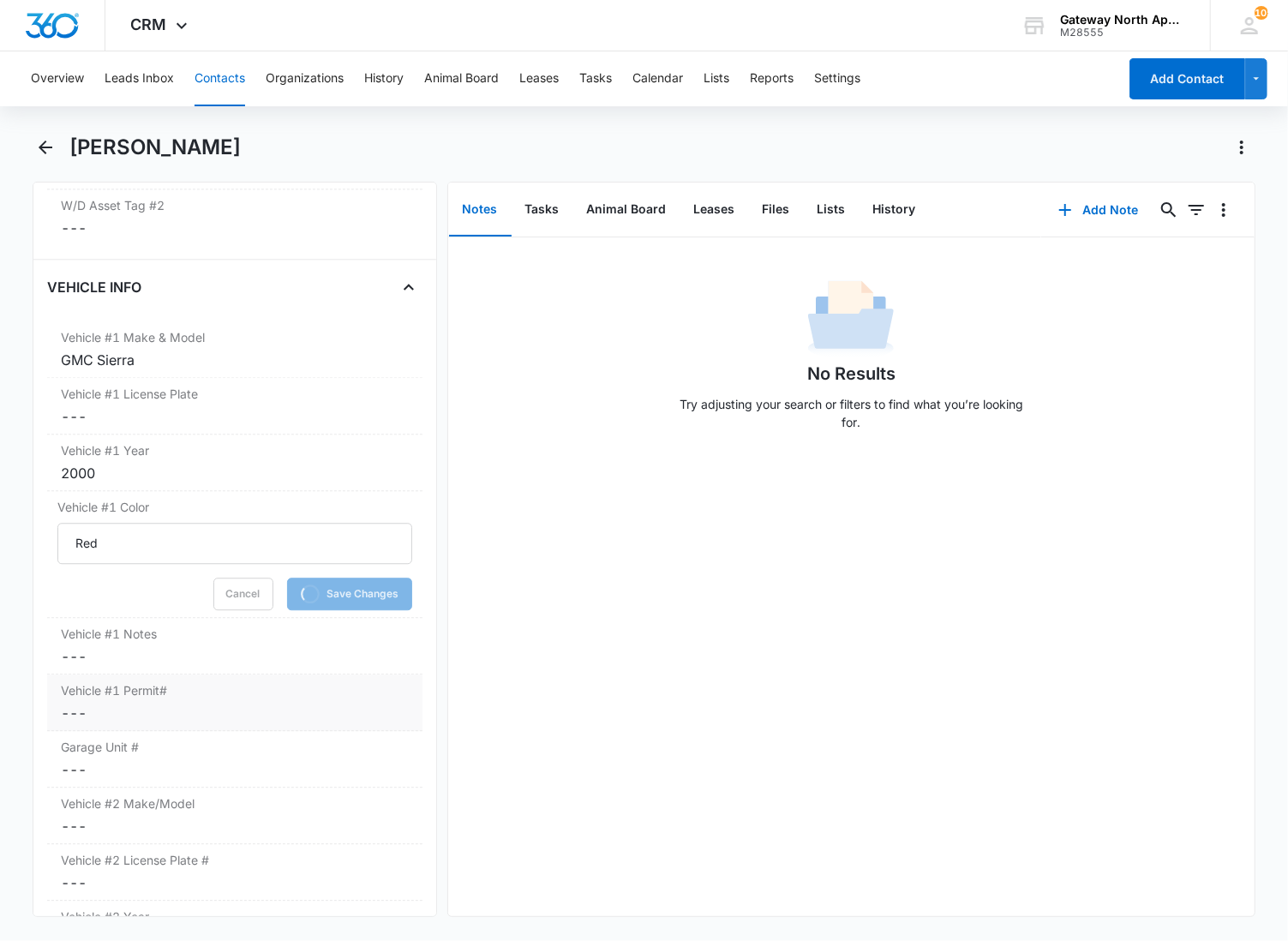
click at [98, 691] on label "Vehicle #1 Permit#" at bounding box center [234, 690] width 348 height 18
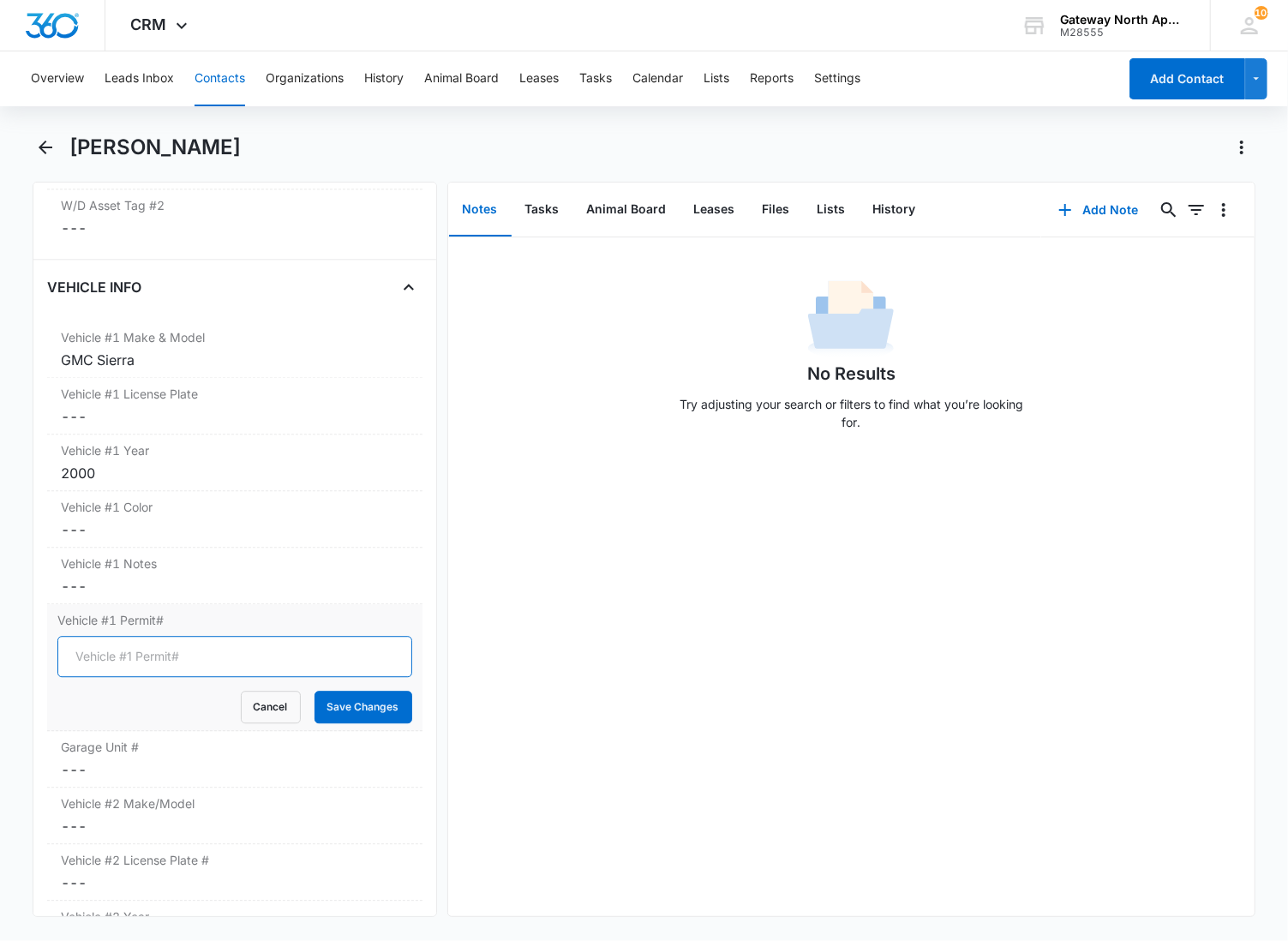
click at [118, 664] on input "Vehicle #1 Permit#" at bounding box center [235, 657] width 355 height 42
type input "WH-3106"
click at [314, 690] on button "Save Changes" at bounding box center [363, 706] width 98 height 33
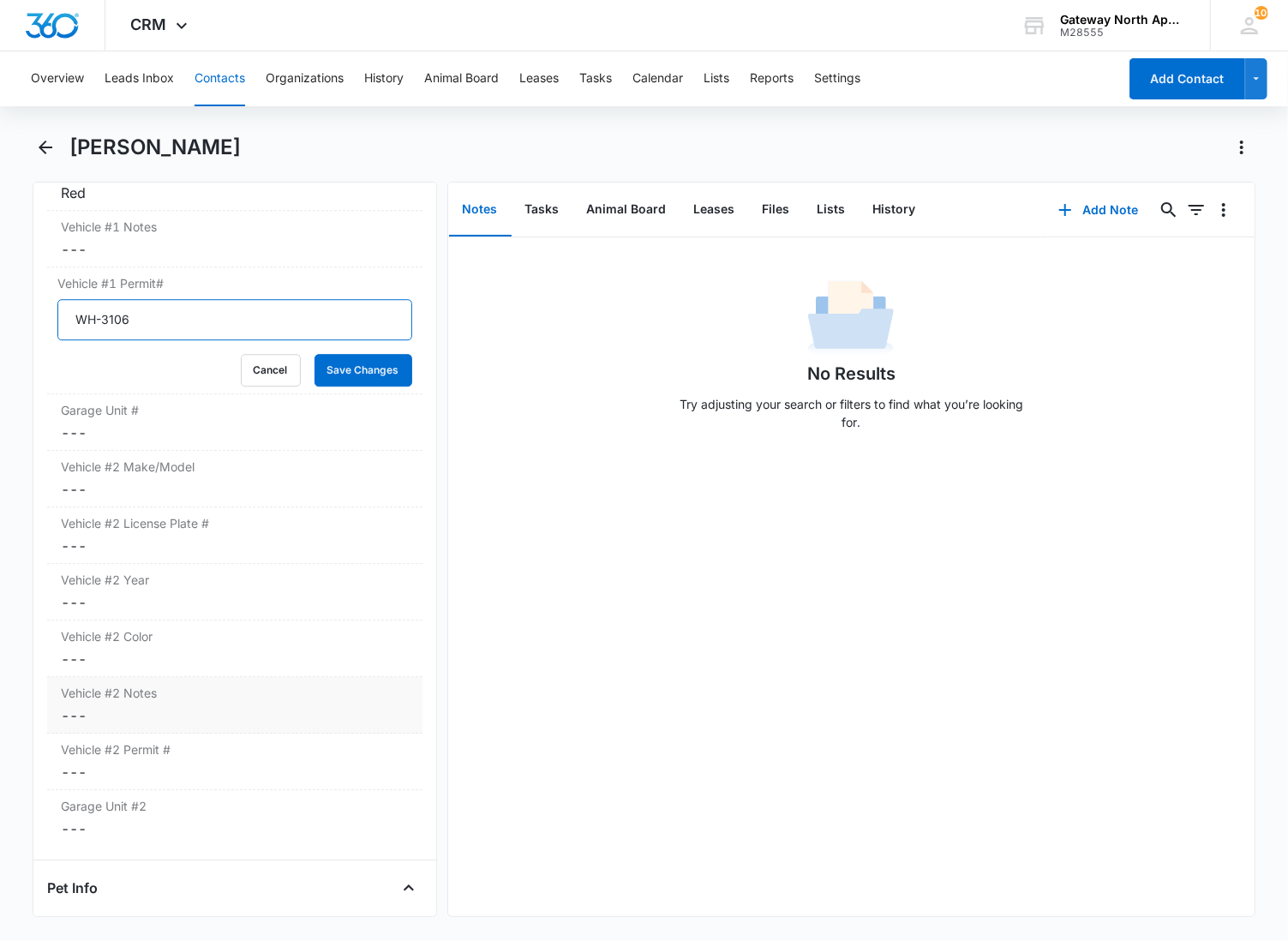
scroll to position [2889, 0]
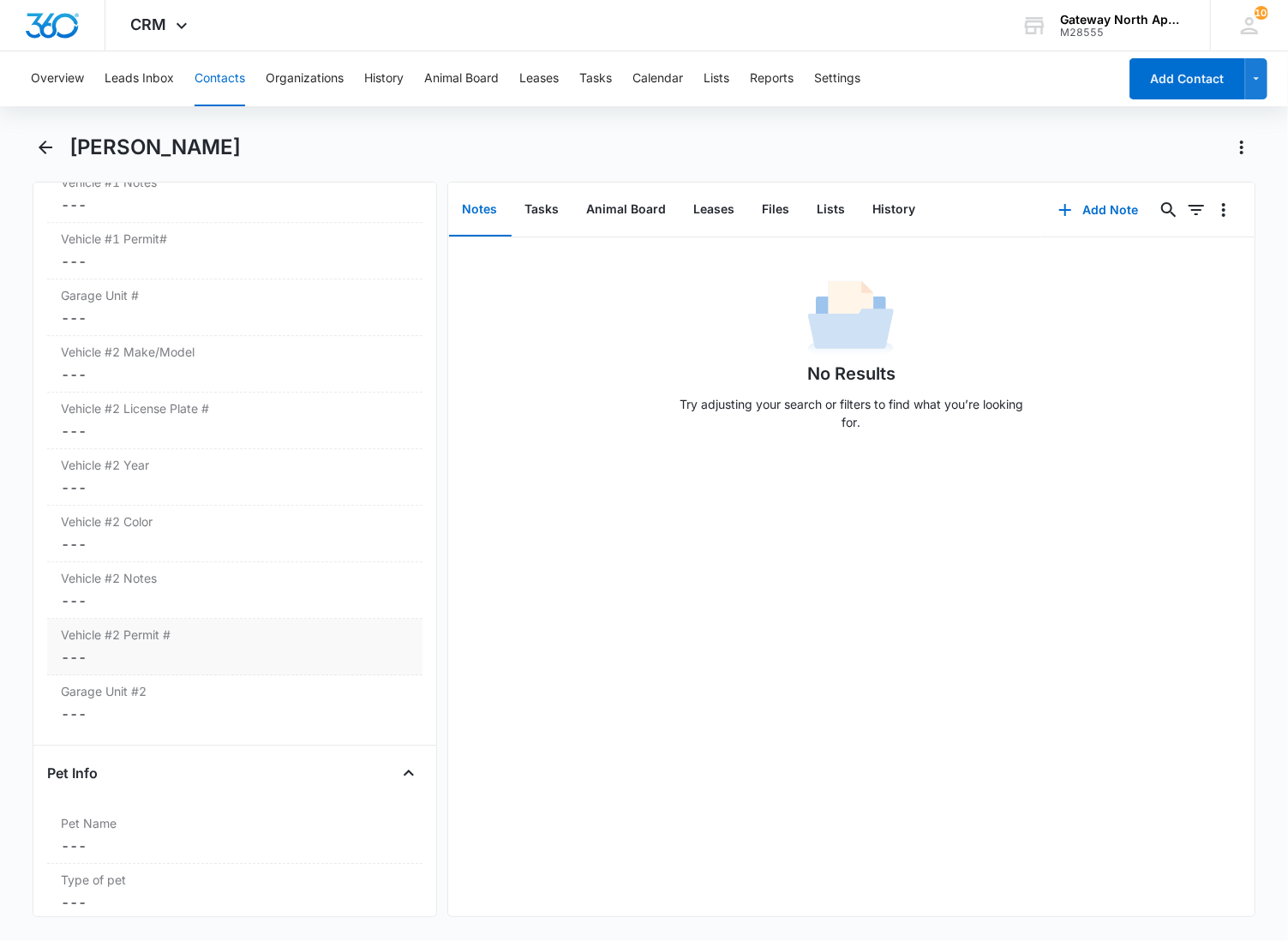
click at [107, 657] on dd "Cancel Save Changes ---" at bounding box center [234, 657] width 348 height 21
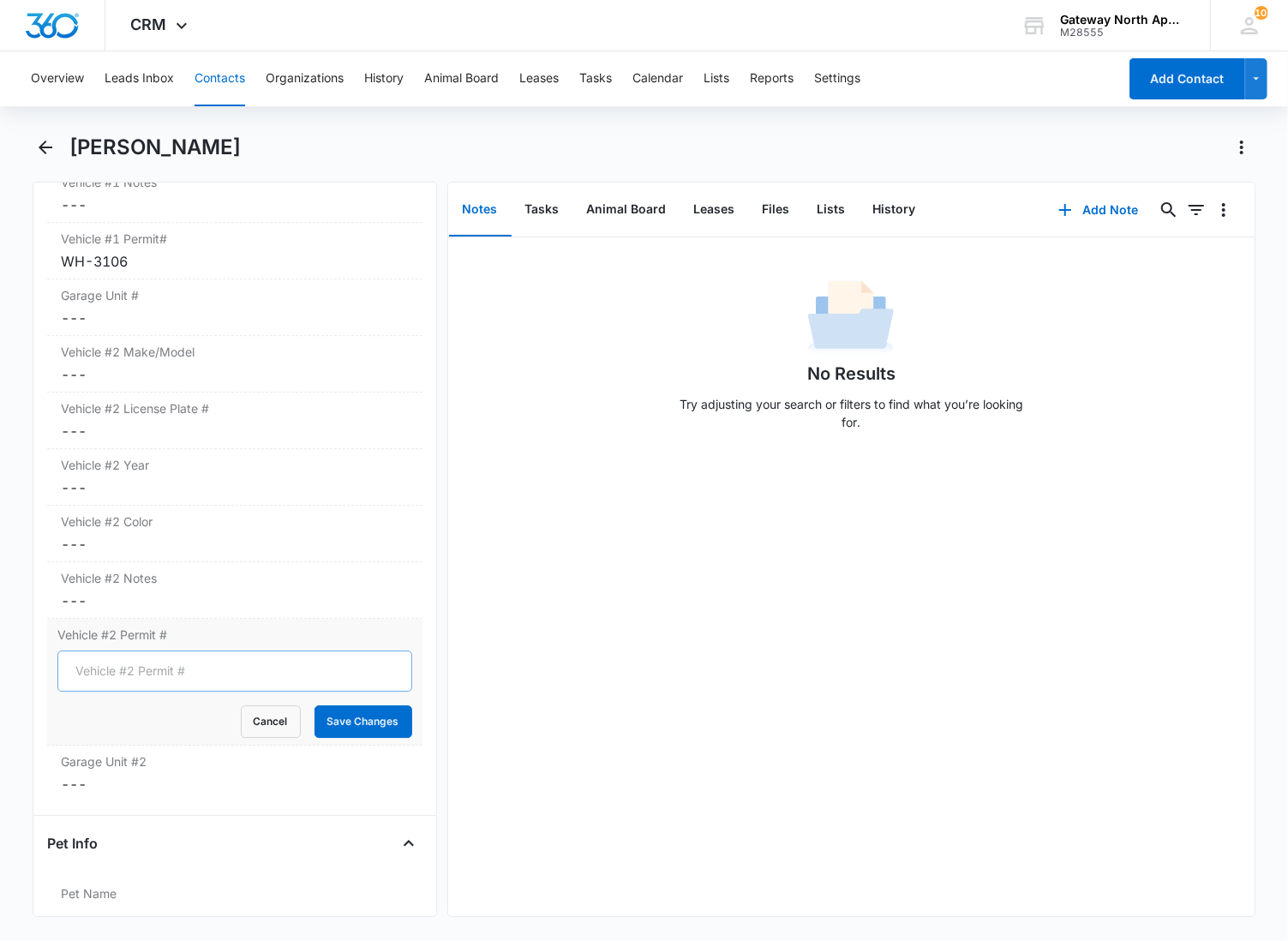
click at [120, 672] on input "Vehicle #2 Permit #" at bounding box center [235, 672] width 355 height 42
type input "G"
click at [264, 717] on button "Cancel" at bounding box center [270, 721] width 60 height 33
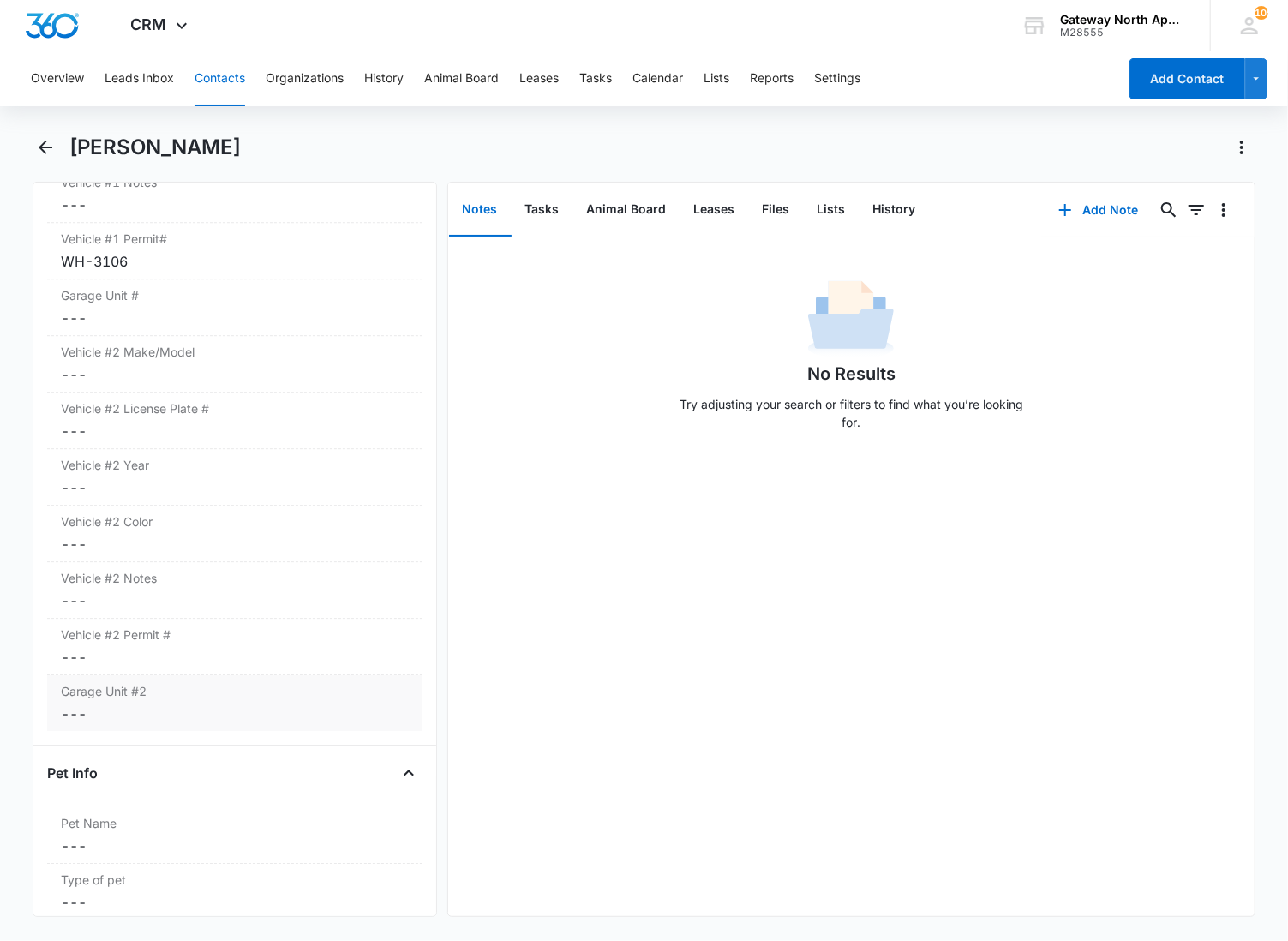
click at [194, 720] on dd "Cancel Save Changes ---" at bounding box center [234, 713] width 348 height 21
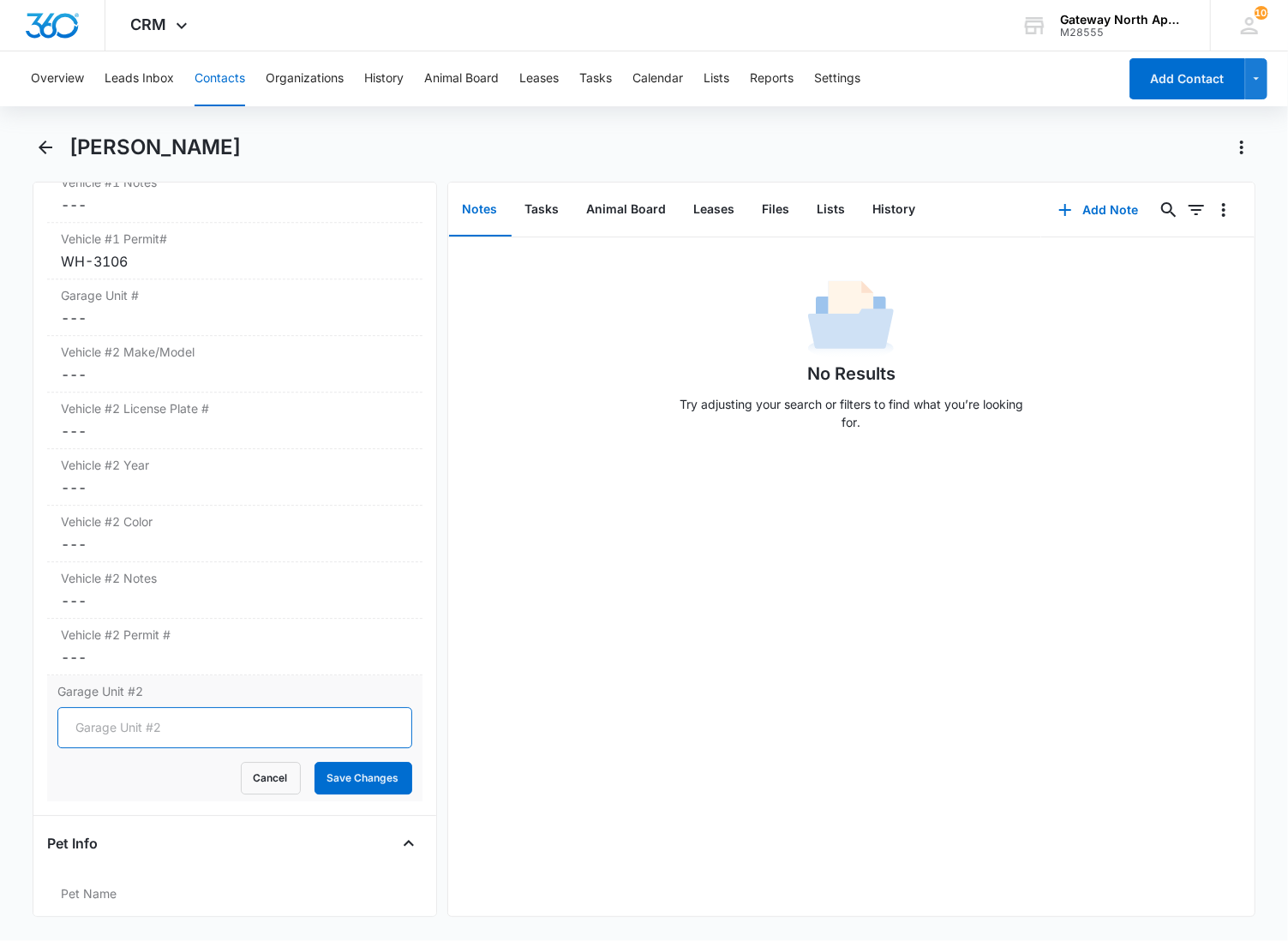
click at [135, 731] on input "Garage Unit #2" at bounding box center [235, 728] width 355 height 42
type input "4-1"
click at [314, 762] on button "Save Changes" at bounding box center [363, 778] width 98 height 33
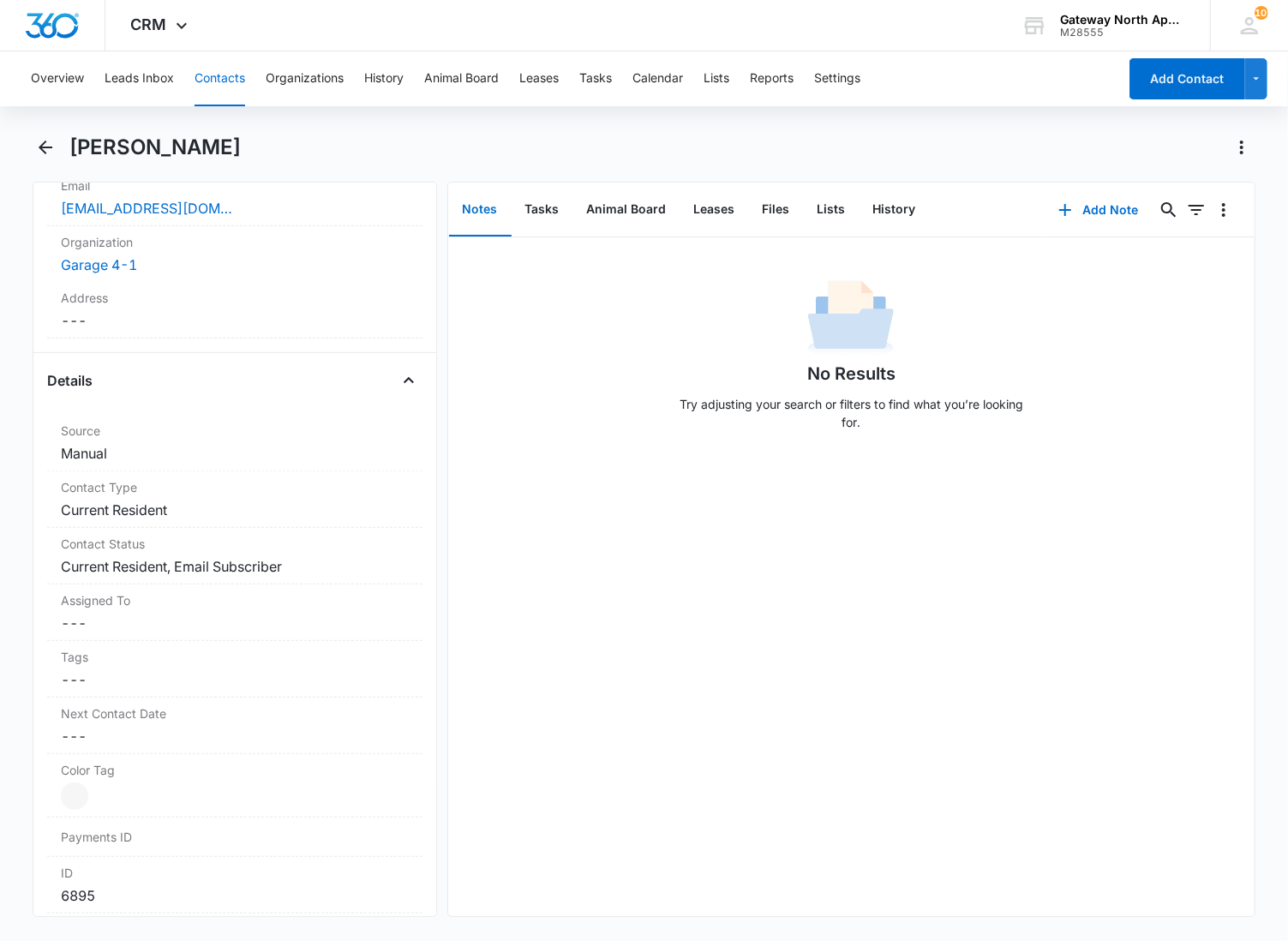
scroll to position [0, 0]
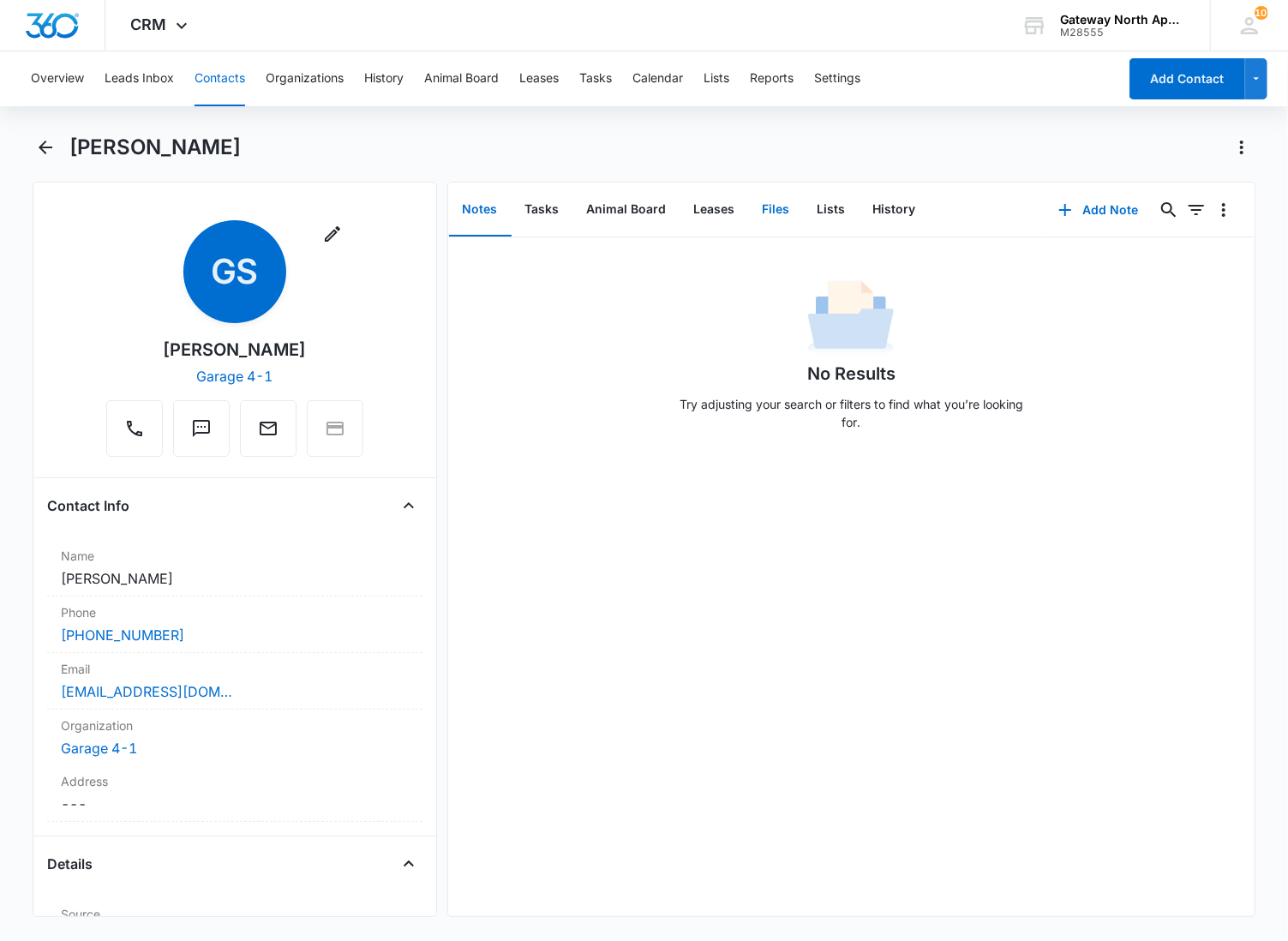
click at [767, 219] on button "Files" at bounding box center [776, 210] width 54 height 53
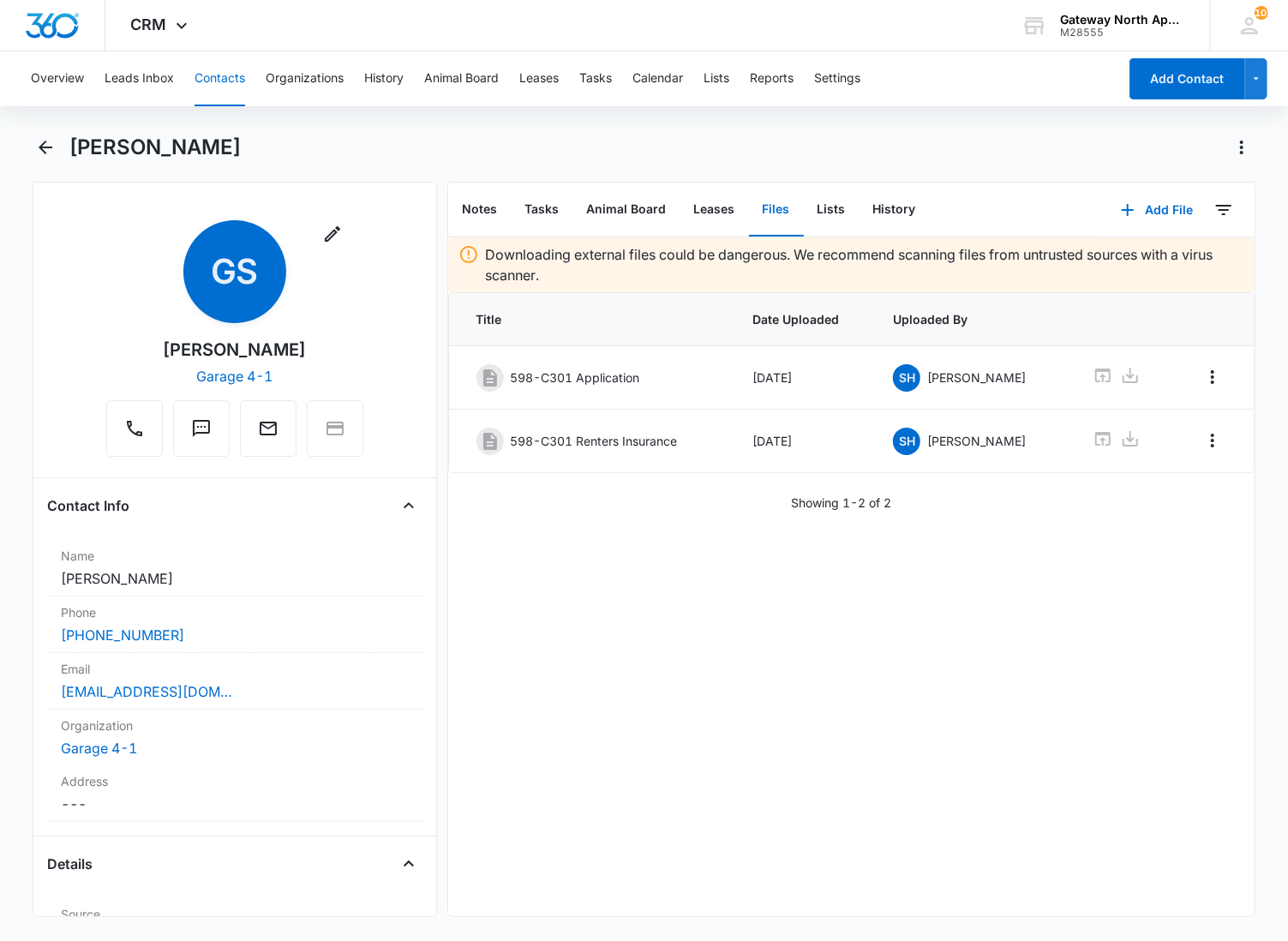
click at [696, 533] on div "Downloading external files could be dangerous. We recommend scanning files from…" at bounding box center [851, 576] width 807 height 679
click at [1203, 382] on icon "Overflow Menu" at bounding box center [1213, 376] width 21 height 21
click at [1143, 451] on div "Delete" at bounding box center [1152, 451] width 36 height 12
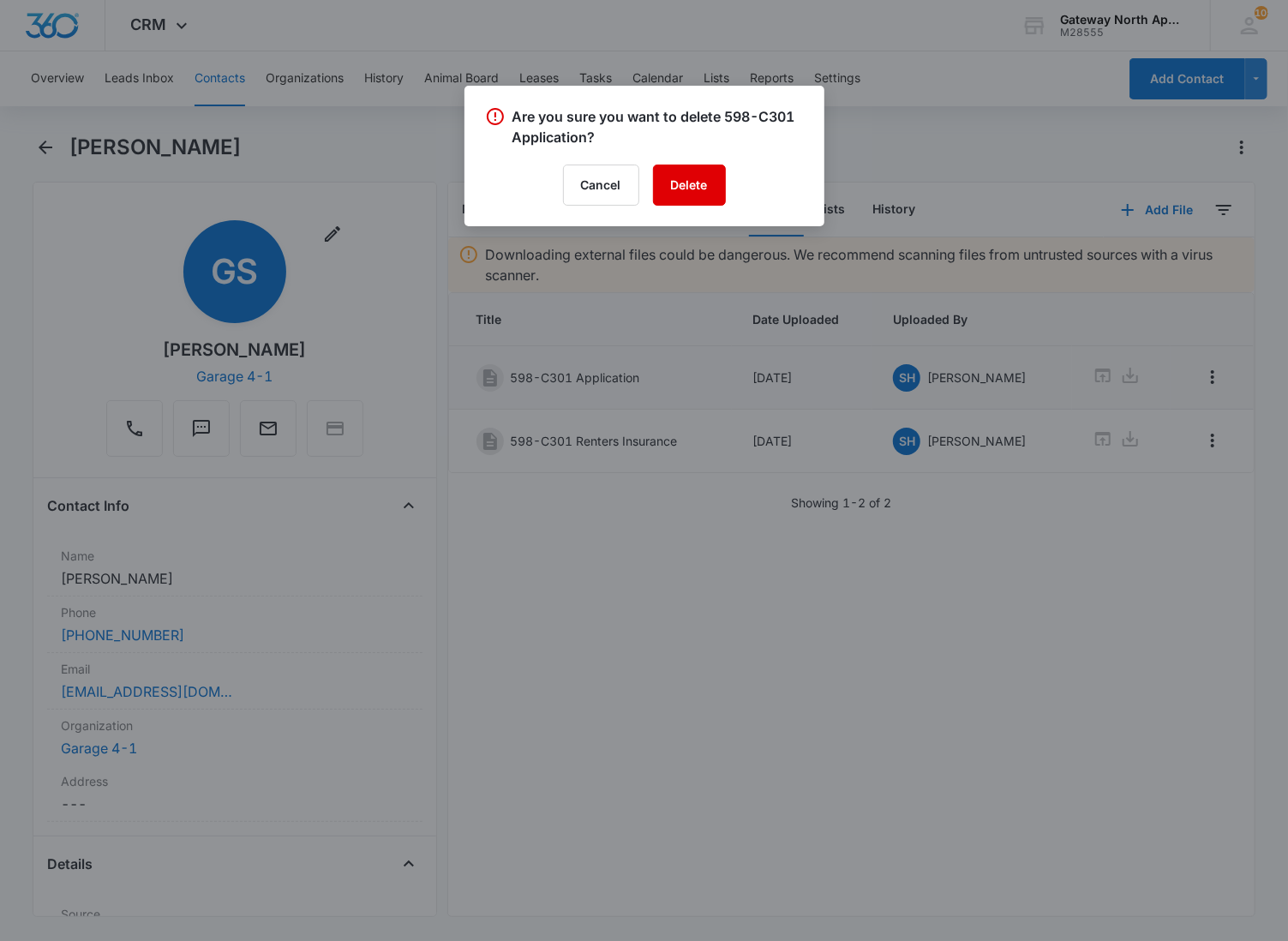
click at [689, 173] on button "Delete" at bounding box center [690, 185] width 73 height 42
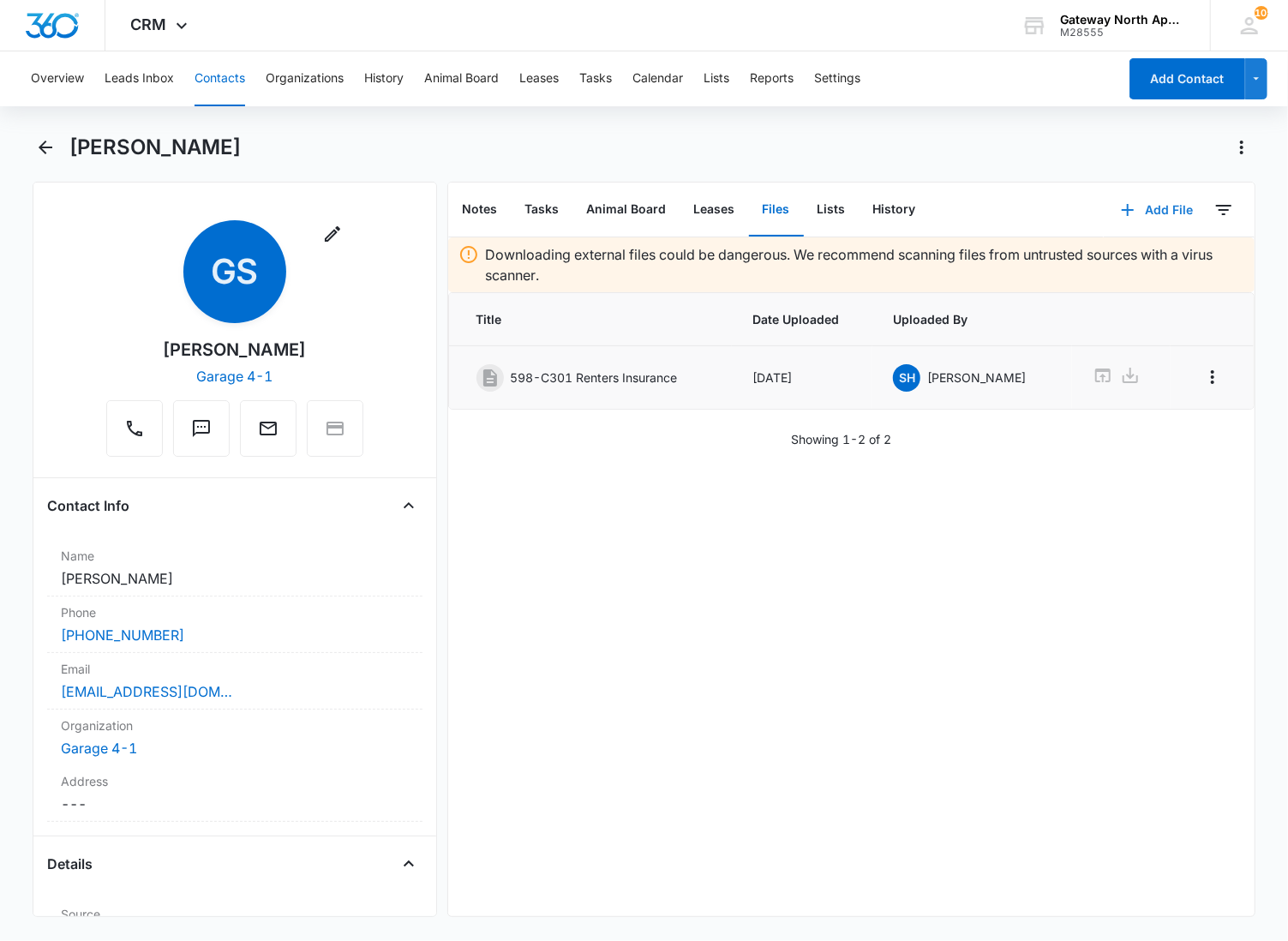
click at [1146, 200] on button "Add File" at bounding box center [1156, 210] width 106 height 42
click at [1120, 261] on div "Upload Files" at bounding box center [1133, 263] width 68 height 12
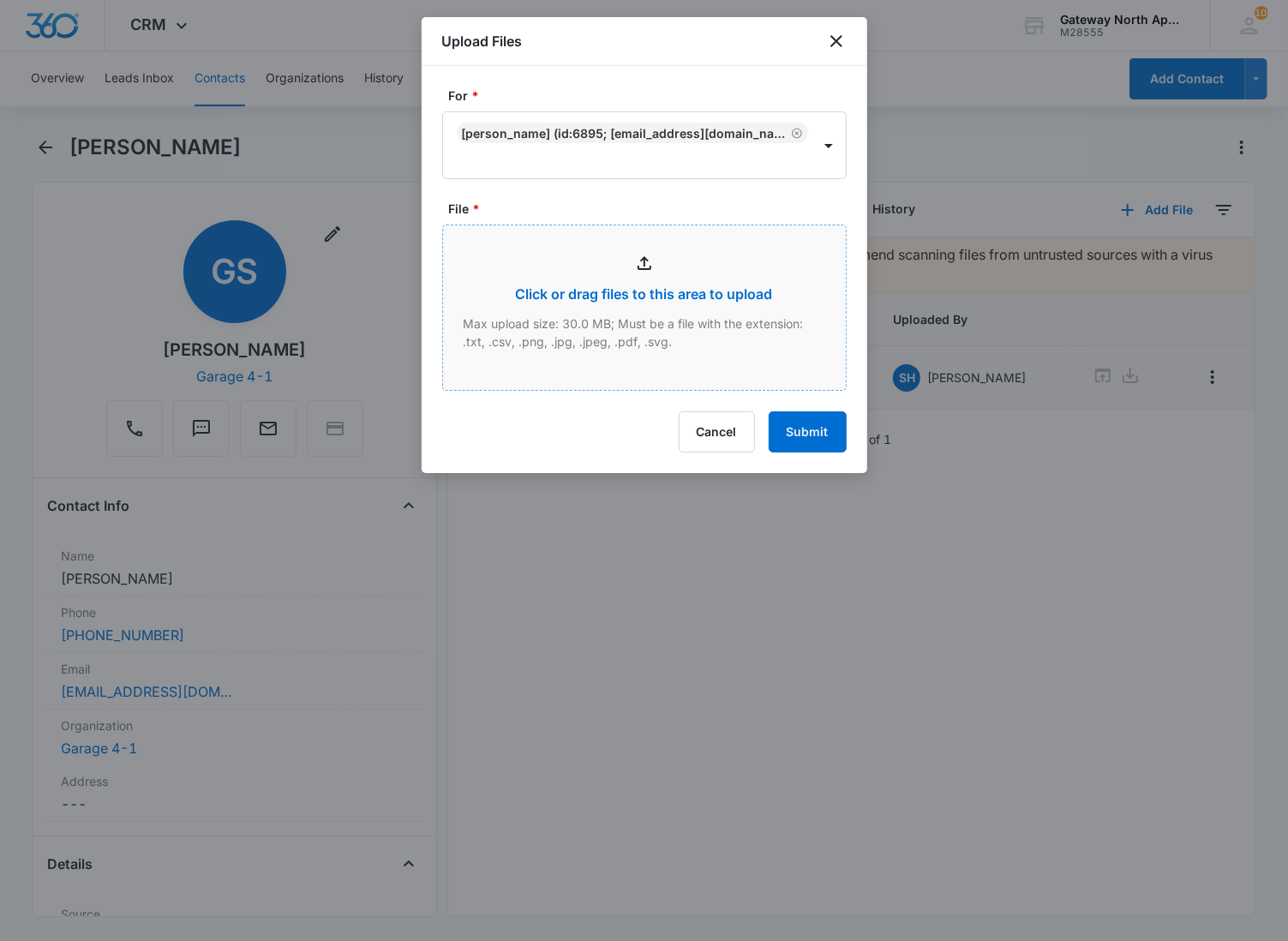
type input "C:\fakepath\C301_09122025145133.pdf"
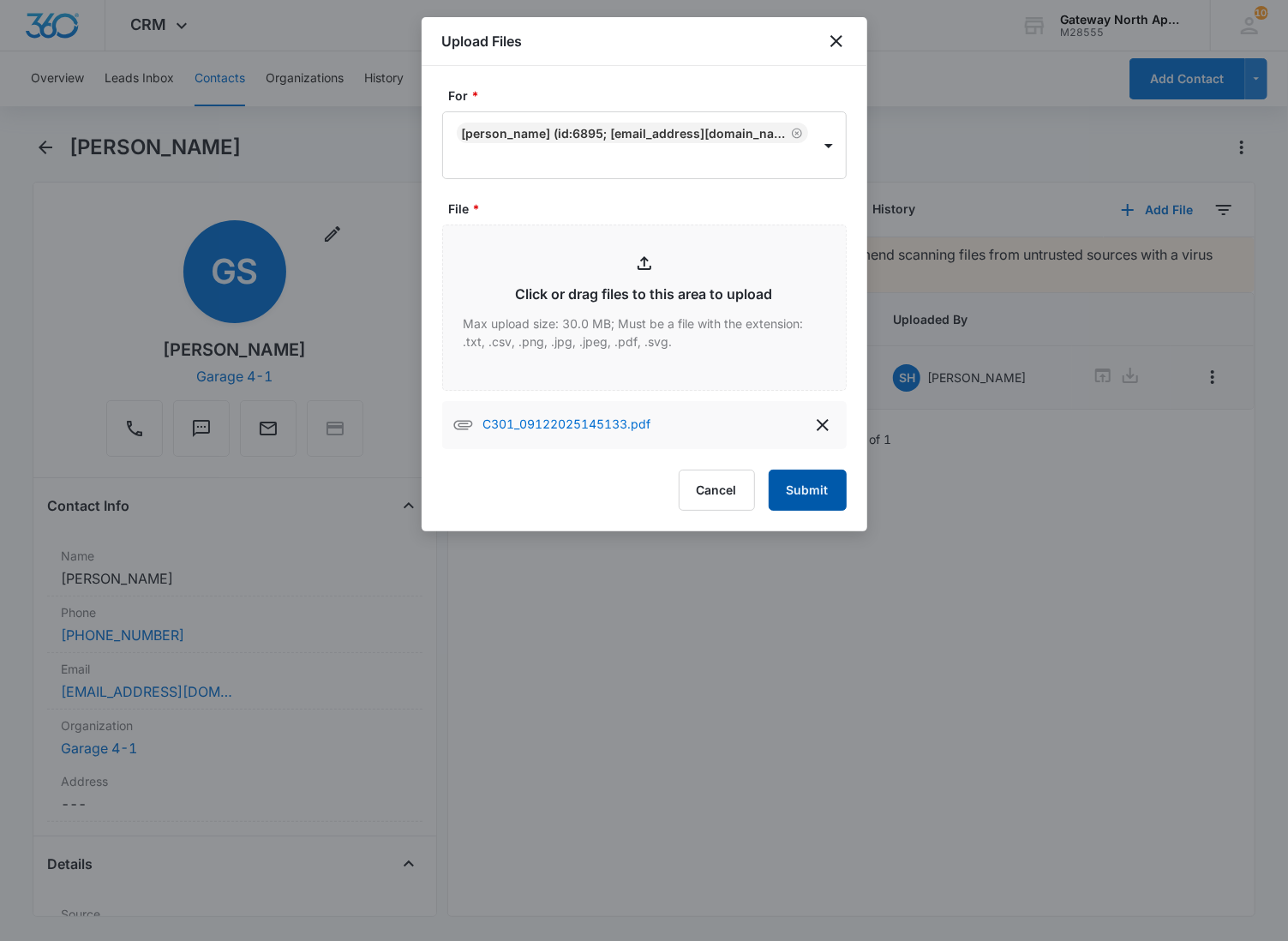
click at [796, 473] on button "Submit" at bounding box center [807, 490] width 78 height 42
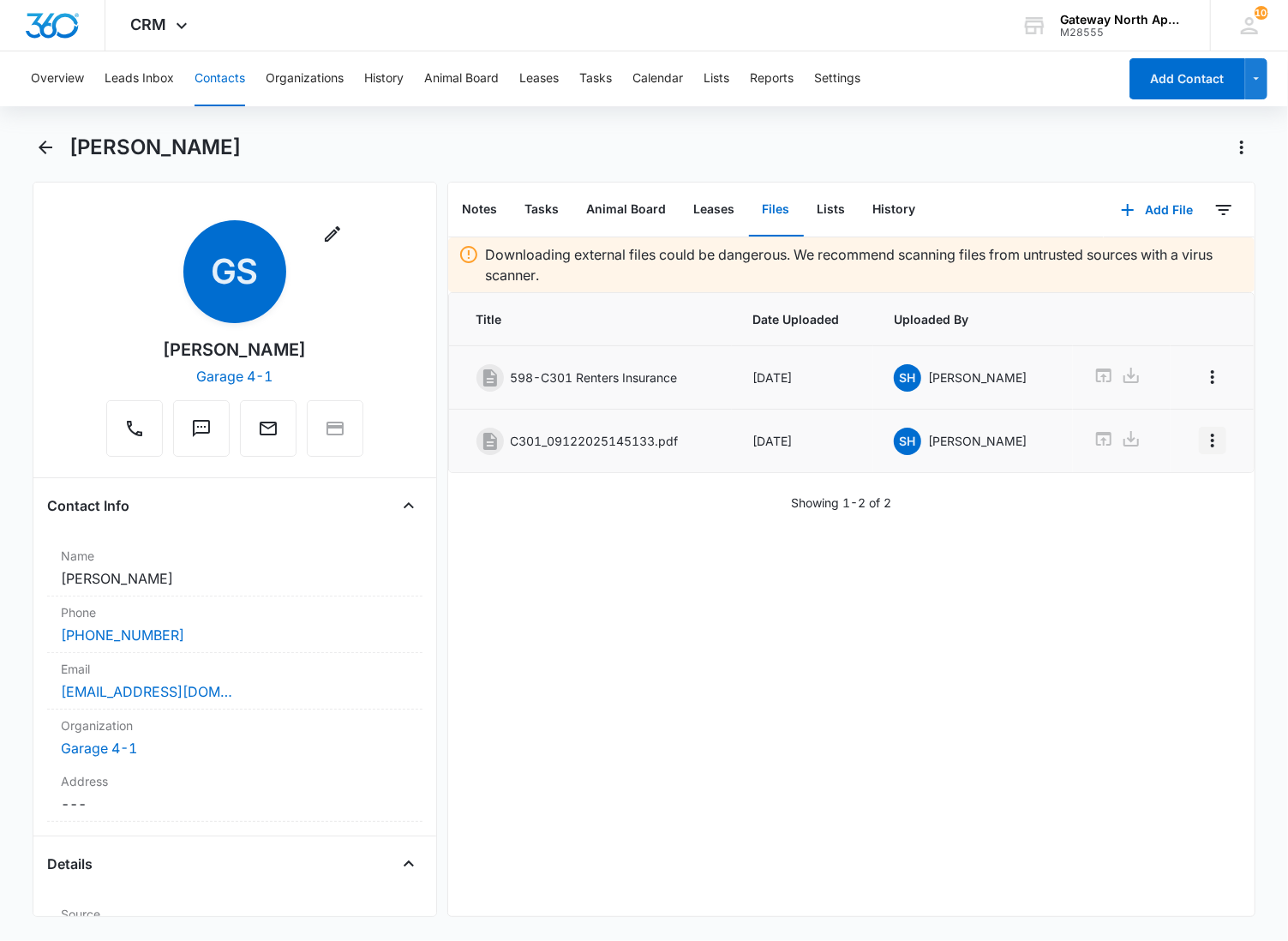
click at [1203, 446] on icon "Overflow Menu" at bounding box center [1213, 440] width 21 height 21
click at [1159, 489] on div "Edit" at bounding box center [1152, 490] width 36 height 12
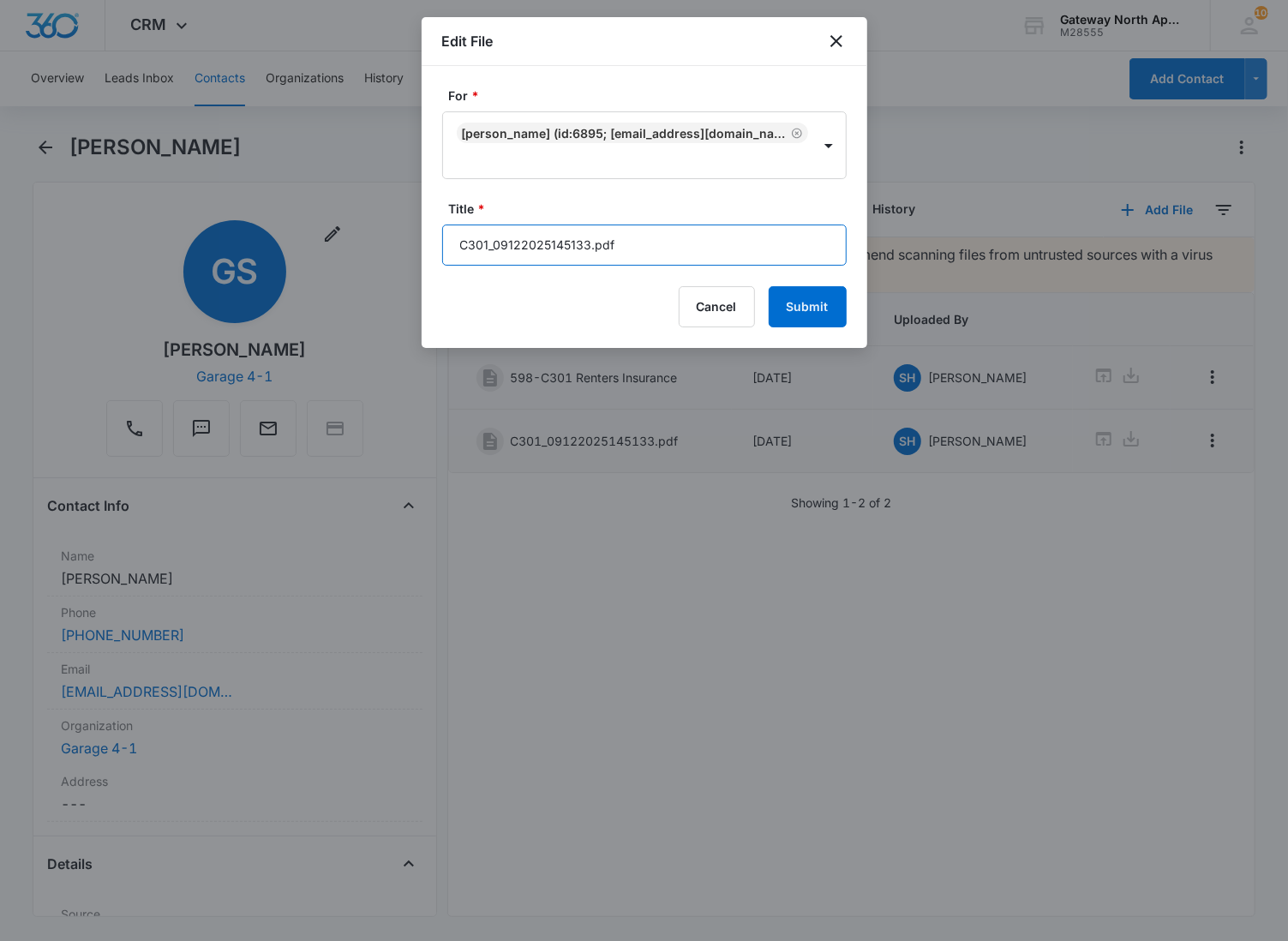
drag, startPoint x: 650, startPoint y: 258, endPoint x: 180, endPoint y: 229, distance: 470.9
click at [180, 229] on body "CRM Apps Reputation Websites Forms CRM Email Social Content Ads Intelligence Fi…" at bounding box center [644, 470] width 1288 height 941
type input "598-C301 Application"
click at [769, 286] on button "Submit" at bounding box center [807, 307] width 78 height 42
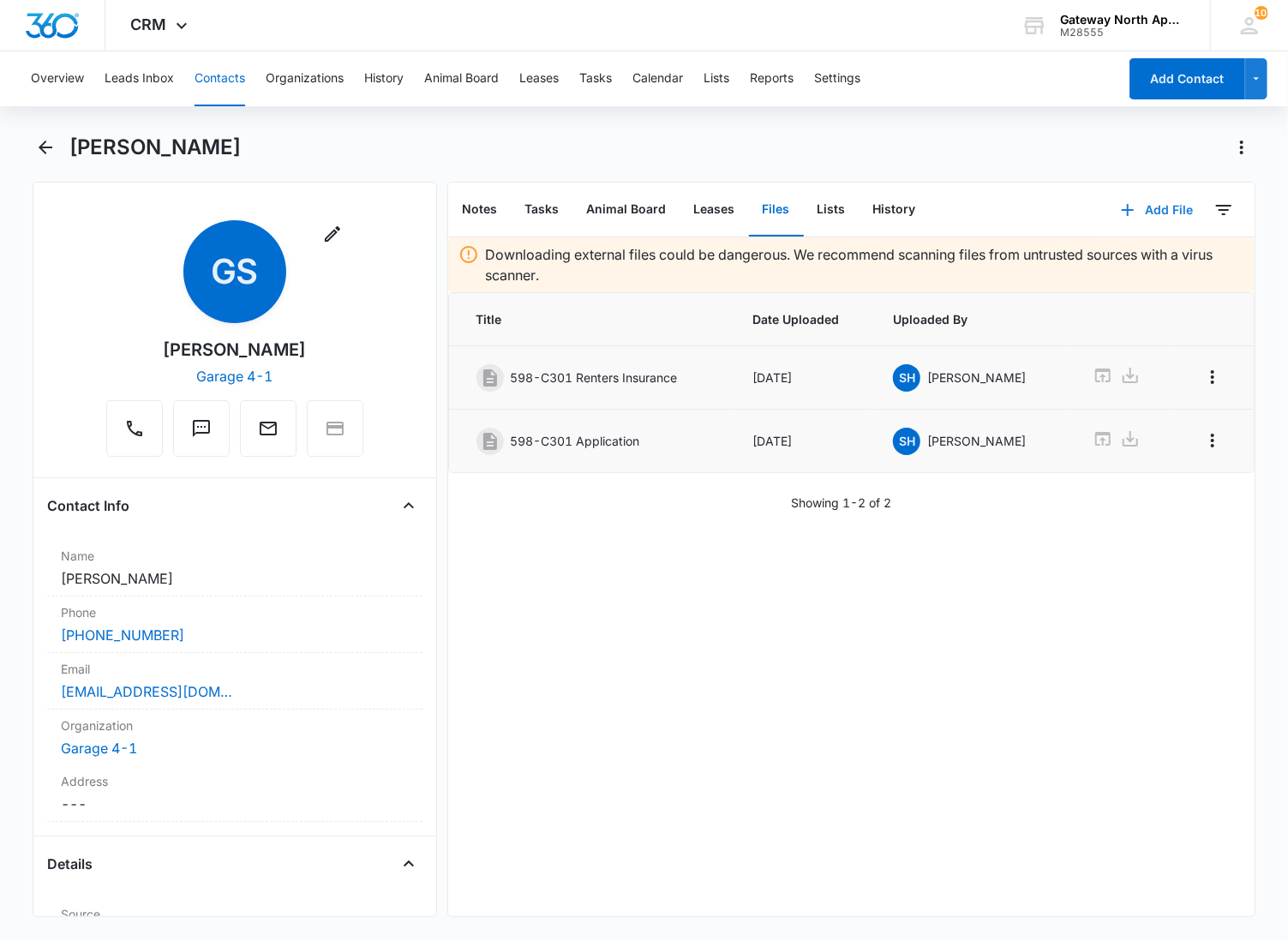
click at [1146, 204] on button "Add File" at bounding box center [1156, 210] width 106 height 42
click at [1119, 263] on div "Upload Files" at bounding box center [1133, 263] width 68 height 12
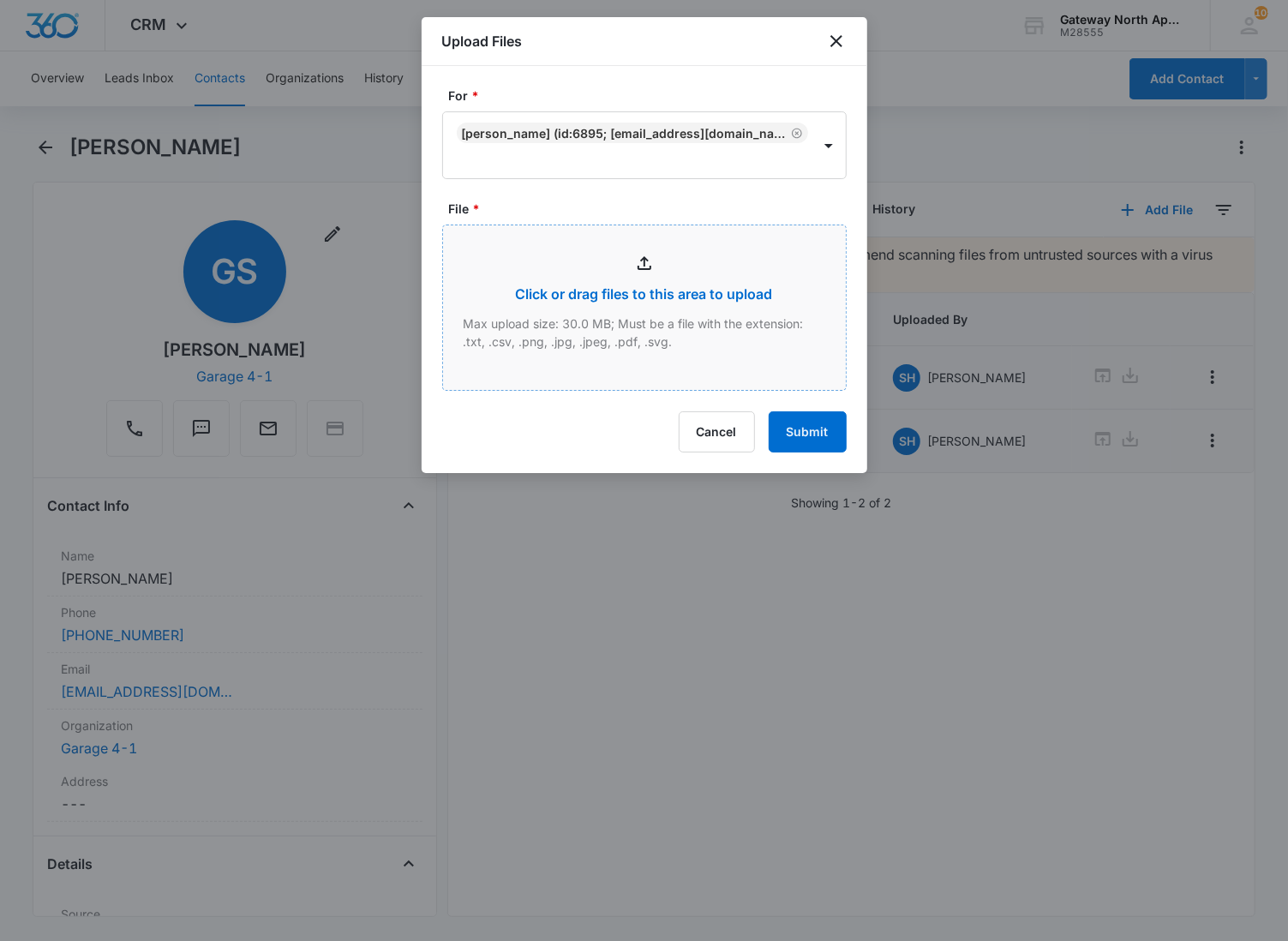
type input "C:\fakepath\C301_09122025144314.pdf"
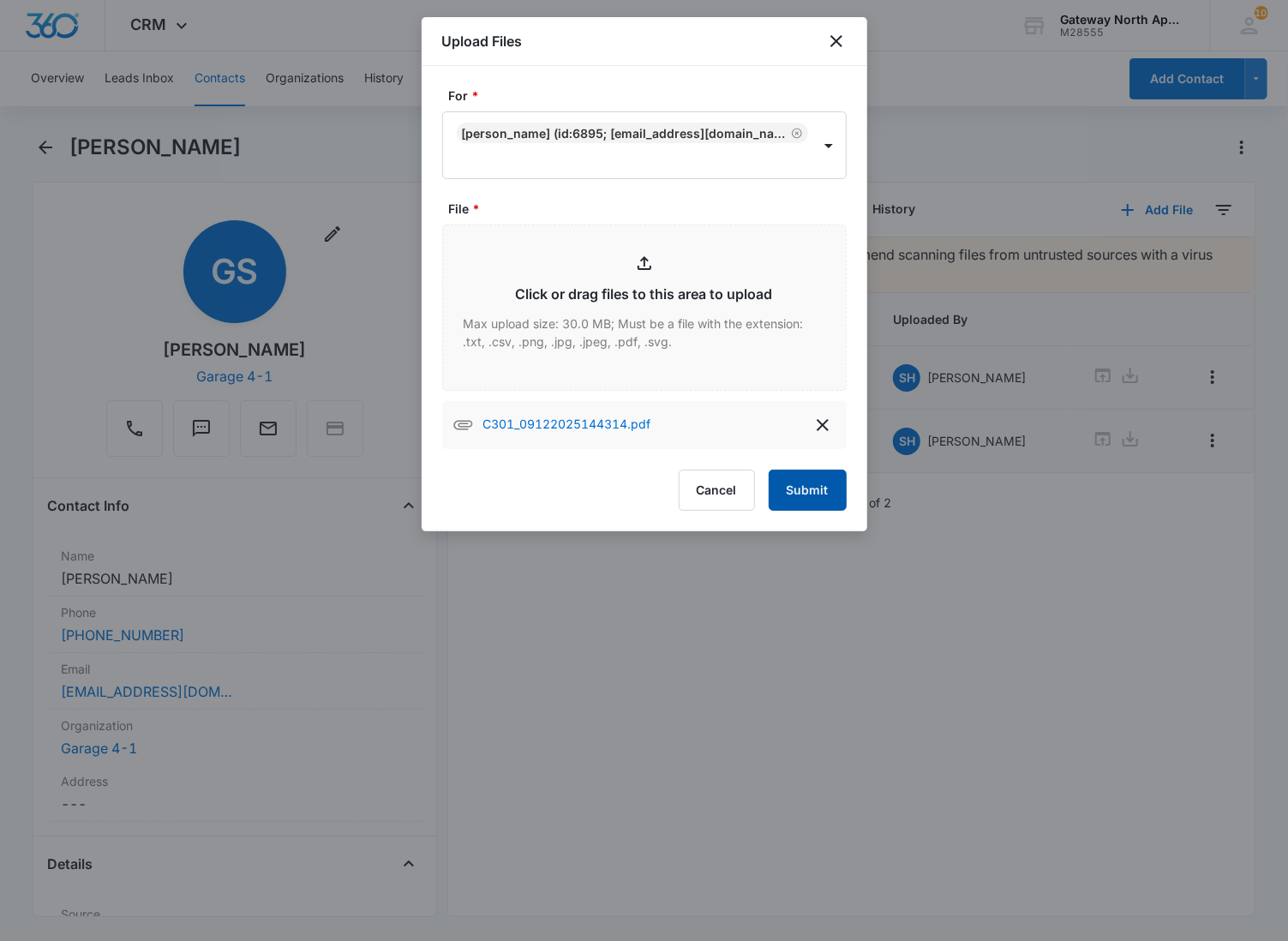
click at [804, 490] on button "Submit" at bounding box center [807, 490] width 78 height 42
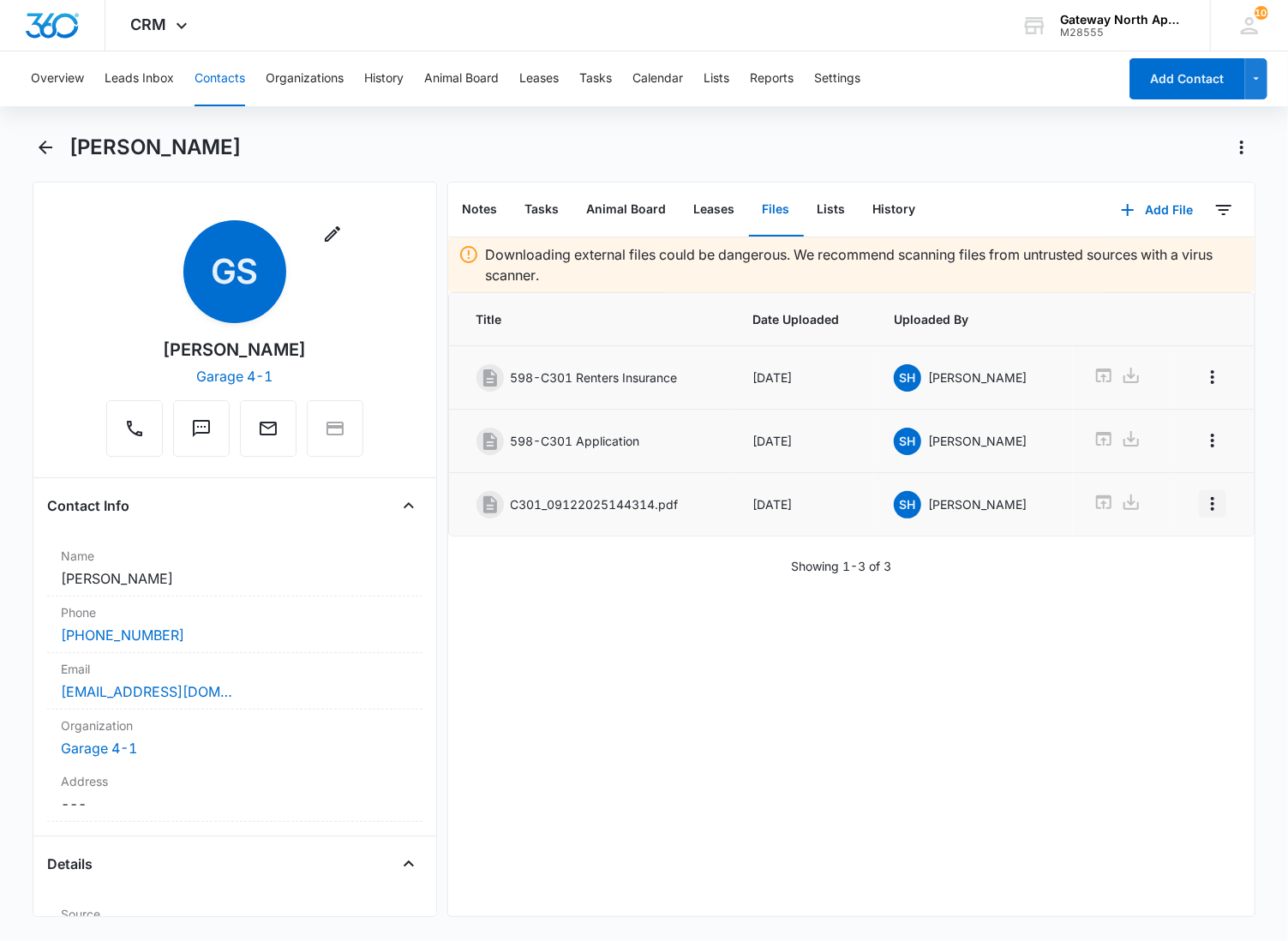
click at [1203, 509] on icon "Overflow Menu" at bounding box center [1213, 503] width 21 height 21
click at [1160, 553] on div "Edit" at bounding box center [1152, 555] width 36 height 12
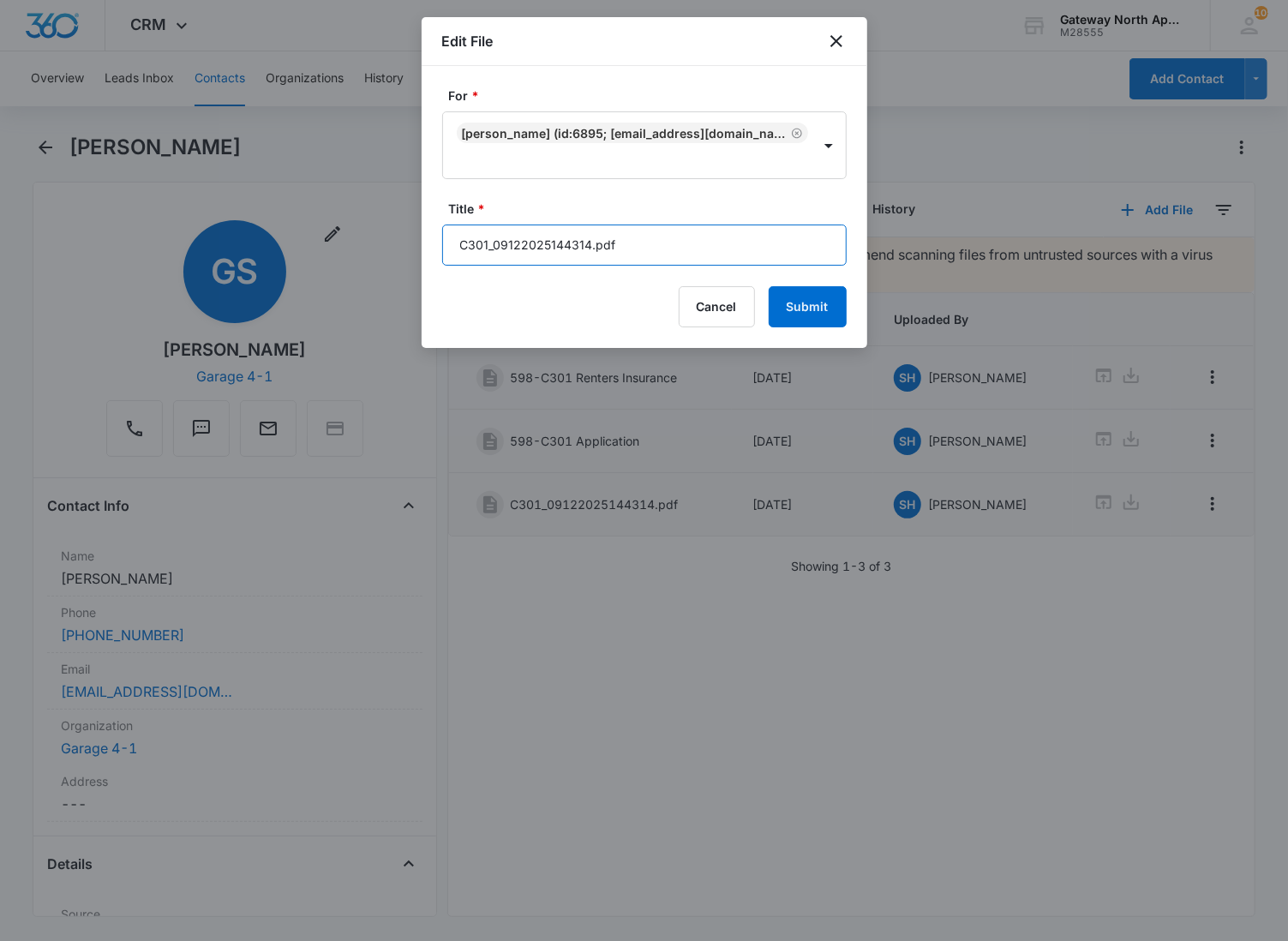
drag, startPoint x: 634, startPoint y: 244, endPoint x: 269, endPoint y: 209, distance: 366.7
click at [272, 232] on body "CRM Apps Reputation Websites Forms CRM Email Social Content Ads Intelligence Fi…" at bounding box center [644, 470] width 1288 height 941
type input "598-C301 Lease [DATE]-[DATE]"
click at [769, 286] on button "Submit" at bounding box center [807, 307] width 78 height 42
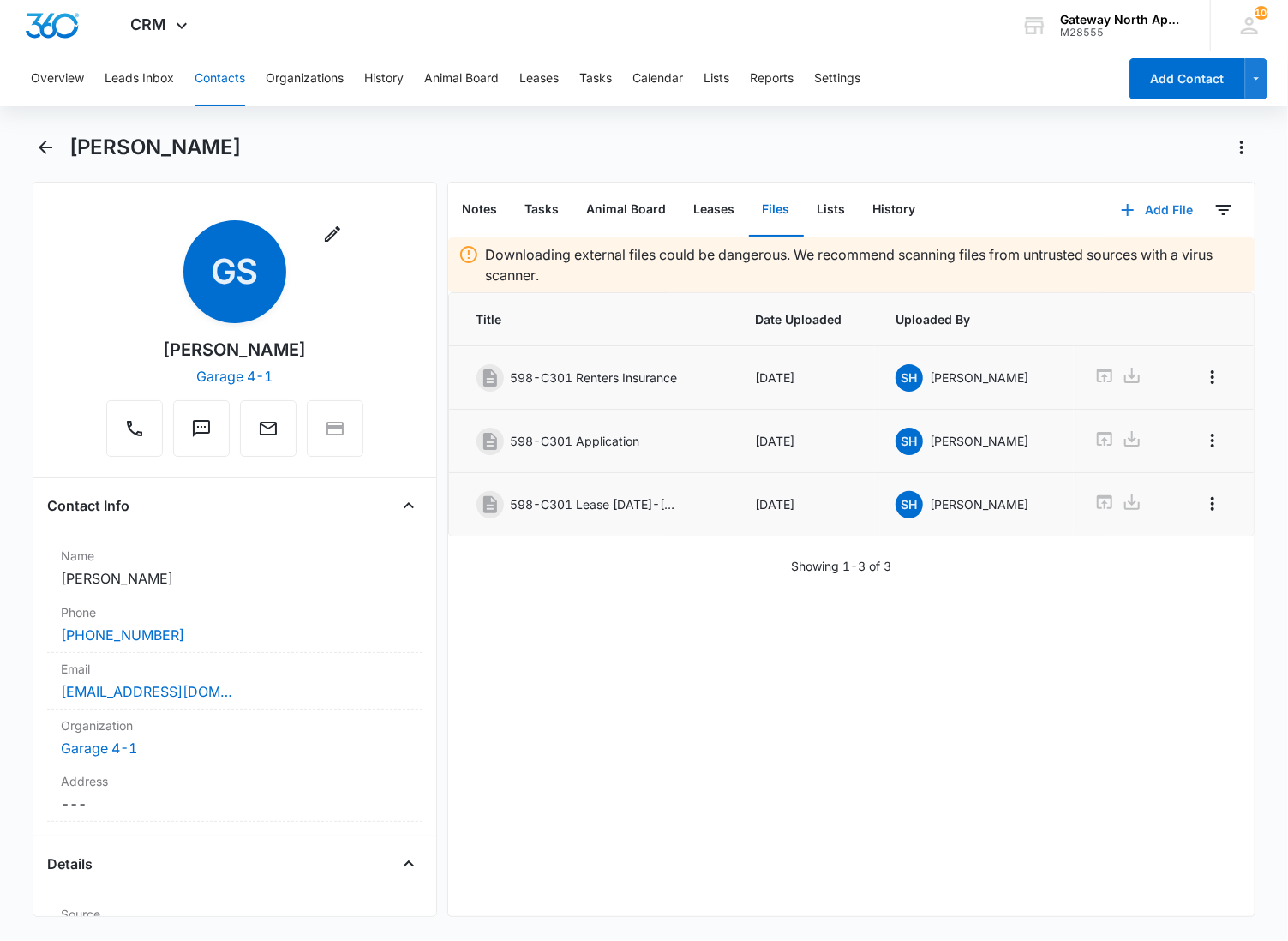
click at [1157, 206] on button "Add File" at bounding box center [1156, 210] width 106 height 42
click at [1116, 263] on div "Upload Files" at bounding box center [1133, 263] width 68 height 12
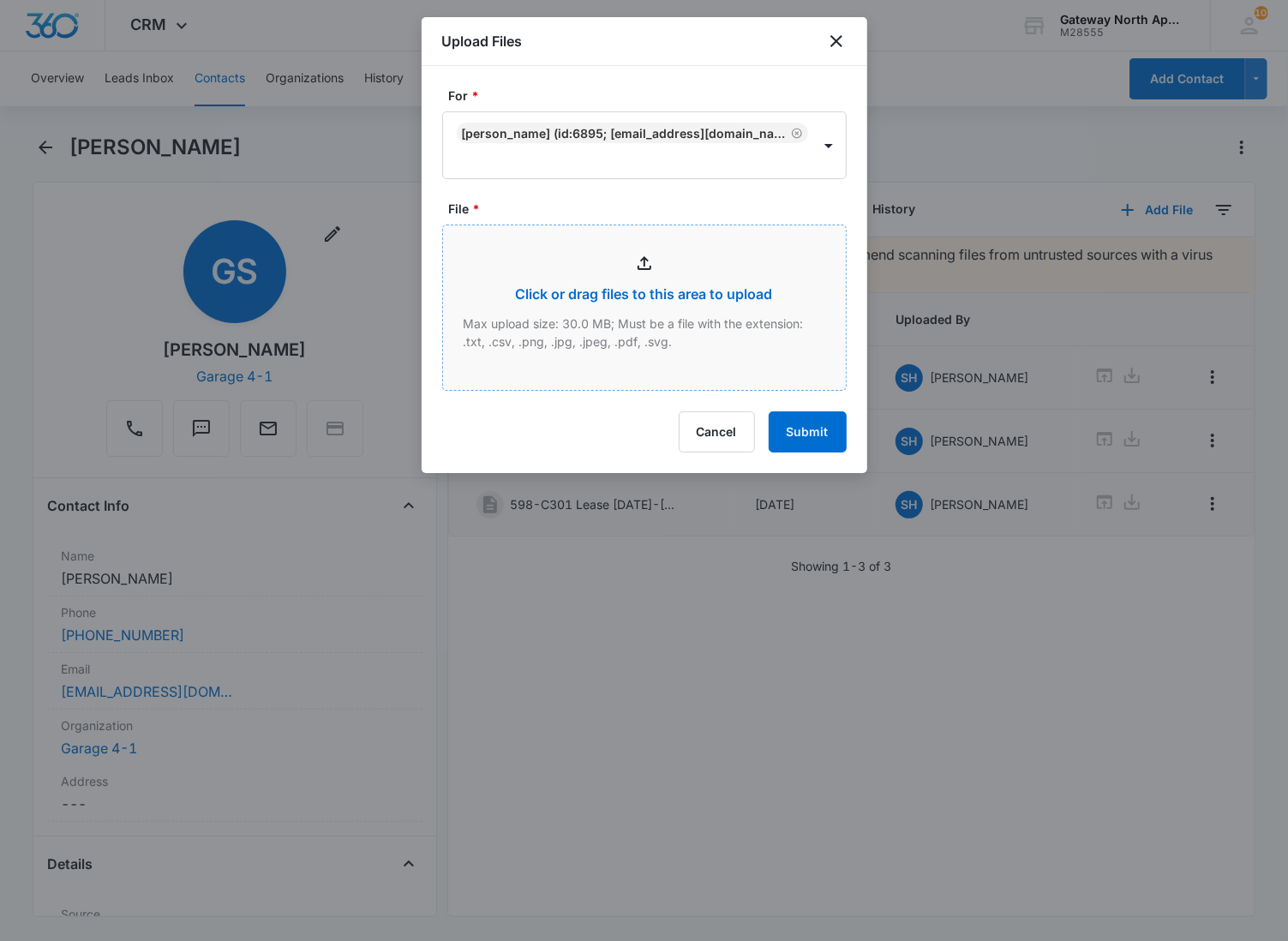
type input "C:\fakepath\C301_09122025145155.pdf"
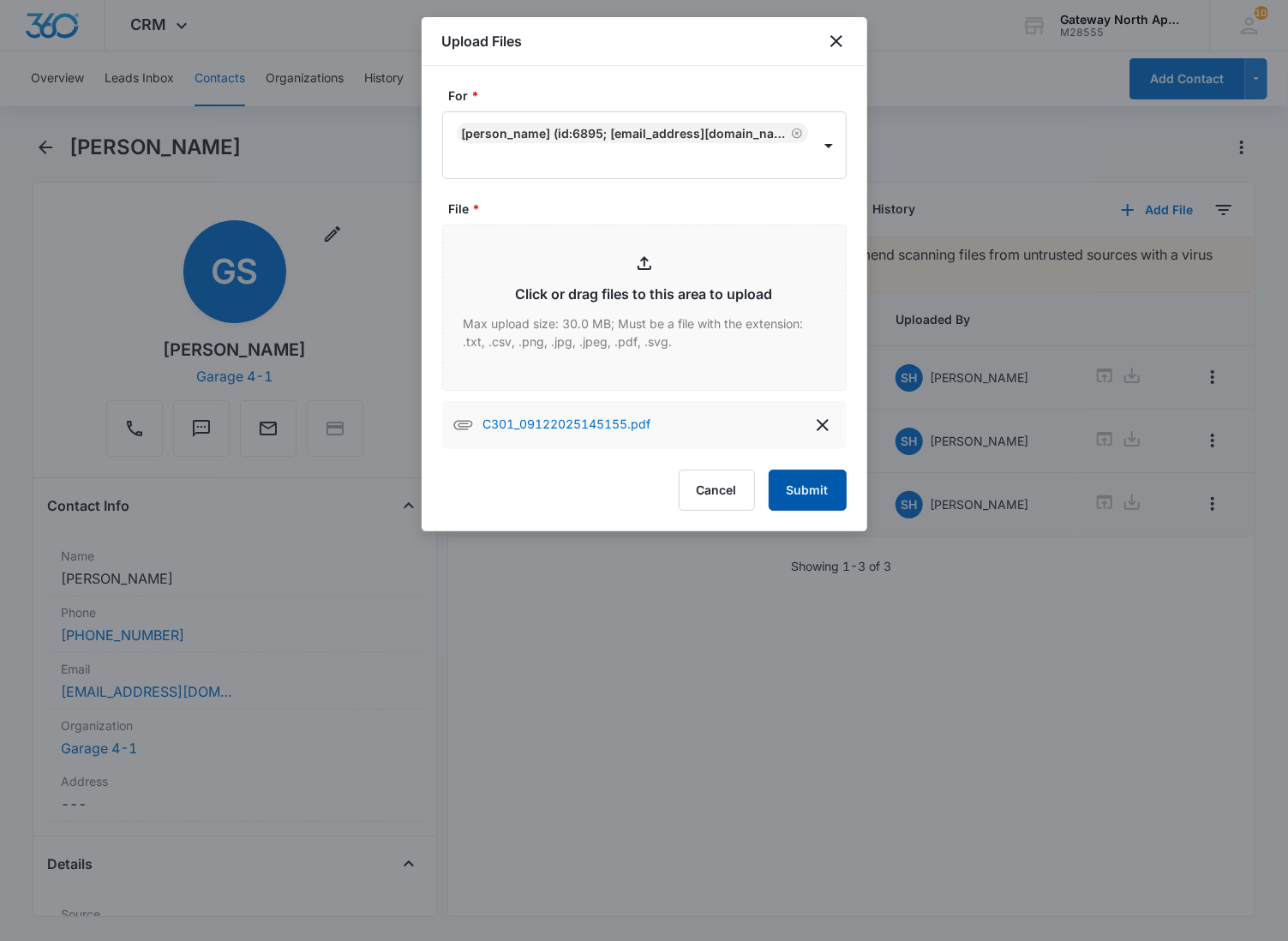
click at [811, 498] on button "Submit" at bounding box center [807, 490] width 78 height 42
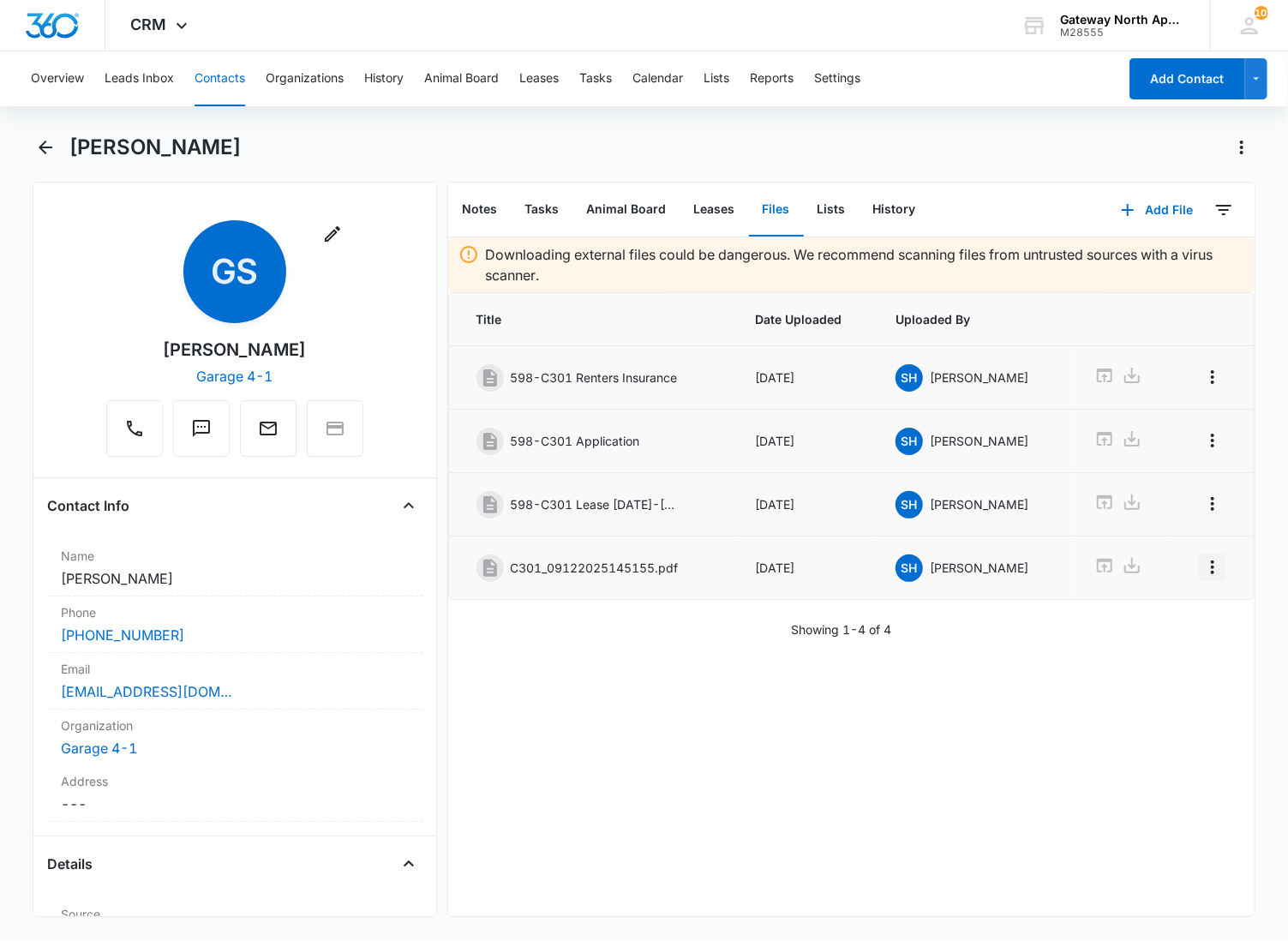
click at [1204, 570] on icon "Overflow Menu" at bounding box center [1213, 567] width 21 height 21
click at [1146, 613] on div "Edit" at bounding box center [1152, 619] width 36 height 12
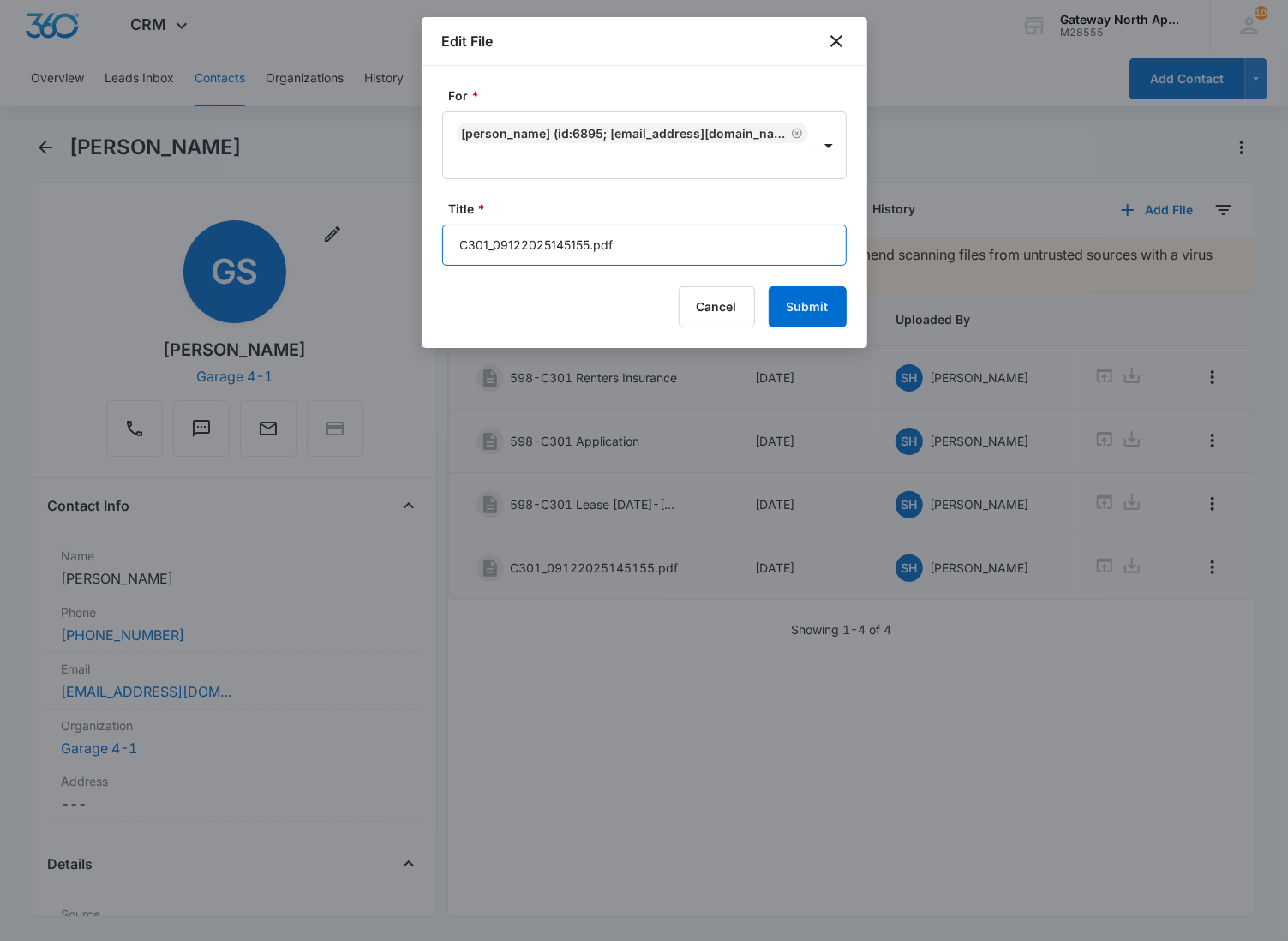
drag, startPoint x: 671, startPoint y: 249, endPoint x: 378, endPoint y: 232, distance: 293.5
click at [378, 232] on body "CRM Apps Reputation Websites Forms CRM Email Social Content Ads Intelligence Fi…" at bounding box center [644, 470] width 1288 height 941
type input "598-C301 Lease Packet"
click at [769, 286] on button "Submit" at bounding box center [807, 307] width 78 height 42
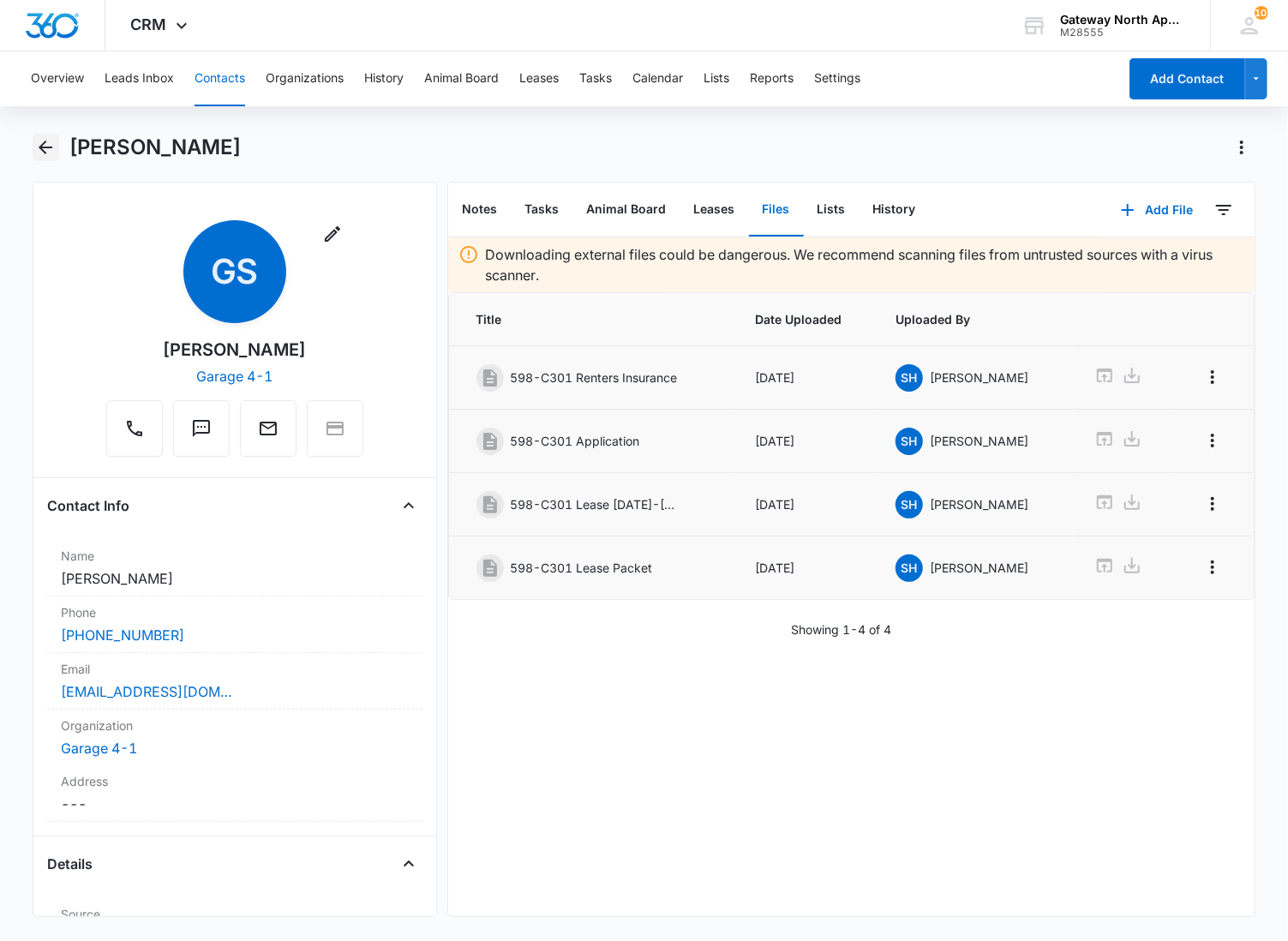
click at [46, 143] on icon "Back" at bounding box center [45, 147] width 21 height 21
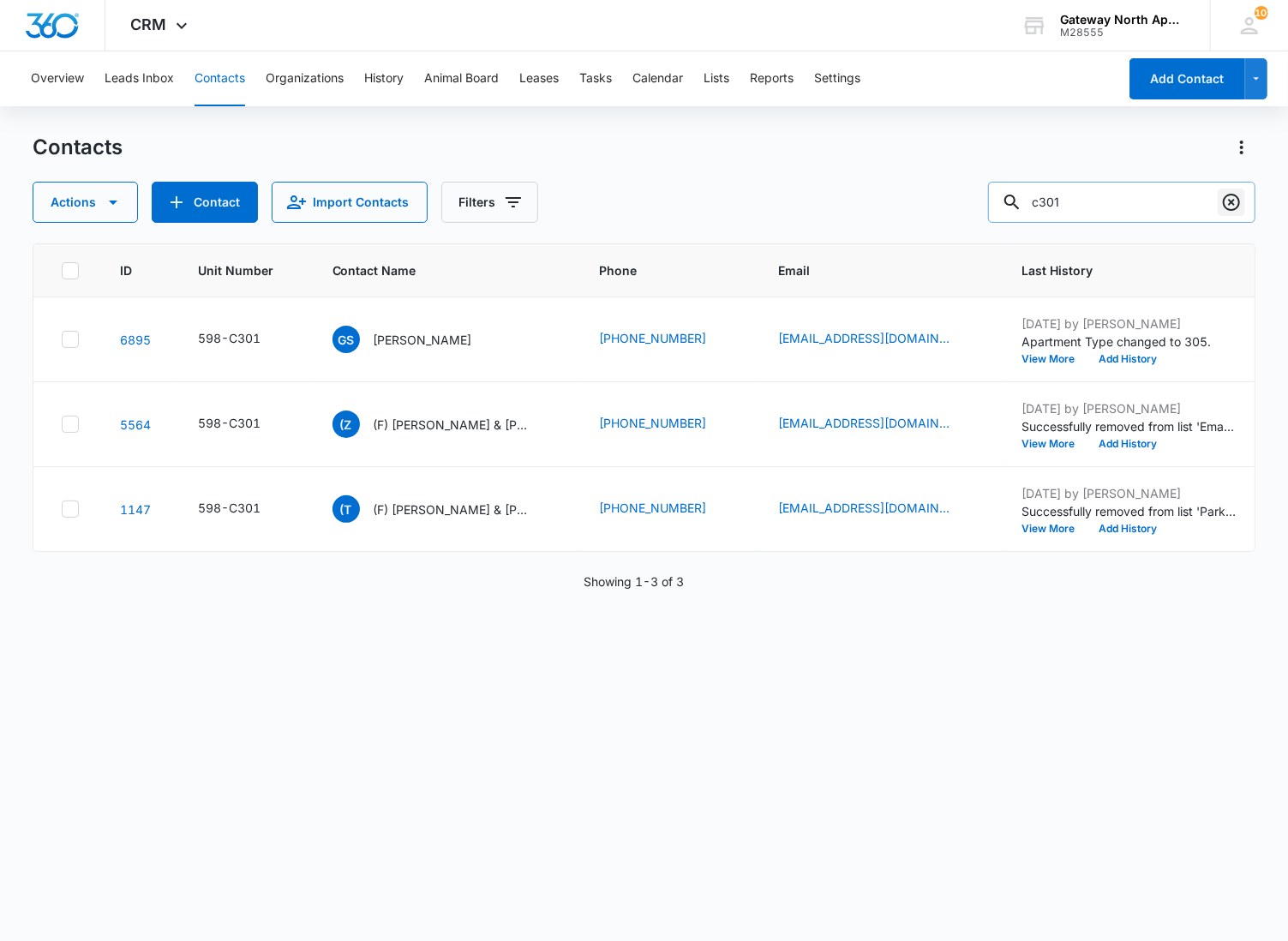
click at [1227, 201] on icon "Clear" at bounding box center [1232, 202] width 21 height 21
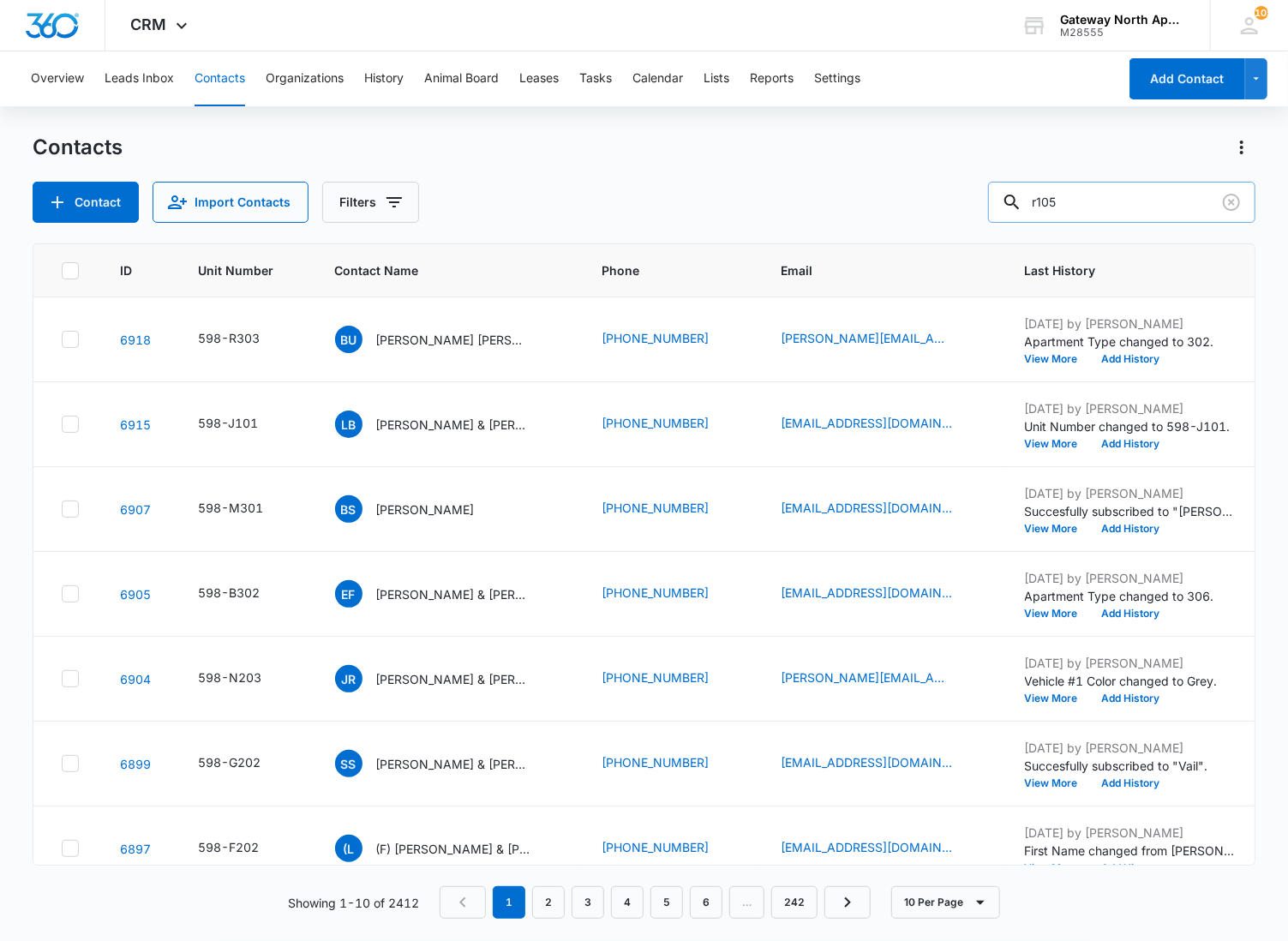
type input "r105"
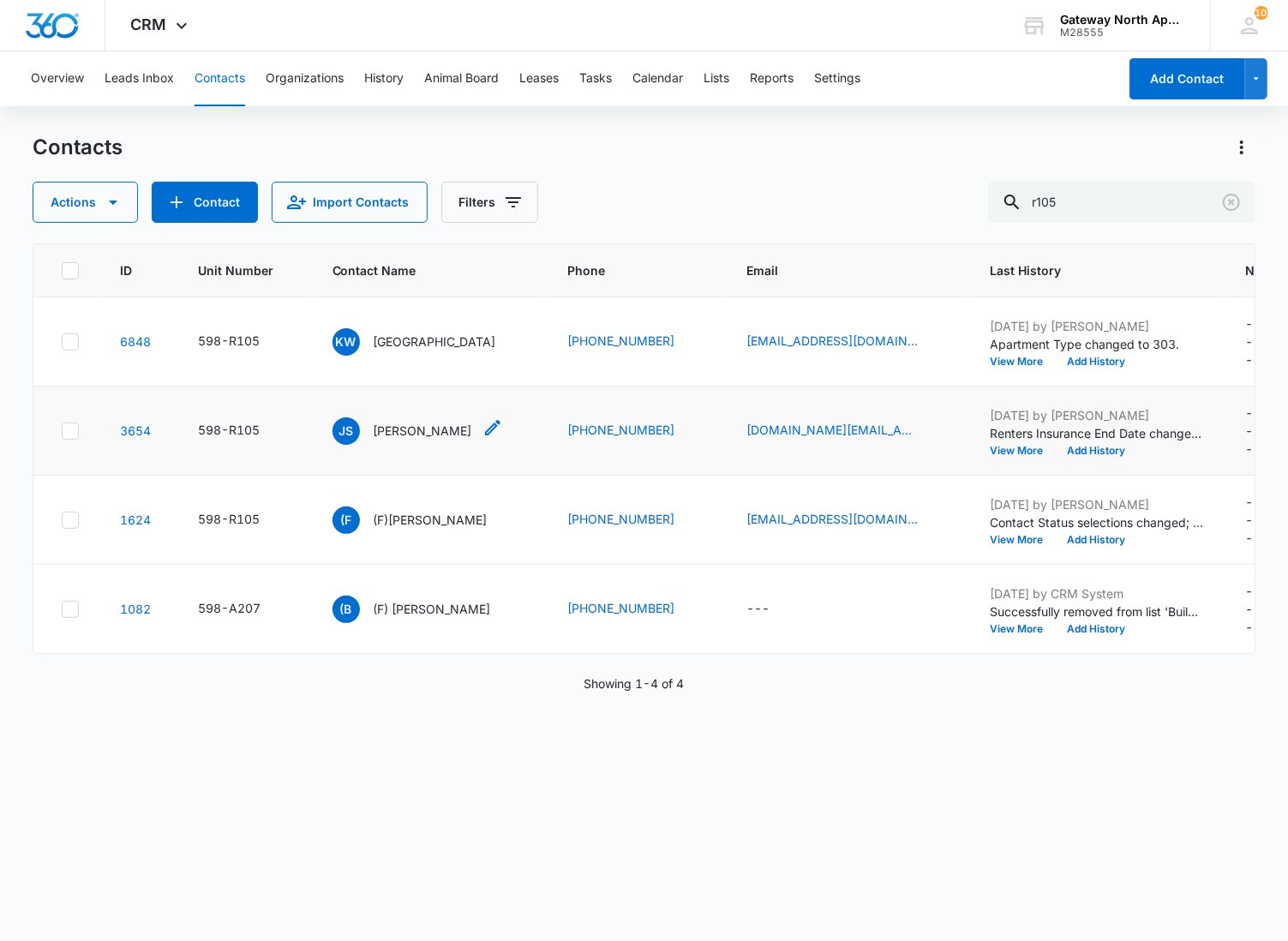
click at [405, 425] on p "[PERSON_NAME]" at bounding box center [422, 431] width 98 height 18
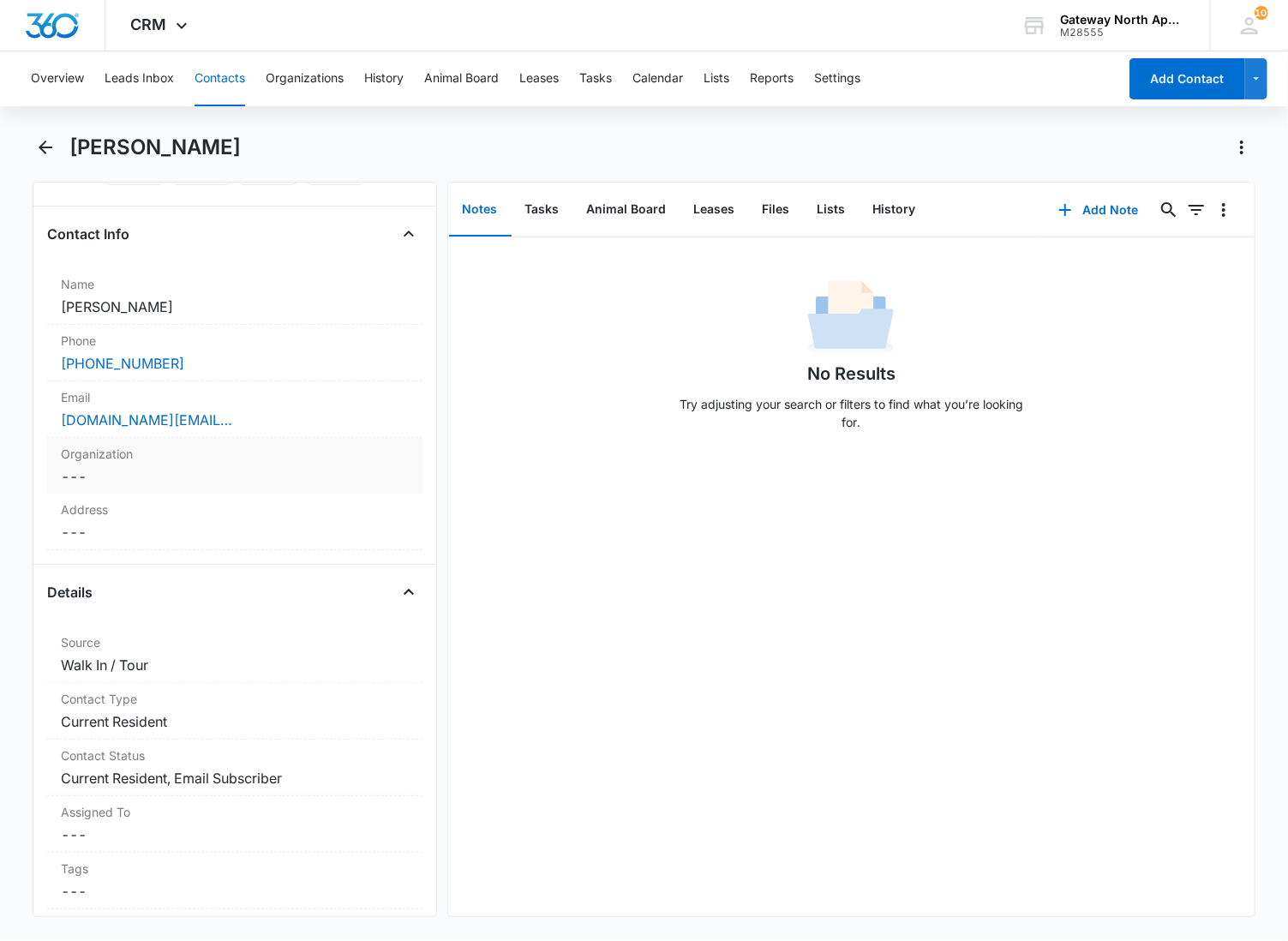
scroll to position [571, 0]
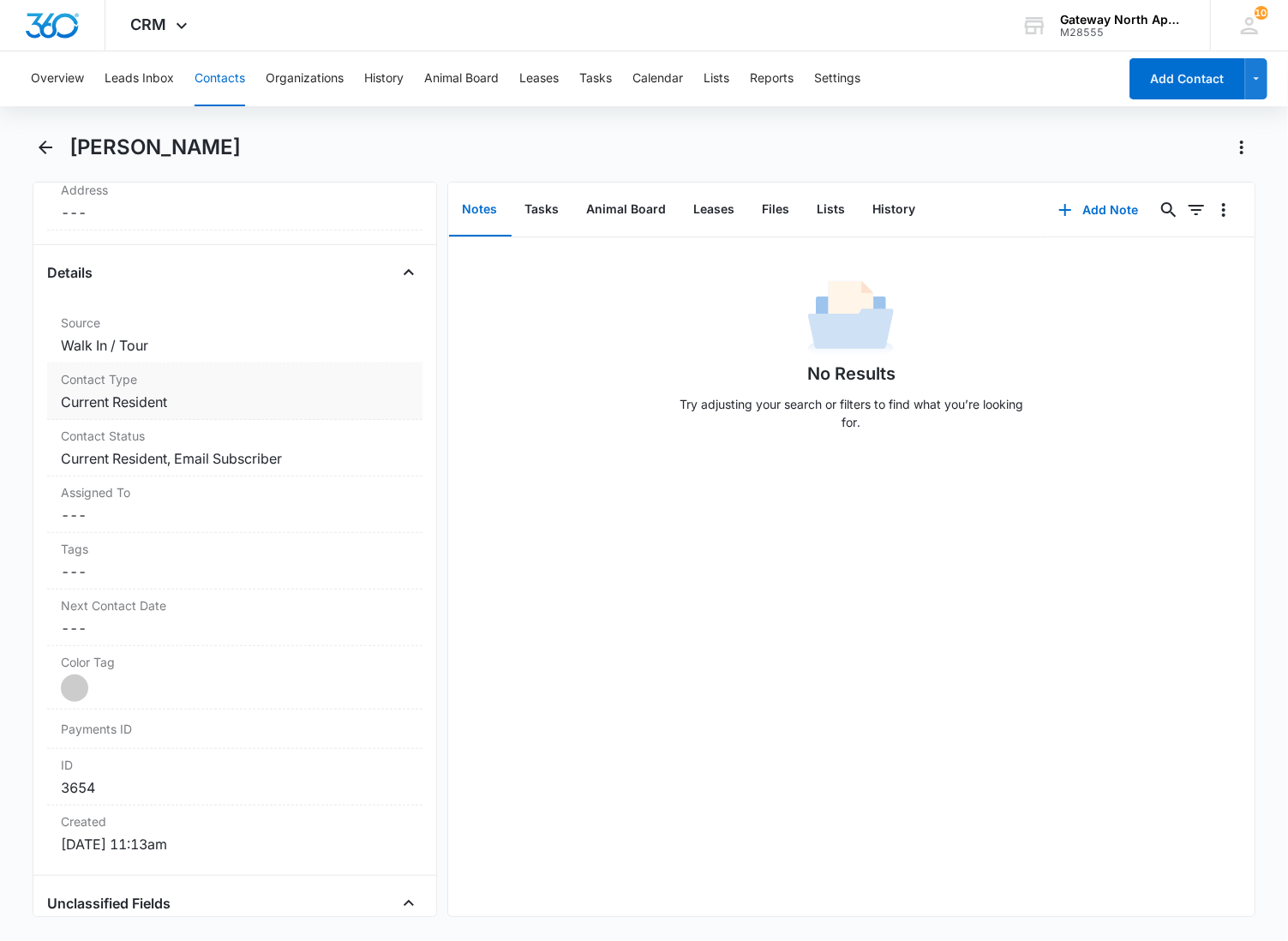
click at [233, 415] on div "Contact Type Cancel Save Changes Current Resident" at bounding box center [235, 391] width 376 height 56
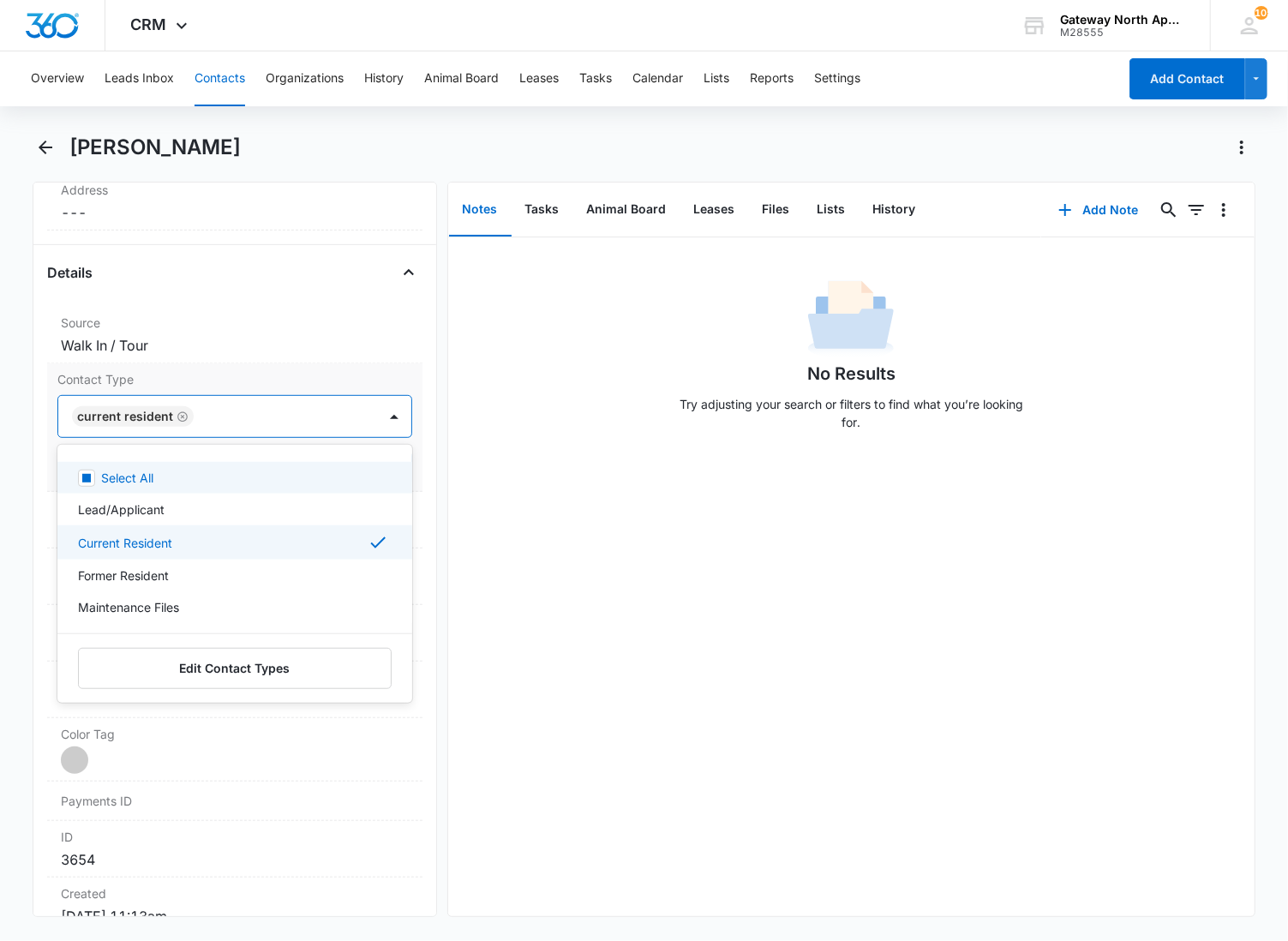
click at [261, 420] on div at bounding box center [276, 416] width 156 height 24
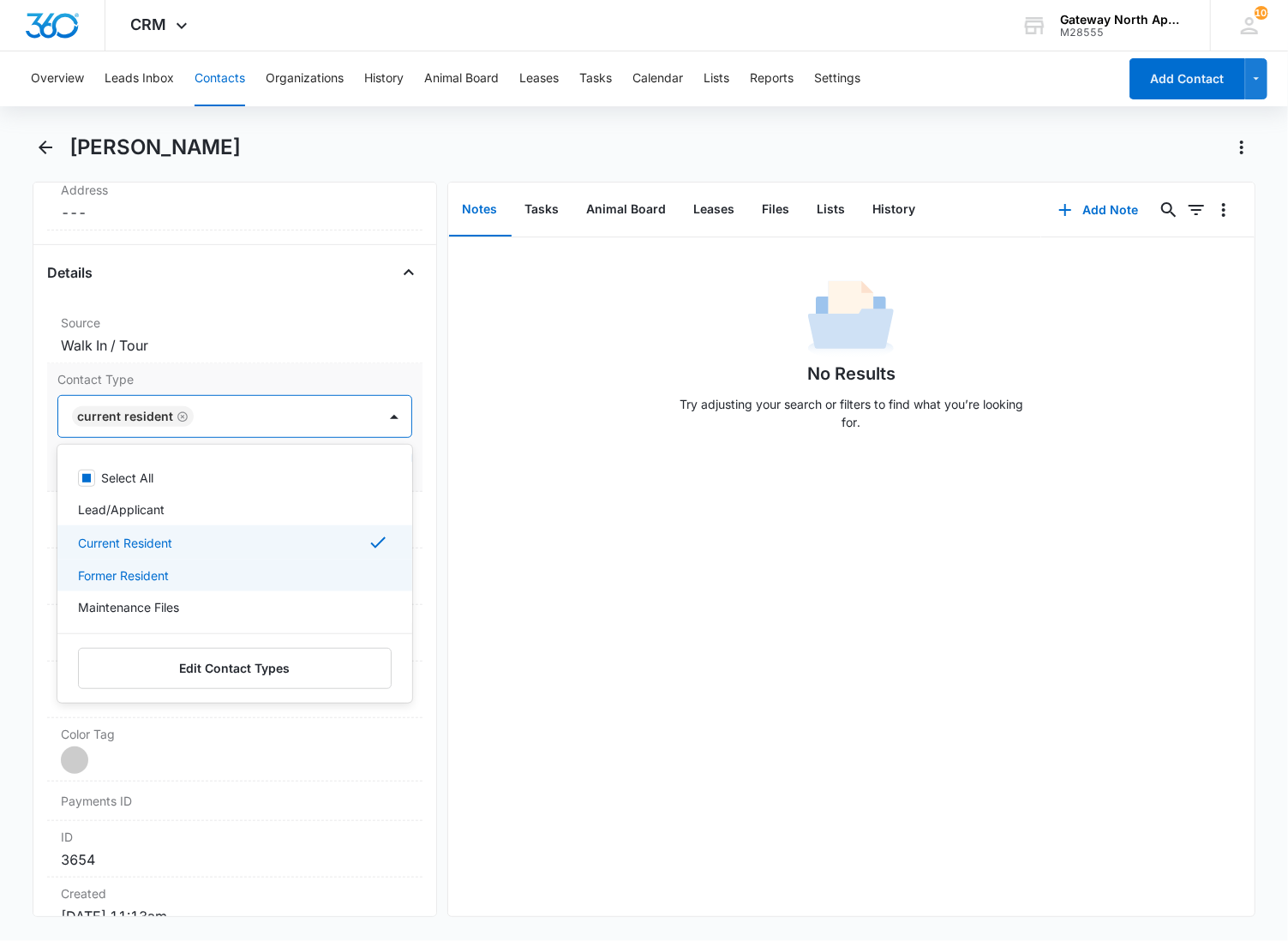
click at [156, 580] on p "Former Resident" at bounding box center [124, 575] width 91 height 18
click at [156, 549] on p "Current Resident" at bounding box center [125, 543] width 94 height 18
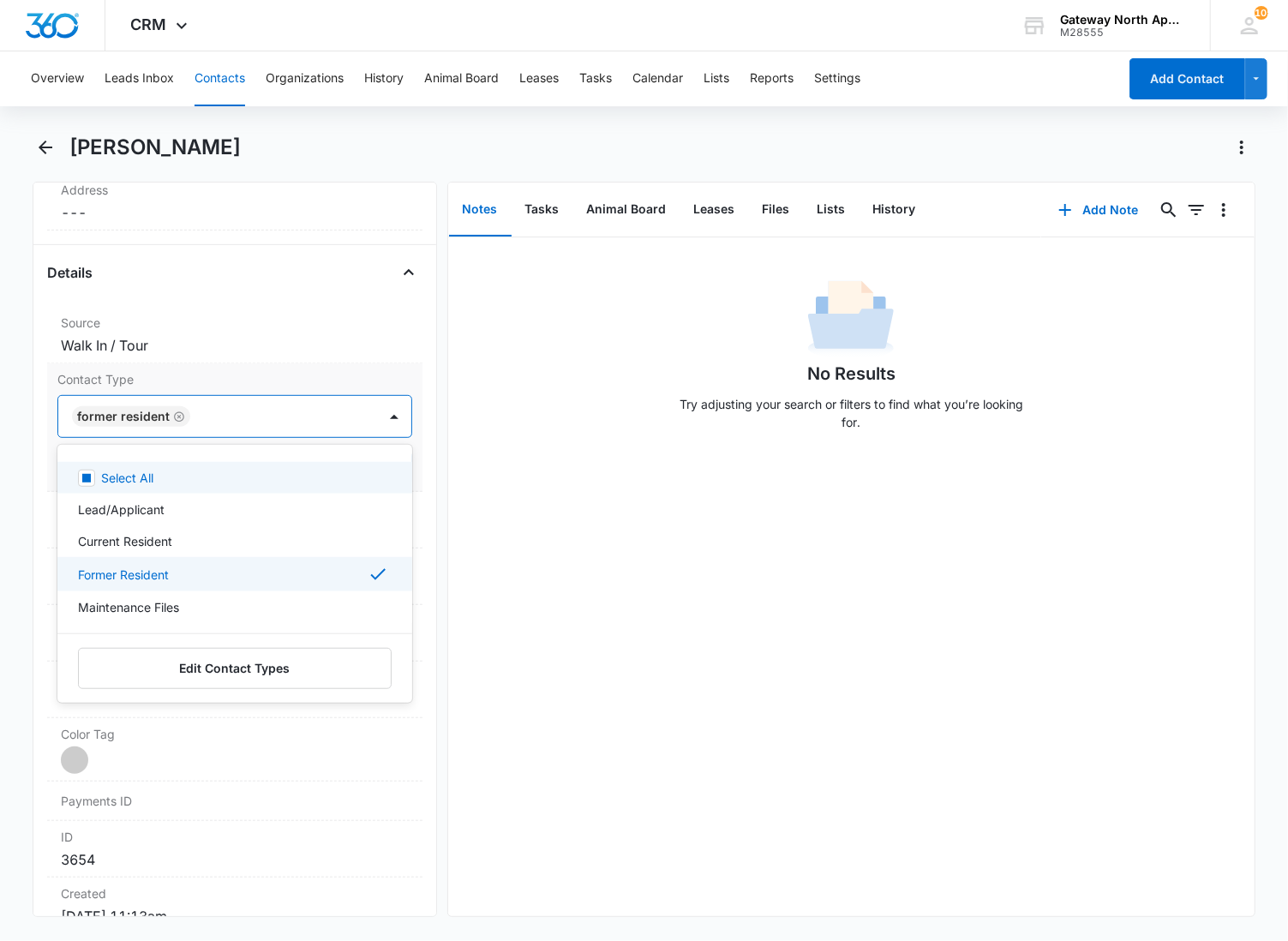
click at [276, 412] on div at bounding box center [274, 416] width 160 height 24
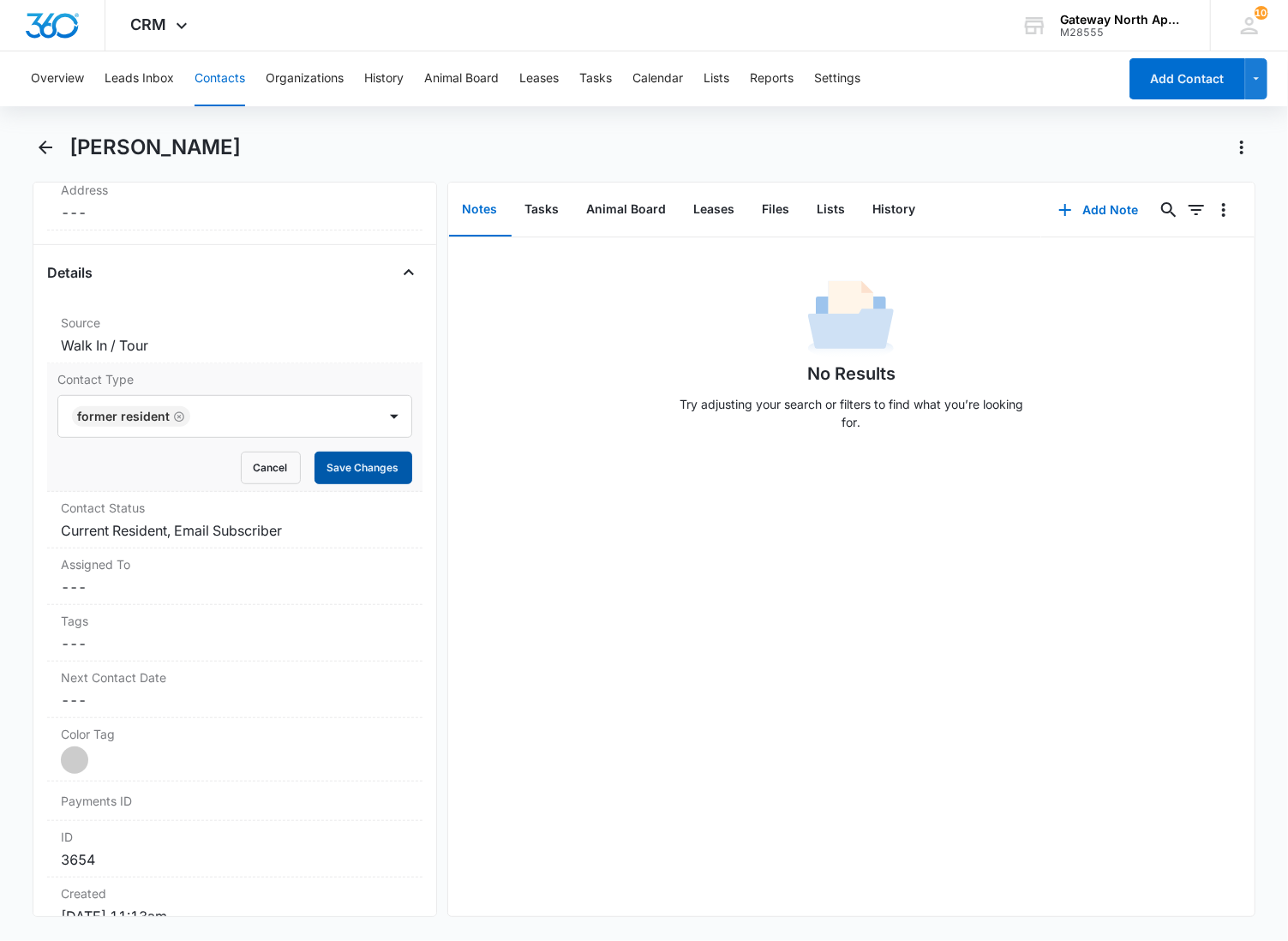
click at [348, 465] on button "Save Changes" at bounding box center [363, 468] width 98 height 33
click at [294, 520] on dd "Cancel Save Changes Current Resident, Email Subscriber" at bounding box center [234, 530] width 348 height 21
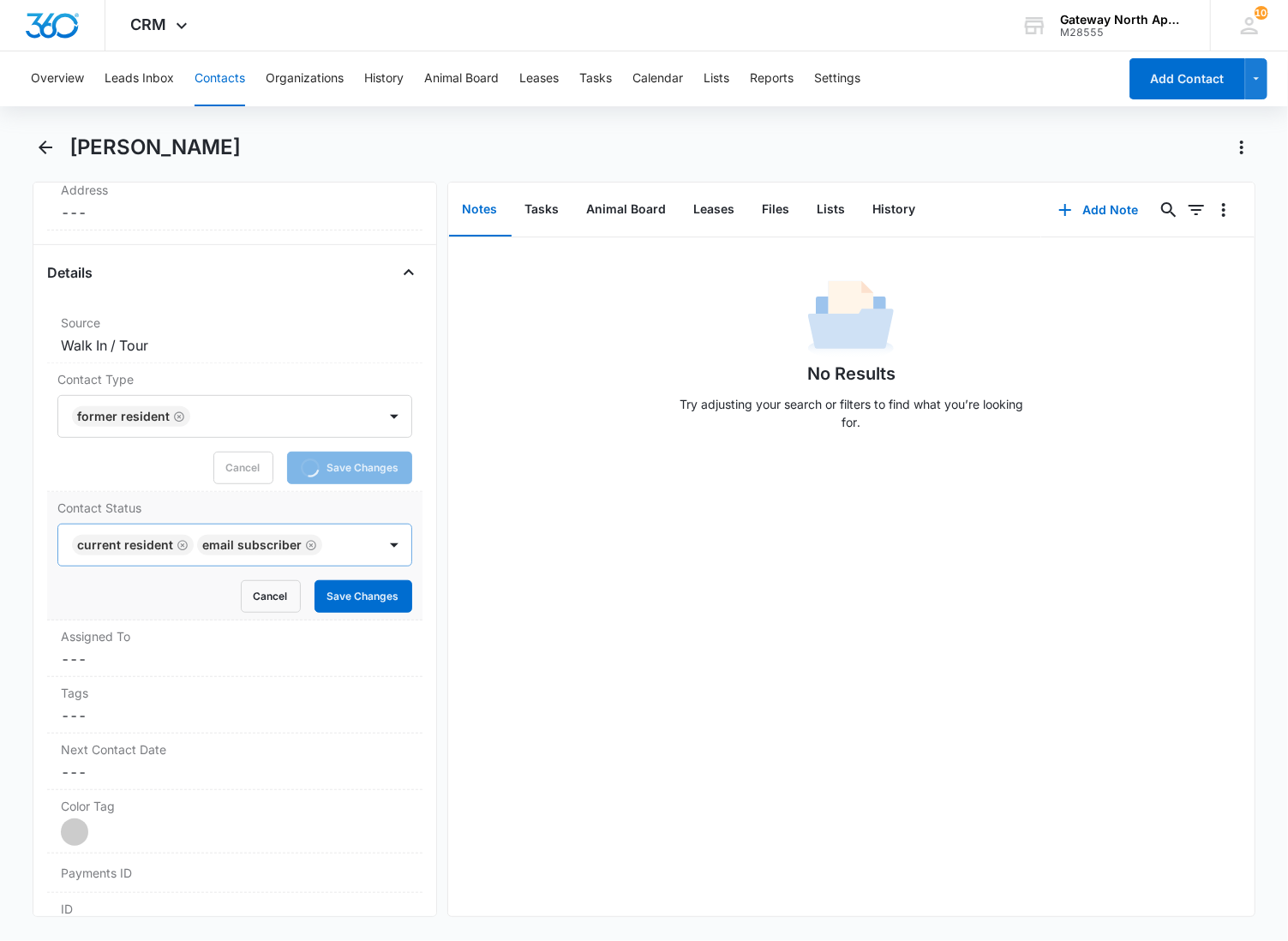
click at [305, 549] on icon "Remove Email Subscriber" at bounding box center [311, 545] width 12 height 13
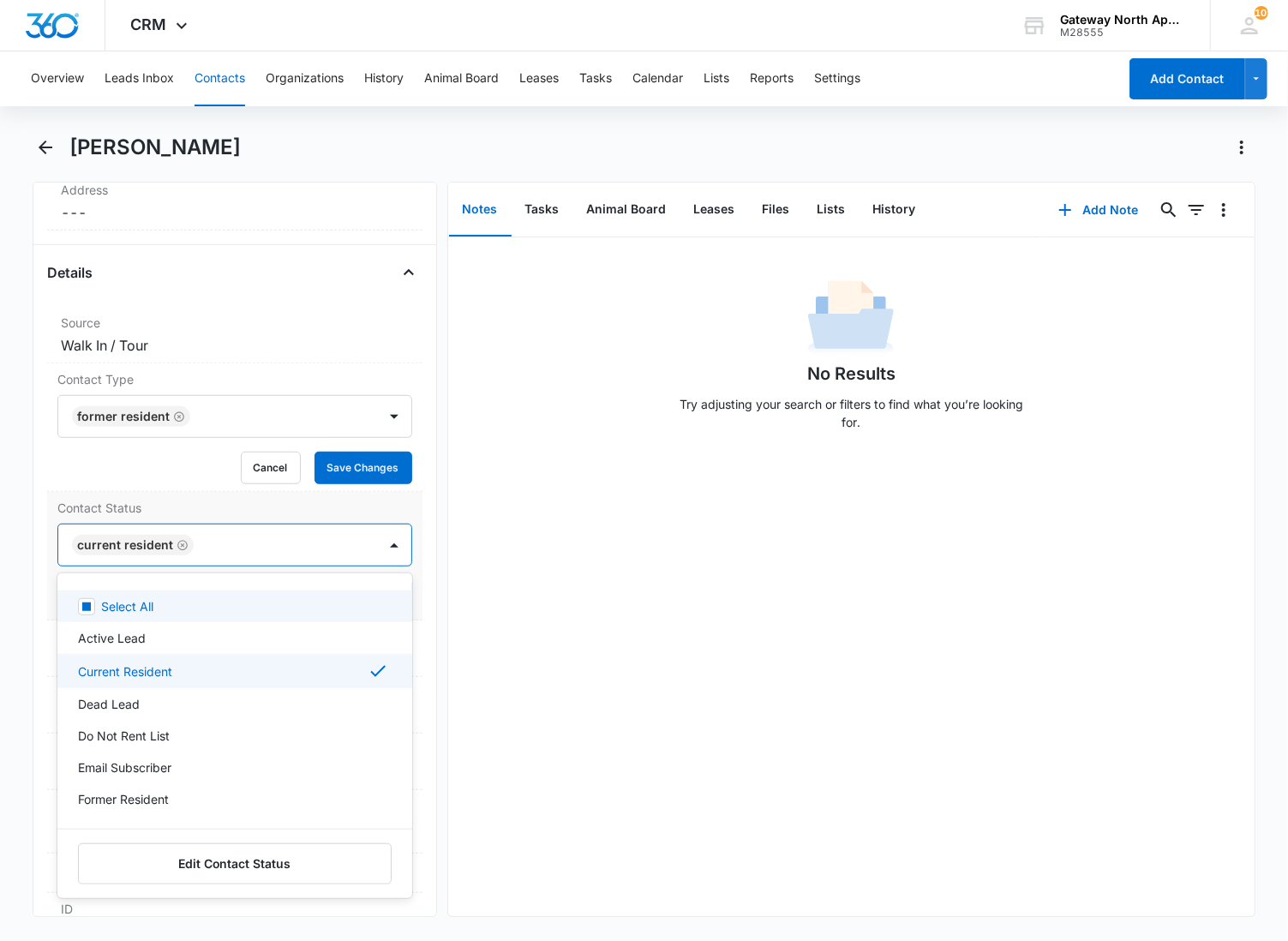
click at [298, 562] on div "Current Resident" at bounding box center [218, 545] width 319 height 42
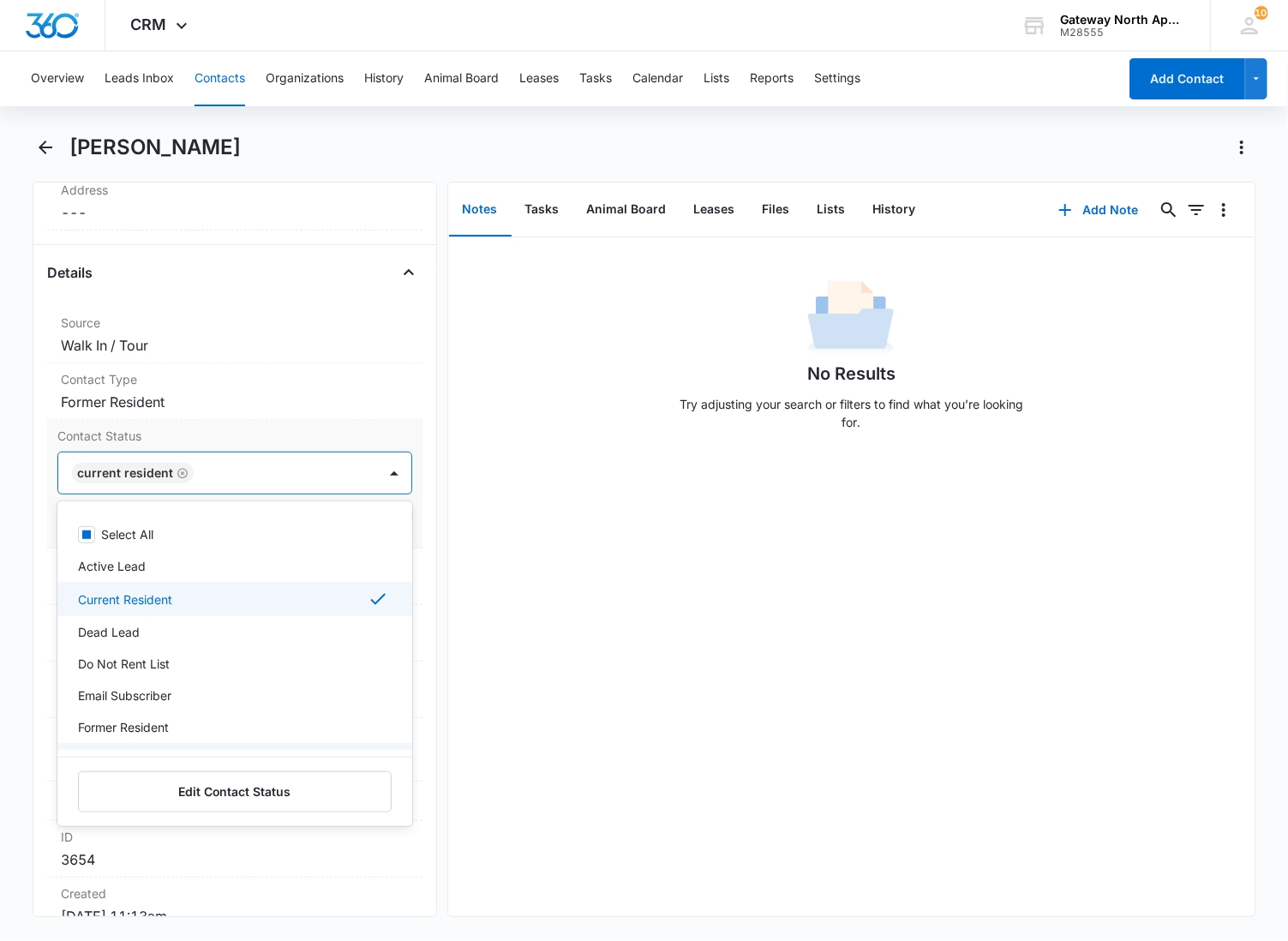
scroll to position [91, 0]
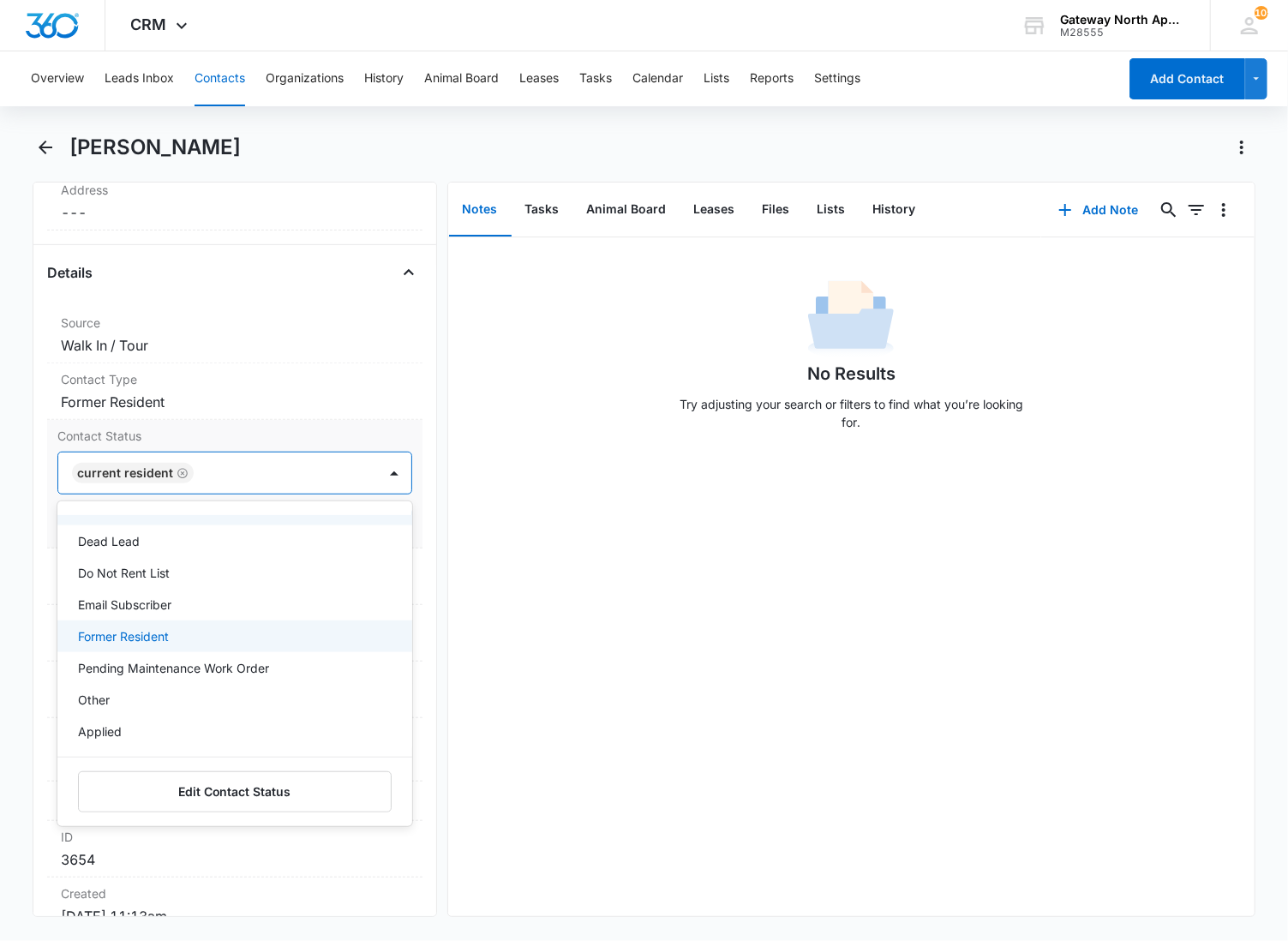
click at [156, 639] on p "Former Resident" at bounding box center [124, 636] width 91 height 18
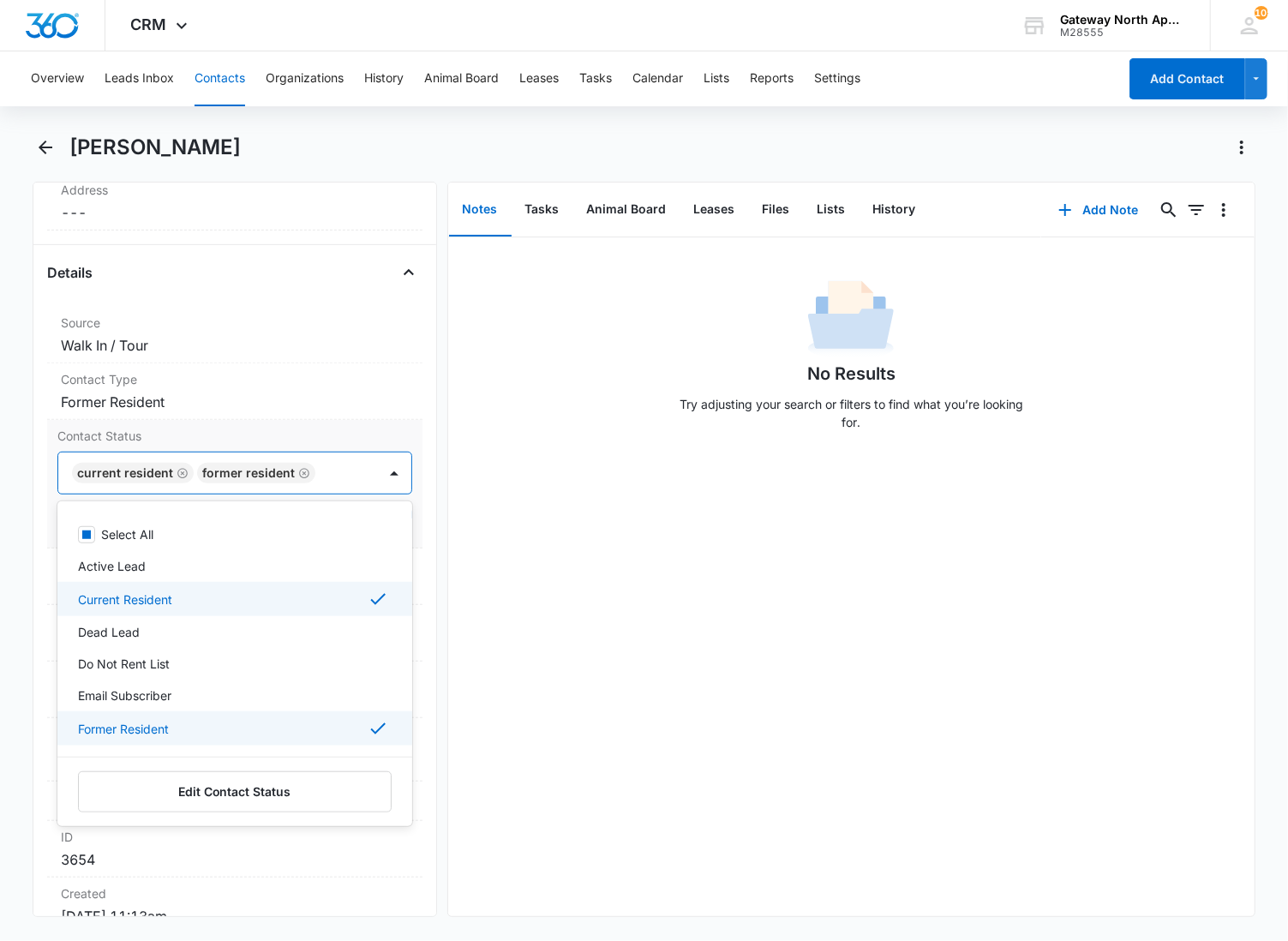
click at [178, 589] on div "Current Resident" at bounding box center [233, 598] width 310 height 21
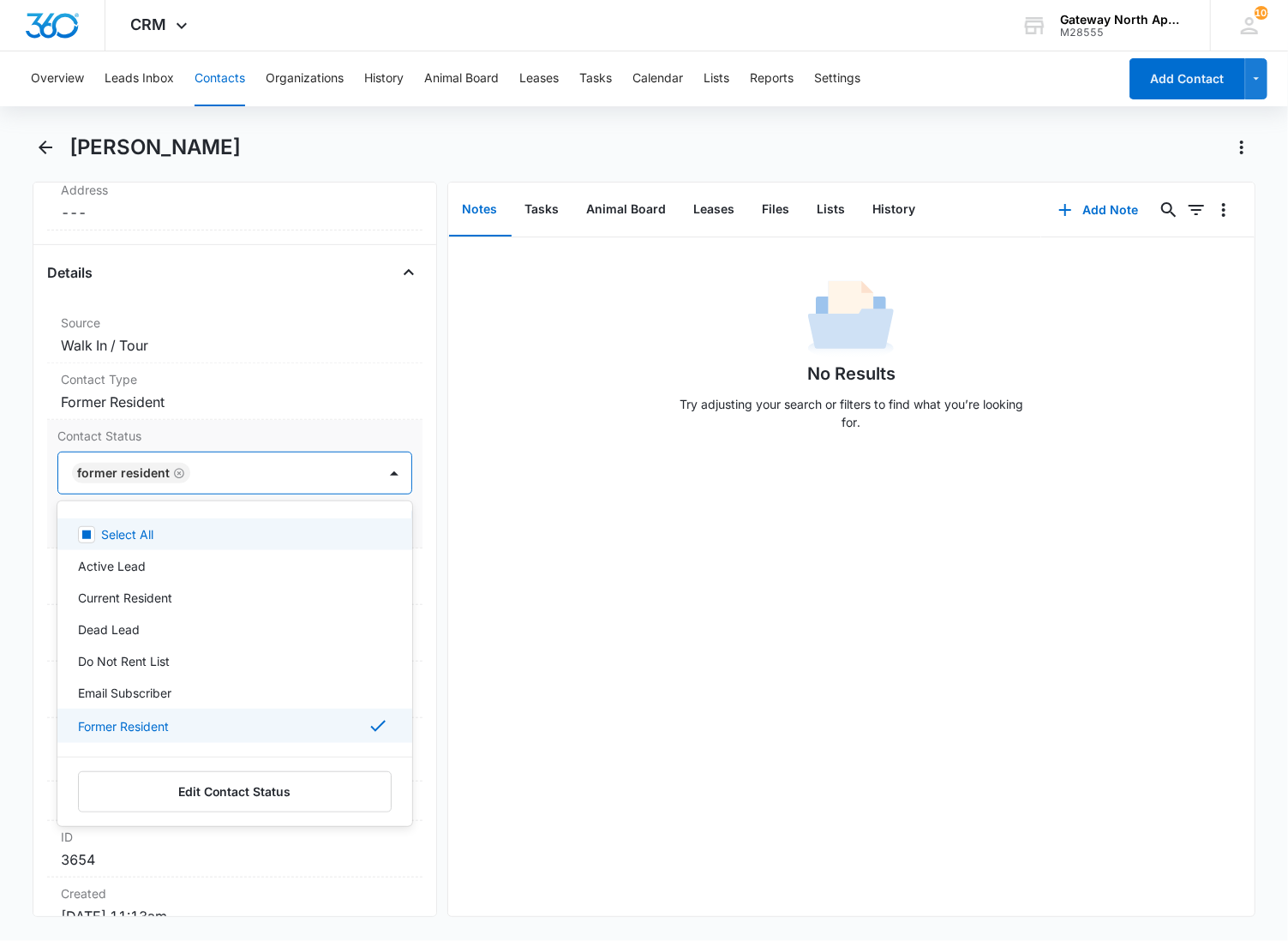
click at [269, 470] on div at bounding box center [274, 472] width 160 height 24
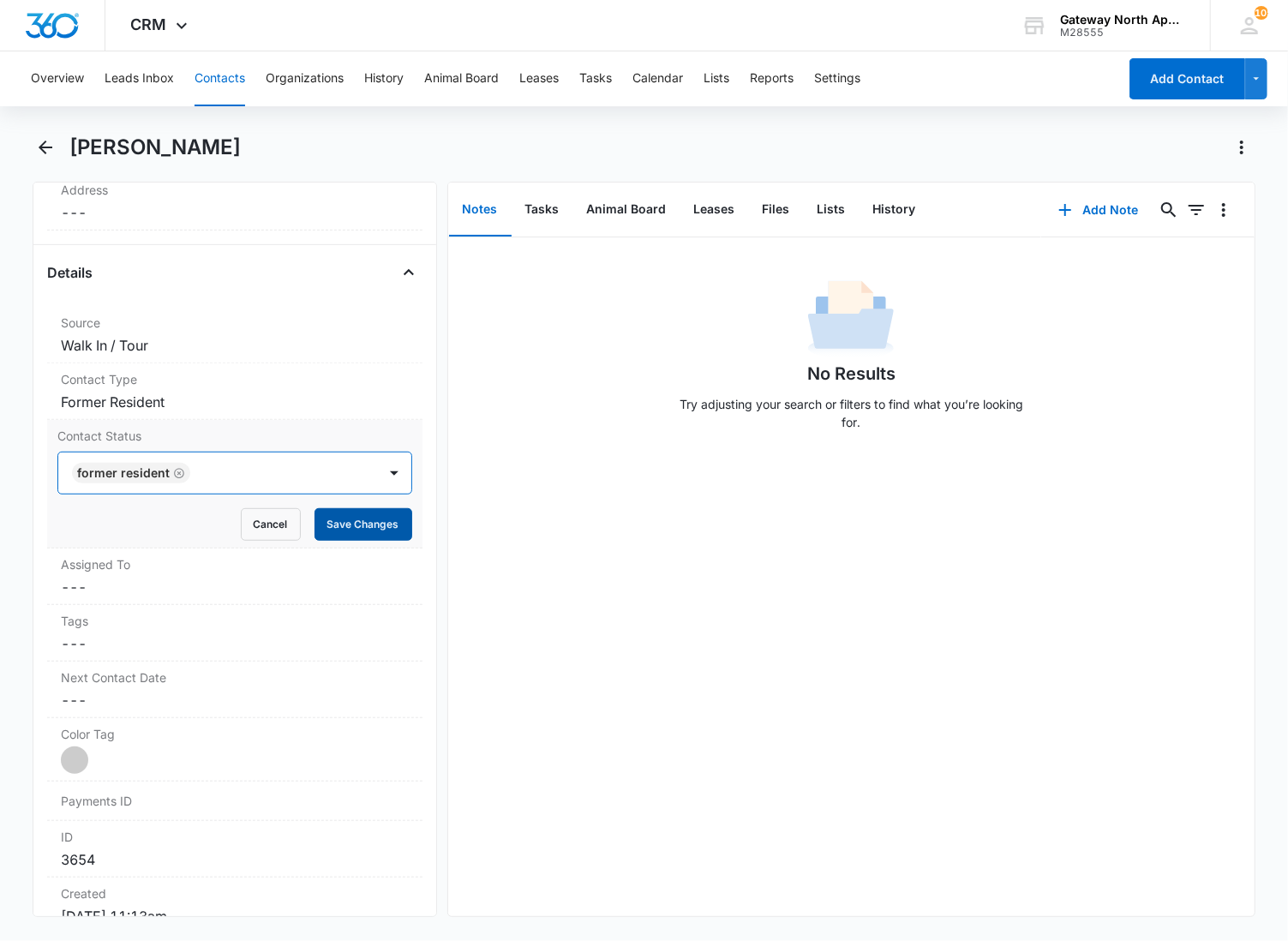
click at [332, 526] on button "Save Changes" at bounding box center [363, 524] width 98 height 33
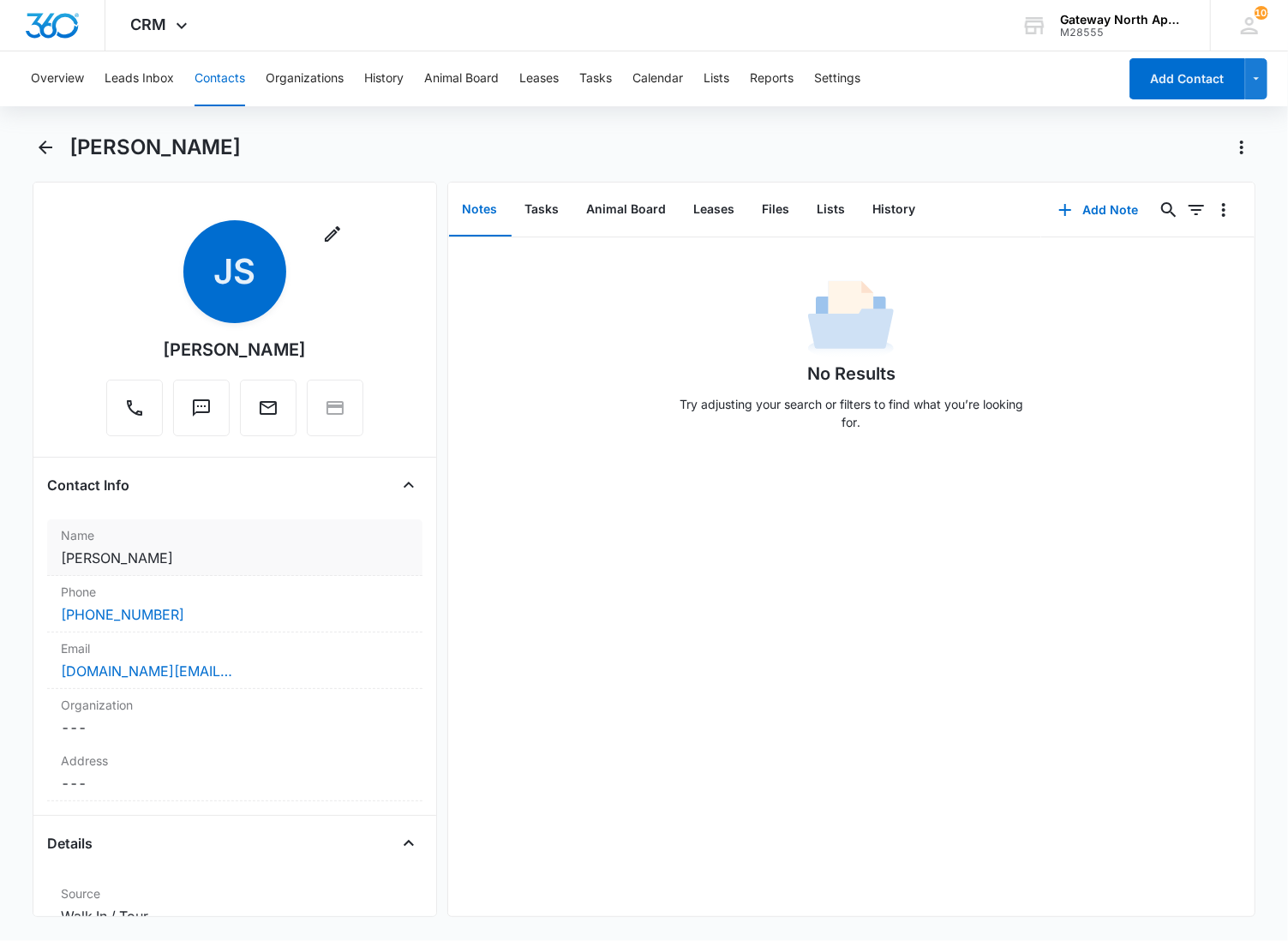
click at [266, 561] on dd "Cancel Save Changes [PERSON_NAME]" at bounding box center [234, 558] width 348 height 21
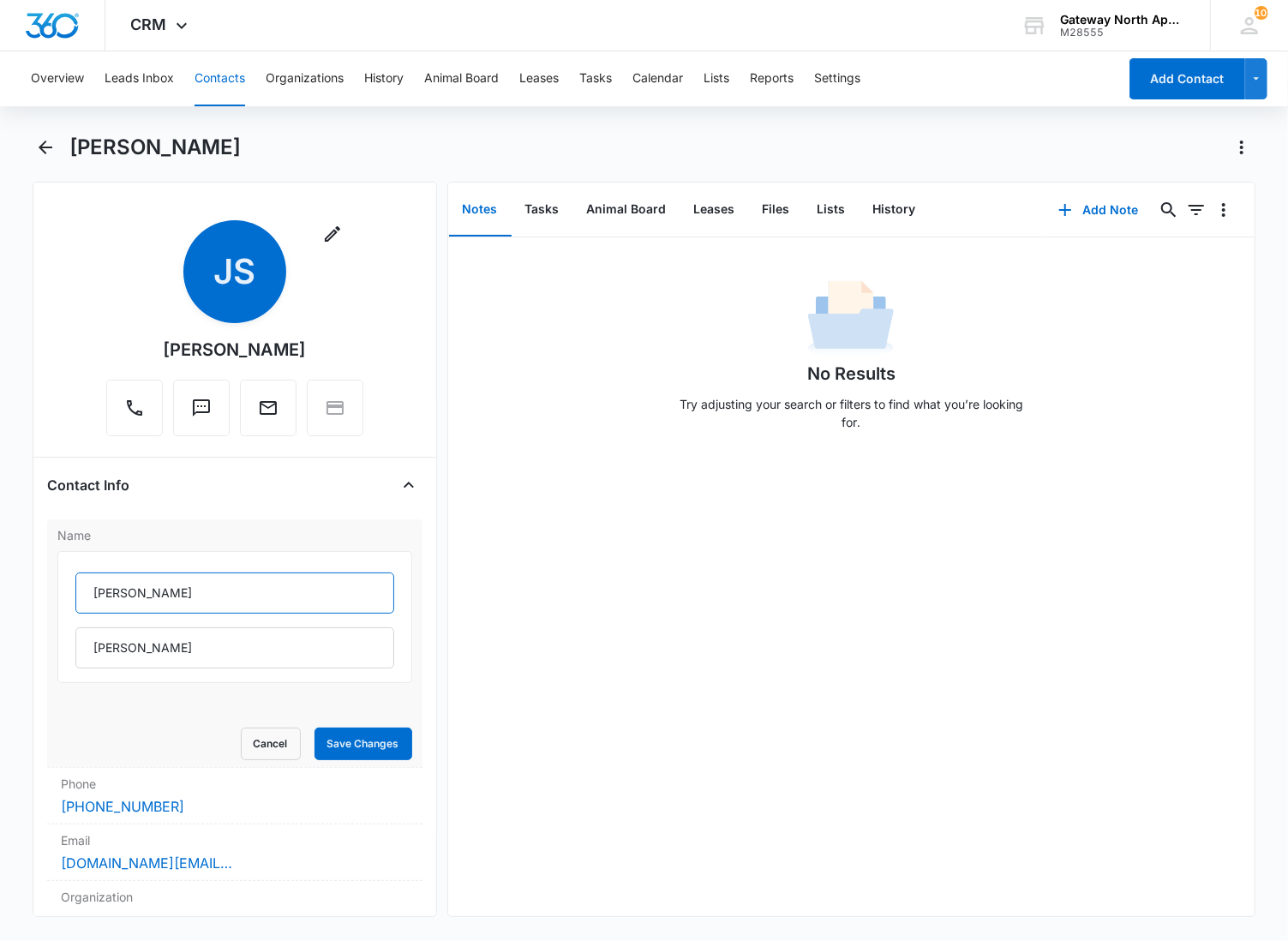
click at [94, 597] on input "[PERSON_NAME]" at bounding box center [235, 593] width 319 height 42
type input "(F) [PERSON_NAME]"
click at [326, 737] on button "Save Changes" at bounding box center [363, 743] width 98 height 33
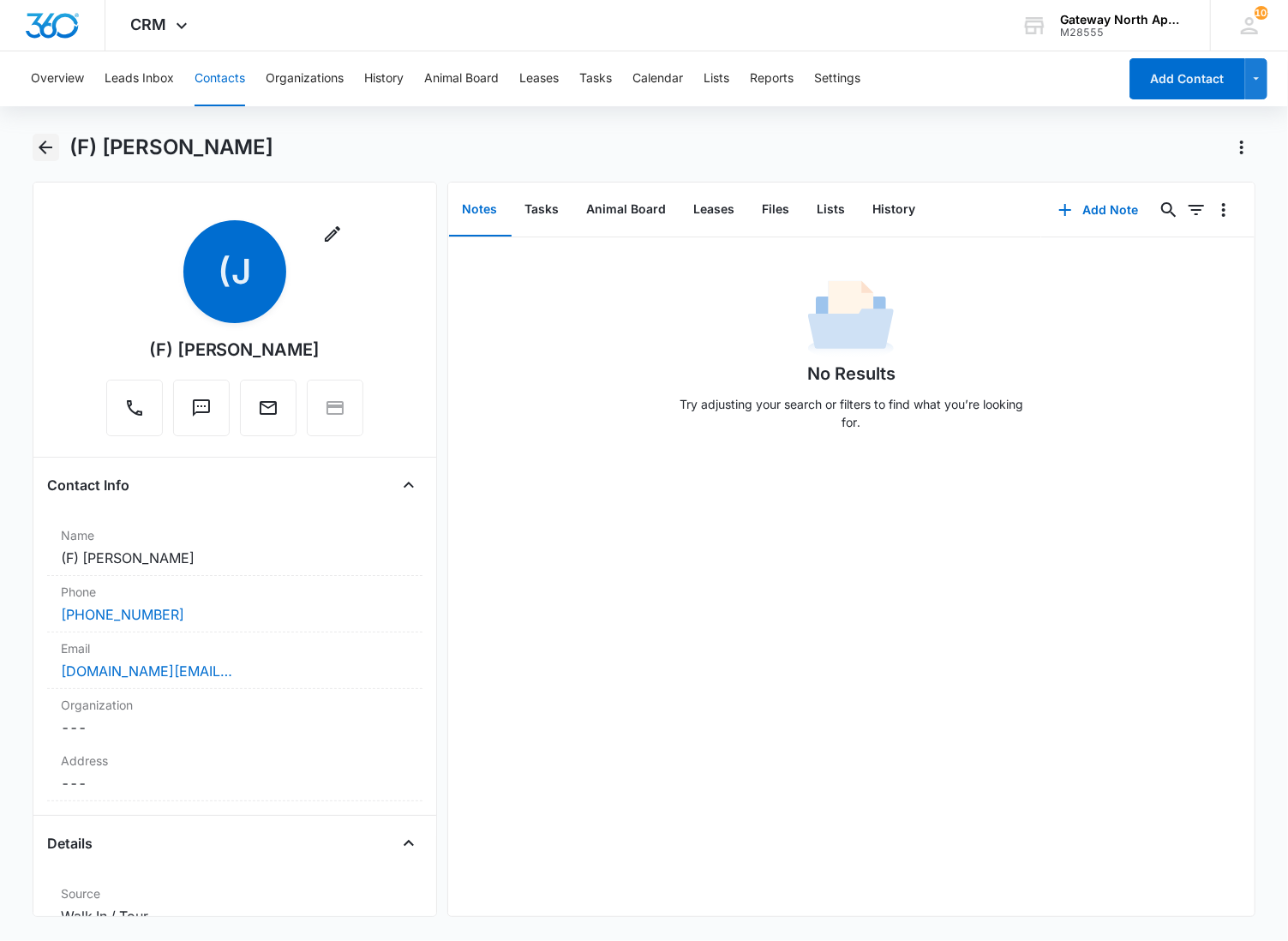
click at [36, 142] on icon "Back" at bounding box center [45, 147] width 21 height 21
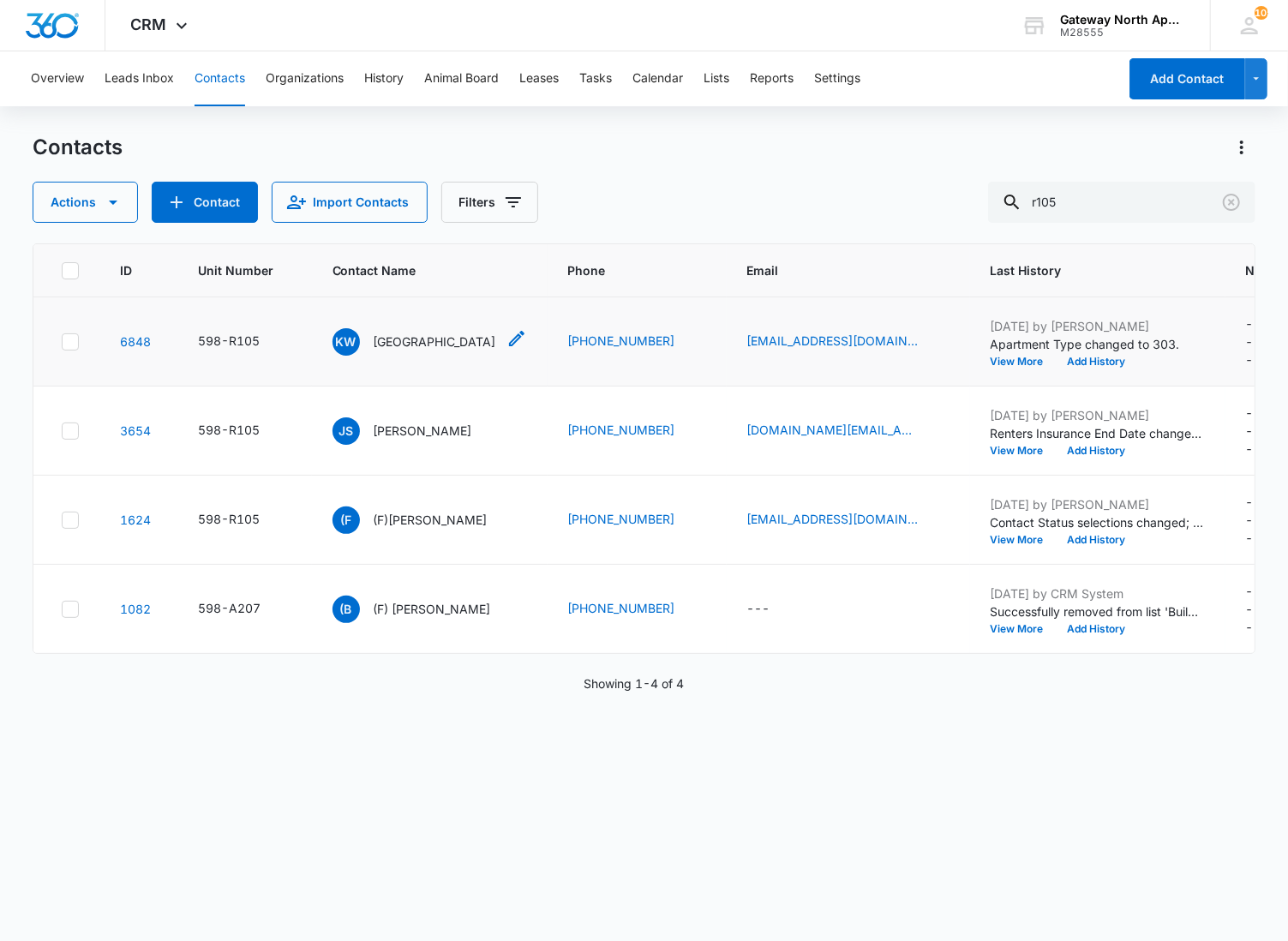
click at [385, 346] on p "[GEOGRAPHIC_DATA]" at bounding box center [435, 342] width 123 height 18
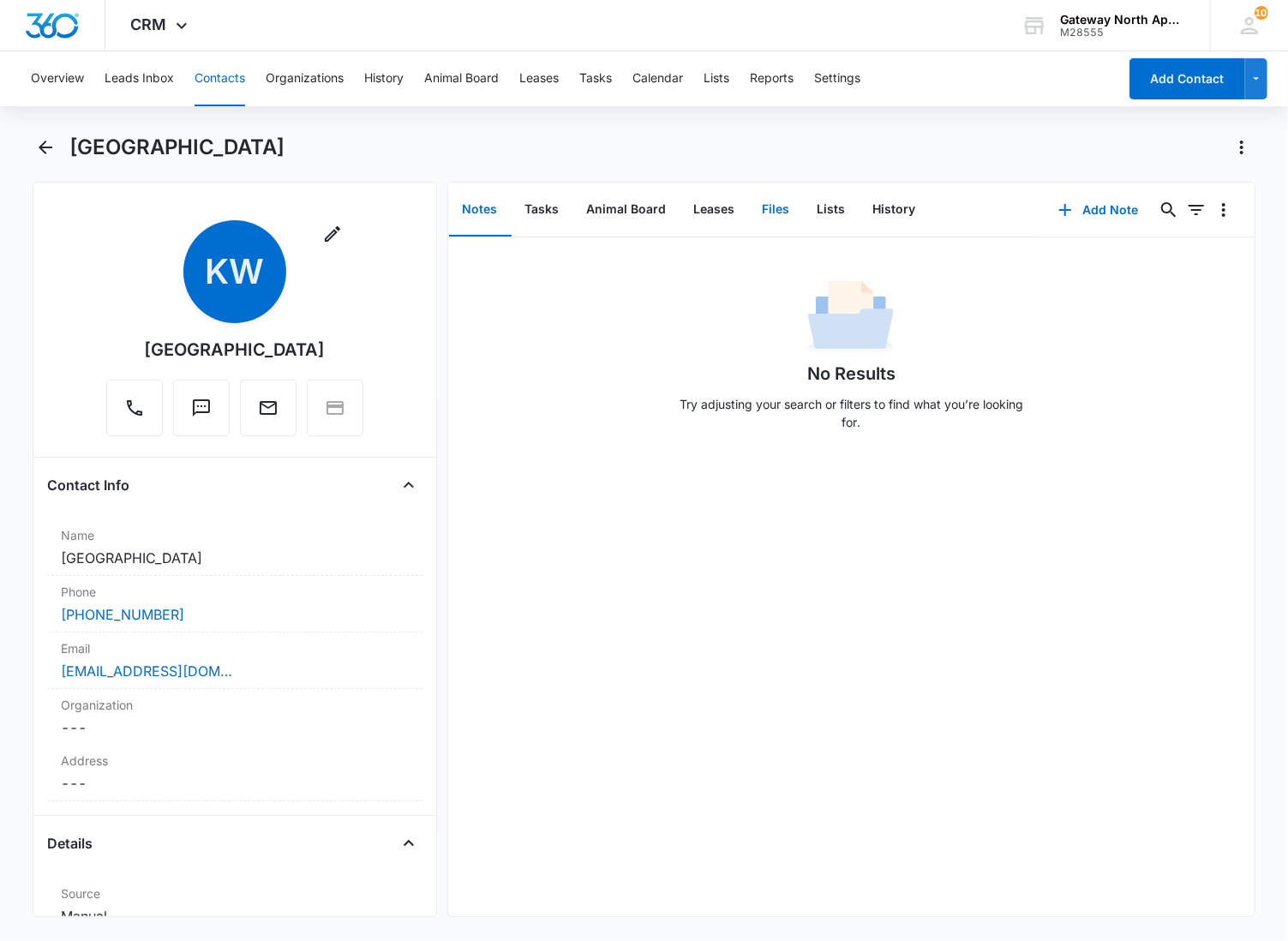
click at [760, 214] on button "Files" at bounding box center [776, 210] width 54 height 53
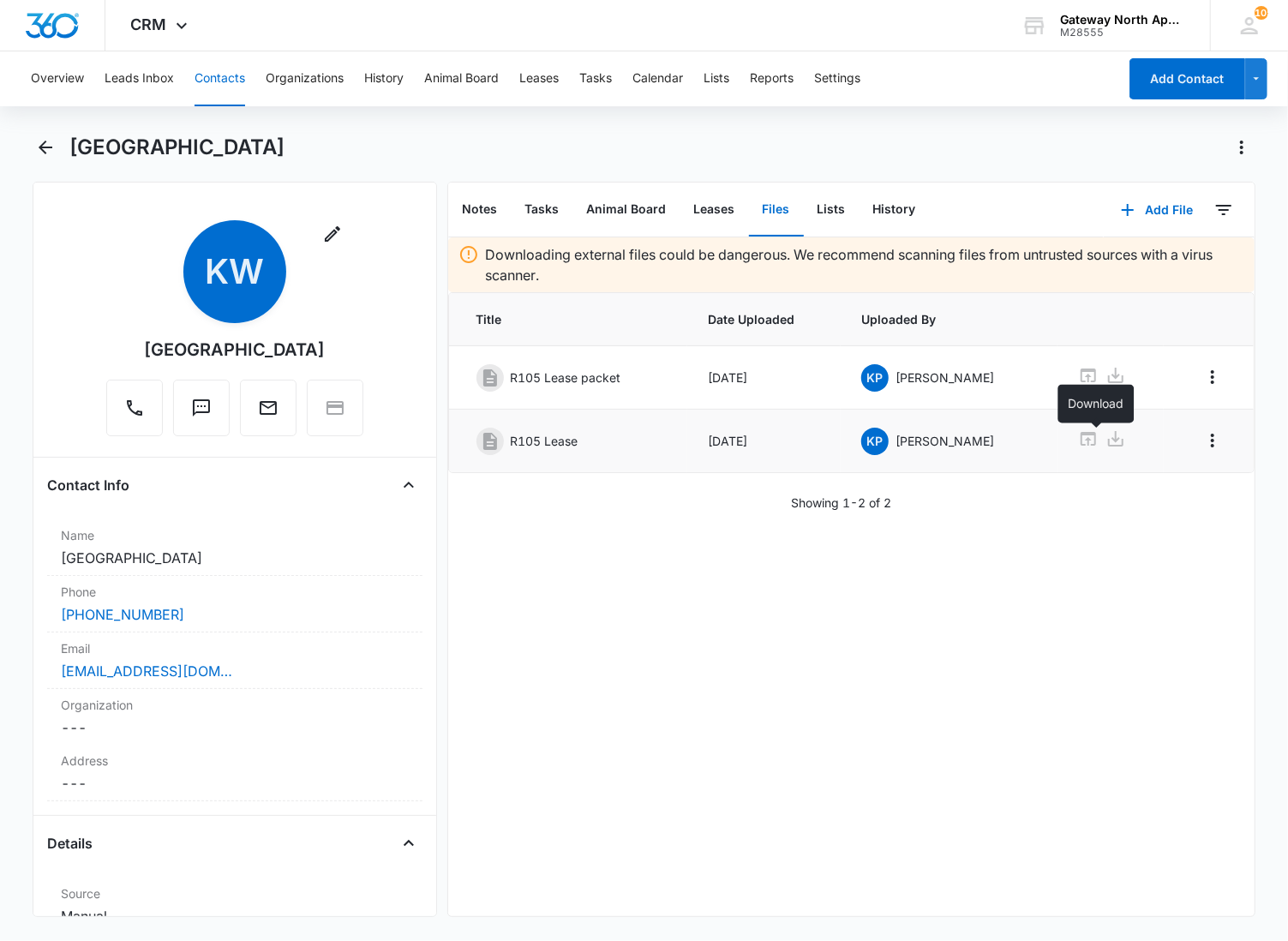
click at [1106, 444] on icon at bounding box center [1116, 439] width 21 height 21
click at [39, 138] on icon "Back" at bounding box center [45, 147] width 21 height 21
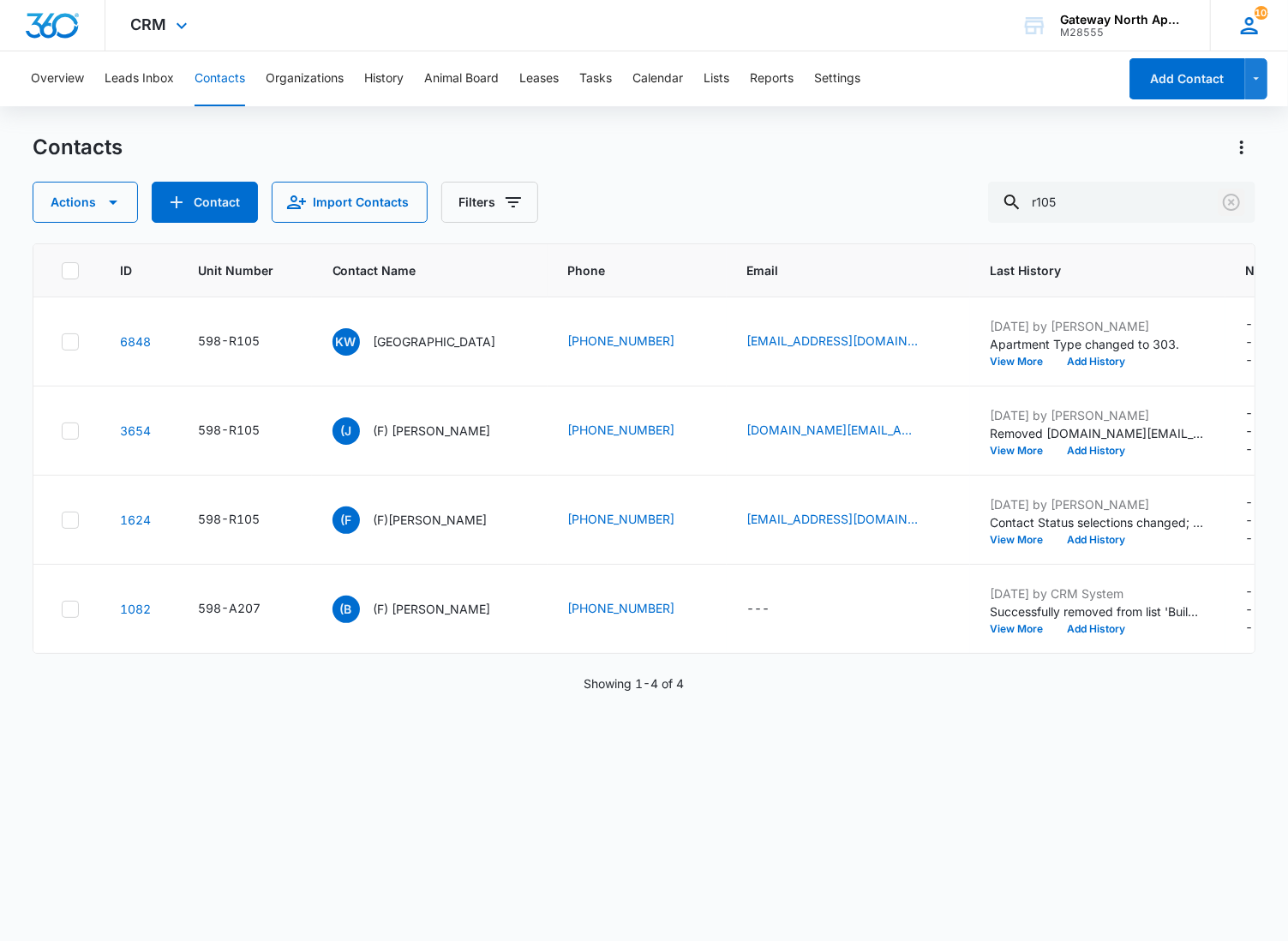
click at [1224, 200] on icon "Clear" at bounding box center [1231, 201] width 17 height 17
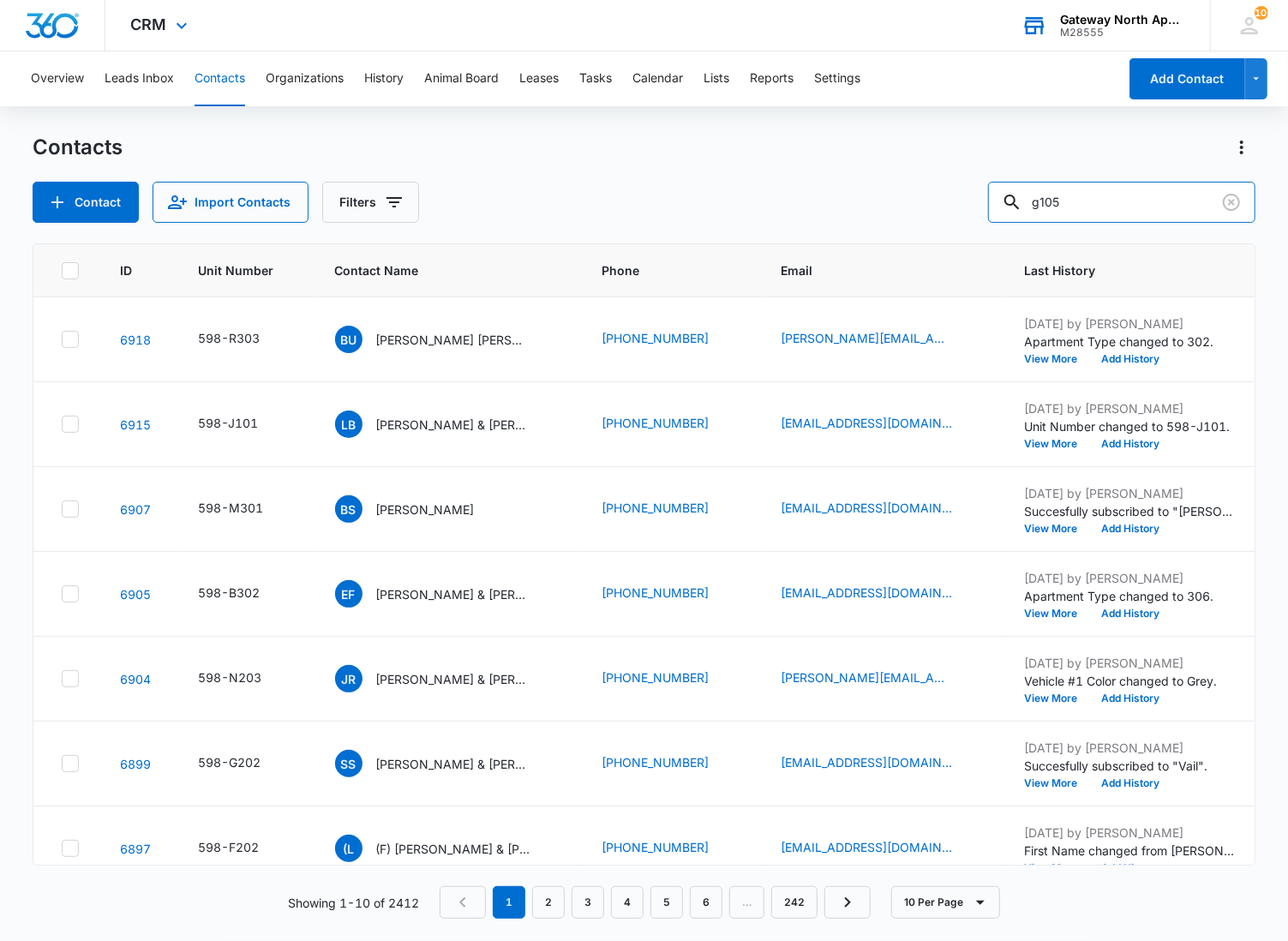
type input "g105"
